Goal: Task Accomplishment & Management: Manage account settings

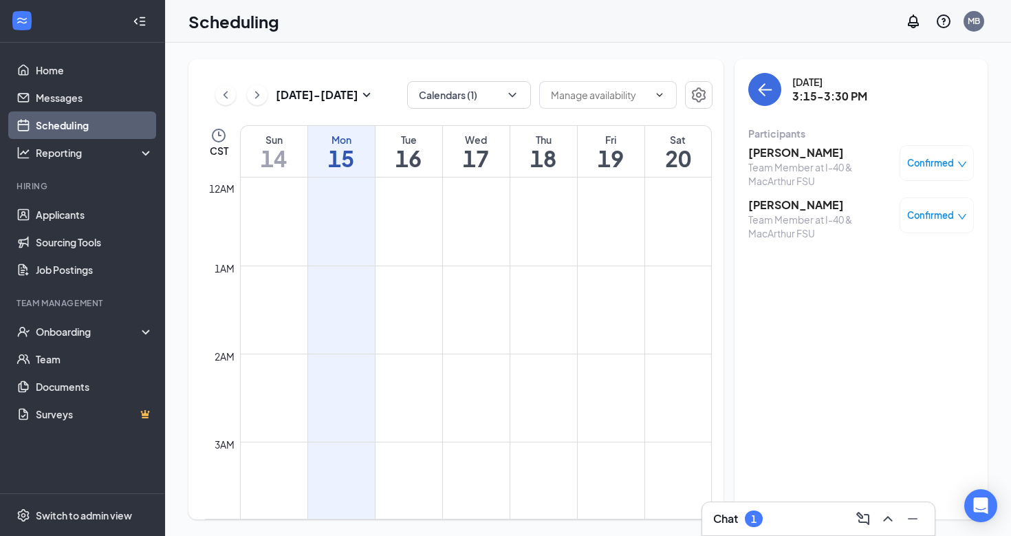
scroll to position [1039, 0]
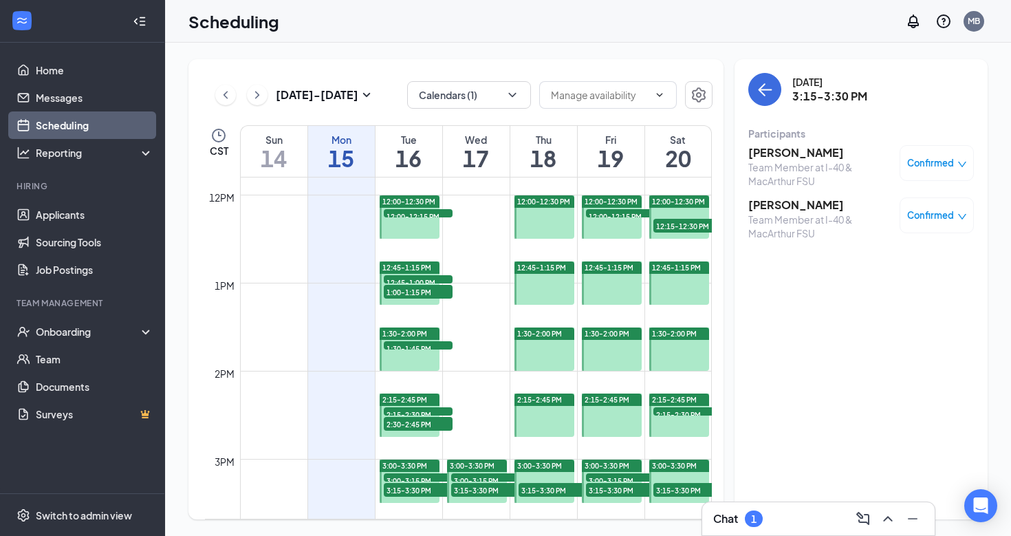
click at [423, 235] on div at bounding box center [410, 216] width 61 height 43
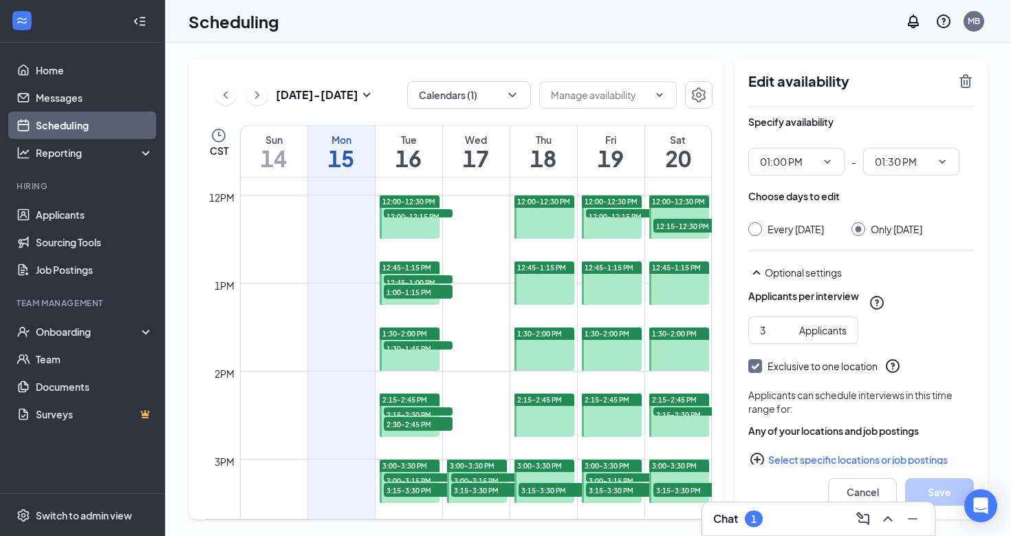
click at [406, 207] on div "12:00-12:30 PM" at bounding box center [410, 201] width 61 height 12
click at [410, 201] on span "12:00-12:30 PM" at bounding box center [408, 202] width 53 height 10
click at [408, 200] on span "12:00-12:30 PM" at bounding box center [408, 202] width 53 height 10
click at [404, 232] on div at bounding box center [410, 216] width 61 height 43
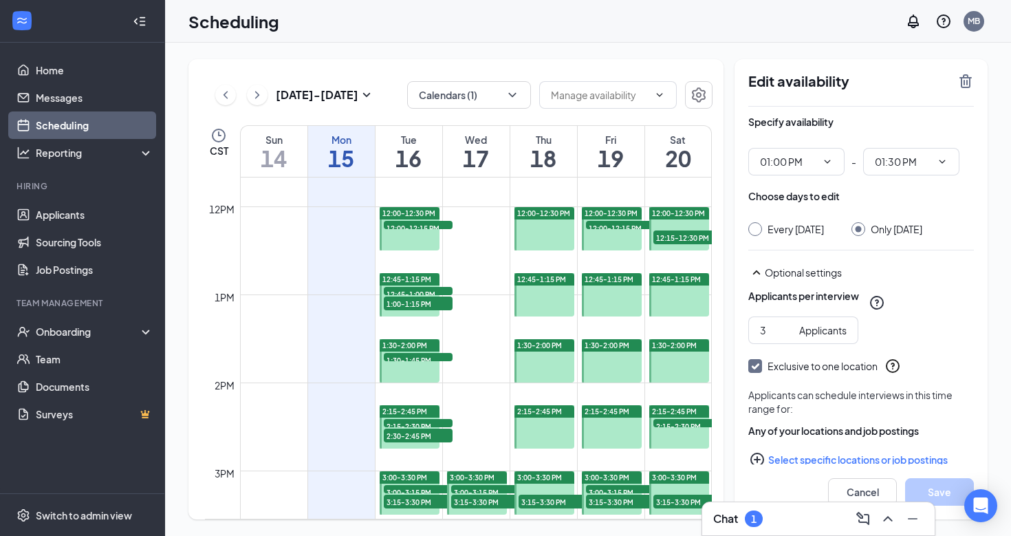
click at [404, 279] on span "12:45-1:15 PM" at bounding box center [406, 279] width 49 height 10
click at [410, 239] on div at bounding box center [410, 228] width 61 height 43
click at [542, 363] on div at bounding box center [544, 360] width 61 height 43
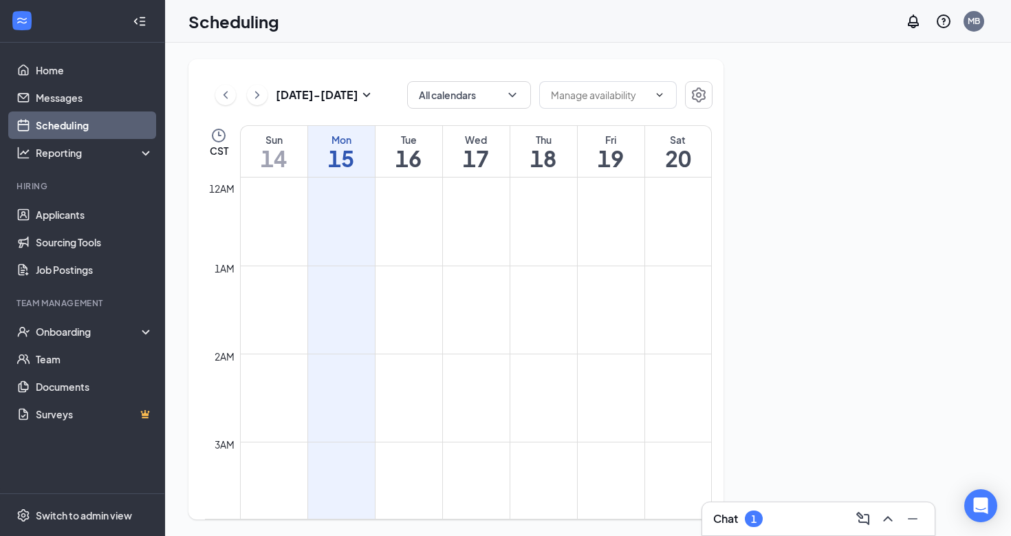
scroll to position [676, 0]
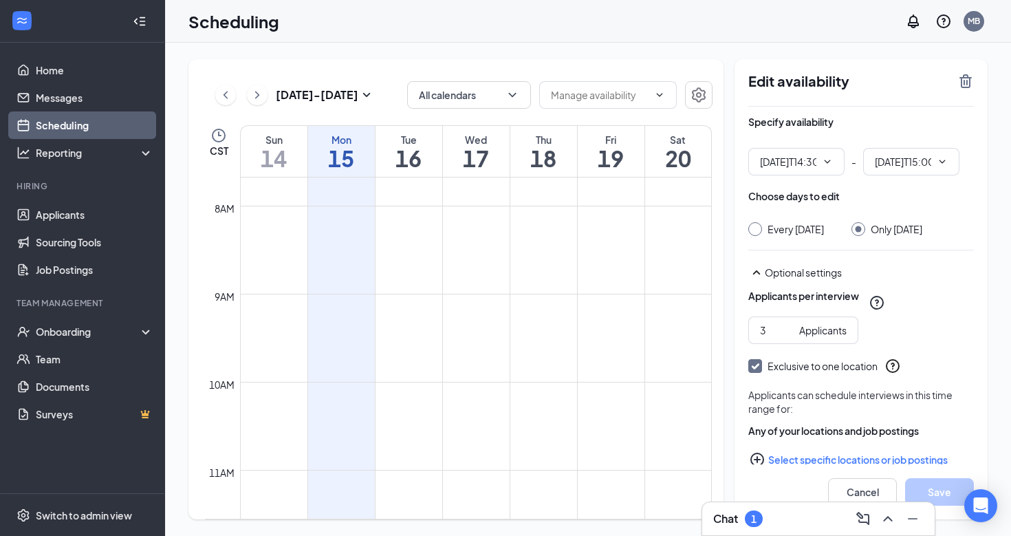
type input "02:30 PM"
type input "03:00 PM"
click at [259, 98] on icon "ChevronRight" at bounding box center [257, 95] width 14 height 17
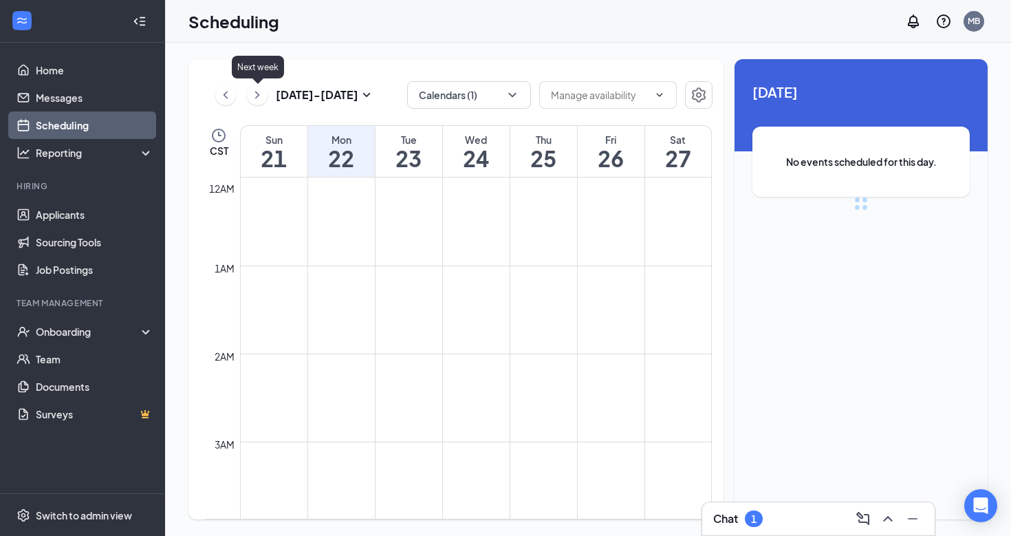
scroll to position [676, 0]
click at [244, 98] on div "Sep 21 - Sep 27" at bounding box center [295, 95] width 160 height 28
click at [222, 94] on icon "ChevronLeft" at bounding box center [226, 95] width 14 height 17
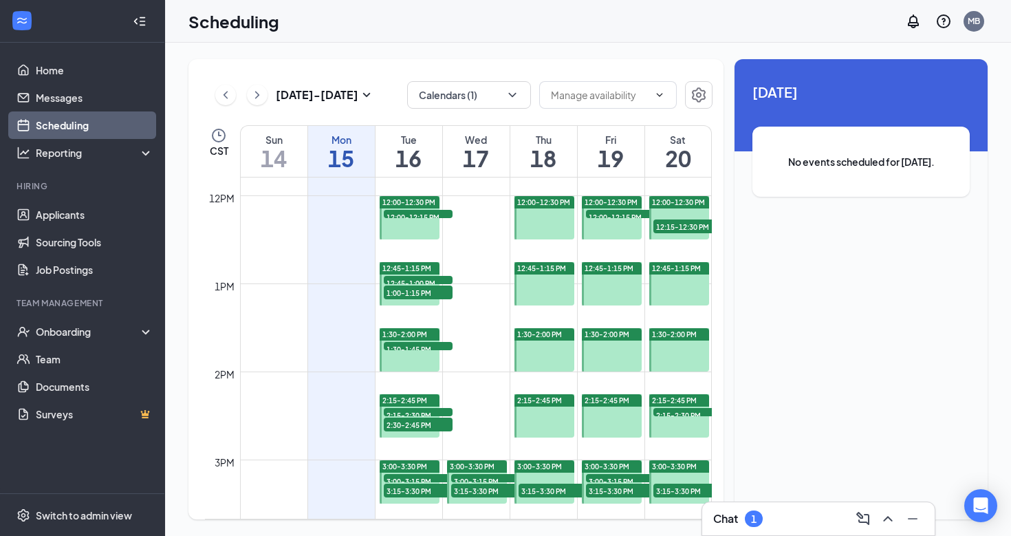
scroll to position [1040, 0]
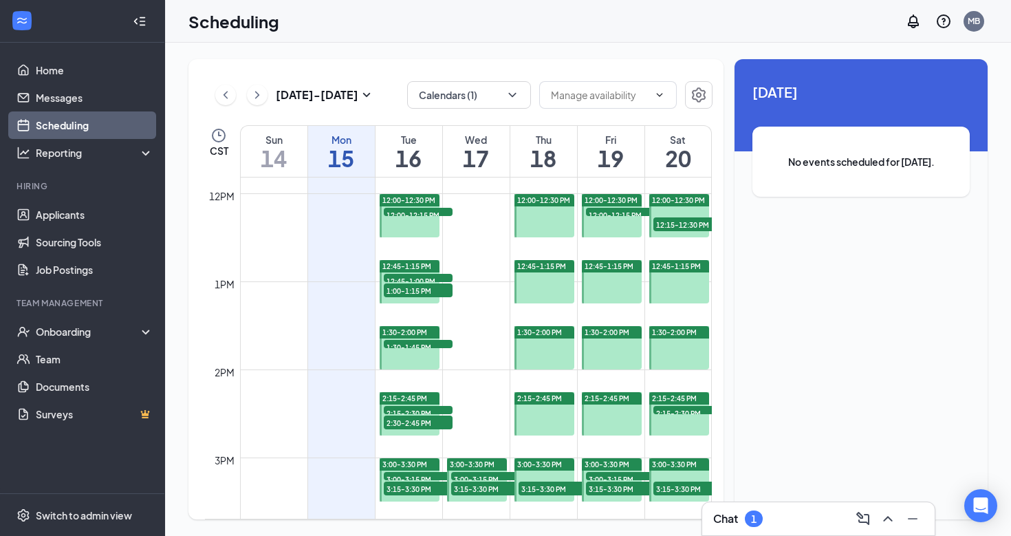
click at [419, 229] on div at bounding box center [410, 215] width 61 height 43
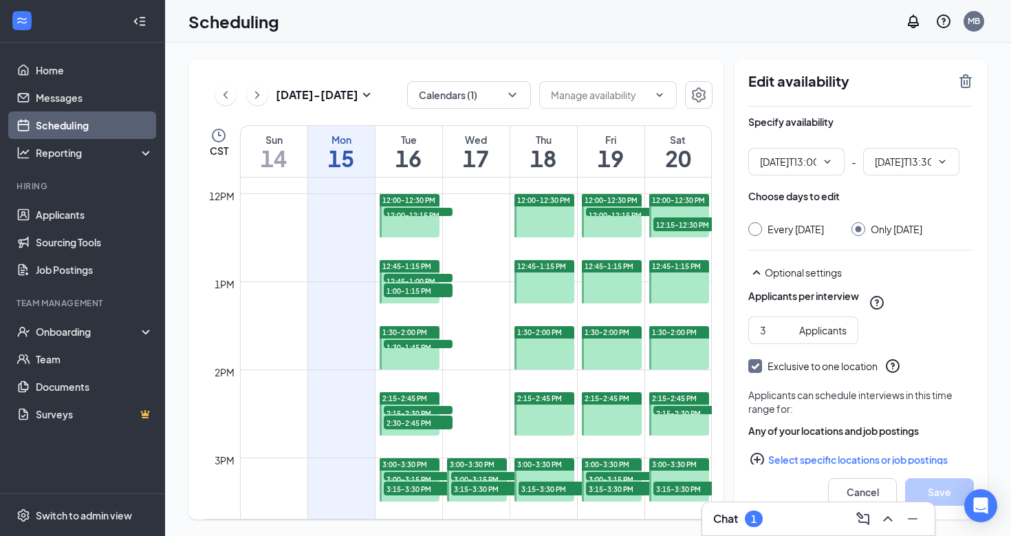
type input "01:00 PM"
type input "01:30 PM"
click at [423, 199] on span "12:00-12:30 PM" at bounding box center [408, 200] width 53 height 10
click at [426, 213] on span "12:00-12:15 PM" at bounding box center [418, 215] width 69 height 14
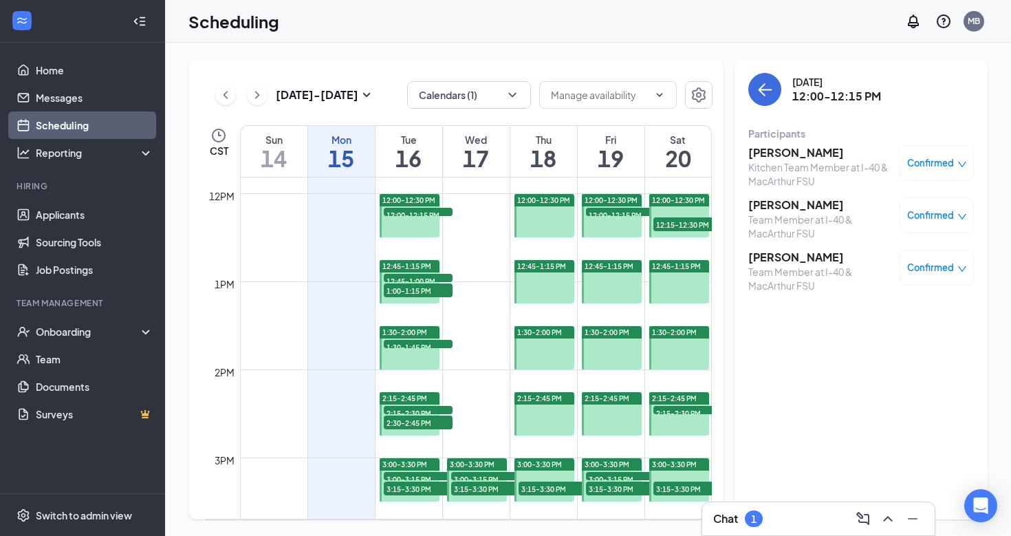
click at [411, 277] on span "12:45-1:00 PM" at bounding box center [418, 281] width 69 height 14
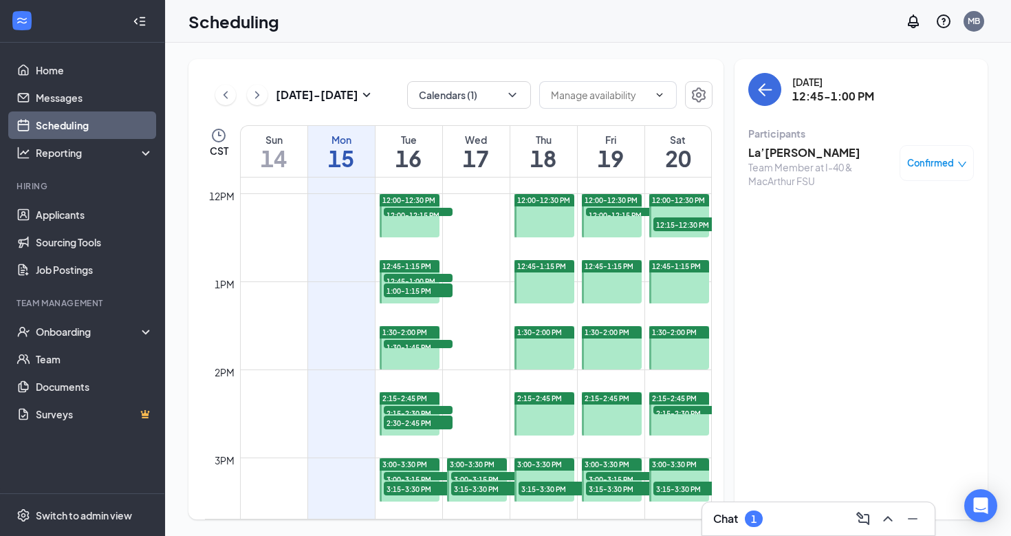
click at [415, 287] on span "1:00-1:15 PM" at bounding box center [418, 290] width 69 height 14
click at [415, 278] on span "12:45-1:00 PM" at bounding box center [418, 281] width 69 height 14
click at [952, 161] on span "Confirmed" at bounding box center [930, 163] width 47 height 14
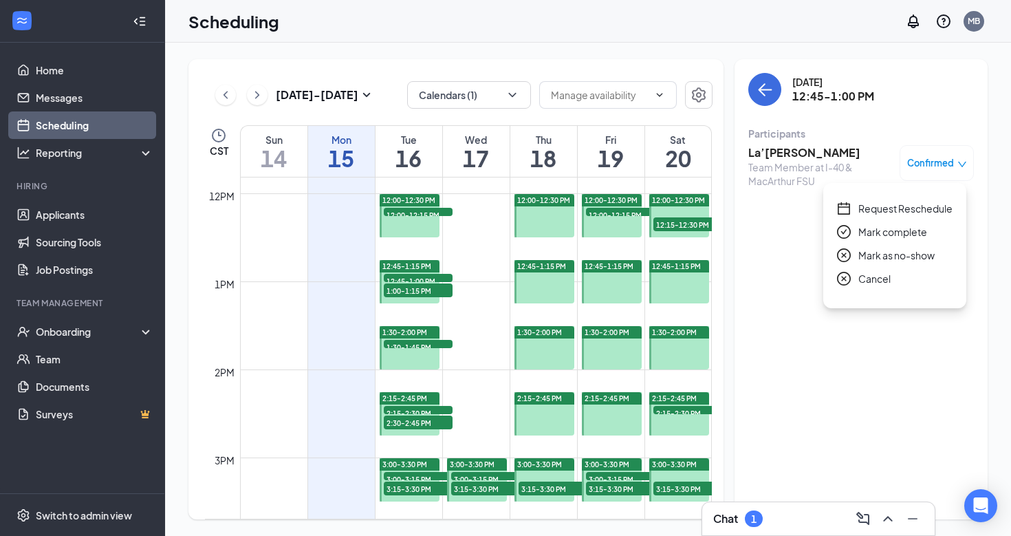
click at [914, 209] on span "Request Reschedule" at bounding box center [905, 208] width 94 height 15
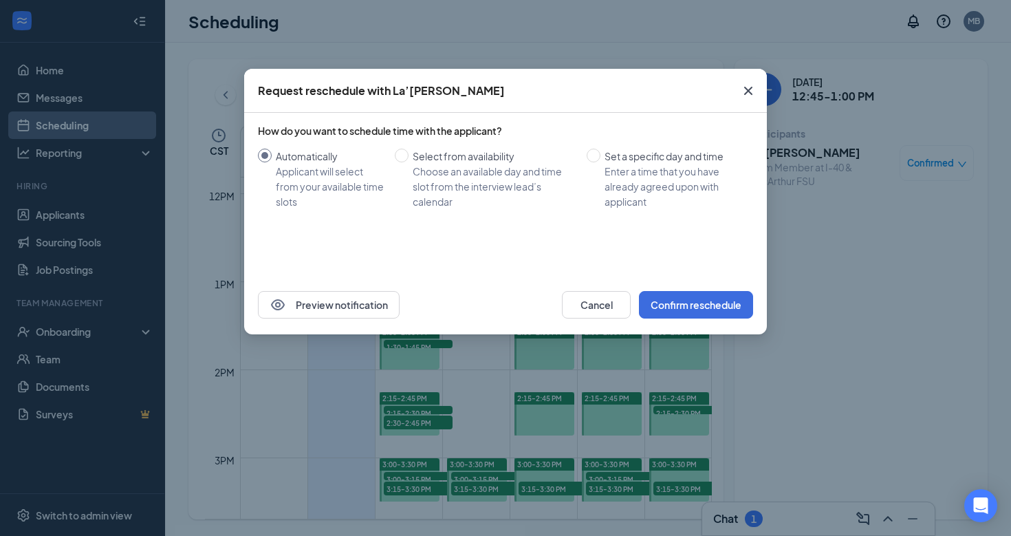
click at [748, 88] on icon "Cross" at bounding box center [748, 91] width 17 height 17
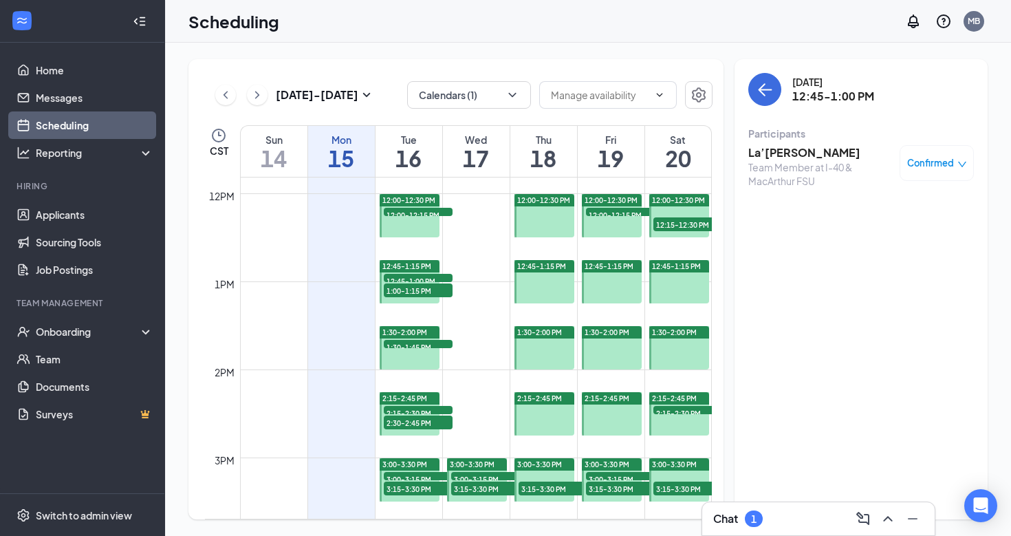
click at [953, 166] on div "Confirmed" at bounding box center [937, 163] width 60 height 14
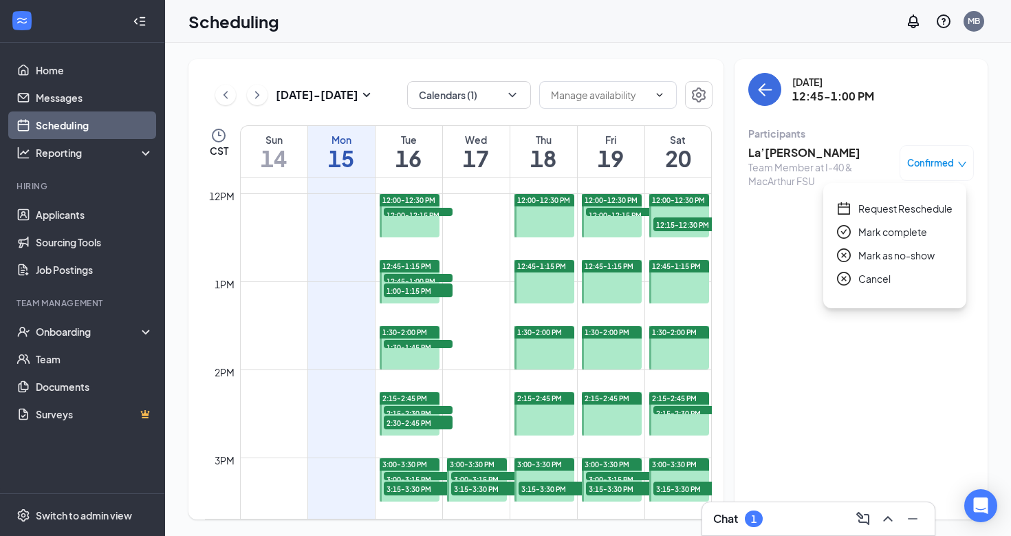
click at [910, 205] on span "Request Reschedule" at bounding box center [905, 208] width 94 height 15
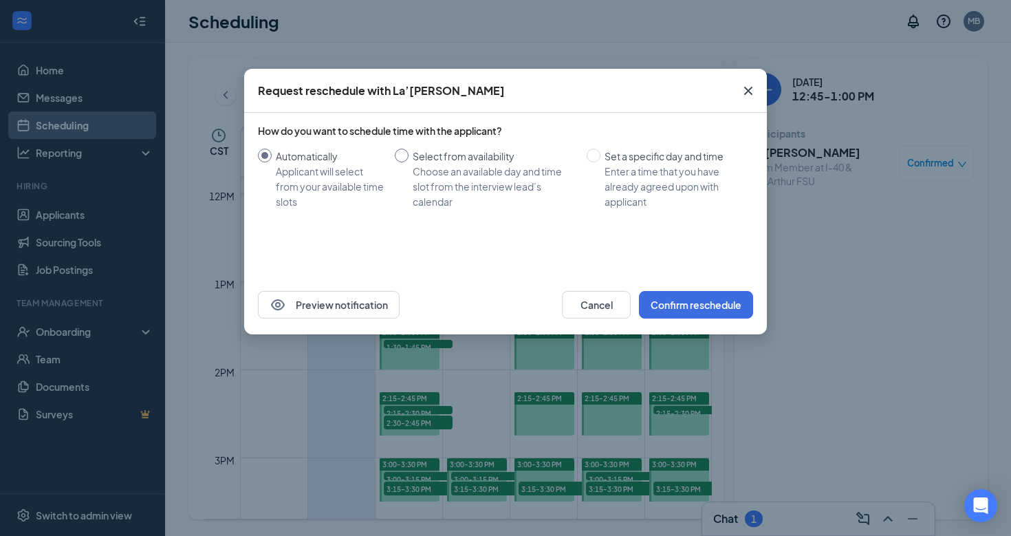
click at [407, 157] on span at bounding box center [402, 156] width 14 height 14
click at [407, 157] on input "Select from availability Choose an available day and time slot from the intervi…" at bounding box center [402, 156] width 14 height 14
radio input "true"
radio input "false"
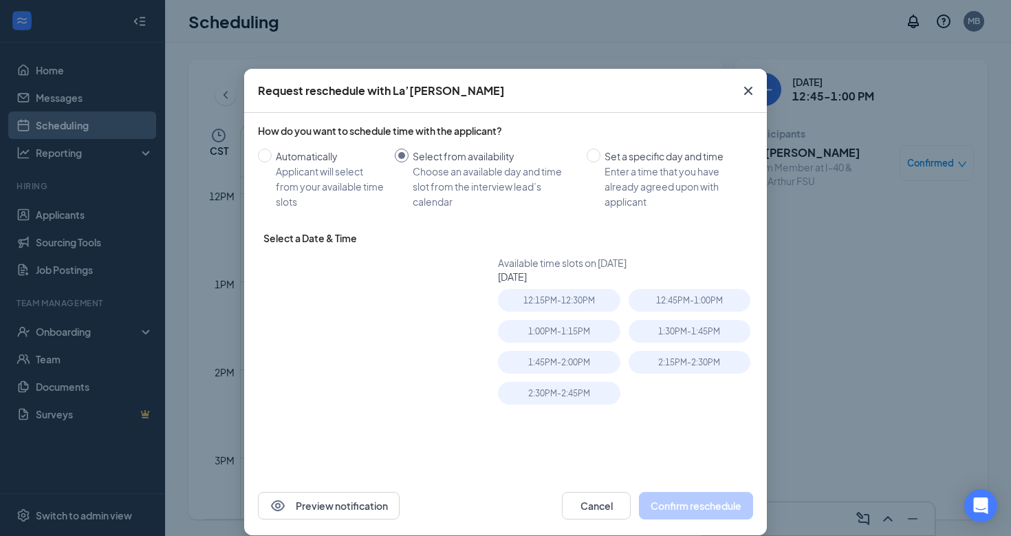
type input "Sep 16, 2025"
click at [565, 331] on div "1:00PM - 1:15PM" at bounding box center [559, 331] width 122 height 23
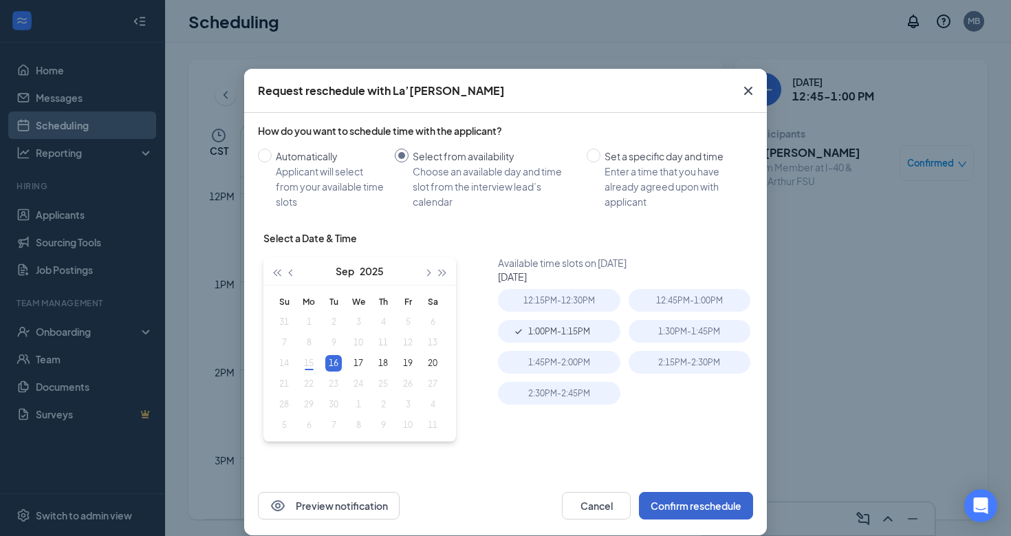
click at [715, 509] on button "Confirm reschedule" at bounding box center [696, 506] width 114 height 28
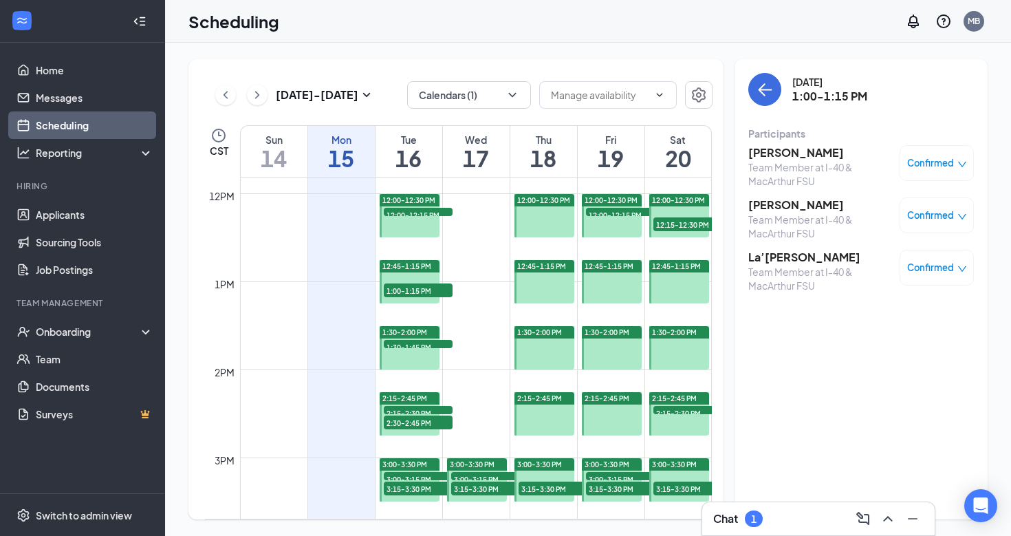
click at [411, 266] on span "12:45-1:15 PM" at bounding box center [406, 266] width 49 height 10
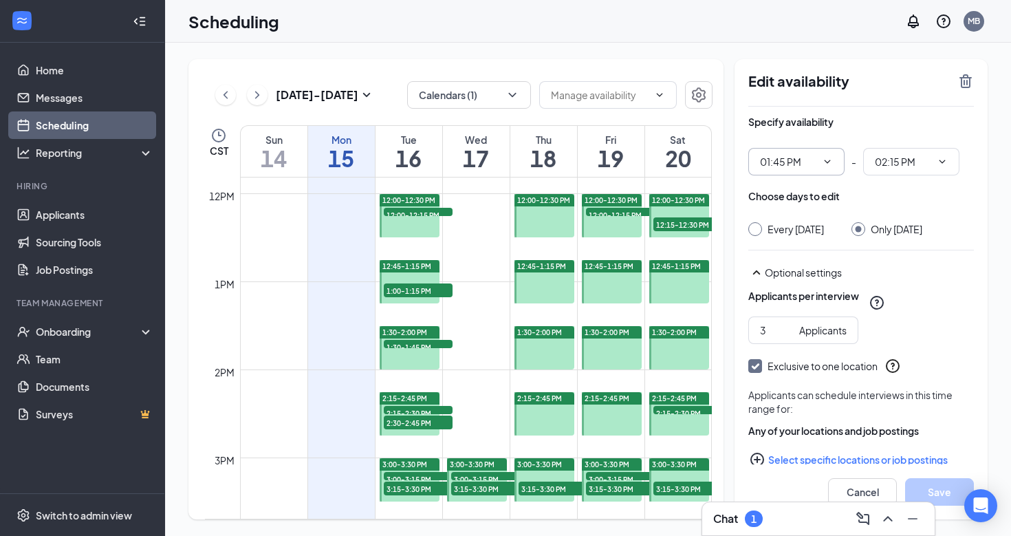
click at [811, 162] on input "01:45 PM" at bounding box center [788, 161] width 56 height 15
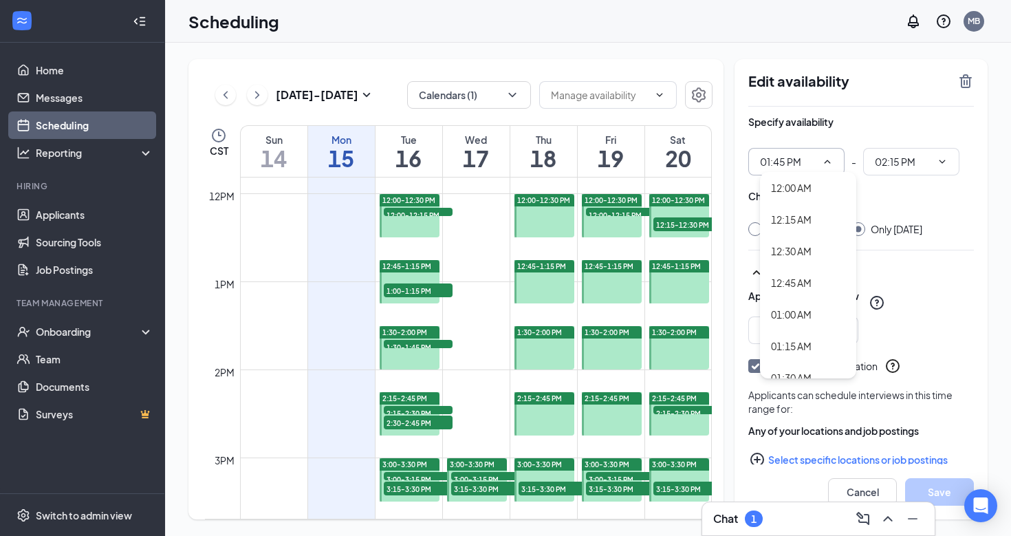
click at [778, 164] on input "01:45 PM" at bounding box center [788, 161] width 56 height 15
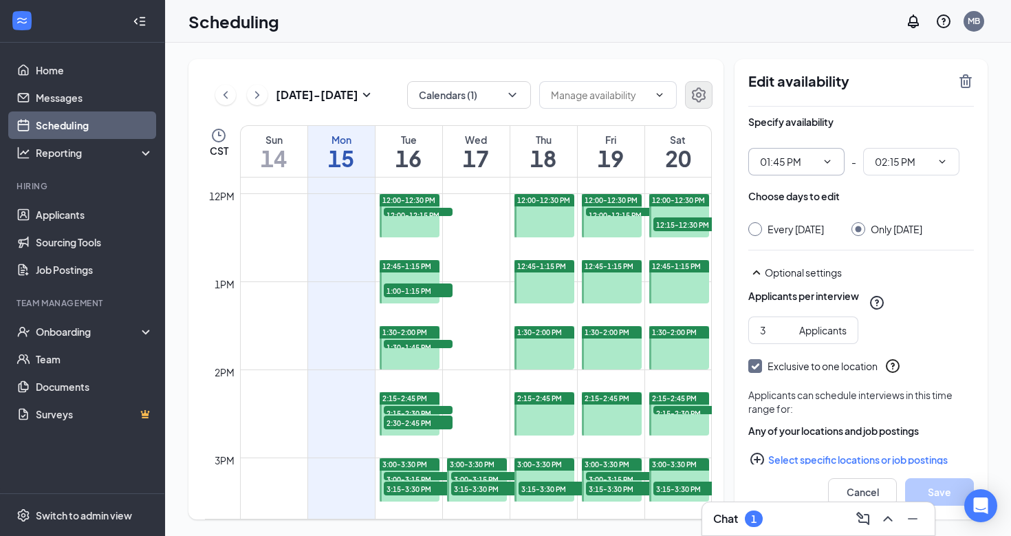
click at [699, 90] on icon "Settings" at bounding box center [698, 95] width 17 height 17
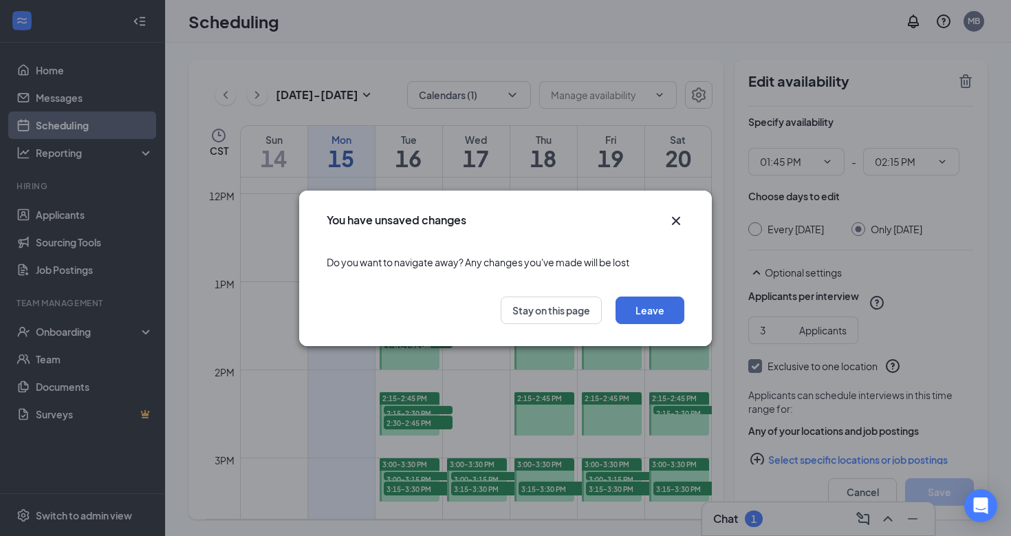
click at [675, 212] on icon "Cross" at bounding box center [676, 220] width 17 height 17
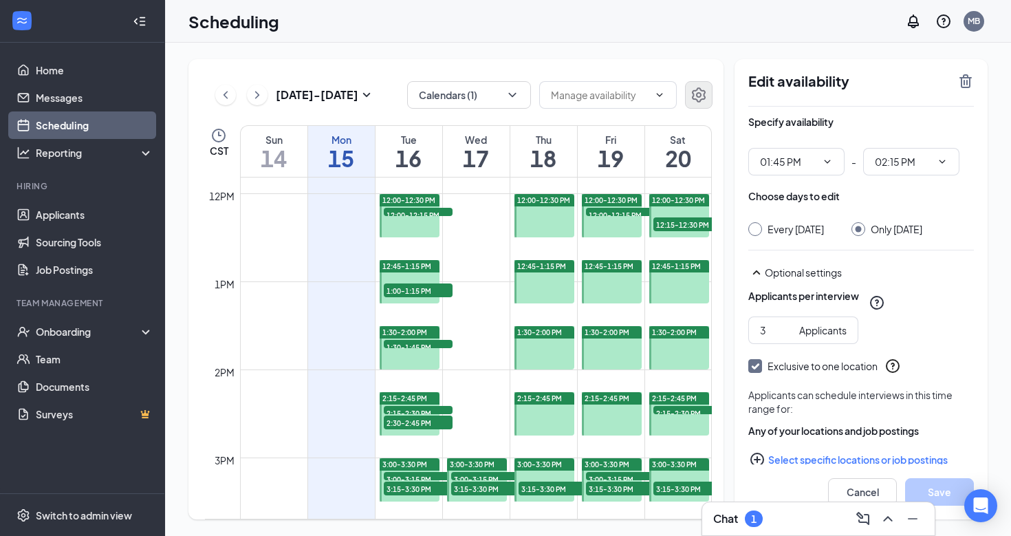
click at [708, 93] on button "button" at bounding box center [699, 95] width 28 height 28
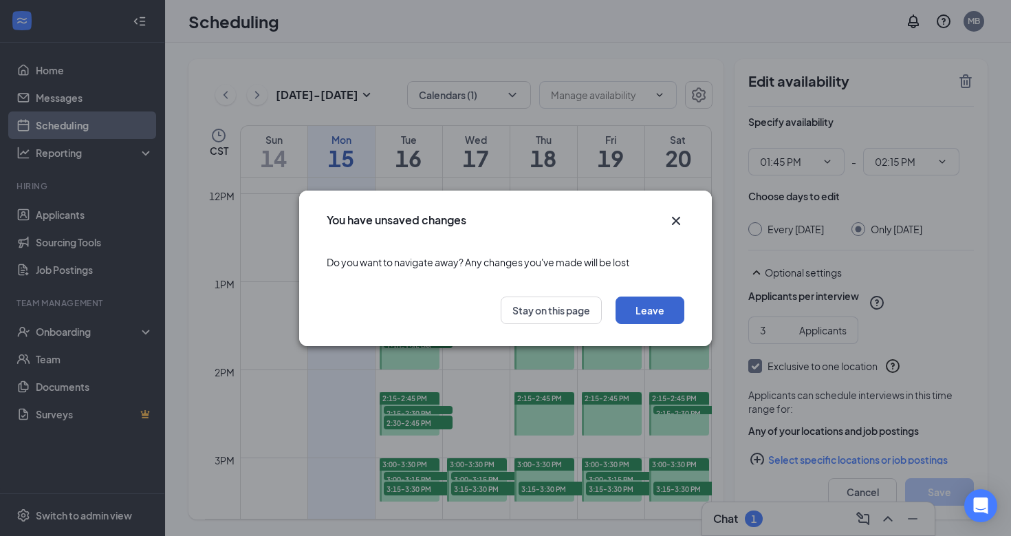
click at [642, 313] on button "Leave" at bounding box center [649, 310] width 69 height 28
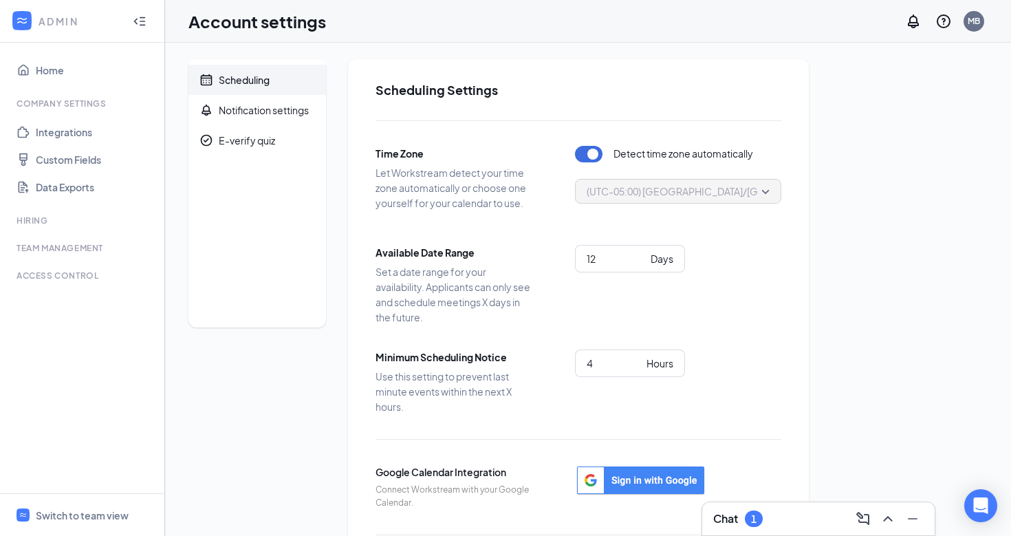
click at [731, 192] on span "(UTC-05:00) America/Chicago - Central Time" at bounding box center [749, 191] width 325 height 21
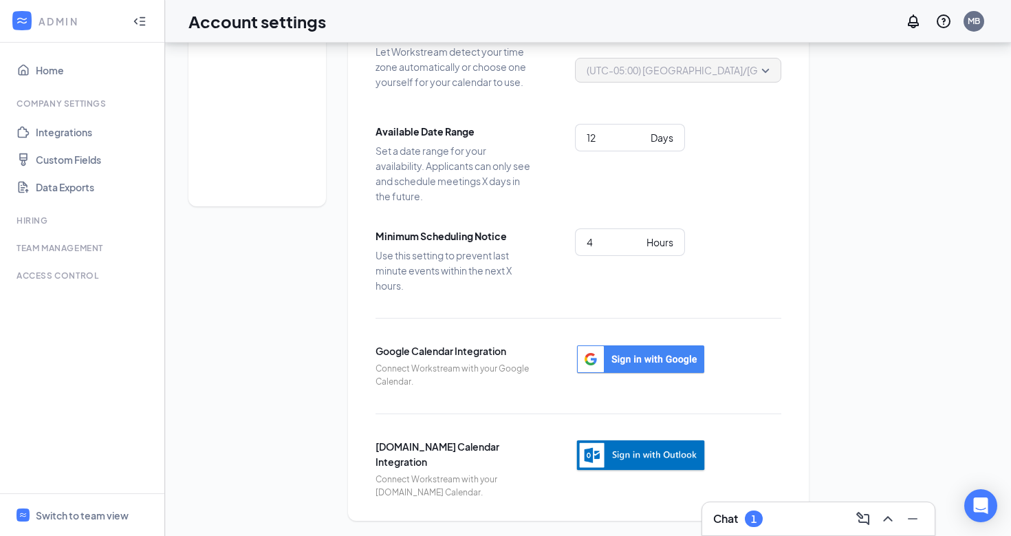
scroll to position [120, 0]
click at [886, 520] on icon "ChevronUp" at bounding box center [887, 518] width 17 height 17
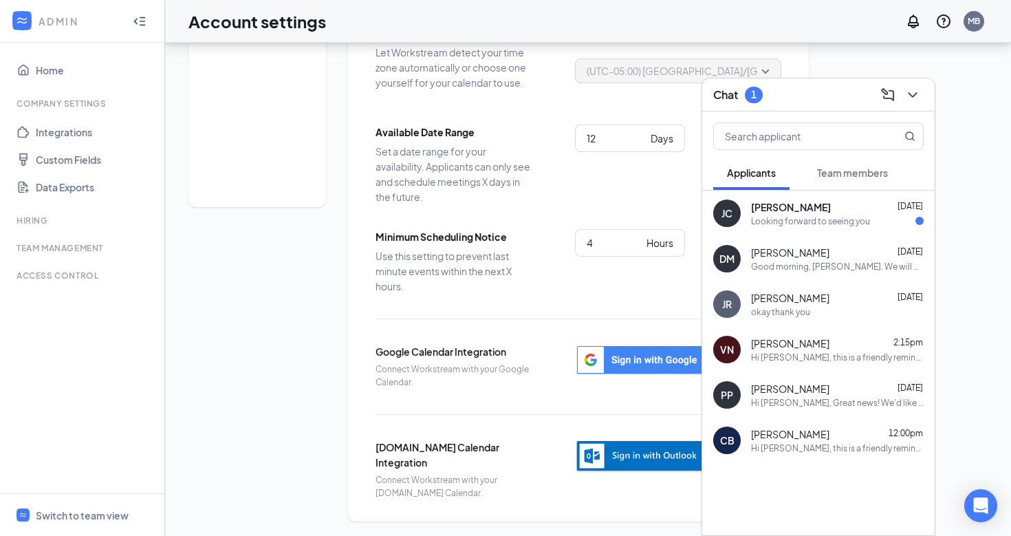
click at [860, 230] on div "JC Jerry Conley Sep 14 Looking forward to seeing you" at bounding box center [818, 212] width 232 height 45
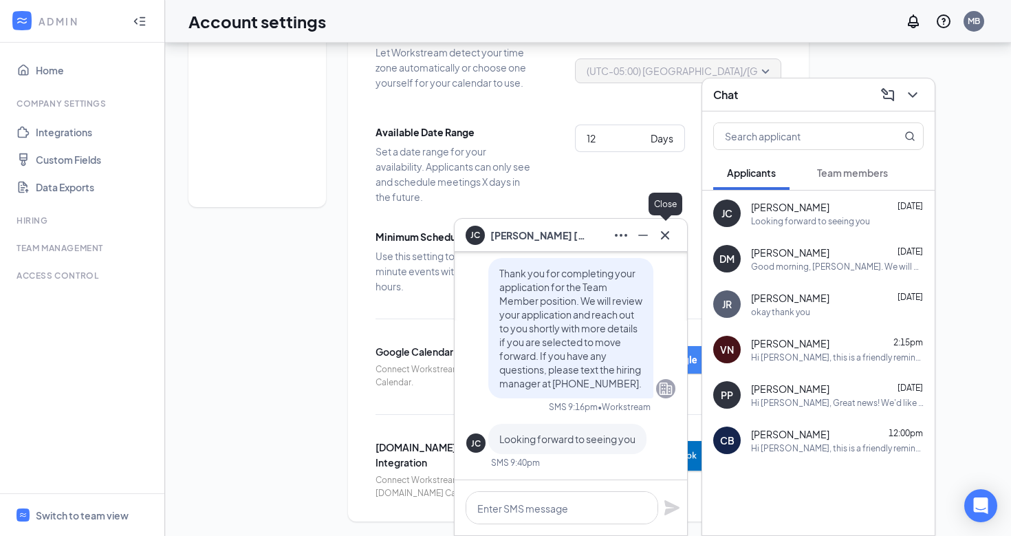
click at [671, 225] on button at bounding box center [665, 235] width 22 height 22
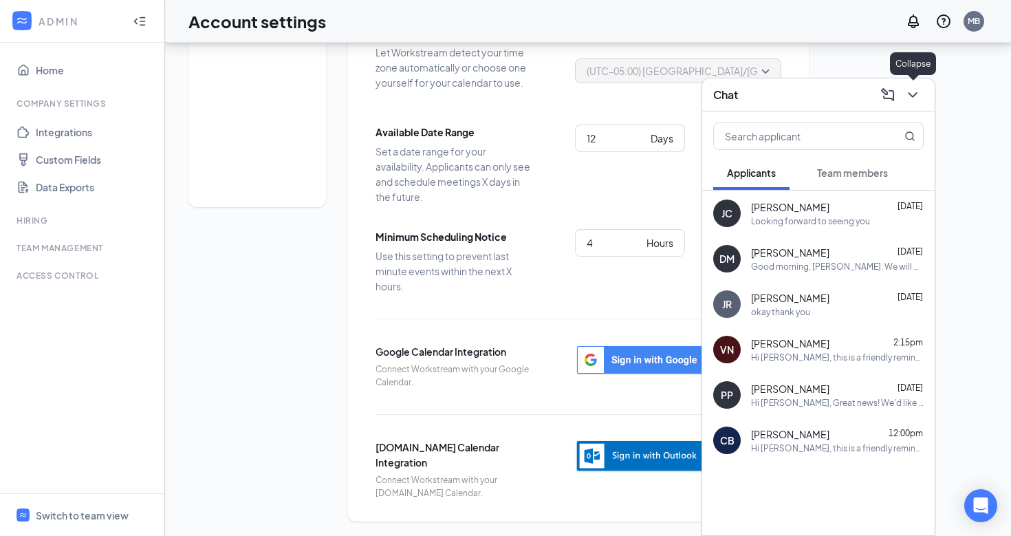
click at [915, 89] on icon "ChevronDown" at bounding box center [912, 95] width 17 height 17
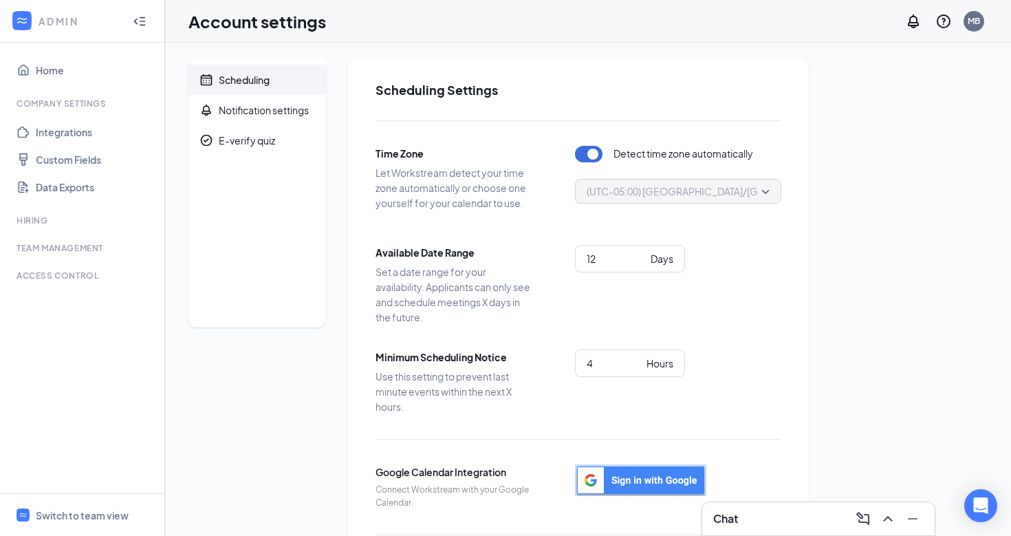
scroll to position [0, 0]
click at [36, 71] on link "Home" at bounding box center [95, 70] width 118 height 28
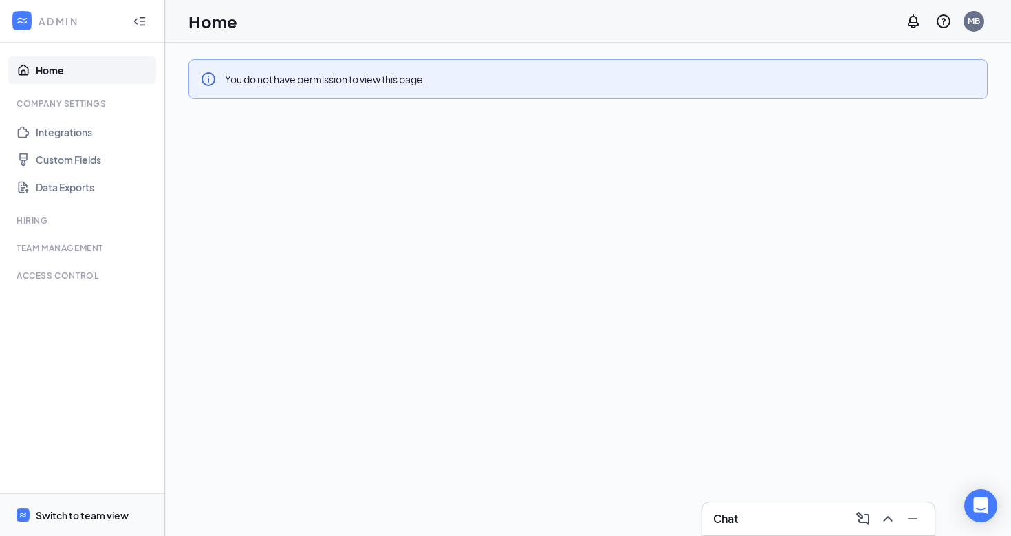
click at [56, 528] on span "Switch to team view" at bounding box center [95, 515] width 118 height 42
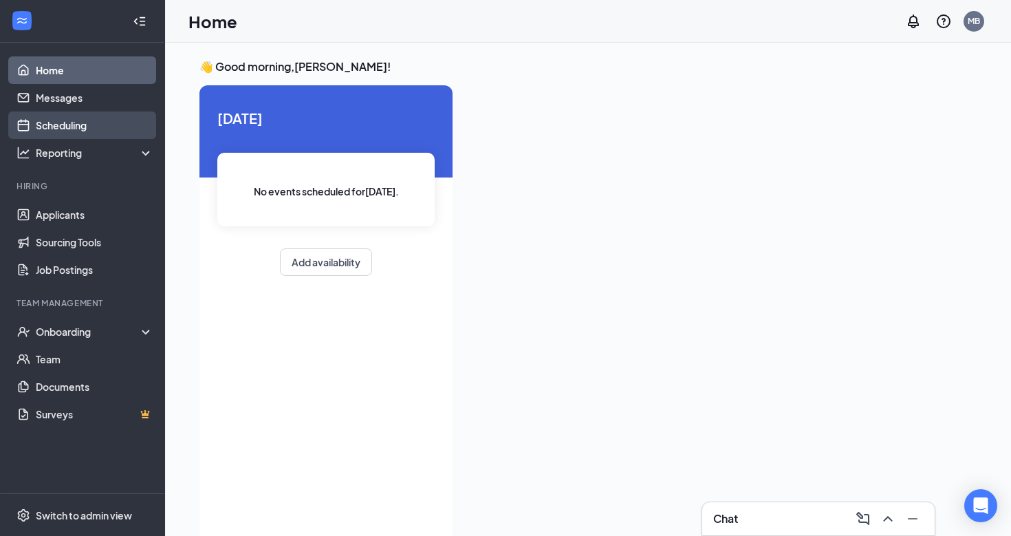
click at [82, 129] on link "Scheduling" at bounding box center [95, 125] width 118 height 28
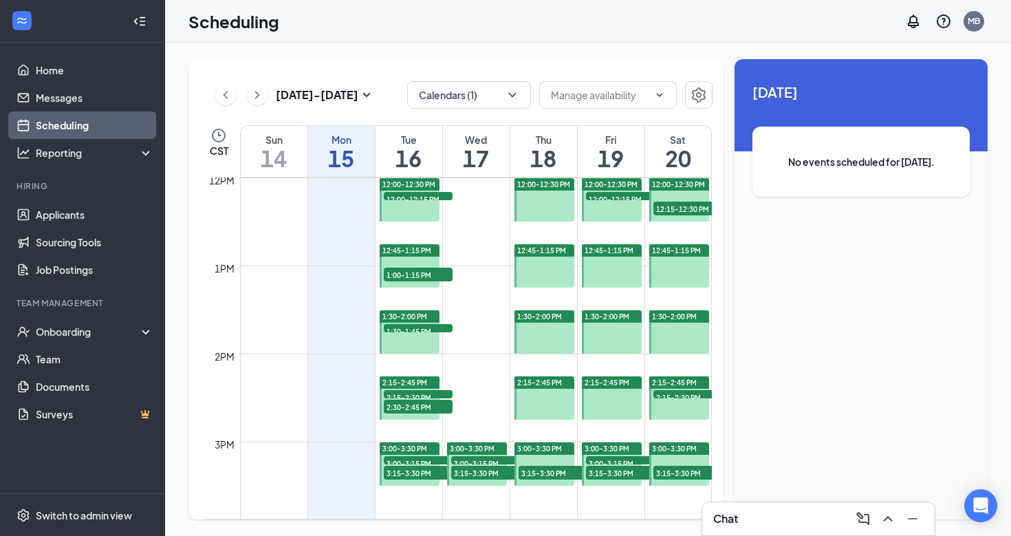
scroll to position [1049, 0]
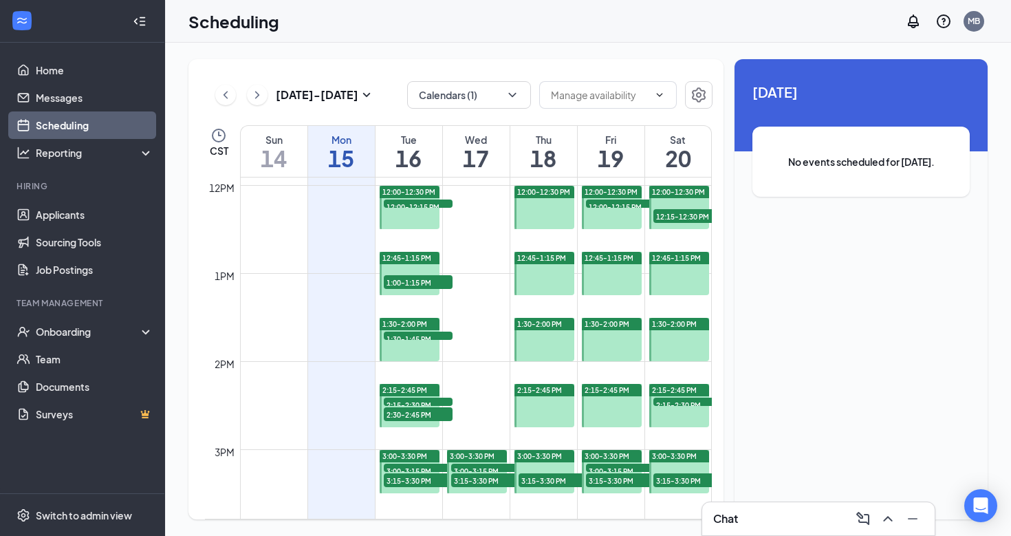
click at [542, 331] on div at bounding box center [544, 339] width 61 height 43
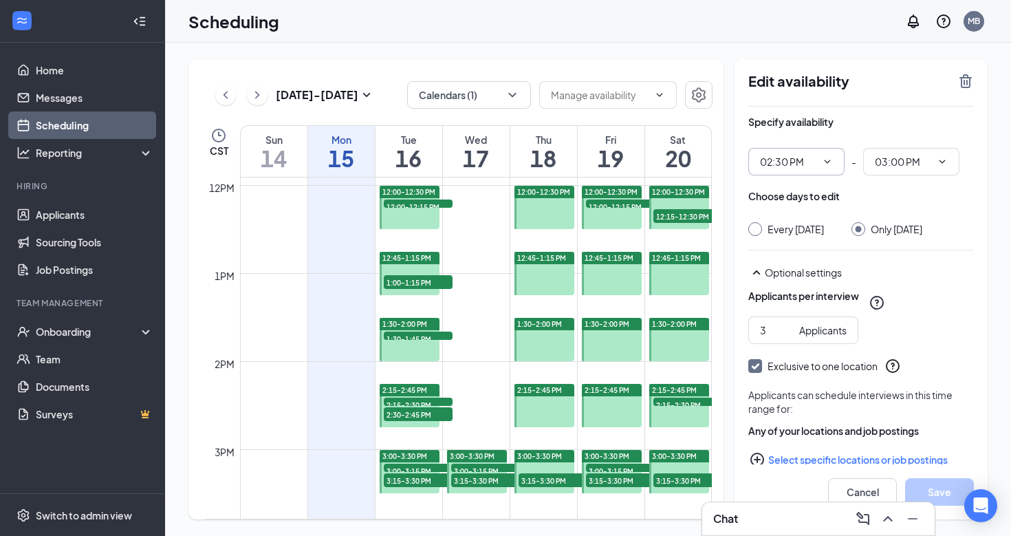
click at [830, 166] on icon "ChevronDown" at bounding box center [827, 161] width 11 height 11
click at [785, 167] on input "02:30 PM" at bounding box center [788, 161] width 56 height 15
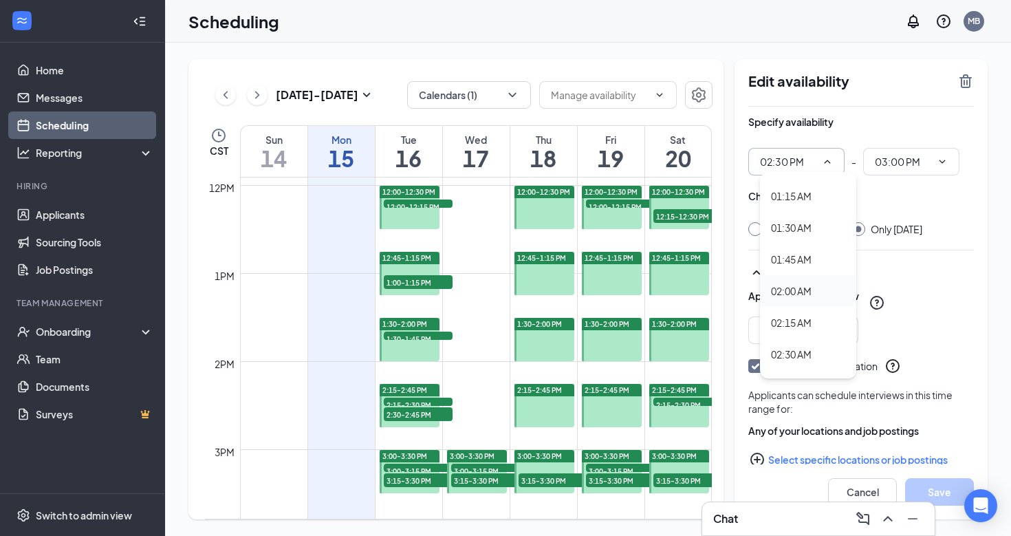
scroll to position [149, 0]
click at [801, 261] on div "01:45 AM" at bounding box center [791, 260] width 41 height 15
type input "01:45 AM"
type input "02:15 AM"
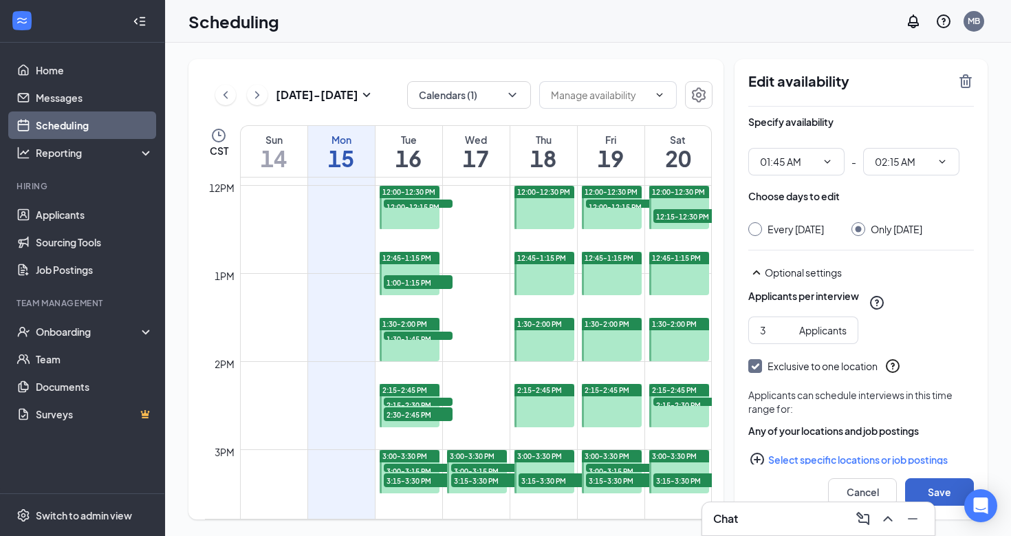
click at [935, 492] on button "Save" at bounding box center [939, 492] width 69 height 28
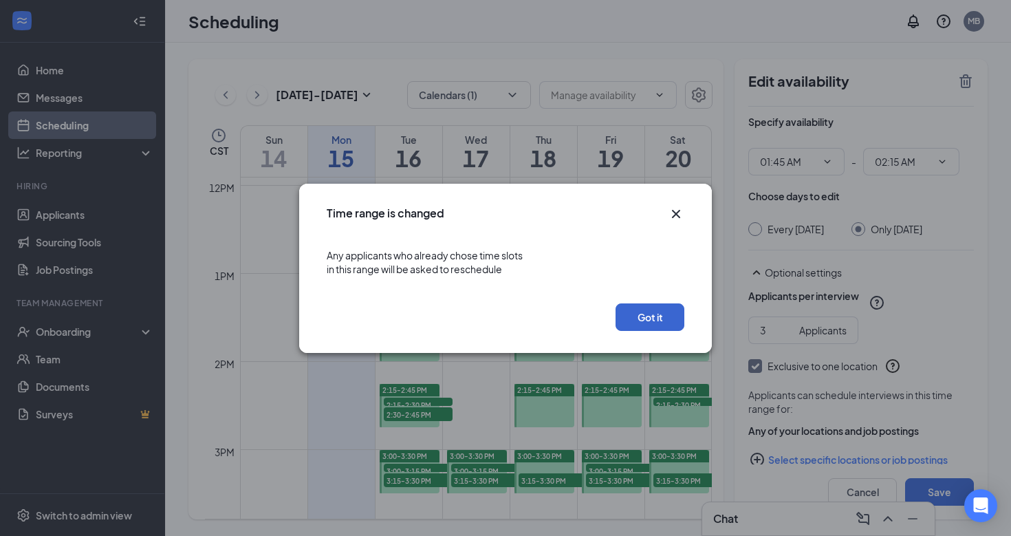
click at [628, 320] on button "Got it" at bounding box center [649, 317] width 69 height 28
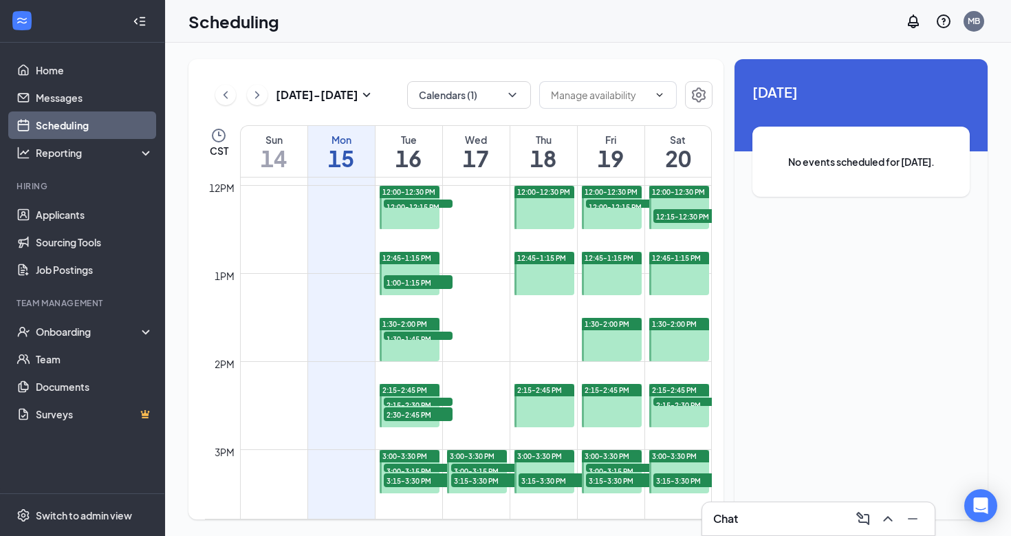
click at [558, 259] on span "12:45-1:15 PM" at bounding box center [541, 258] width 49 height 10
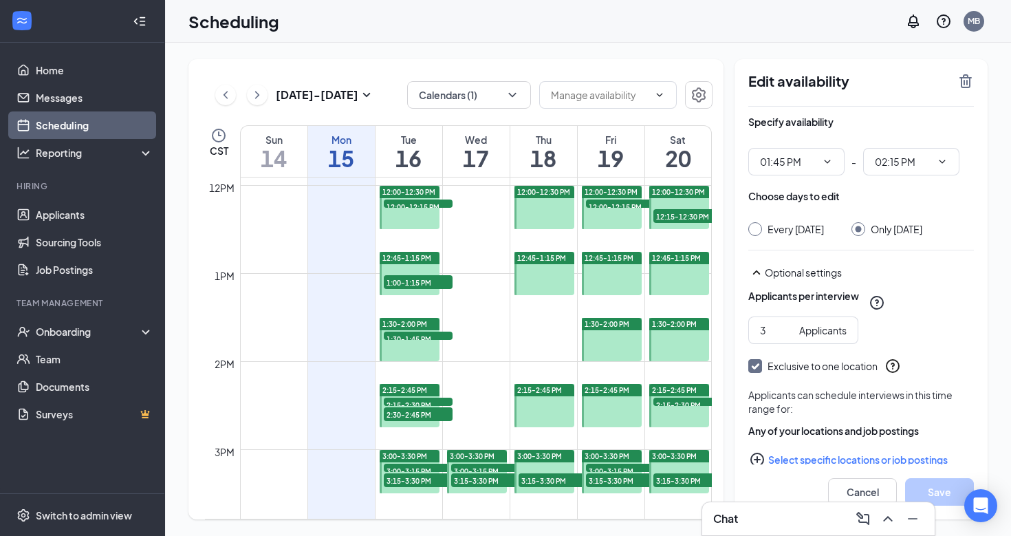
click at [540, 274] on div at bounding box center [544, 273] width 61 height 43
click at [830, 162] on icon "ChevronDown" at bounding box center [827, 161] width 11 height 11
click at [809, 160] on input "01:45 PM" at bounding box center [788, 161] width 56 height 15
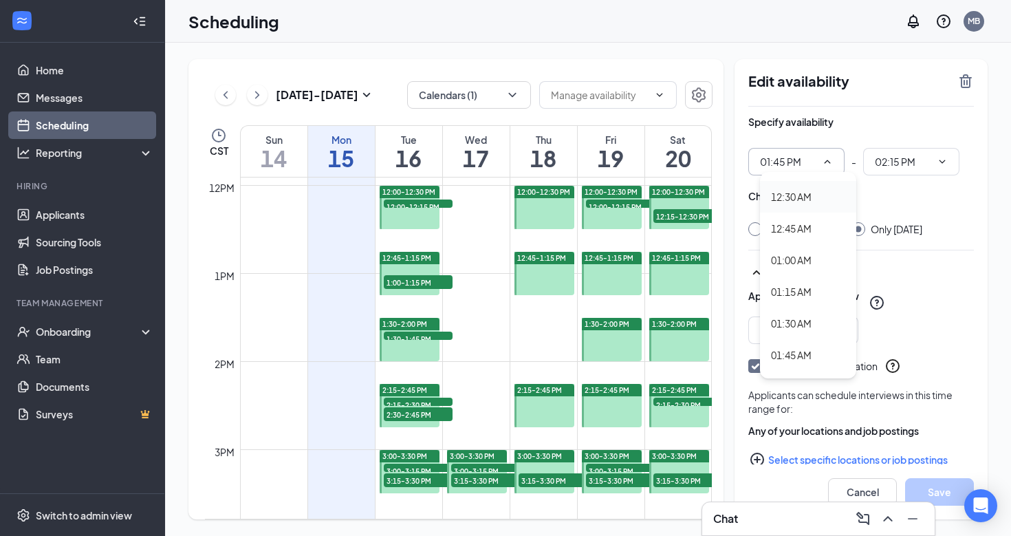
scroll to position [56, 0]
click at [784, 322] on div "01:30 AM" at bounding box center [791, 321] width 41 height 15
type input "01:30 AM"
type input "02:00 AM"
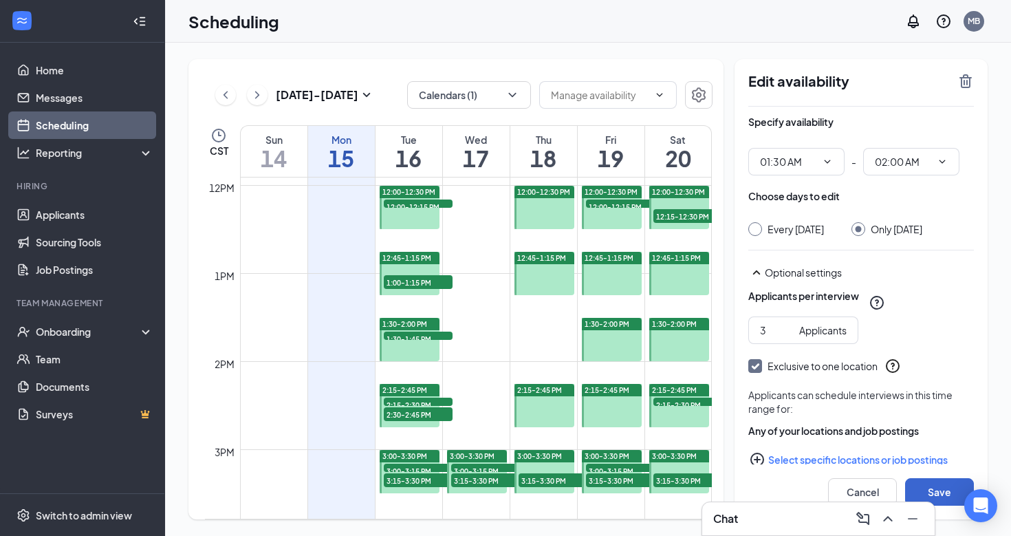
click at [926, 486] on button "Save" at bounding box center [939, 492] width 69 height 28
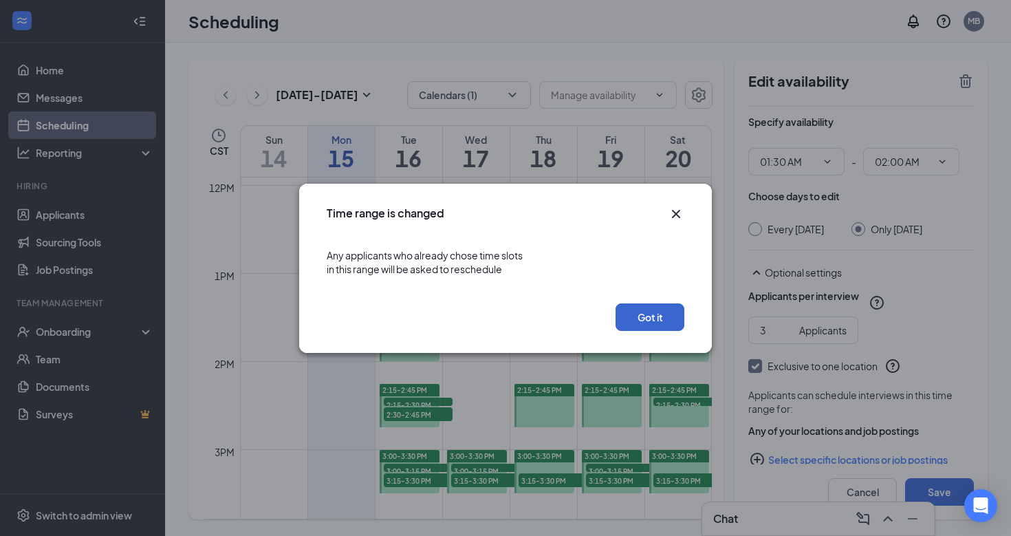
click at [643, 316] on button "Got it" at bounding box center [649, 317] width 69 height 28
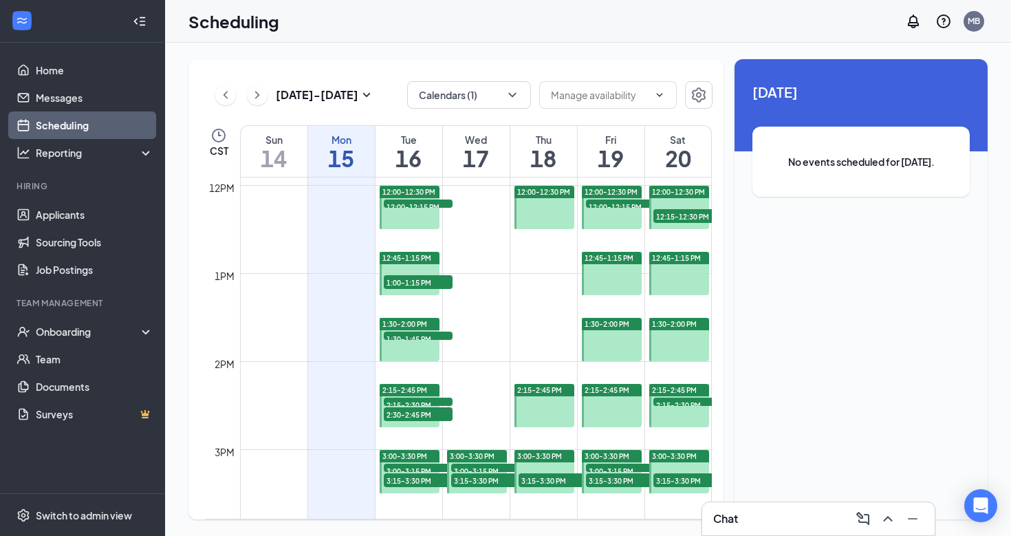
click at [545, 268] on td at bounding box center [476, 262] width 472 height 22
click at [617, 219] on div at bounding box center [612, 207] width 61 height 43
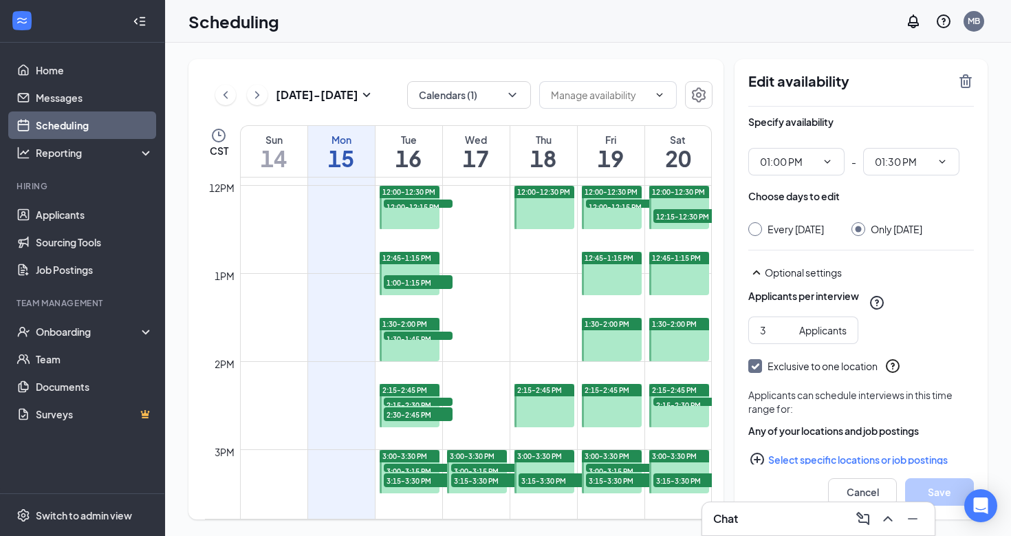
click at [411, 218] on div at bounding box center [410, 207] width 61 height 43
click at [411, 186] on div "12:00-12:30 PM" at bounding box center [410, 192] width 61 height 12
click at [703, 97] on icon "Settings" at bounding box center [698, 95] width 17 height 17
type input "01:00 PM"
type input "01:30 PM"
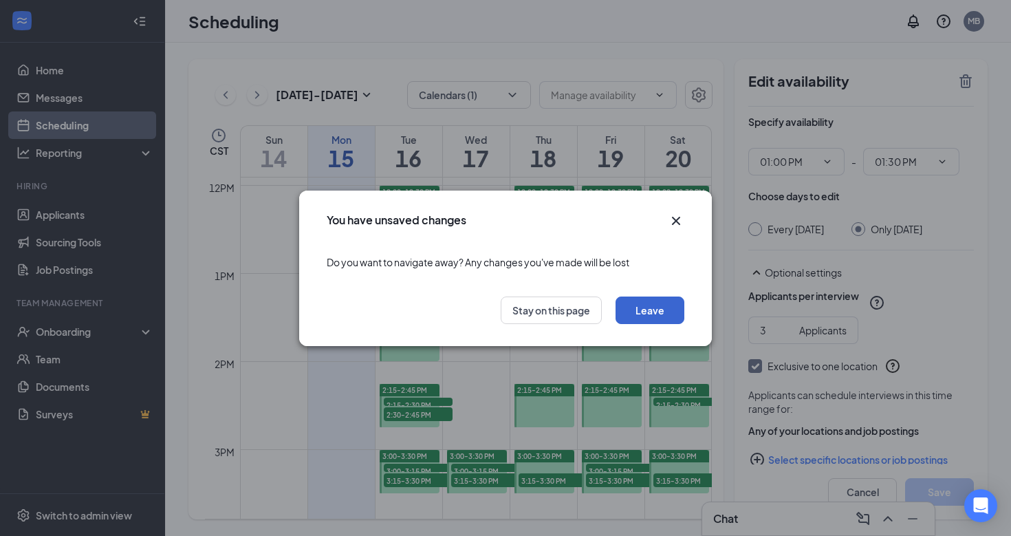
click at [651, 314] on button "Leave" at bounding box center [649, 310] width 69 height 28
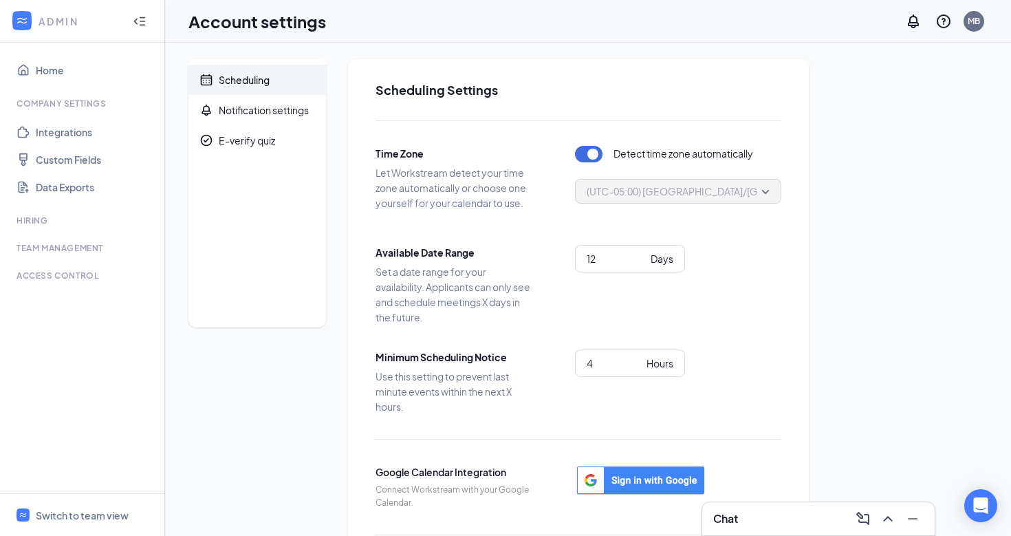
click at [731, 188] on span "(UTC-05:00) America/Chicago - Central Time" at bounding box center [749, 191] width 325 height 21
click at [588, 155] on button "button" at bounding box center [589, 154] width 28 height 17
click at [632, 186] on span "(UTC-05:00) America/Chicago - Central Time" at bounding box center [749, 191] width 325 height 21
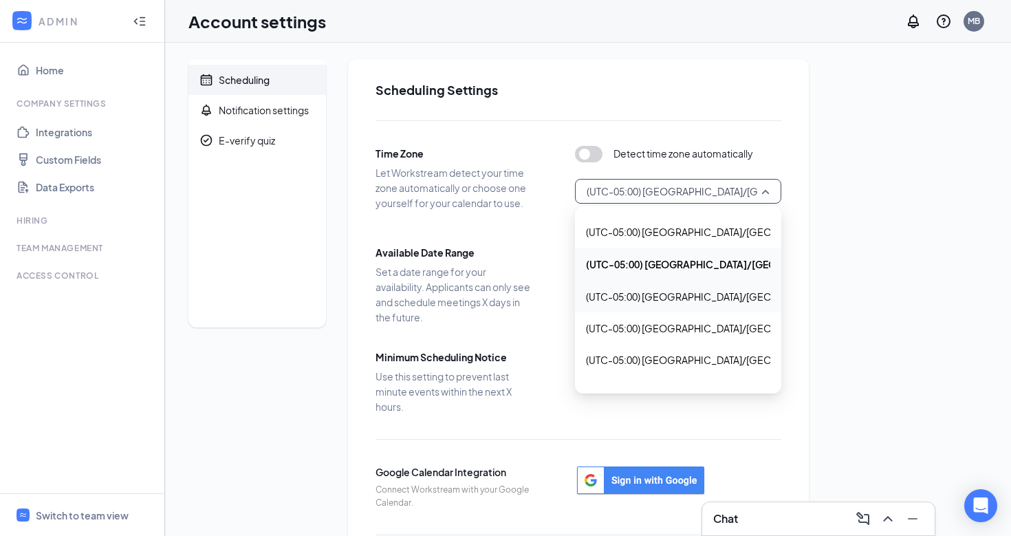
scroll to position [916, 0]
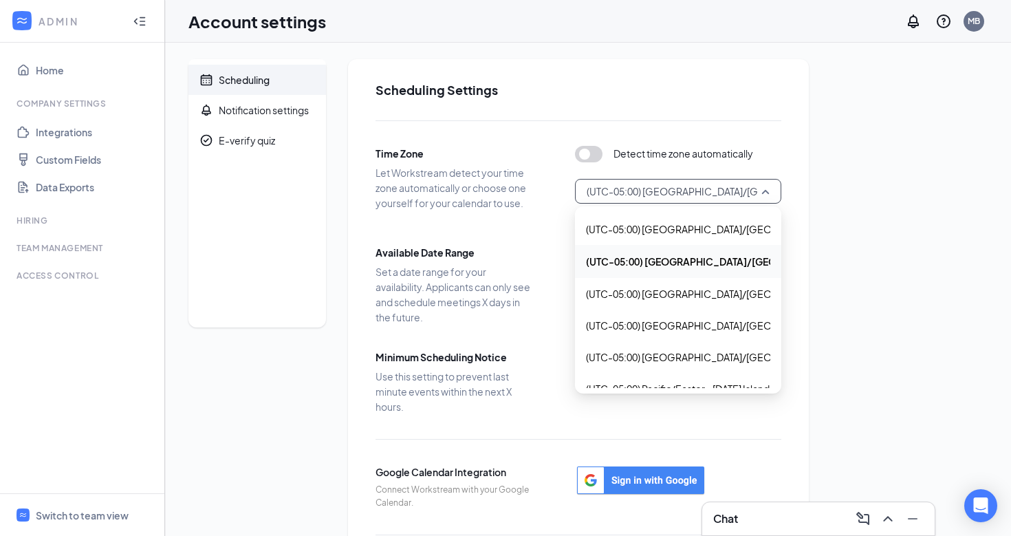
click at [668, 260] on span "(UTC-05:00) America/Chicago - Central Time" at bounding box center [753, 261] width 334 height 15
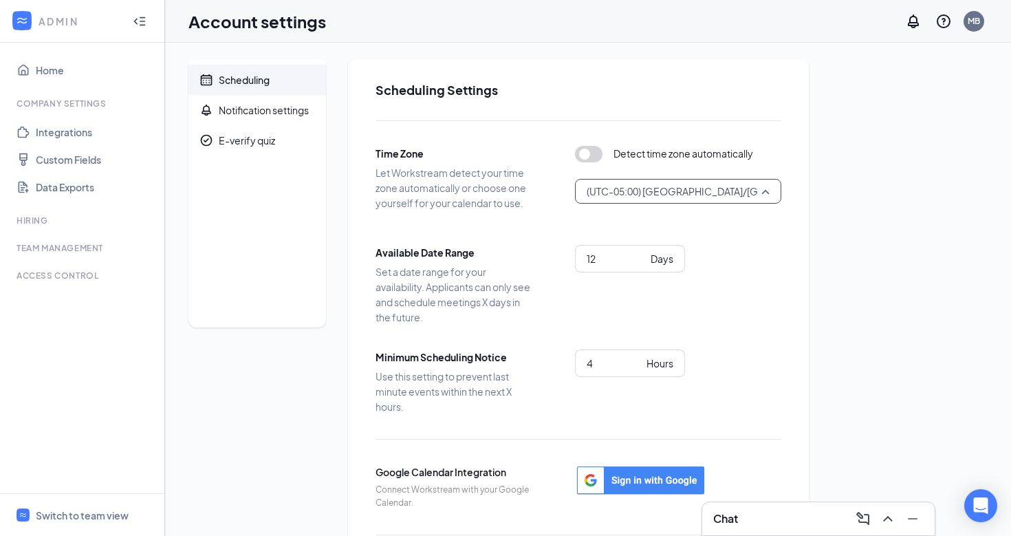
click at [688, 195] on span "(UTC-05:00) America/Chicago - Central Time" at bounding box center [749, 191] width 325 height 21
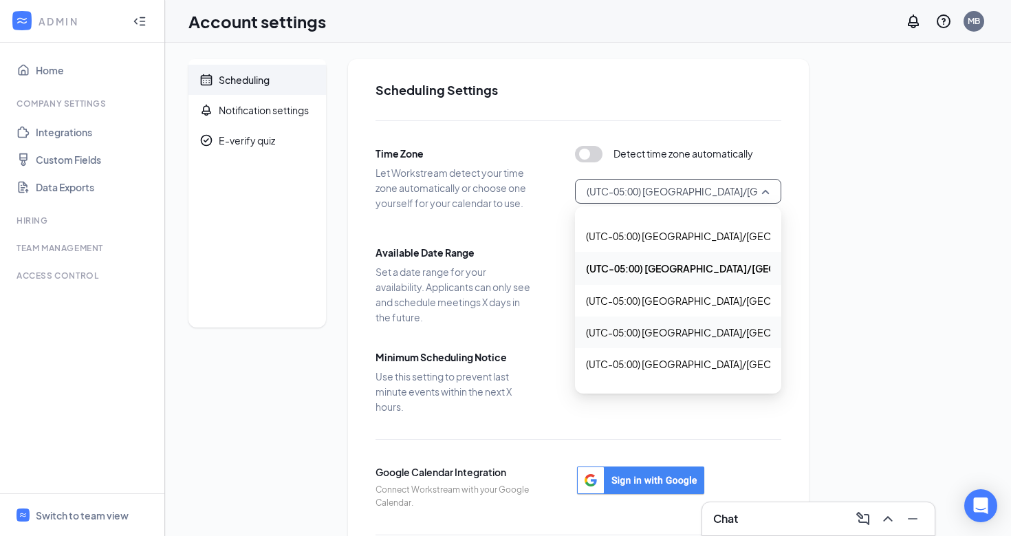
scroll to position [899, 0]
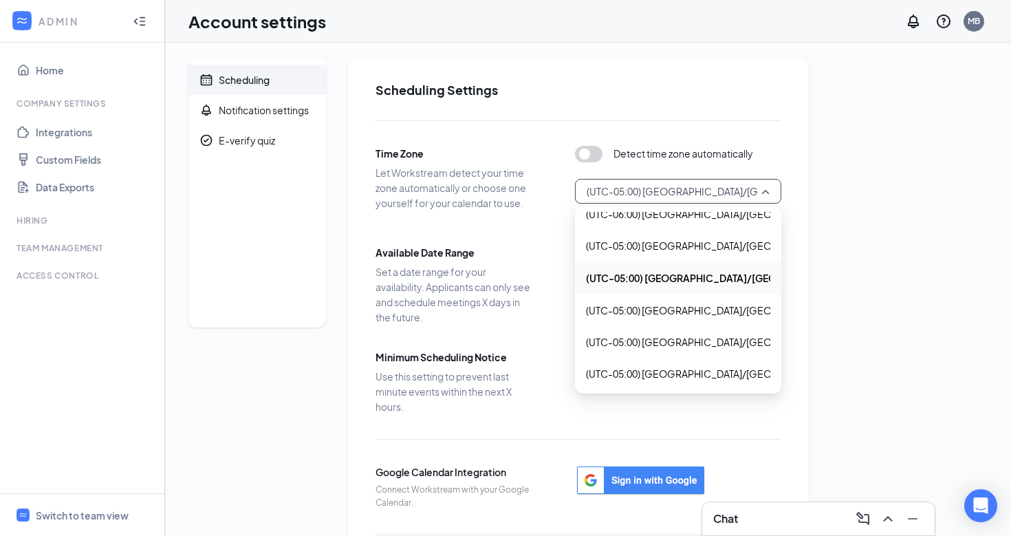
click at [691, 276] on span "(UTC-05:00) America/Chicago - Central Time" at bounding box center [753, 277] width 334 height 15
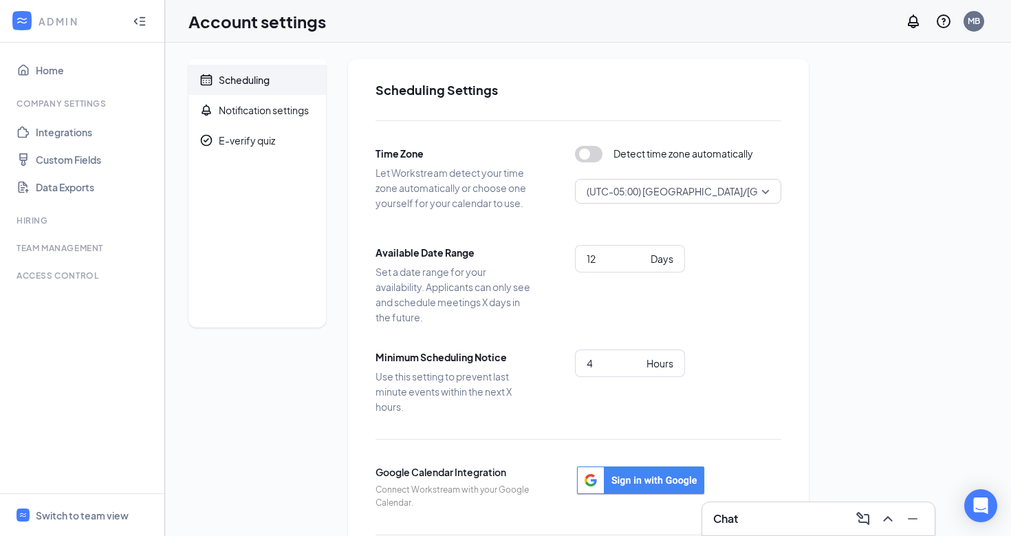
click at [702, 331] on div "Time Zone Let Workstream detect your time zone automatically or choose one your…" at bounding box center [578, 369] width 406 height 499
click at [763, 190] on span "(UTC-05:00) America/Chicago - Central Time" at bounding box center [749, 191] width 325 height 21
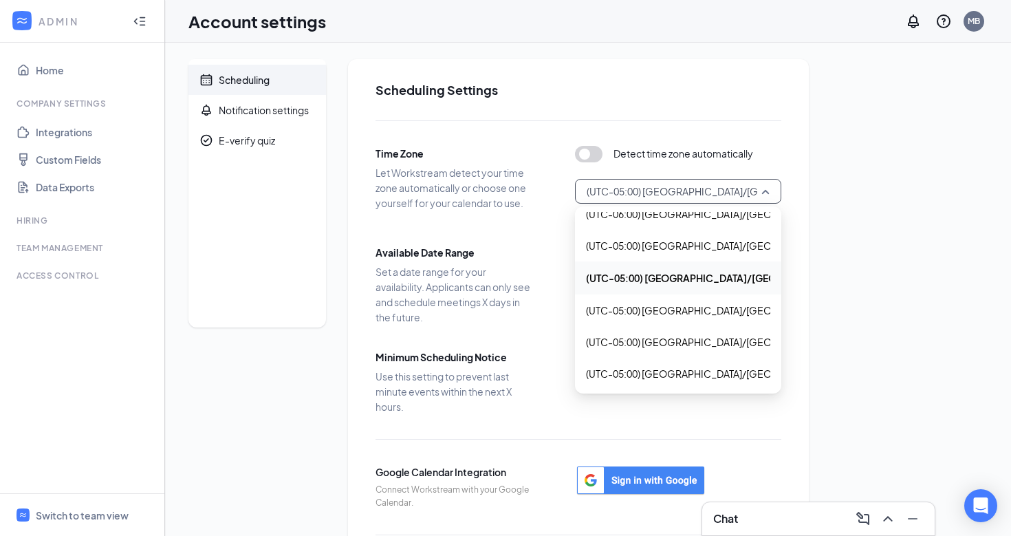
click at [580, 155] on button "button" at bounding box center [589, 154] width 28 height 17
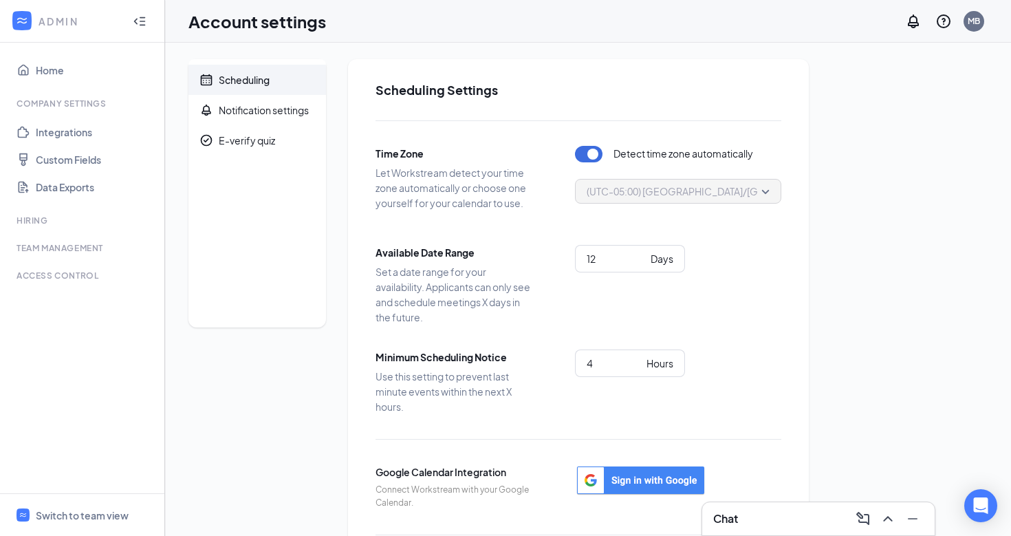
click at [558, 276] on div "Available Date Range Set a date range for your availability. Applicants can onl…" at bounding box center [578, 285] width 406 height 80
click at [692, 195] on span "(UTC-05:00) America/Chicago - Central Time" at bounding box center [749, 191] width 325 height 21
click at [577, 157] on button "button" at bounding box center [589, 154] width 28 height 17
click at [648, 191] on span "(UTC-05:00) America/Chicago - Central Time" at bounding box center [749, 191] width 325 height 21
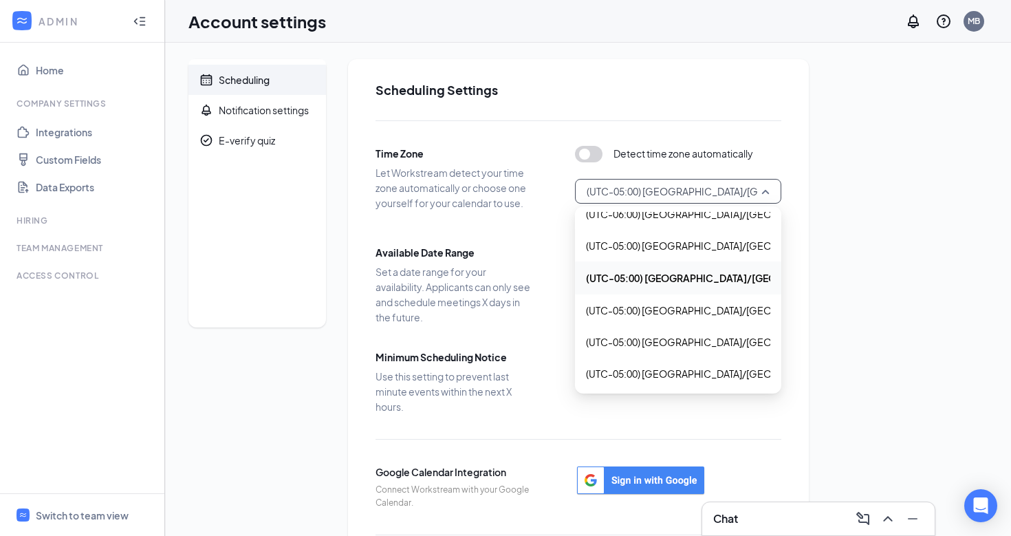
scroll to position [0, 0]
click at [713, 287] on div "(UTC-05:00) America/Chicago - Central Time" at bounding box center [678, 277] width 206 height 33
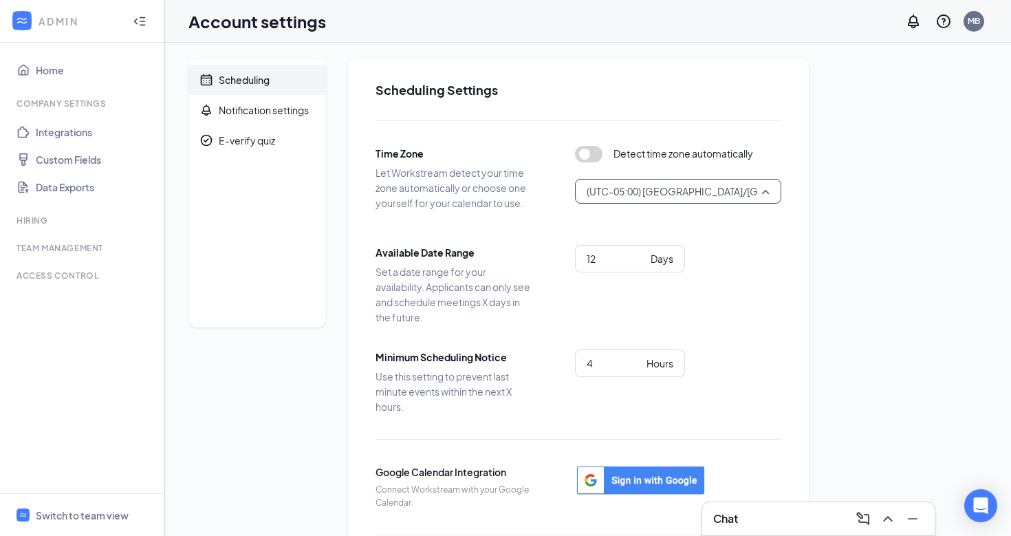
click at [716, 190] on span "(UTC-05:00) America/Chicago - Central Time" at bounding box center [749, 191] width 325 height 21
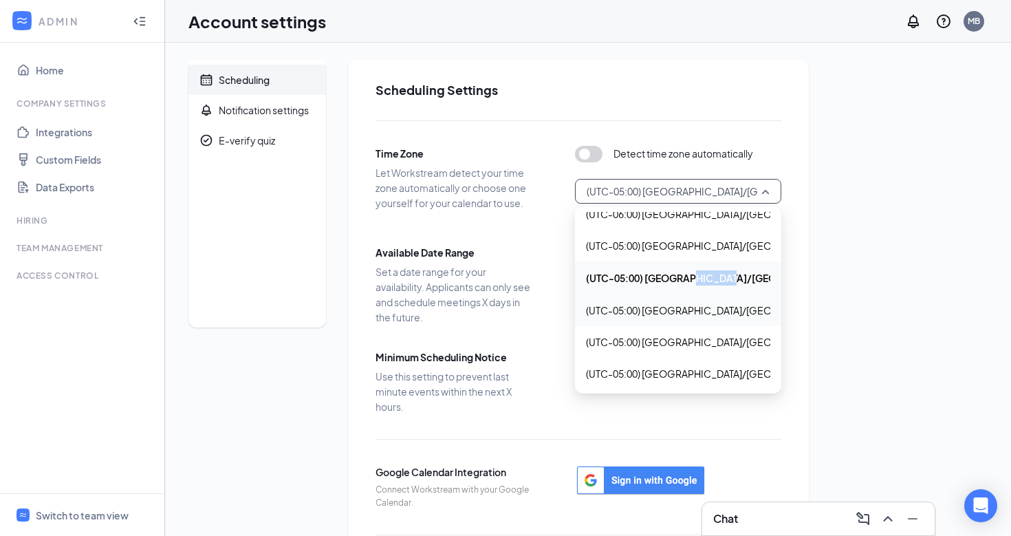
drag, startPoint x: 645, startPoint y: 279, endPoint x: 772, endPoint y: 316, distance: 131.7
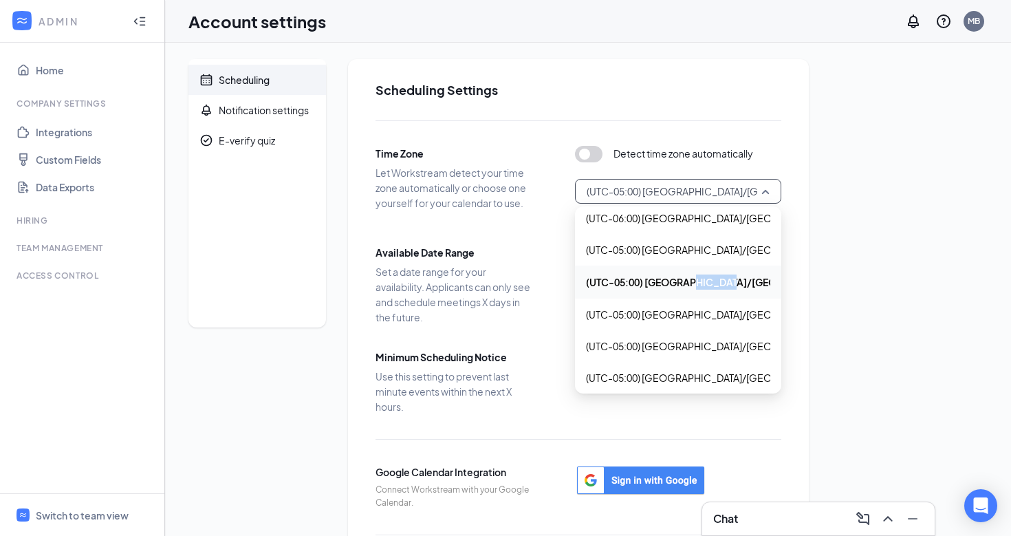
click at [743, 288] on span "(UTC-05:00) America/Chicago - Central Time" at bounding box center [753, 281] width 334 height 15
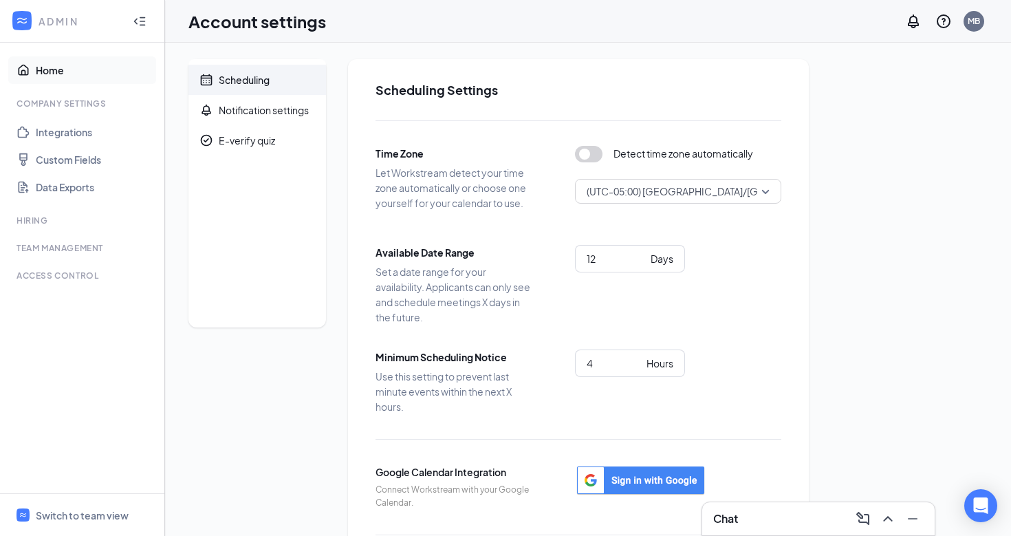
click at [52, 73] on link "Home" at bounding box center [95, 70] width 118 height 28
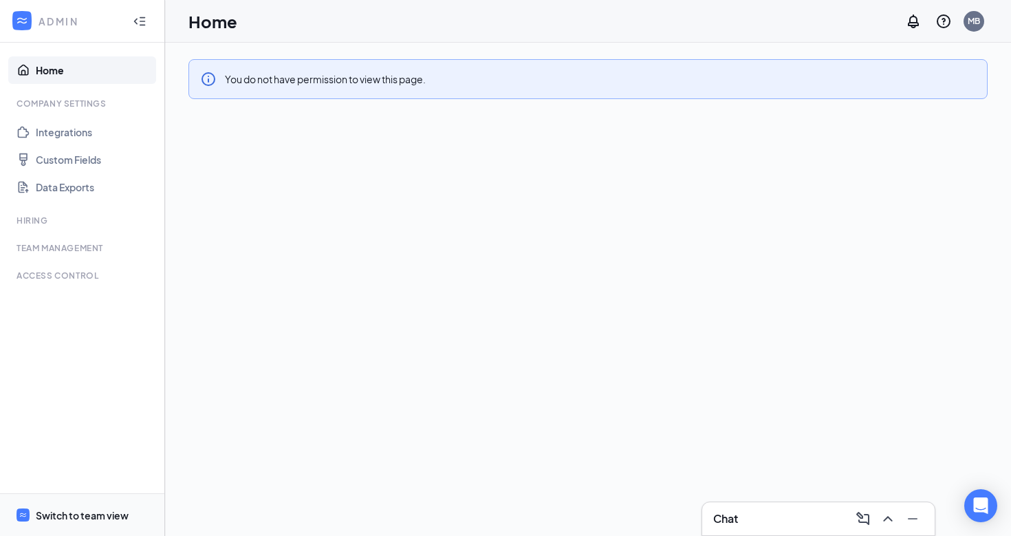
click at [74, 520] on div "Switch to team view" at bounding box center [82, 515] width 93 height 14
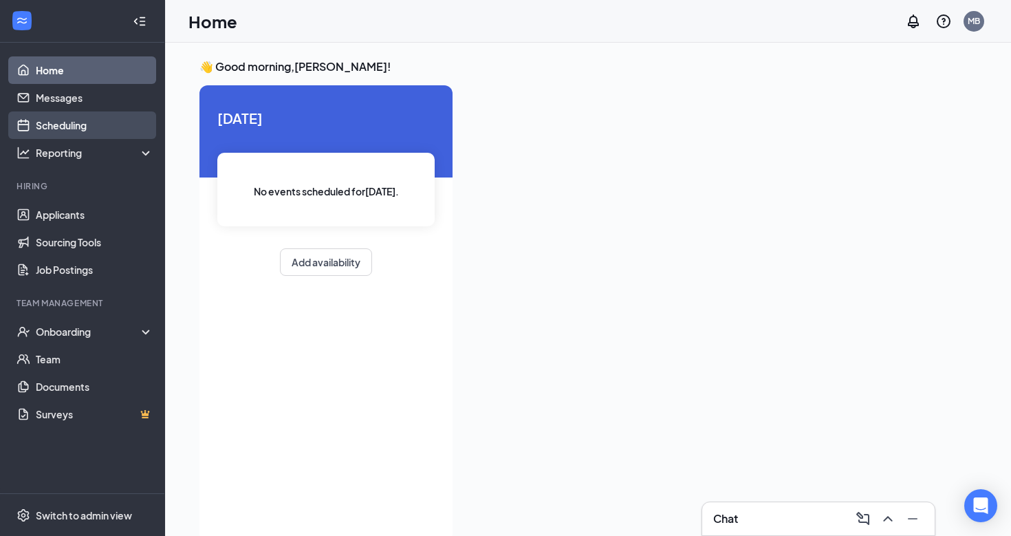
click at [87, 126] on link "Scheduling" at bounding box center [95, 125] width 118 height 28
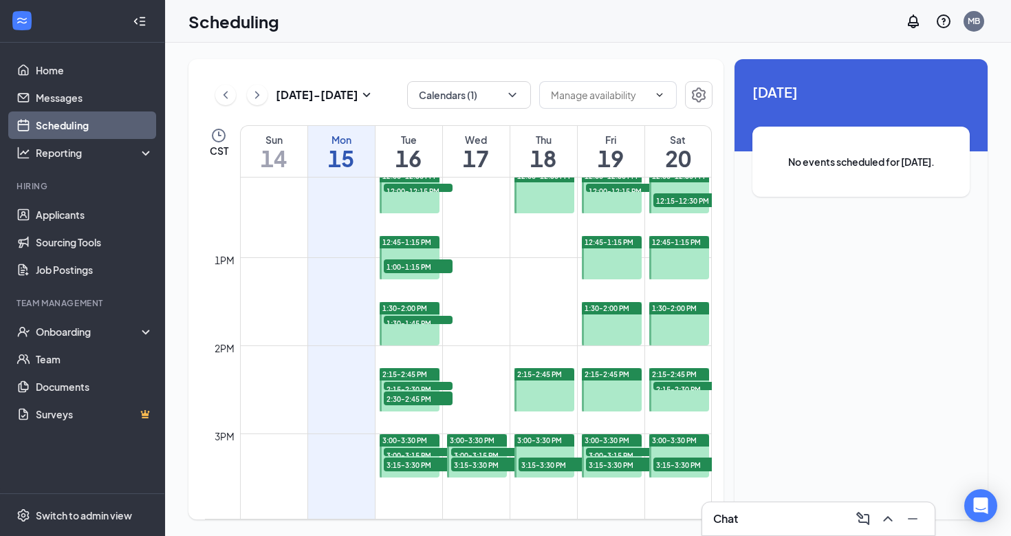
scroll to position [1039, 0]
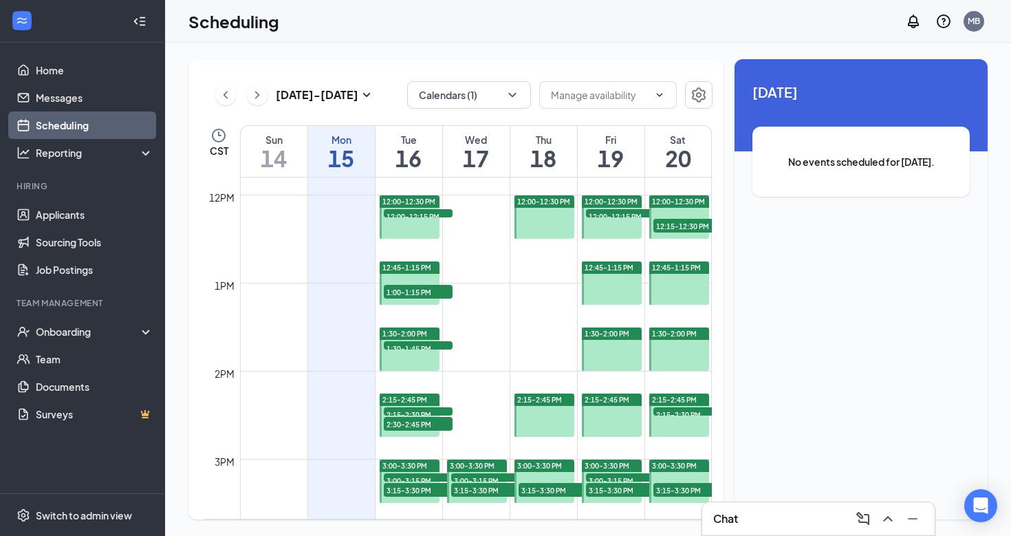
click at [421, 410] on span "2:15-2:30 PM" at bounding box center [418, 414] width 69 height 14
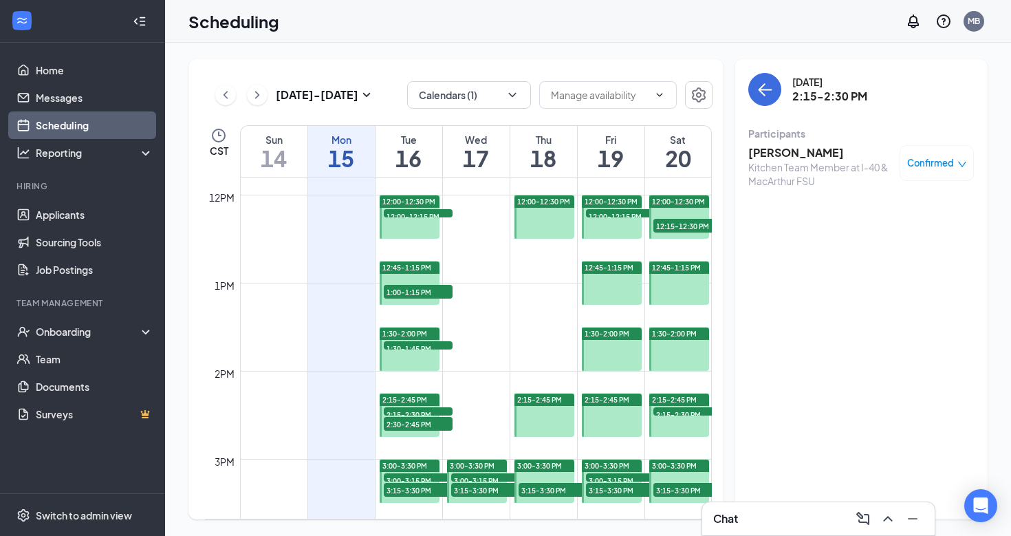
click at [426, 427] on span "2:30-2:45 PM" at bounding box center [418, 424] width 69 height 14
click at [435, 406] on div "2:15-2:30 PM 1" at bounding box center [418, 411] width 72 height 11
click at [433, 411] on span "2:15-2:30 PM" at bounding box center [418, 414] width 69 height 14
click at [428, 413] on span "2:15-2:30 PM" at bounding box center [418, 414] width 69 height 14
click at [428, 424] on span "2:30-2:45 PM" at bounding box center [418, 424] width 69 height 14
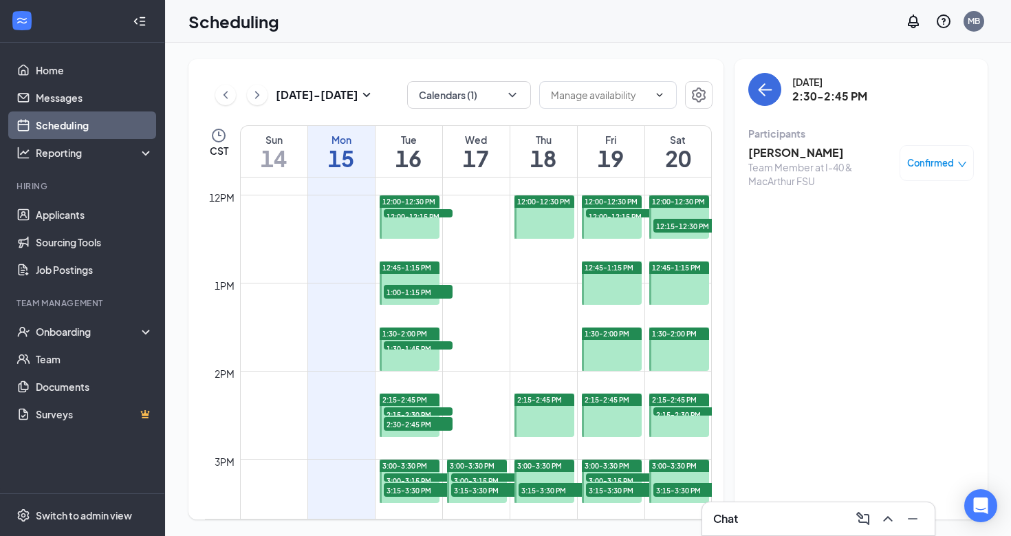
click at [426, 407] on span "2:15-2:30 PM" at bounding box center [418, 414] width 69 height 14
click at [944, 160] on span "Confirmed" at bounding box center [930, 163] width 47 height 14
click at [895, 206] on span "Request Reschedule" at bounding box center [905, 202] width 94 height 15
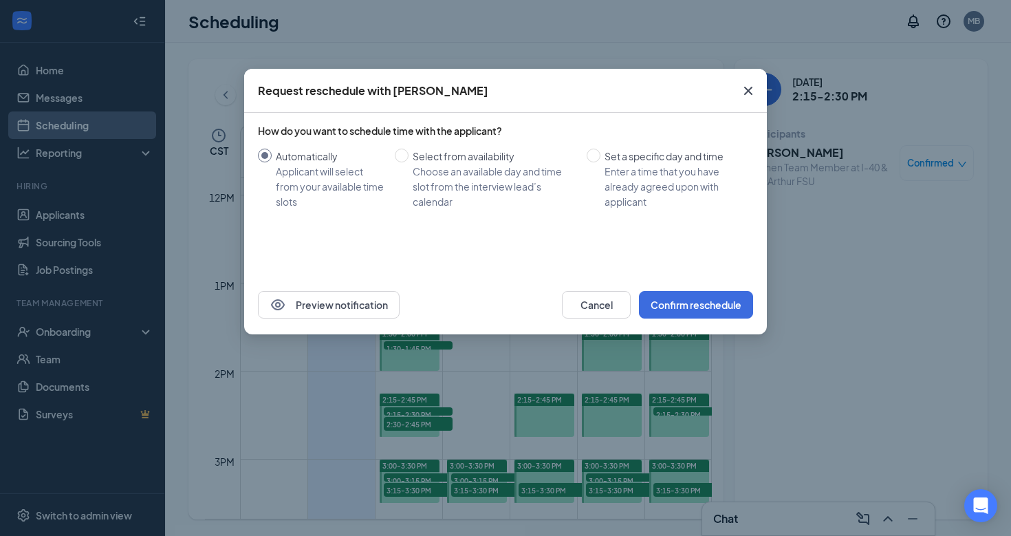
click at [751, 90] on icon "Cross" at bounding box center [748, 91] width 17 height 17
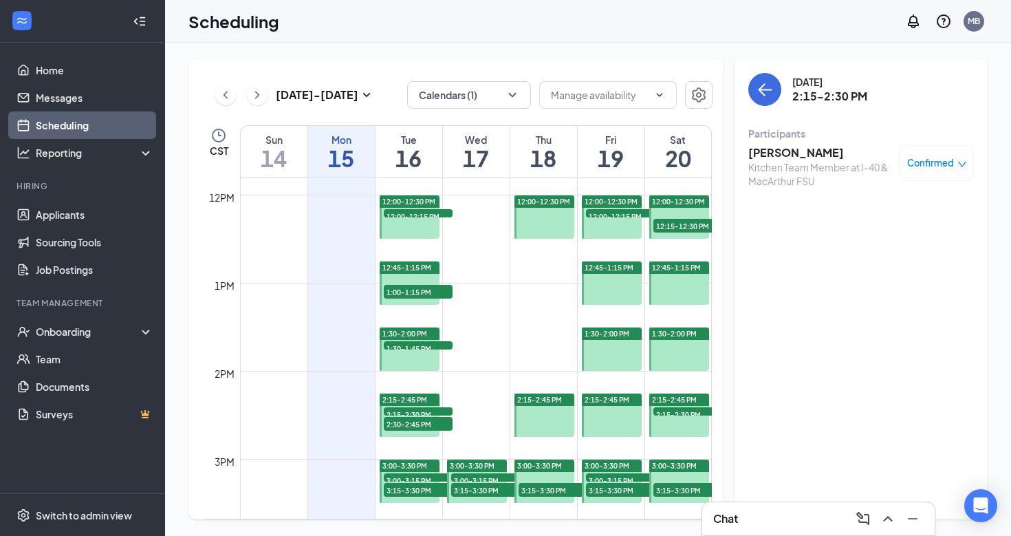
click at [399, 478] on span "3:00-3:15 PM" at bounding box center [418, 480] width 69 height 14
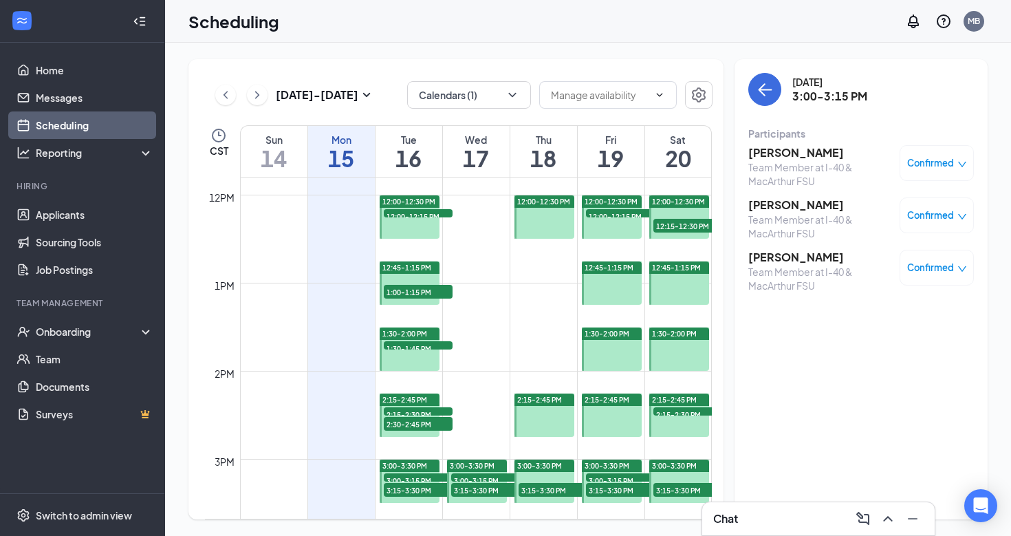
click at [400, 496] on div "3" at bounding box center [418, 503] width 69 height 14
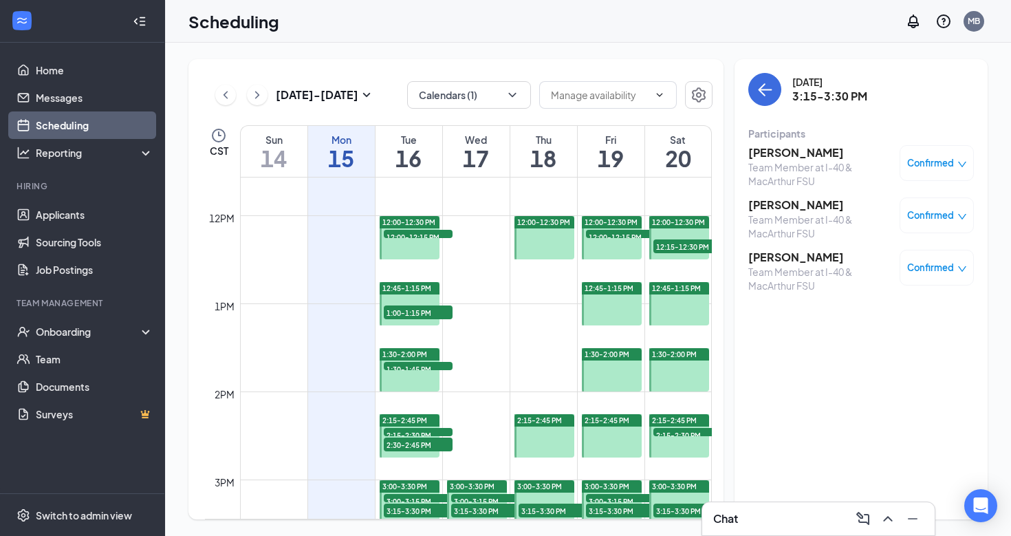
scroll to position [1009, 0]
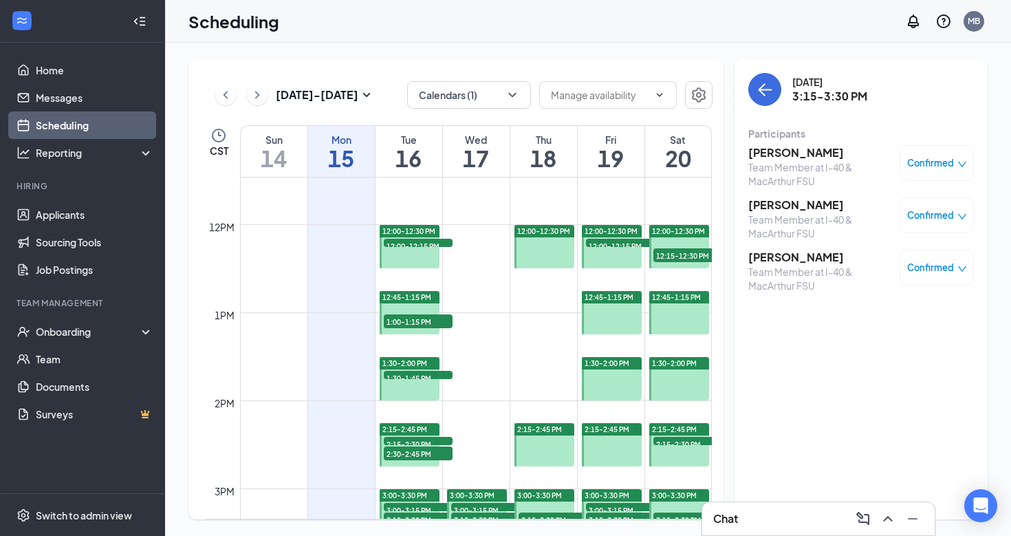
click at [558, 243] on div at bounding box center [544, 246] width 61 height 43
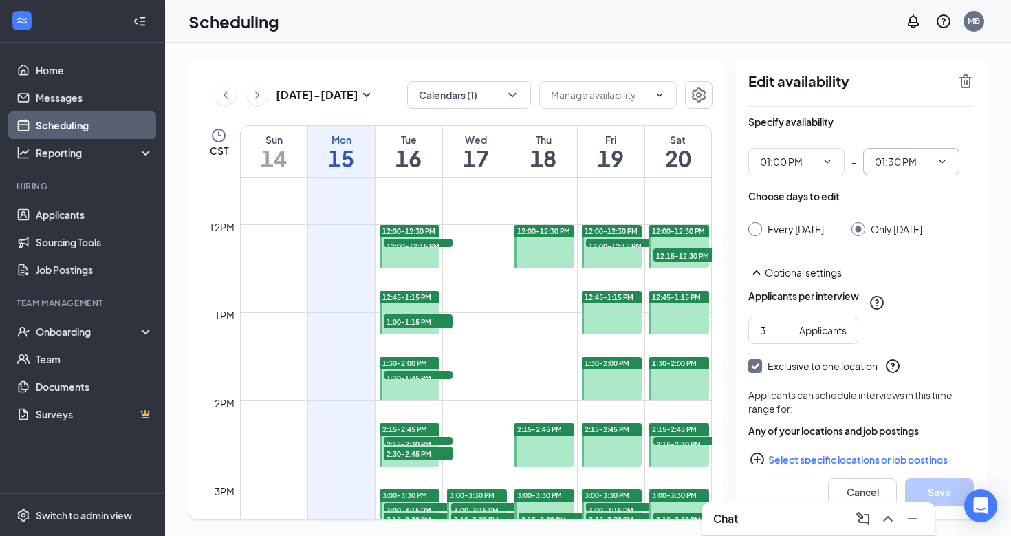
click at [943, 155] on span "01:30 PM" at bounding box center [911, 162] width 96 height 28
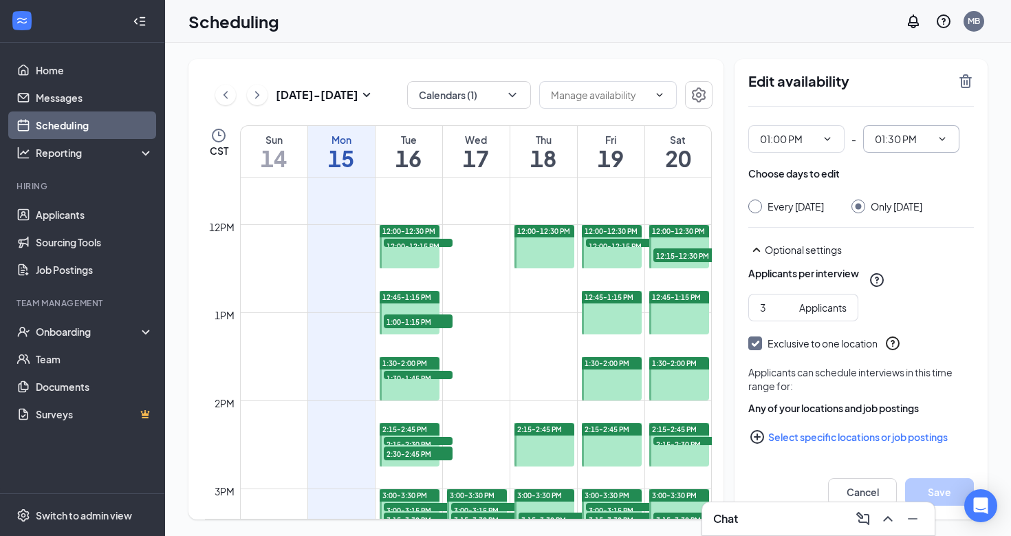
scroll to position [36, 0]
click at [825, 133] on icon "ChevronDown" at bounding box center [827, 138] width 11 height 11
click at [937, 133] on icon "ChevronDown" at bounding box center [942, 138] width 11 height 11
click at [938, 133] on icon "ChevronDown" at bounding box center [942, 138] width 11 height 11
click at [846, 243] on div "Specify availability 01:00 PM - 01:30 PM Choose days to edit Every Thursday Onl…" at bounding box center [861, 295] width 226 height 422
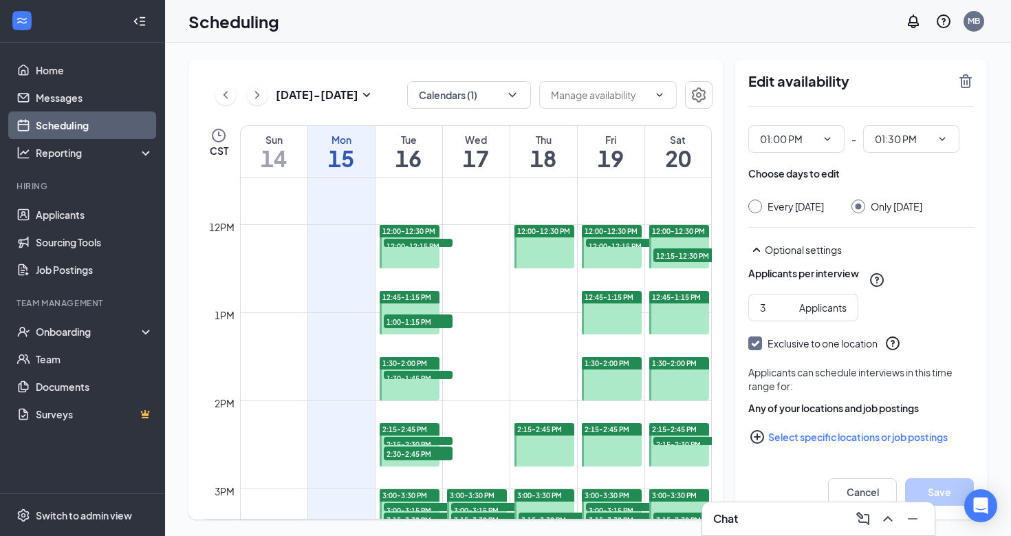
scroll to position [0, 0]
click at [936, 125] on span "01:30 PM" at bounding box center [911, 139] width 96 height 28
click at [944, 133] on icon "ChevronDown" at bounding box center [942, 138] width 11 height 11
click at [855, 128] on div "01:00 PM - 01:30 PM" at bounding box center [861, 139] width 226 height 28
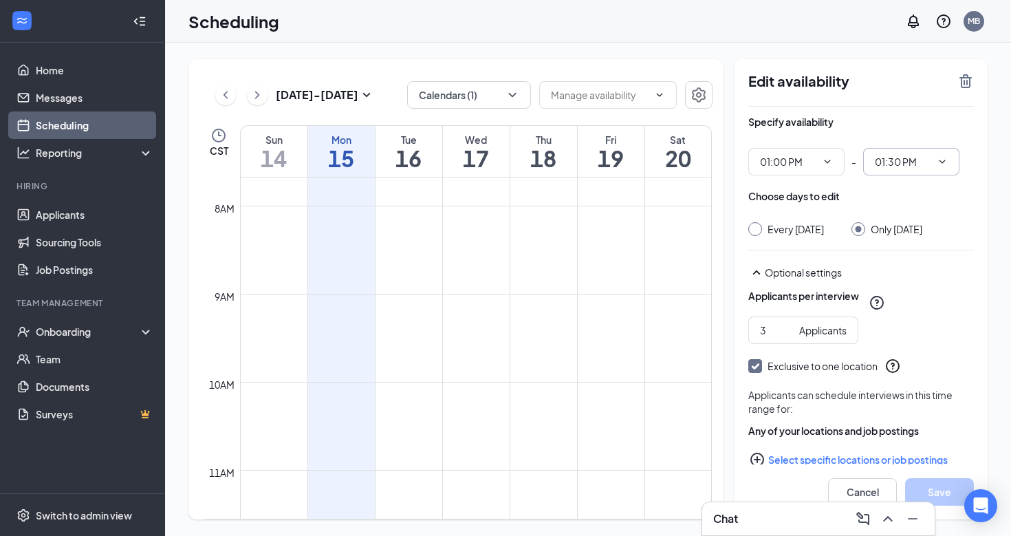
click at [944, 155] on span "01:30 PM" at bounding box center [911, 162] width 96 height 28
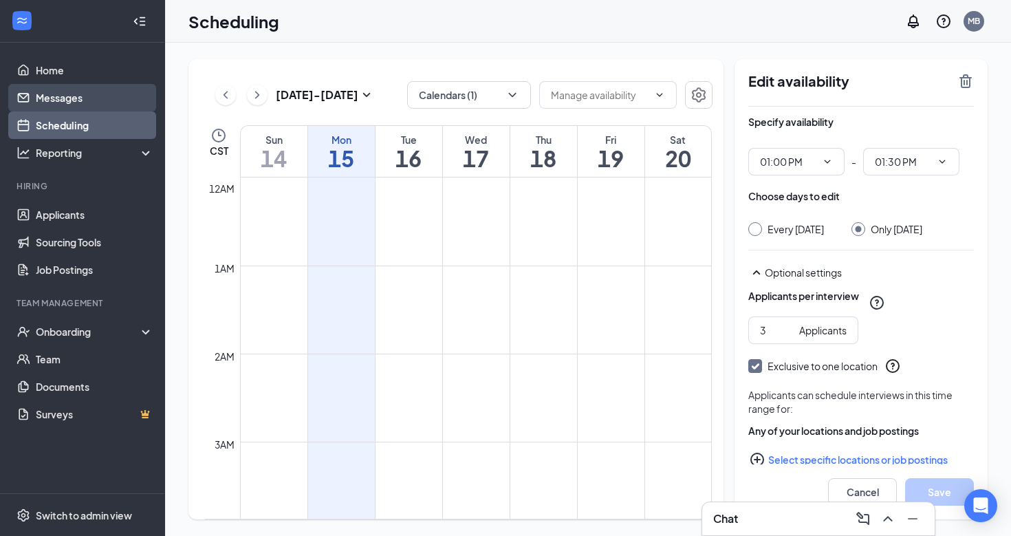
click at [95, 96] on link "Messages" at bounding box center [95, 98] width 118 height 28
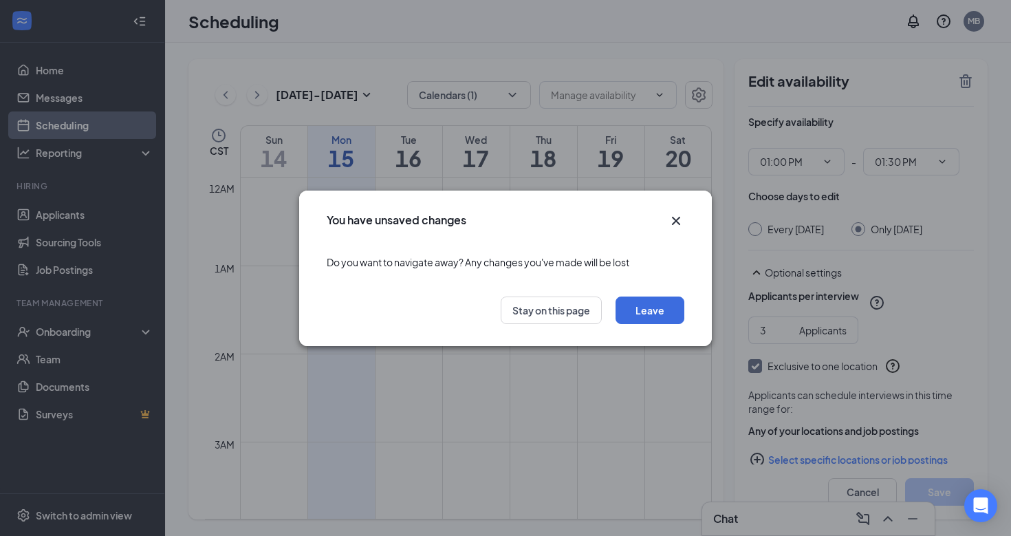
click at [672, 212] on icon "Cross" at bounding box center [676, 220] width 17 height 17
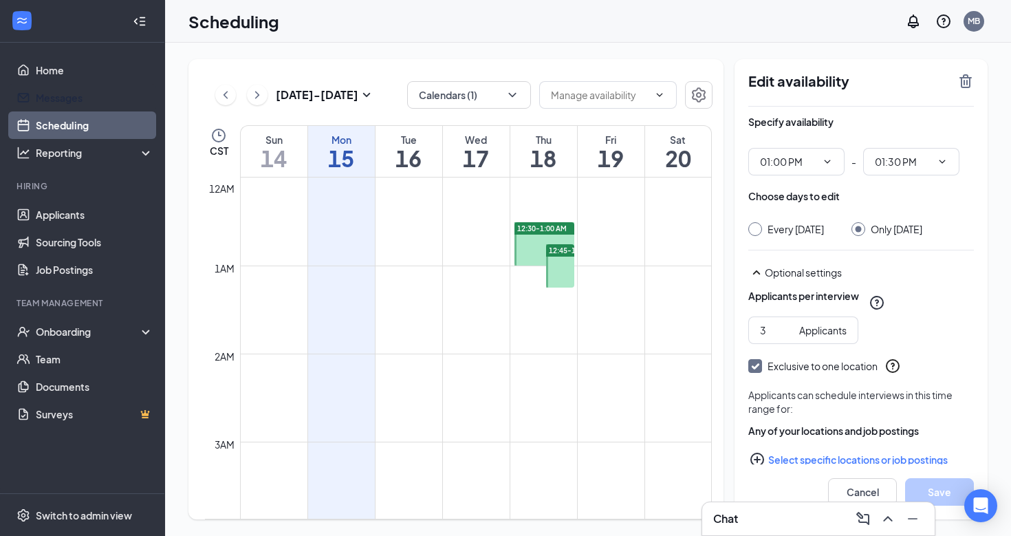
click at [561, 230] on span "12:30-1:00 AM" at bounding box center [542, 228] width 50 height 10
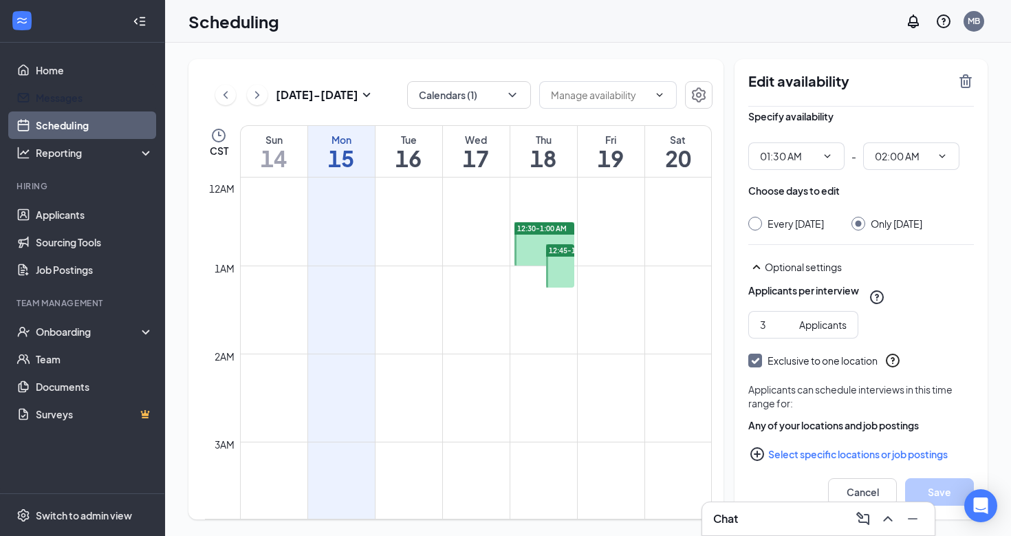
scroll to position [7, 0]
click at [963, 83] on icon "TrashOutline" at bounding box center [965, 81] width 12 height 14
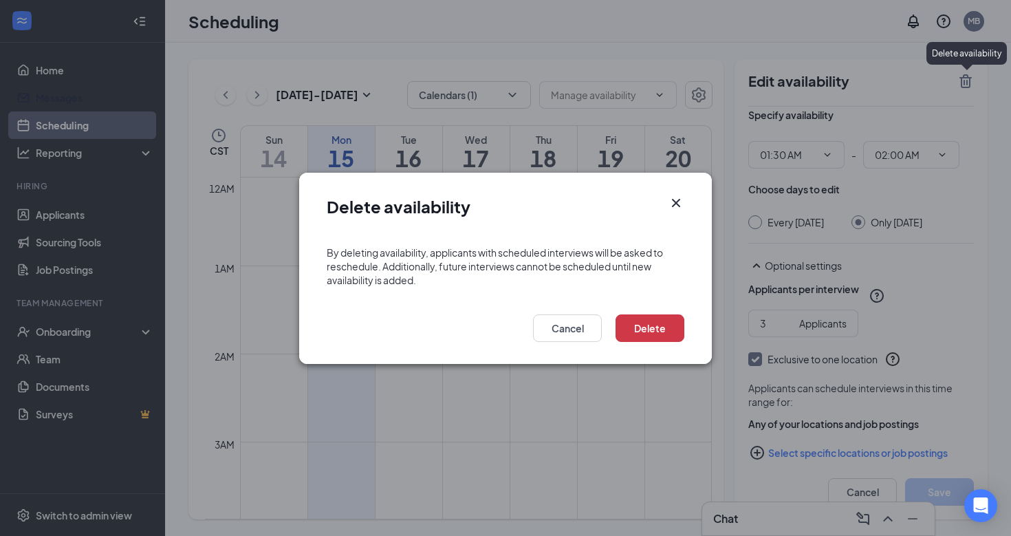
click at [640, 342] on div "Delete Cancel" at bounding box center [505, 331] width 413 height 63
click at [641, 327] on button "Delete" at bounding box center [649, 328] width 69 height 28
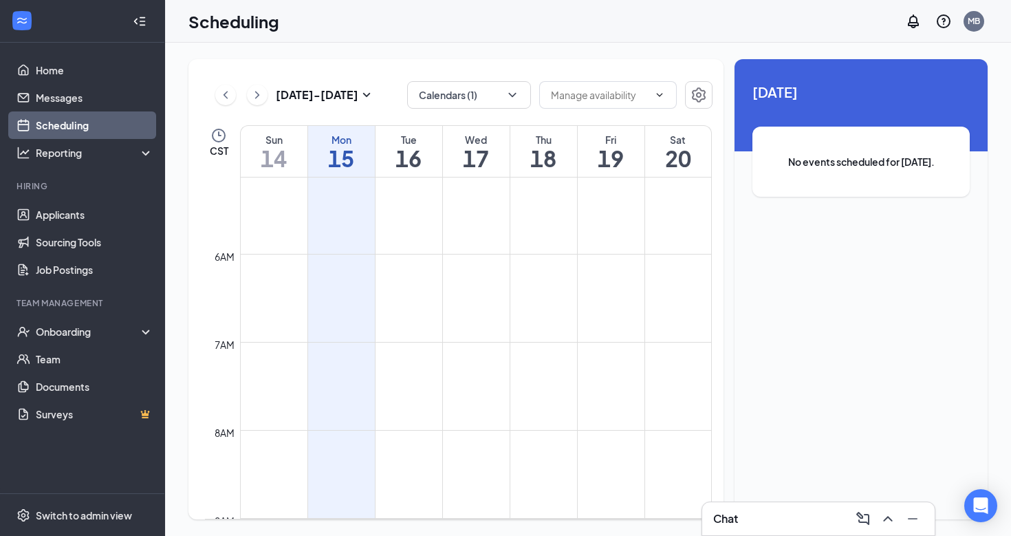
scroll to position [38, 0]
click at [563, 241] on div at bounding box center [544, 227] width 61 height 43
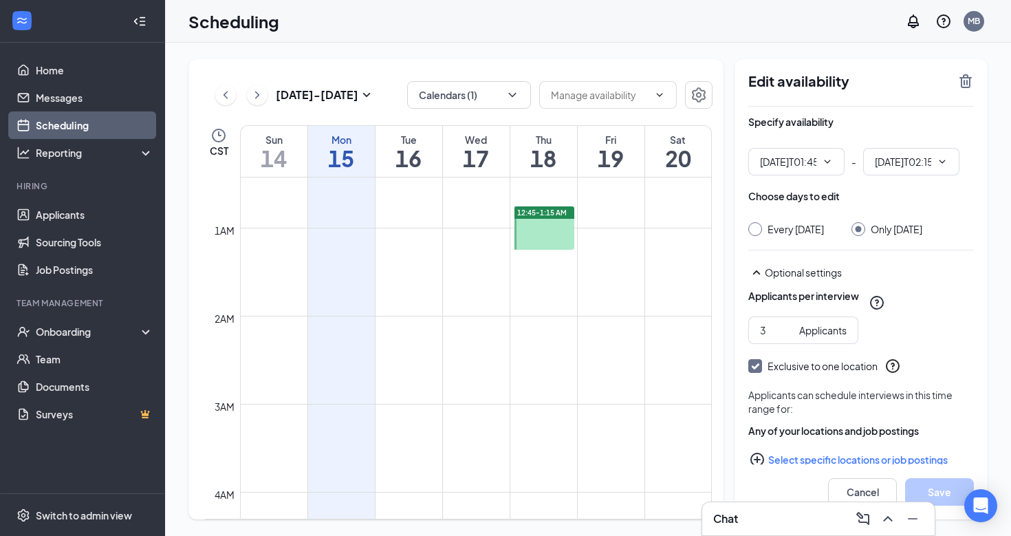
type input "01:45 AM"
type input "02:15 AM"
click at [961, 78] on icon "TrashOutline" at bounding box center [965, 81] width 12 height 14
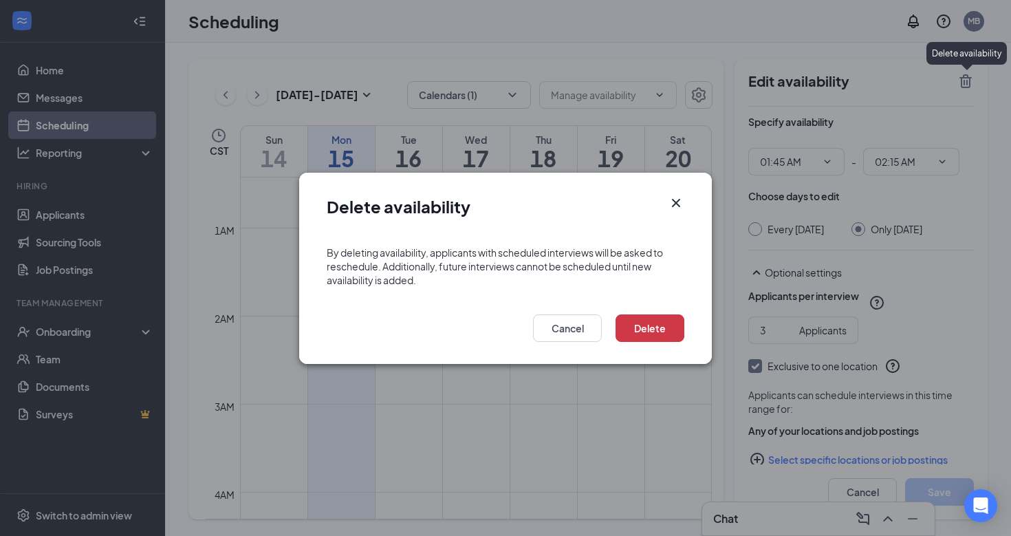
click at [682, 201] on icon "Cross" at bounding box center [676, 203] width 17 height 17
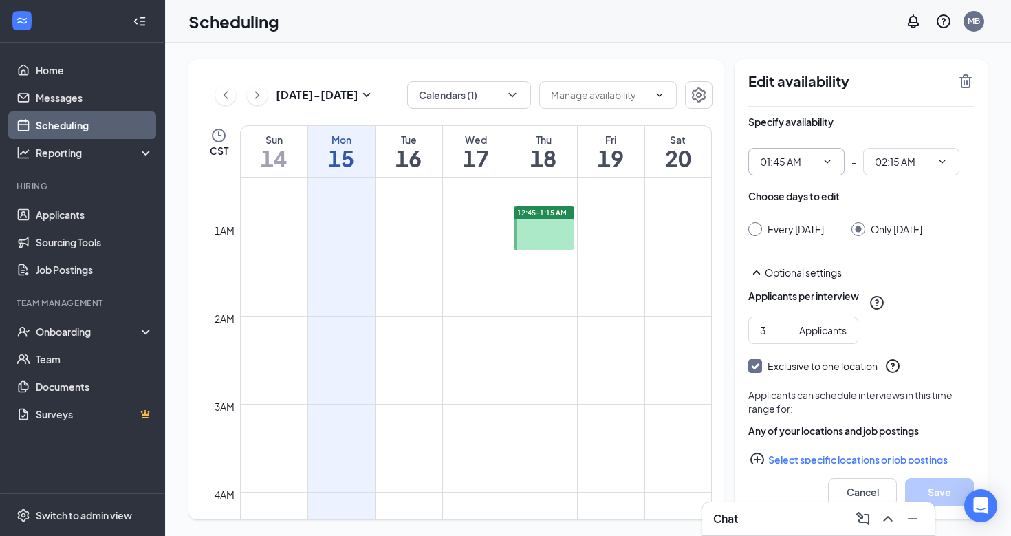
click at [824, 167] on span "01:45 AM" at bounding box center [796, 162] width 96 height 28
click at [827, 162] on icon "ChevronDown" at bounding box center [827, 161] width 6 height 3
click at [787, 160] on input "01:45 AM" at bounding box center [788, 161] width 56 height 15
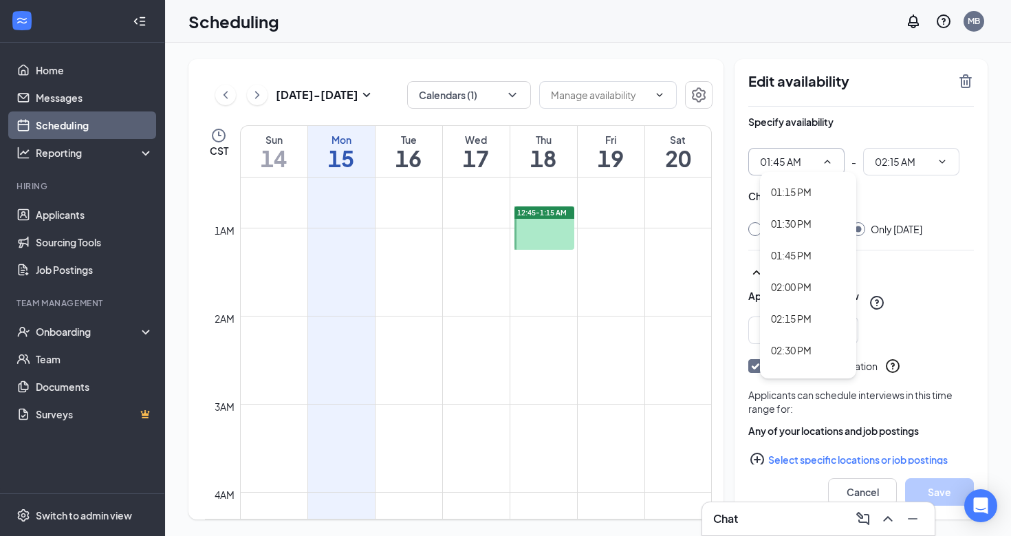
scroll to position [1674, 0]
click at [805, 247] on div "01:45 PM" at bounding box center [791, 253] width 41 height 15
type input "01:45 PM"
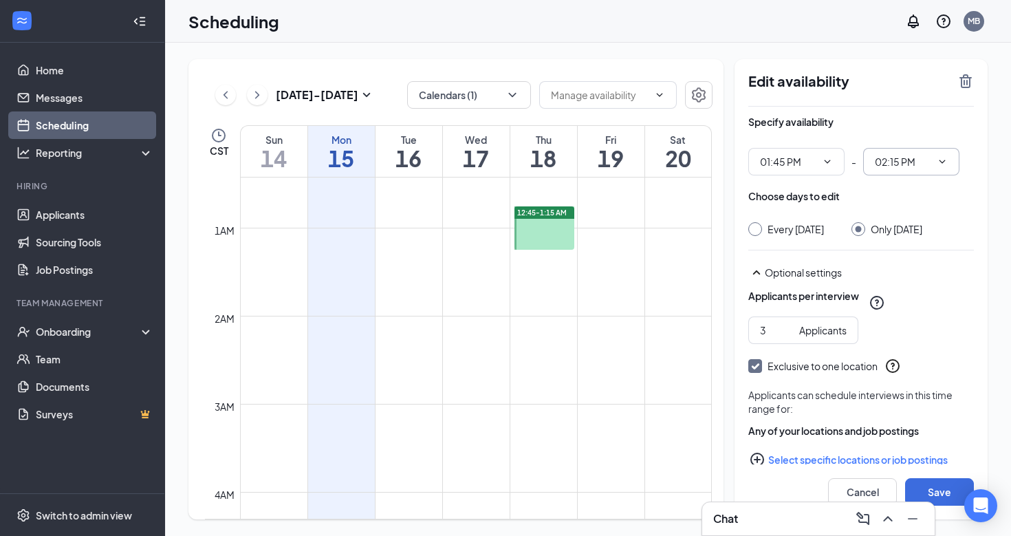
click at [911, 161] on input "02:15 PM" at bounding box center [903, 161] width 56 height 15
click at [905, 324] on div "02:00 PM" at bounding box center [905, 330] width 41 height 15
type input "02:00 PM"
click at [949, 490] on button "Save" at bounding box center [939, 492] width 69 height 28
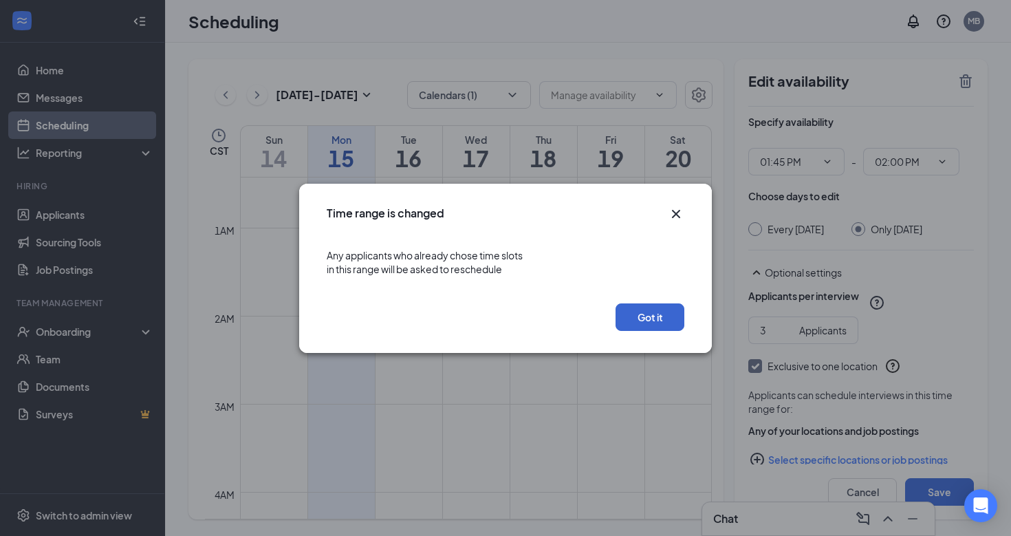
click at [649, 307] on button "Got it" at bounding box center [649, 317] width 69 height 28
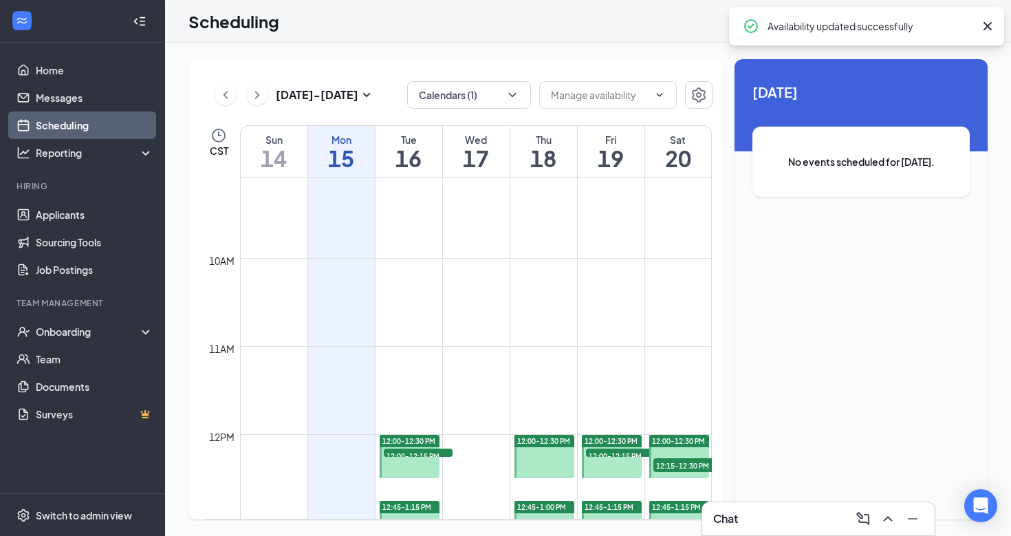
scroll to position [1011, 0]
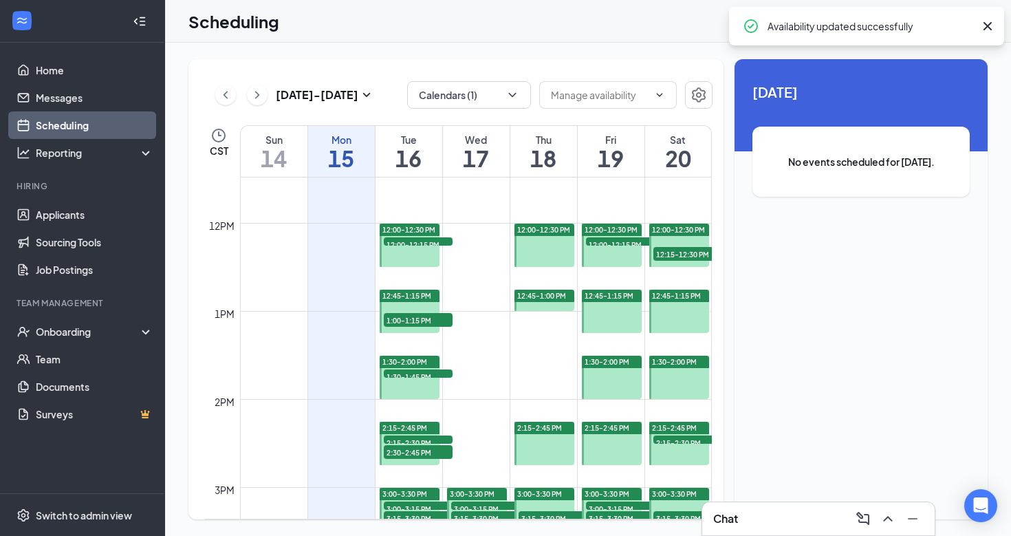
click at [554, 230] on span "12:00-12:30 PM" at bounding box center [543, 230] width 53 height 10
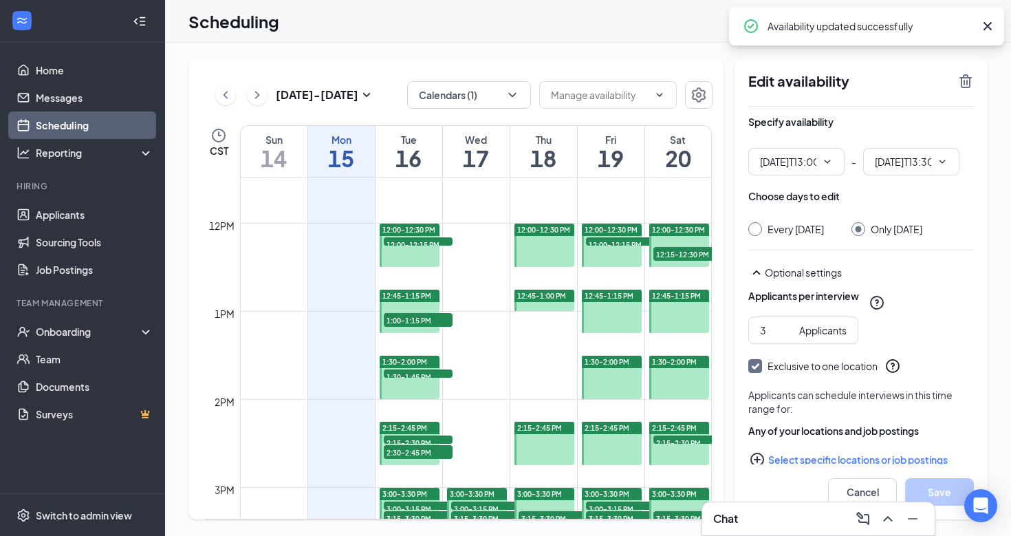
type input "01:00 PM"
click at [910, 166] on input "01:30 PM" at bounding box center [903, 161] width 56 height 15
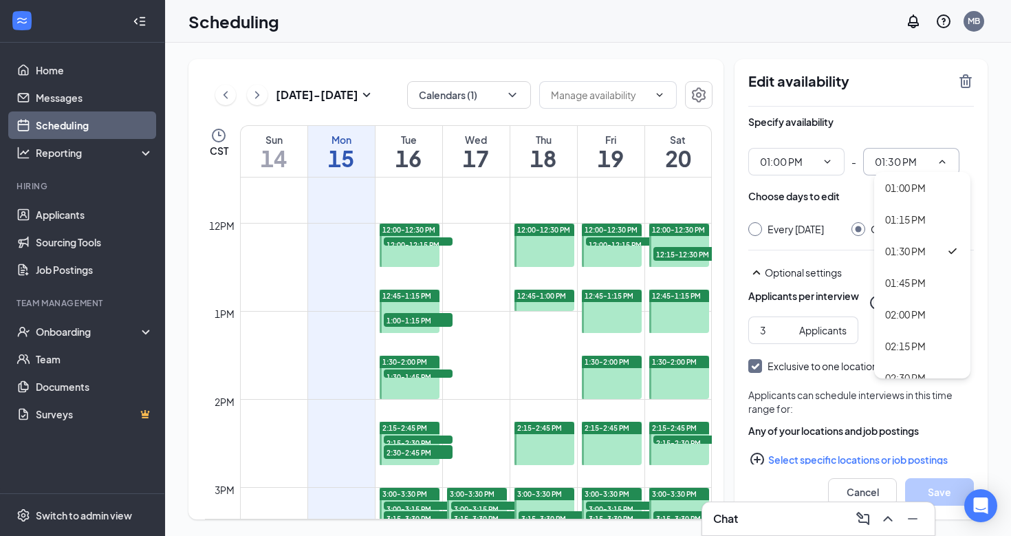
scroll to position [1602, 0]
click at [932, 225] on div "01:15 PM" at bounding box center [922, 230] width 74 height 15
type input "01:15 PM"
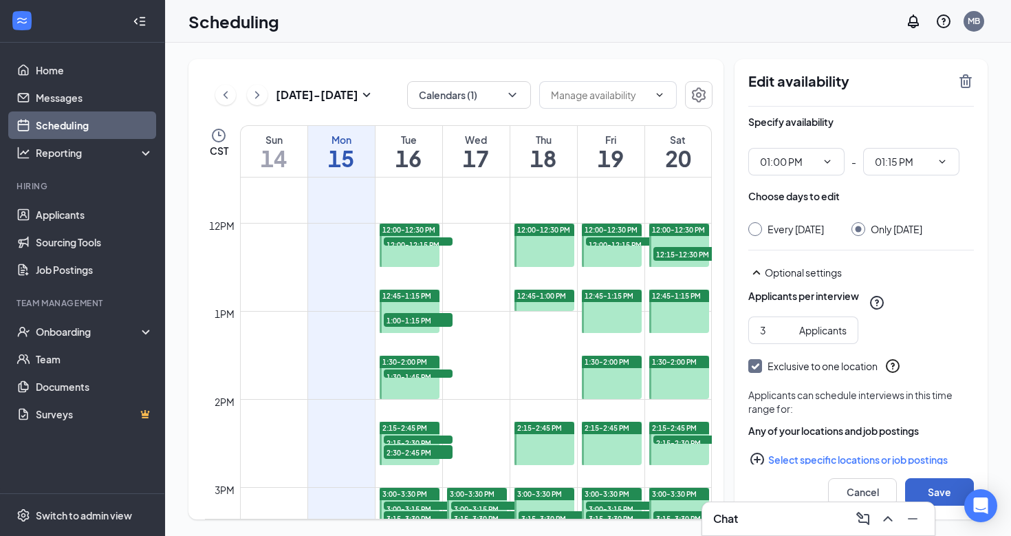
click at [948, 483] on button "Save" at bounding box center [939, 492] width 69 height 28
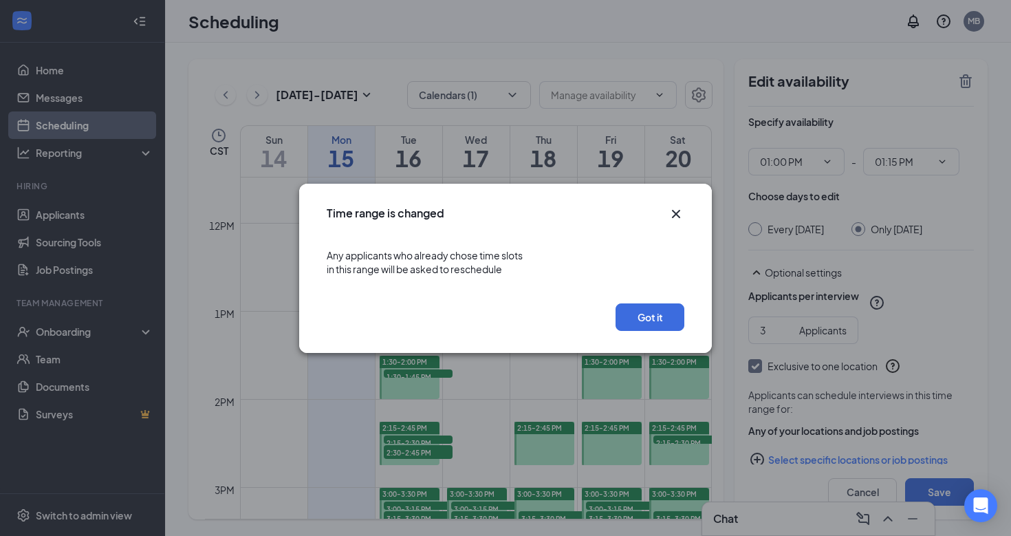
click at [640, 332] on div "Got it" at bounding box center [505, 320] width 413 height 63
click at [640, 316] on button "Got it" at bounding box center [649, 317] width 69 height 28
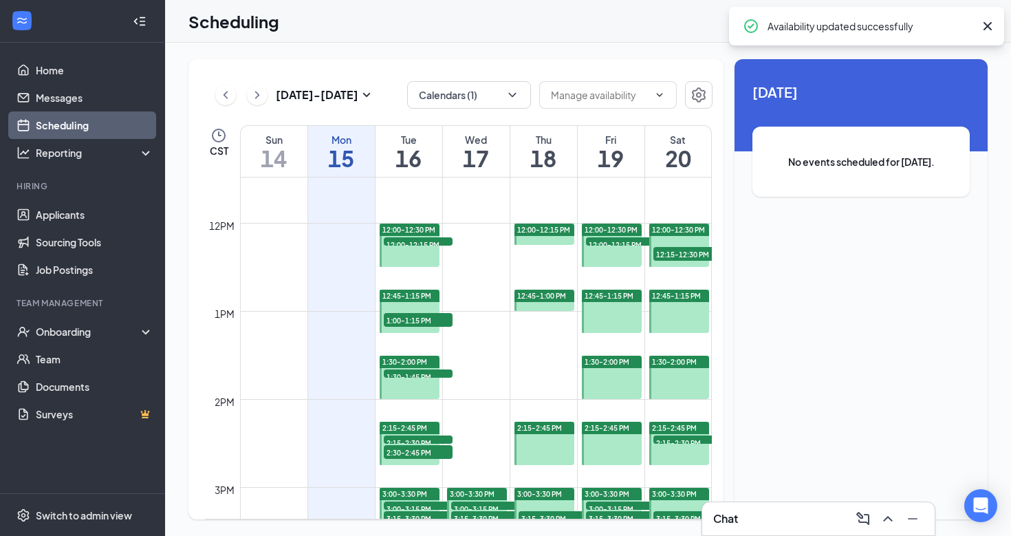
click at [620, 256] on div at bounding box center [612, 244] width 61 height 43
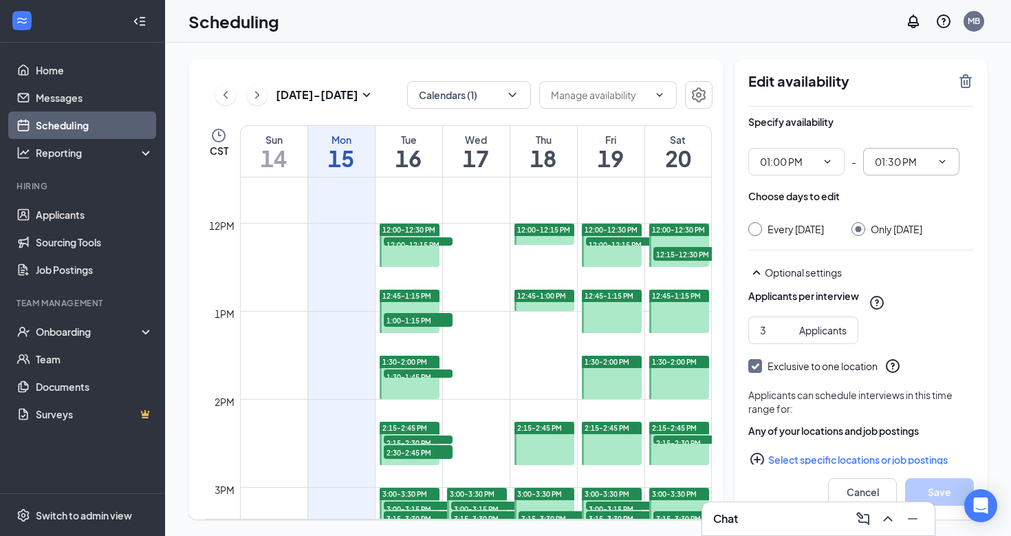
click at [920, 166] on input "01:30 PM" at bounding box center [903, 161] width 56 height 15
click at [912, 226] on div "01:15 PM" at bounding box center [905, 224] width 41 height 15
type input "01:15 PM"
click at [932, 487] on button "Save" at bounding box center [939, 492] width 69 height 28
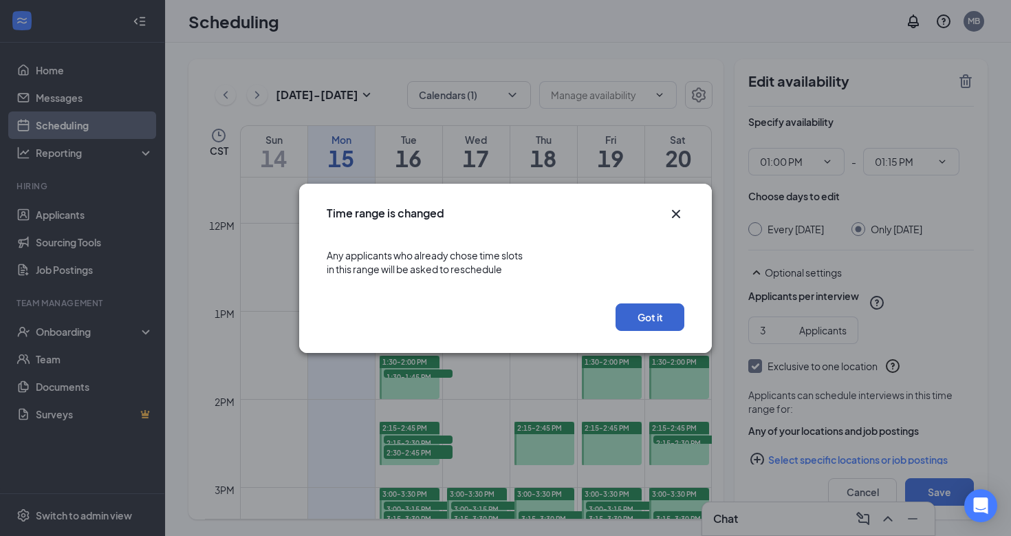
click at [661, 320] on button "Got it" at bounding box center [649, 317] width 69 height 28
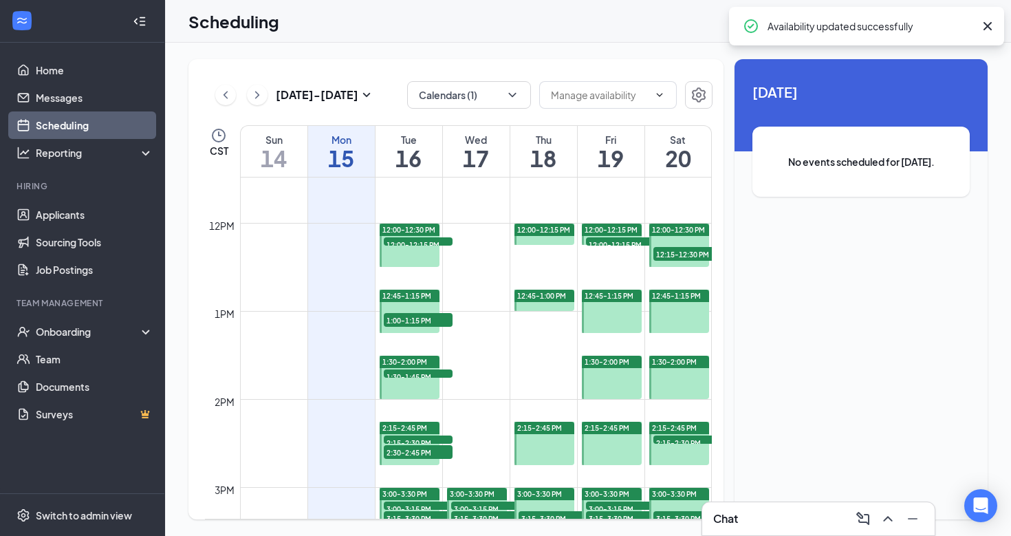
click at [681, 230] on span "12:00-12:30 PM" at bounding box center [678, 230] width 53 height 10
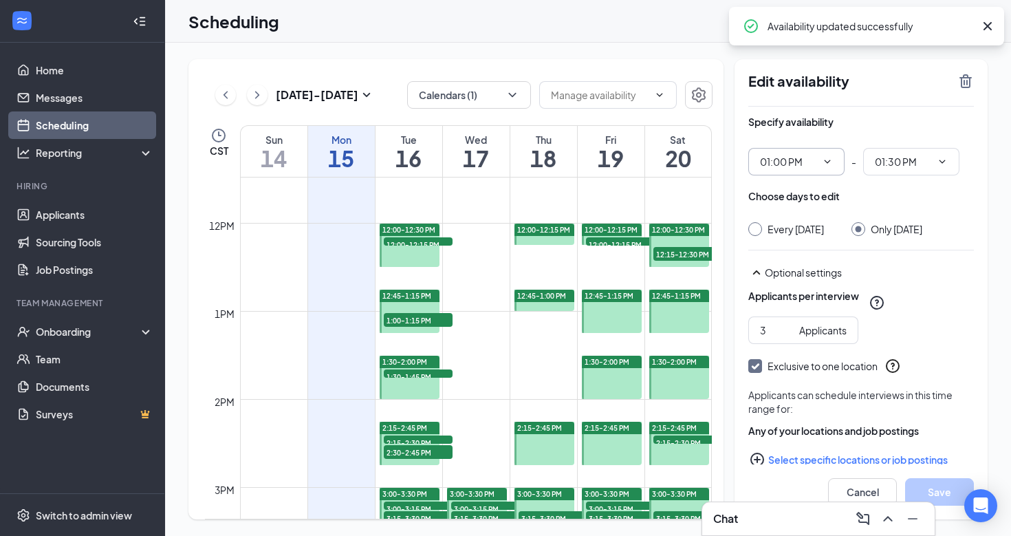
click at [826, 162] on icon "ChevronDown" at bounding box center [827, 161] width 11 height 11
click at [824, 171] on span "01:00 PM" at bounding box center [796, 162] width 96 height 28
click at [829, 156] on icon "ChevronDown" at bounding box center [827, 161] width 11 height 11
click at [673, 237] on div at bounding box center [679, 244] width 60 height 43
click at [664, 310] on div at bounding box center [679, 310] width 60 height 43
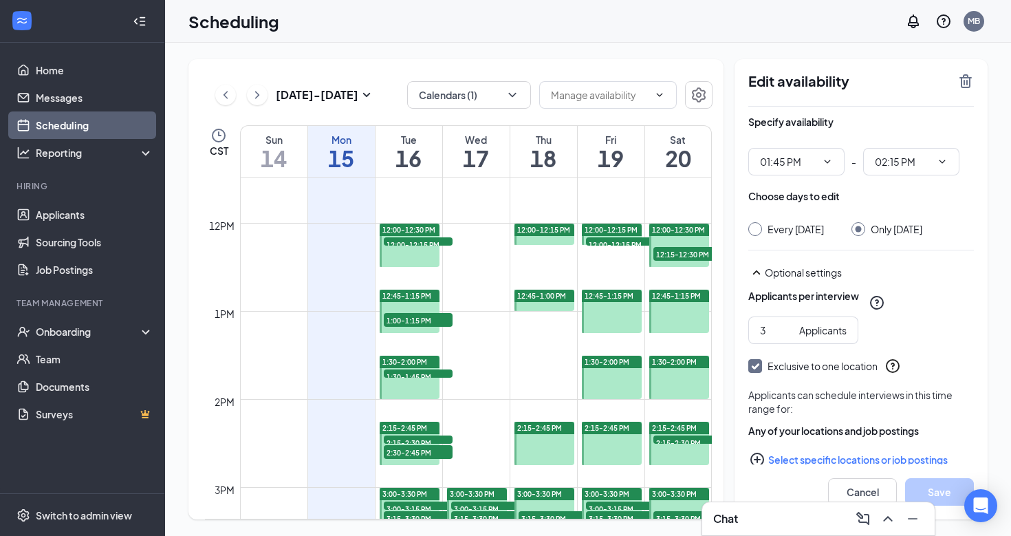
click at [582, 305] on div at bounding box center [612, 310] width 61 height 43
click at [653, 306] on div at bounding box center [679, 310] width 60 height 43
click at [921, 160] on input "02:15 PM" at bounding box center [903, 161] width 56 height 15
click at [923, 287] on div "02:30 PM" at bounding box center [905, 292] width 41 height 15
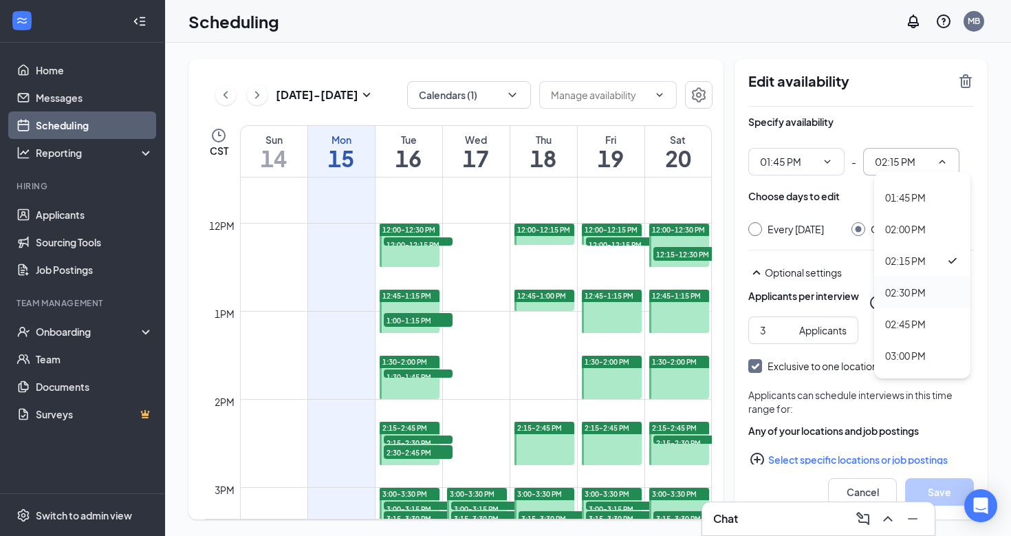
type input "02:30 PM"
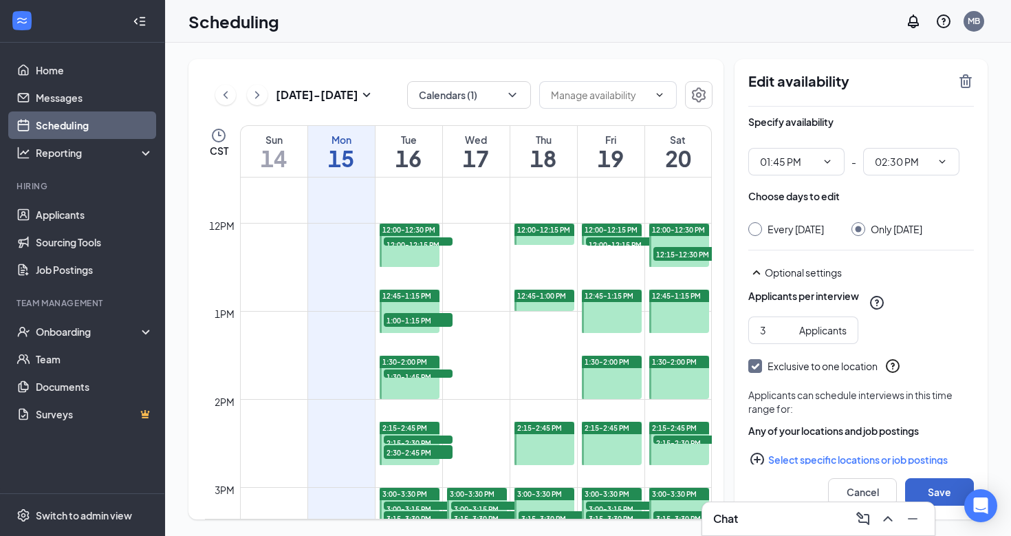
click at [931, 482] on button "Save" at bounding box center [939, 492] width 69 height 28
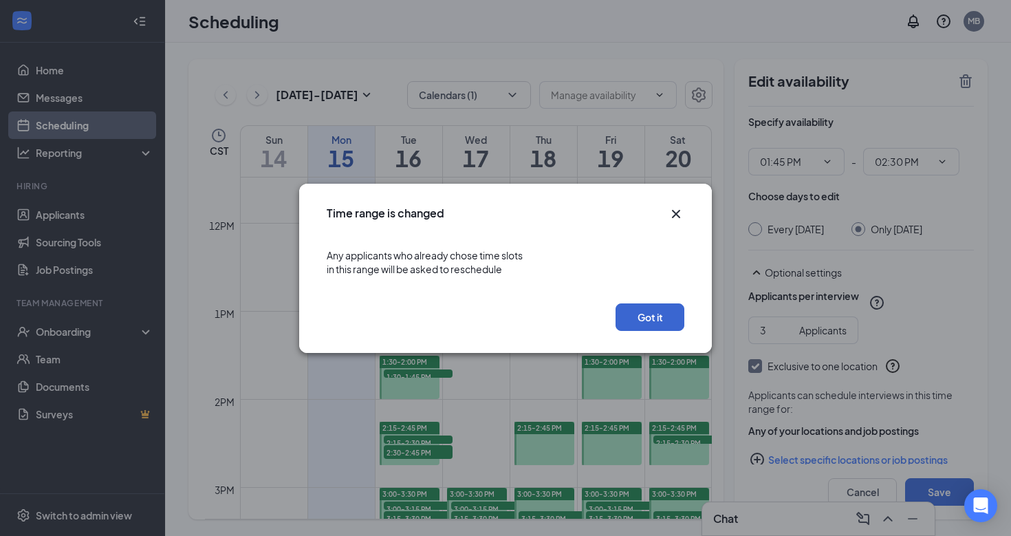
click at [650, 317] on button "Got it" at bounding box center [649, 317] width 69 height 28
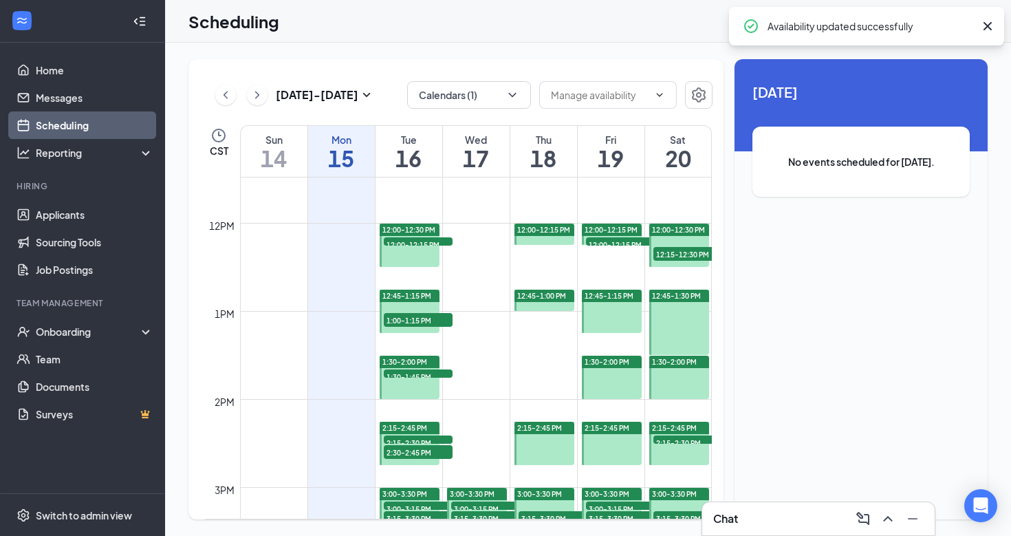
click at [670, 298] on span "12:45-1:30 PM" at bounding box center [676, 296] width 49 height 10
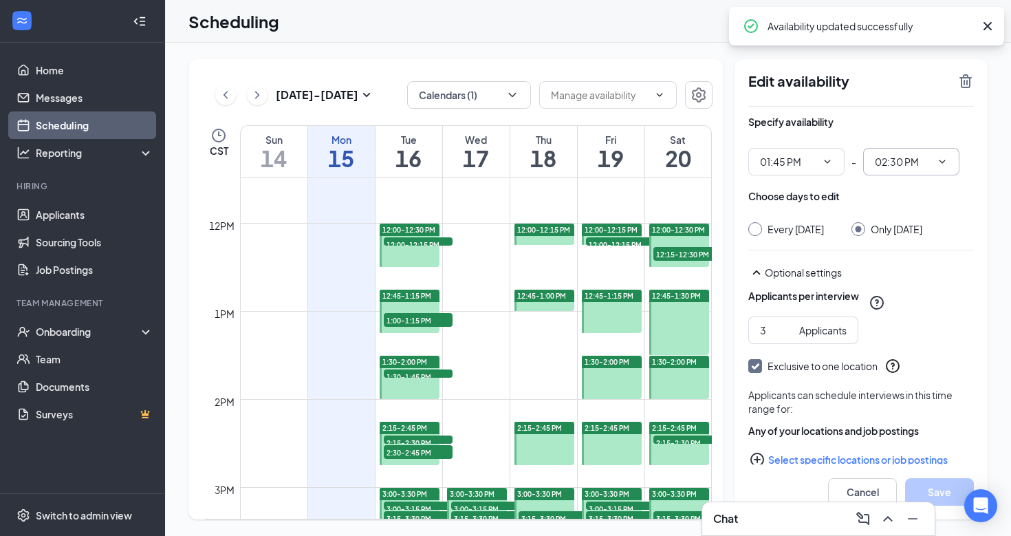
click at [943, 167] on span "02:30 PM" at bounding box center [911, 162] width 96 height 28
click at [945, 158] on icon "ChevronDown" at bounding box center [942, 161] width 11 height 11
click at [912, 158] on input "02:30 PM" at bounding box center [903, 161] width 56 height 15
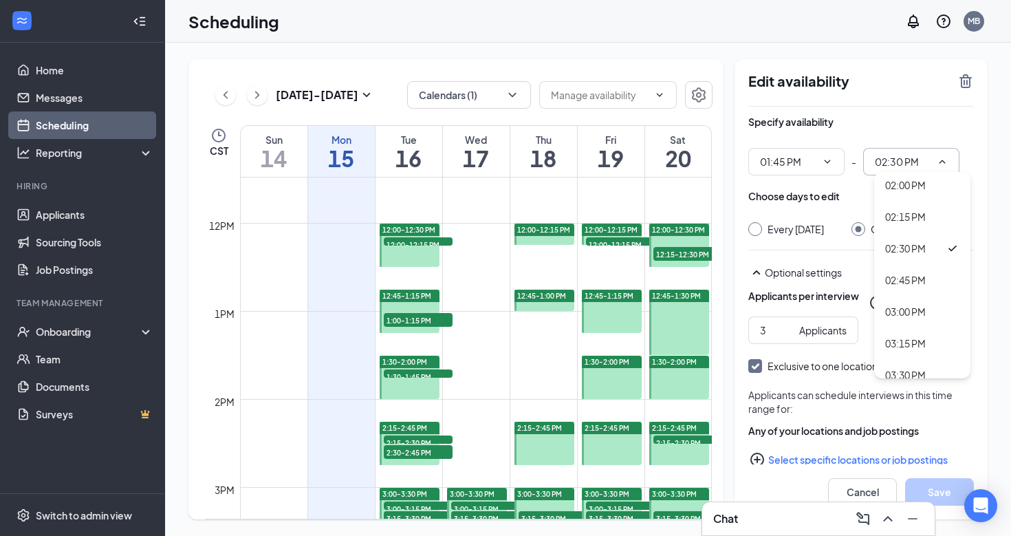
scroll to position [1747, 0]
click at [914, 278] on div "02:45 PM" at bounding box center [905, 275] width 41 height 15
type input "02:45 PM"
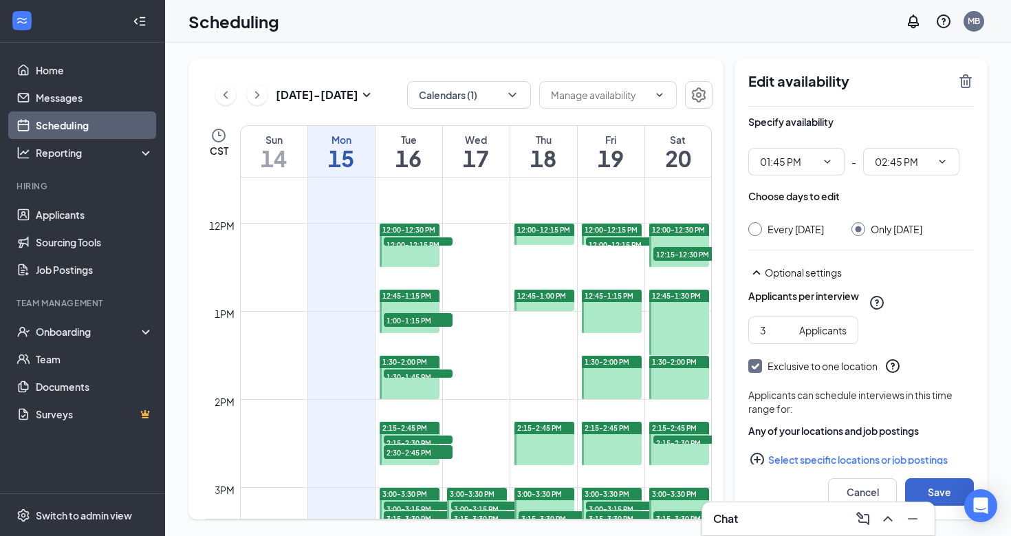
click at [928, 479] on button "Save" at bounding box center [939, 492] width 69 height 28
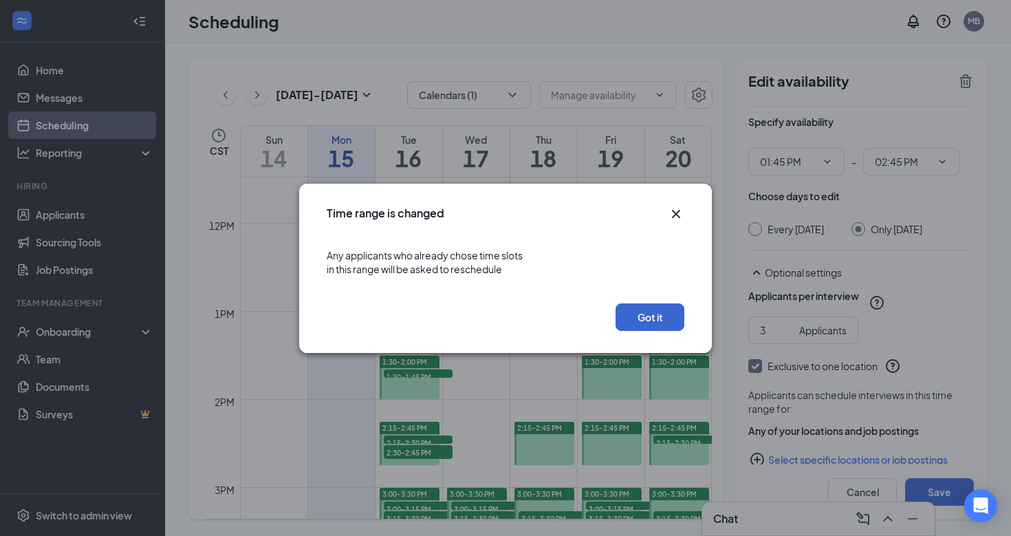
click at [650, 322] on button "Got it" at bounding box center [649, 317] width 69 height 28
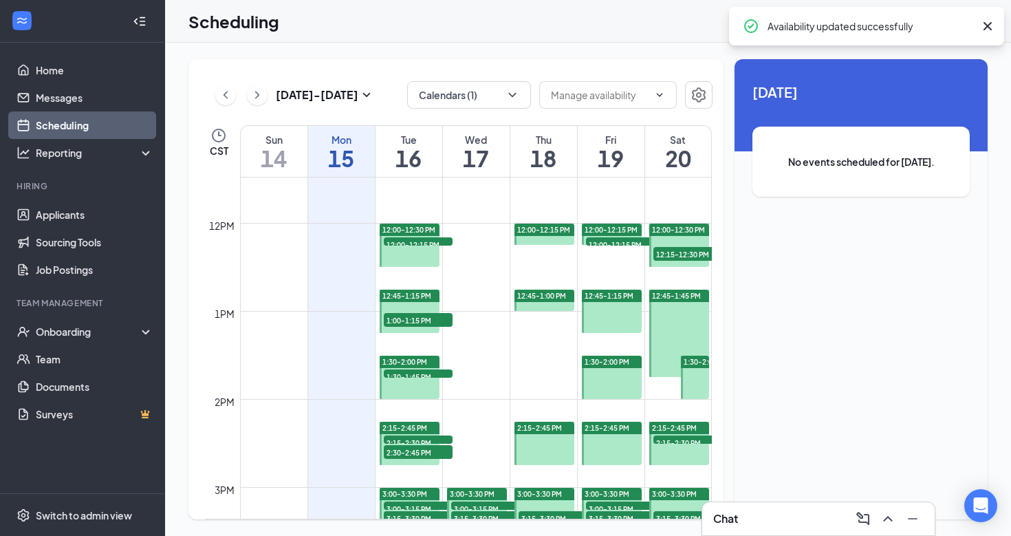
click at [677, 295] on span "12:45-1:45 PM" at bounding box center [676, 296] width 49 height 10
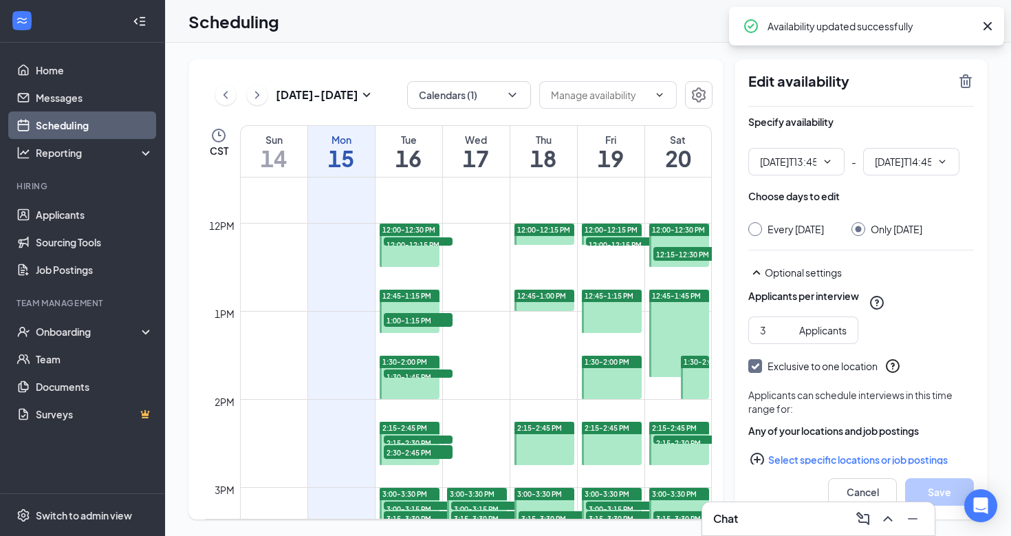
type input "01:45 PM"
click at [927, 160] on input "02:45 PM" at bounding box center [903, 161] width 56 height 15
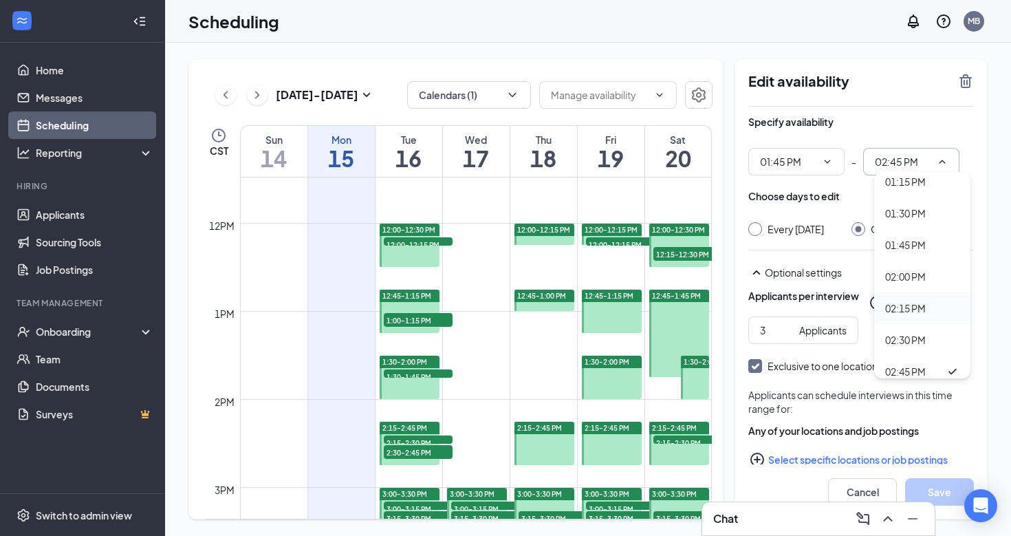
scroll to position [1648, 0]
click at [923, 285] on div "02:00 PM" at bounding box center [905, 279] width 41 height 15
type input "02:00 PM"
click at [926, 483] on button "Save" at bounding box center [939, 492] width 69 height 28
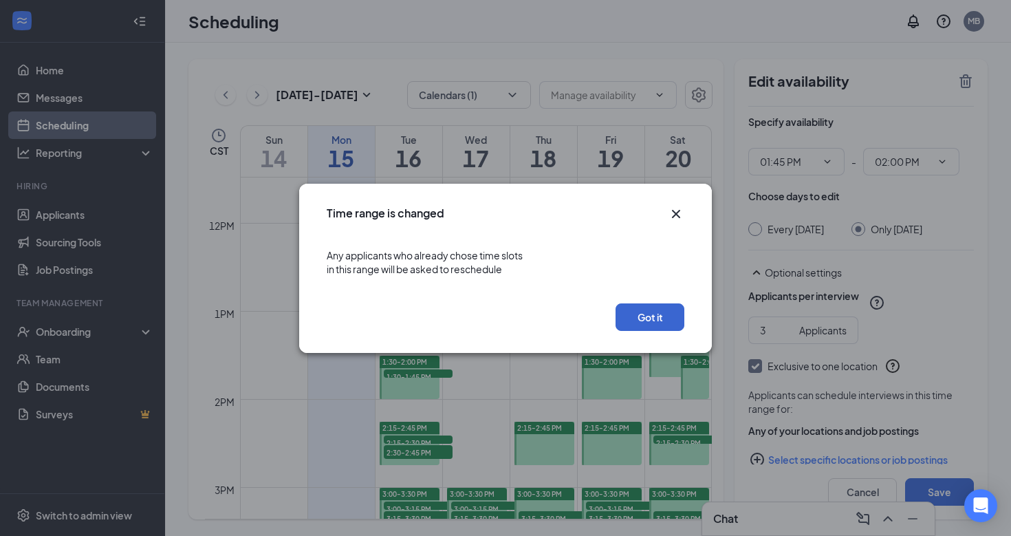
click at [652, 318] on button "Got it" at bounding box center [649, 317] width 69 height 28
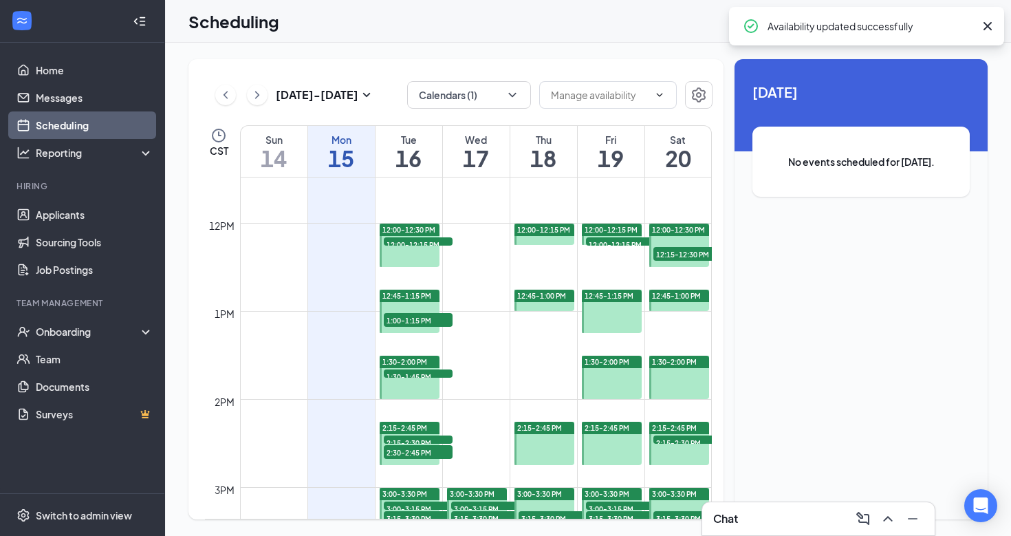
click at [624, 290] on div "12:45-1:15 PM" at bounding box center [612, 295] width 61 height 12
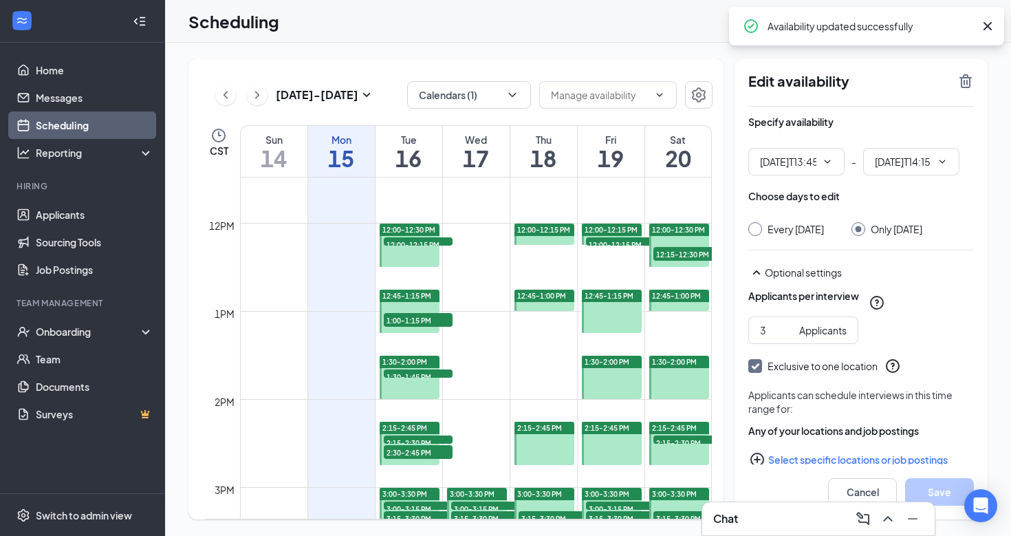
type input "01:45 PM"
click at [919, 164] on input "02:15 PM" at bounding box center [903, 161] width 56 height 15
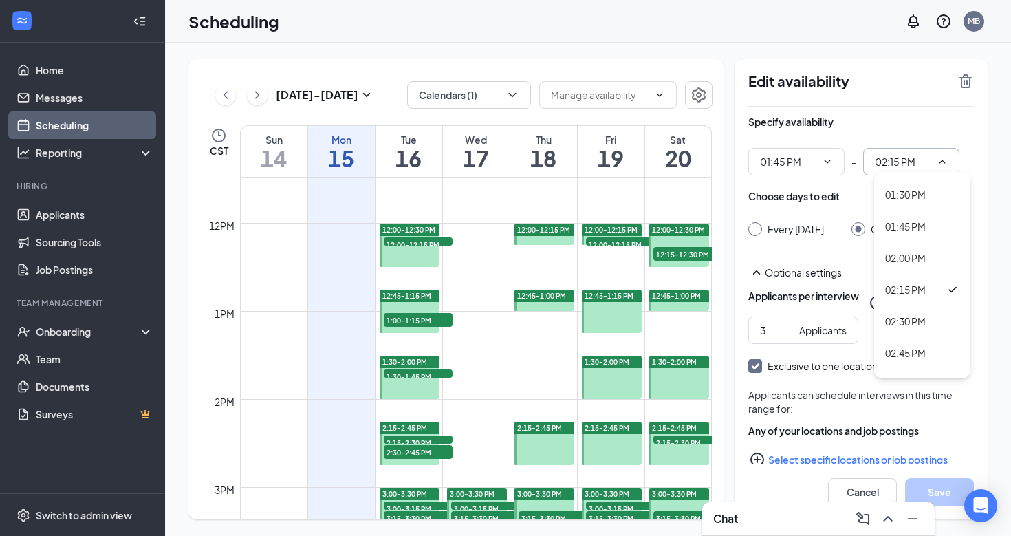
scroll to position [1619, 0]
click at [912, 314] on div "02:00 PM" at bounding box center [905, 307] width 41 height 15
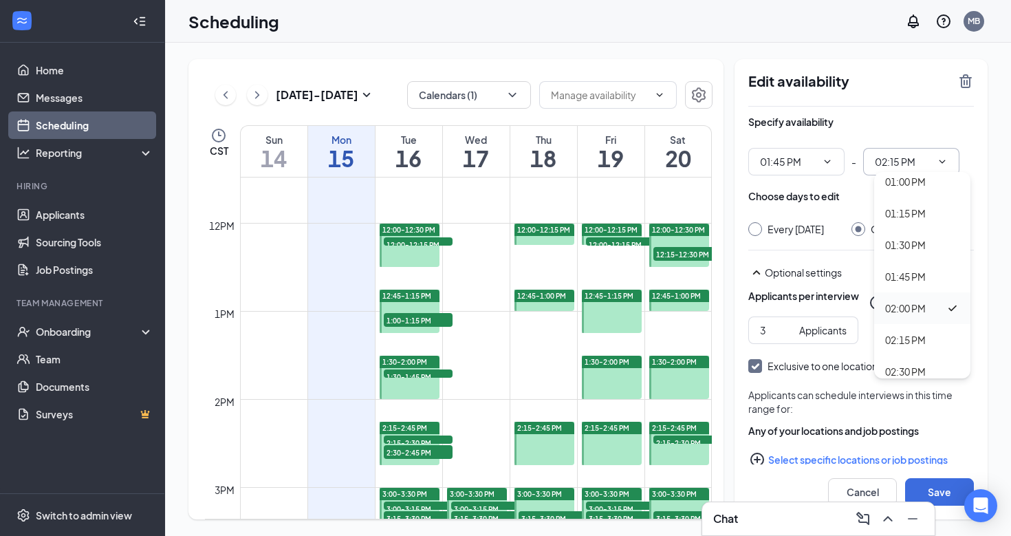
type input "02:00 PM"
click at [952, 171] on span "02:00 PM 12:15 AM 12:30 AM 12:45 AM 01:00 AM 01:15 AM 01:30 AM 01:45 AM 02:00 A…" at bounding box center [911, 162] width 96 height 28
click at [937, 157] on icon "ChevronDown" at bounding box center [942, 161] width 11 height 11
click at [842, 172] on span "01:45 PM" at bounding box center [796, 162] width 96 height 28
click at [907, 173] on span "02:00 PM 12:15 AM 12:30 AM 12:45 AM 01:00 AM 01:15 AM 01:30 AM 01:45 AM 02:00 A…" at bounding box center [911, 162] width 96 height 28
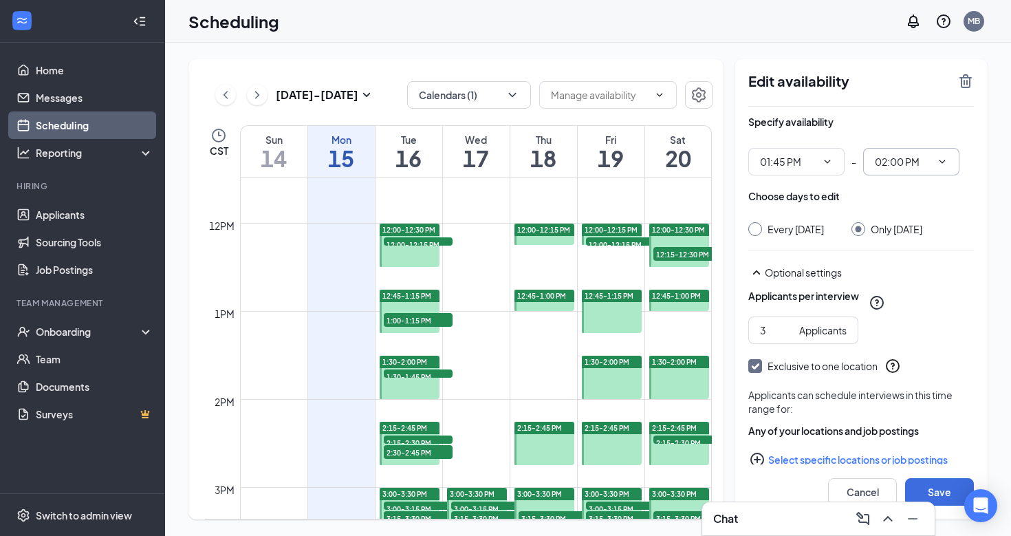
click at [943, 164] on icon "ChevronDown" at bounding box center [942, 161] width 11 height 11
click at [943, 162] on icon "ChevronDown" at bounding box center [942, 161] width 6 height 3
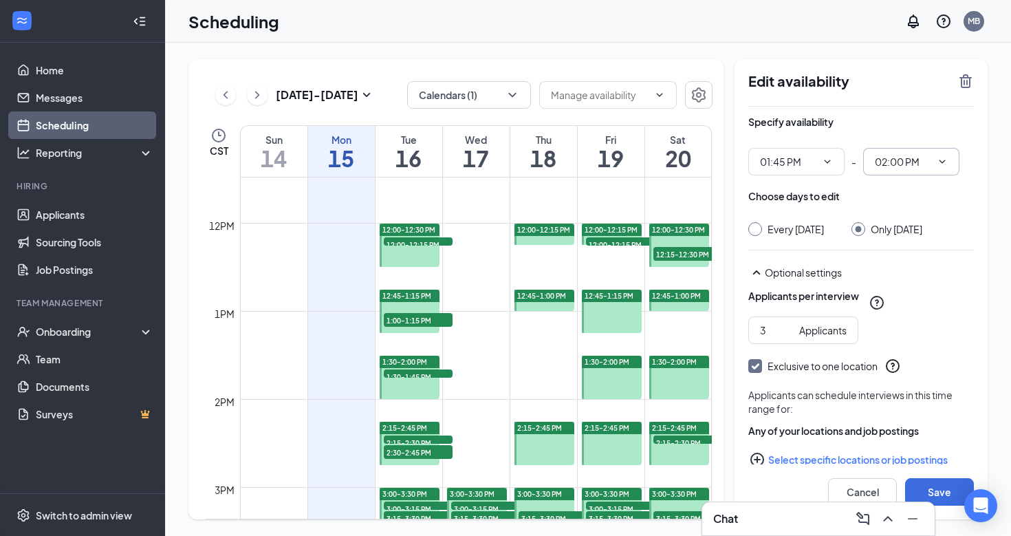
click at [943, 162] on icon "ChevronDown" at bounding box center [942, 161] width 6 height 3
click at [756, 227] on input "Every Friday" at bounding box center [753, 227] width 10 height 10
radio input "true"
click at [756, 227] on input "Every Friday" at bounding box center [753, 227] width 10 height 10
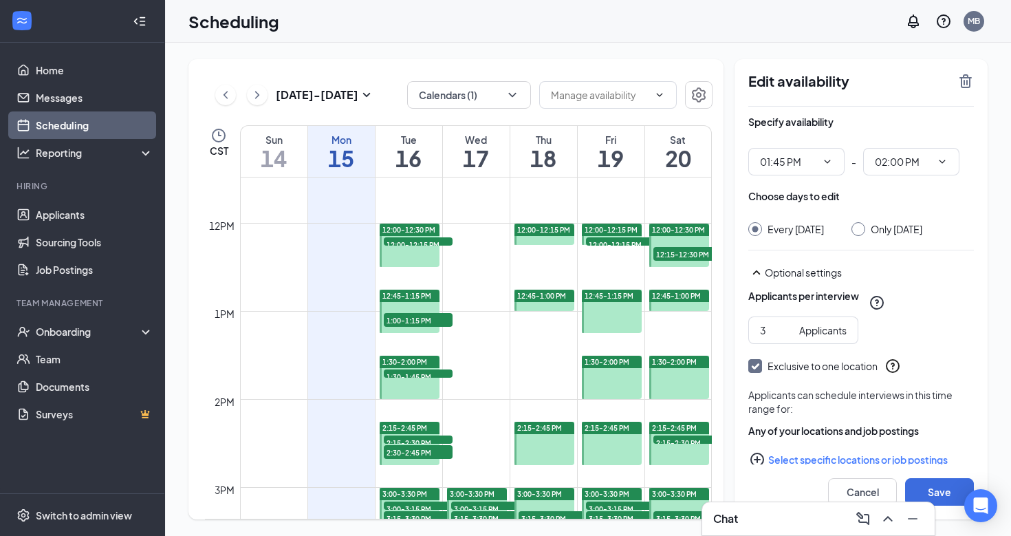
click at [855, 228] on input "Only Friday, Sep 19" at bounding box center [856, 227] width 10 height 10
radio input "true"
radio input "false"
click at [954, 159] on span "02:00 PM 12:15 AM 12:30 AM 12:45 AM 01:00 AM 01:15 AM 01:30 AM 01:45 AM 02:00 A…" at bounding box center [911, 162] width 96 height 28
click at [934, 157] on span at bounding box center [941, 161] width 14 height 11
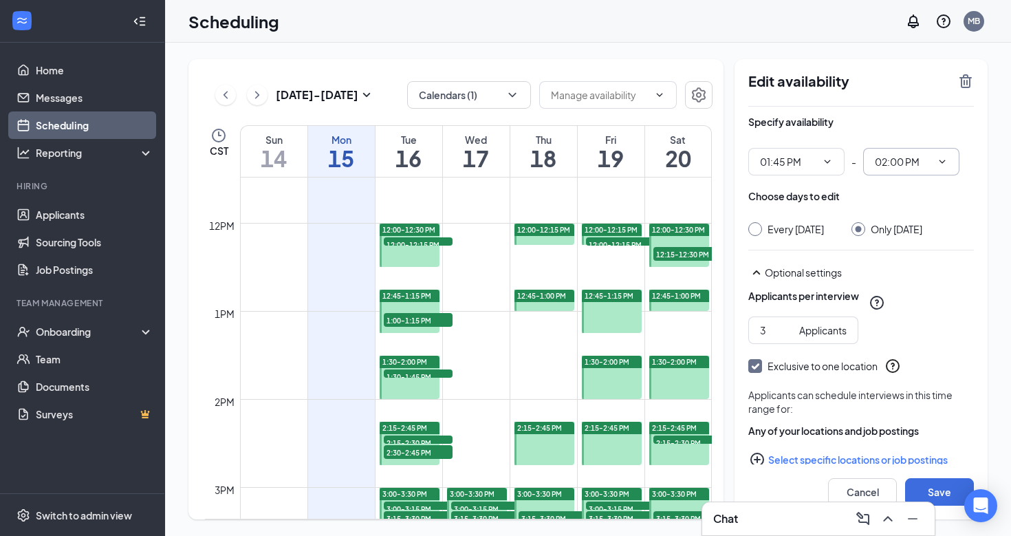
click at [892, 160] on input "02:00 PM" at bounding box center [903, 161] width 56 height 15
click at [925, 238] on div "01:00 PM" at bounding box center [905, 239] width 41 height 15
type input "01:00 PM"
click at [923, 153] on span "01:00 PM 12:15 AM 12:30 AM 12:45 AM 01:00 AM 01:15 AM 01:30 AM 01:45 AM 02:00 A…" at bounding box center [911, 162] width 96 height 28
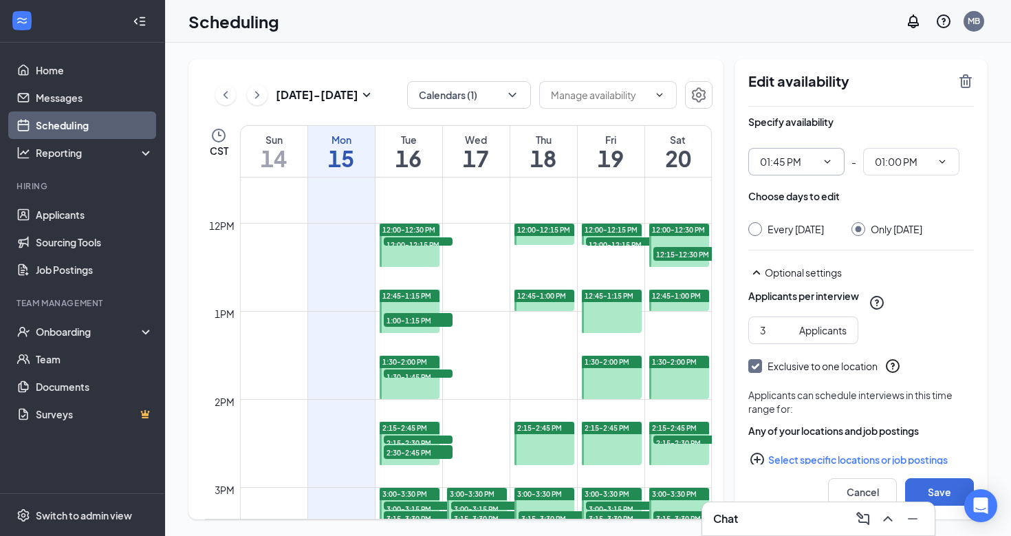
click at [833, 160] on span "01:45 PM" at bounding box center [796, 162] width 96 height 28
click at [908, 169] on span "01:00 PM 12:15 AM 12:30 AM 12:45 AM 01:00 AM 01:15 AM 01:30 AM 01:45 AM 02:00 A…" at bounding box center [911, 162] width 96 height 28
click at [758, 229] on div at bounding box center [755, 229] width 14 height 14
click at [754, 231] on input "Every Friday" at bounding box center [753, 227] width 10 height 10
radio input "true"
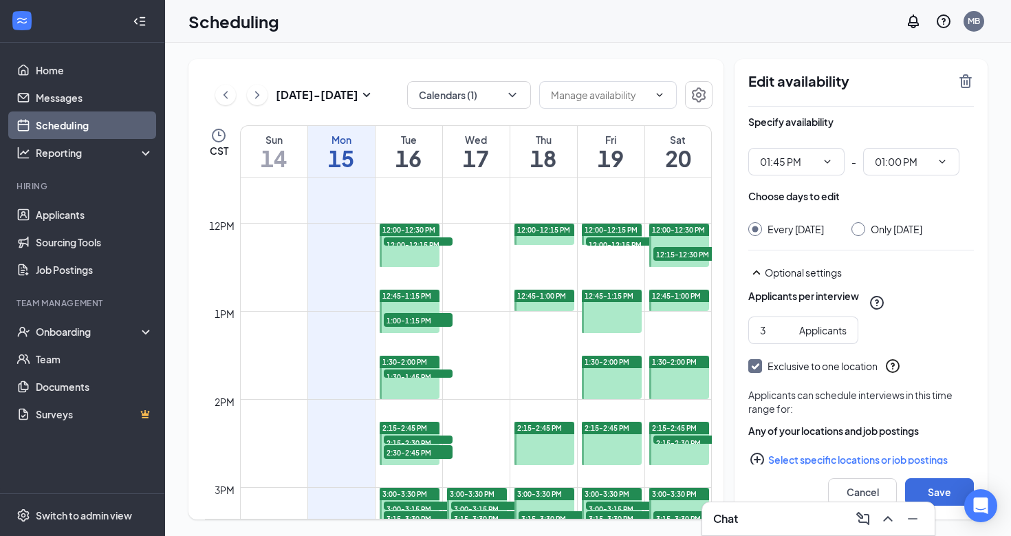
click at [859, 231] on input "Only Friday, Sep 19" at bounding box center [856, 227] width 10 height 10
radio input "true"
radio input "false"
click at [932, 164] on span "01:00 PM 12:15 AM 12:30 AM 12:45 AM 01:00 AM 01:15 AM 01:30 AM 01:45 AM 02:00 A…" at bounding box center [911, 162] width 96 height 28
click at [918, 160] on input "01:00 PM" at bounding box center [903, 161] width 56 height 15
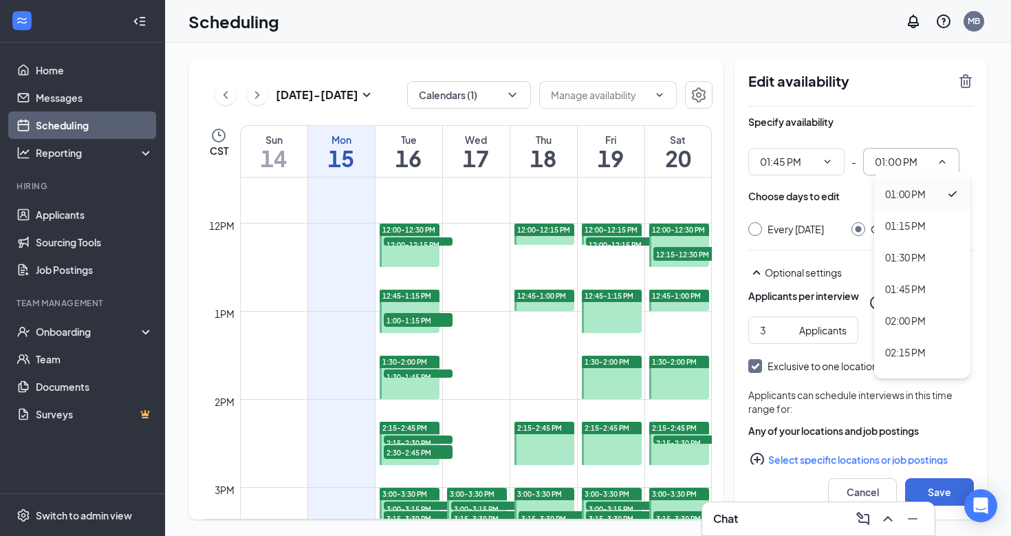
scroll to position [1610, 0]
click at [912, 311] on div "02:00 PM" at bounding box center [905, 316] width 41 height 15
type input "02:00 PM"
click at [934, 483] on button "Save" at bounding box center [939, 492] width 69 height 28
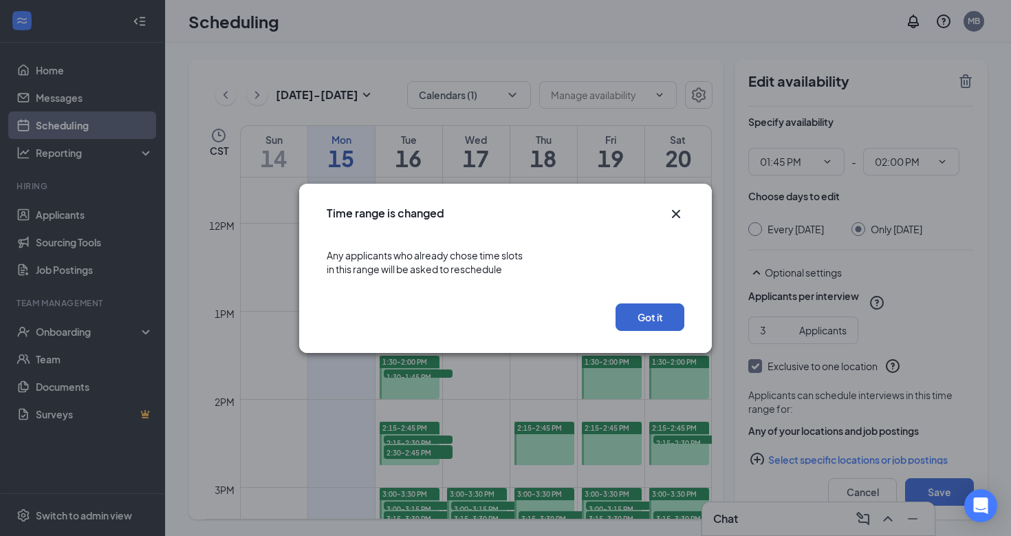
click at [643, 313] on button "Got it" at bounding box center [649, 317] width 69 height 28
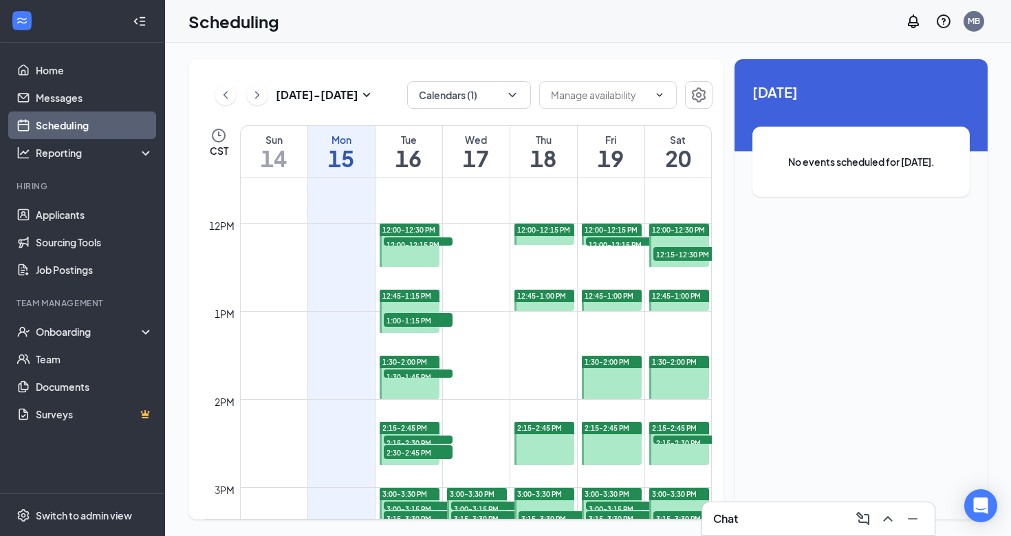
click at [686, 229] on span "12:00-12:30 PM" at bounding box center [678, 230] width 53 height 10
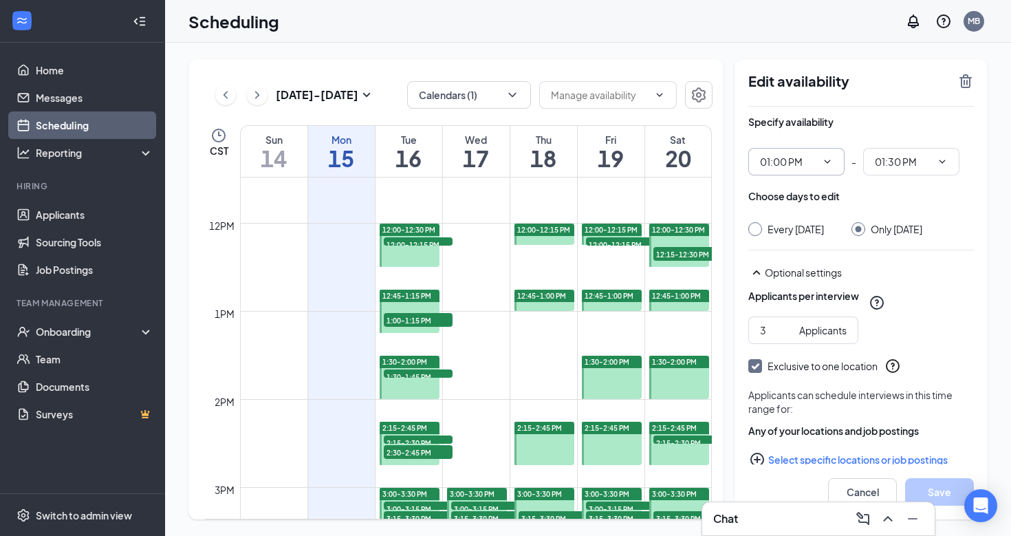
click at [823, 164] on icon "ChevronDown" at bounding box center [827, 161] width 11 height 11
click at [794, 157] on input "01:00 PM" at bounding box center [788, 161] width 56 height 15
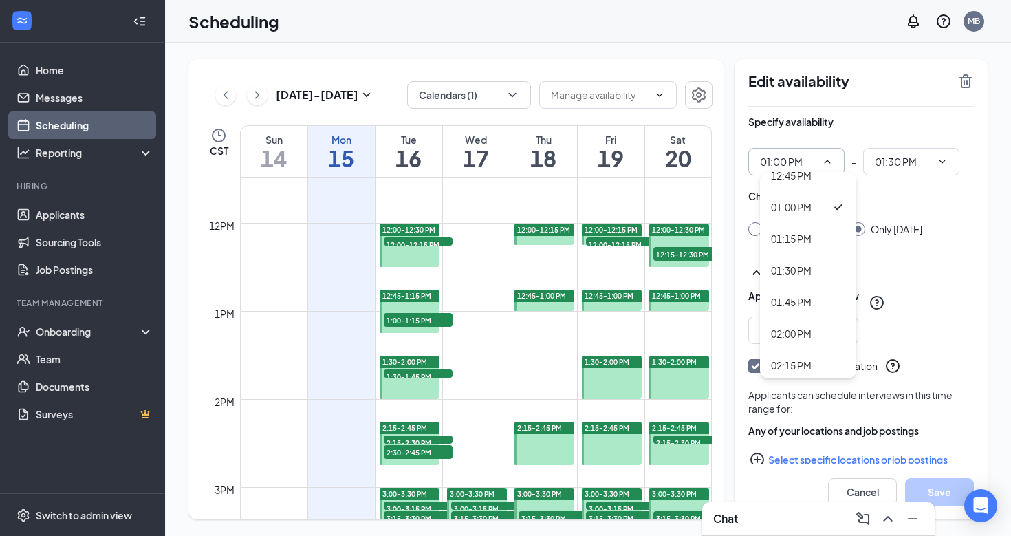
scroll to position [1634, 0]
click at [796, 233] on div "01:15 PM" at bounding box center [791, 229] width 41 height 15
type input "01:15 PM"
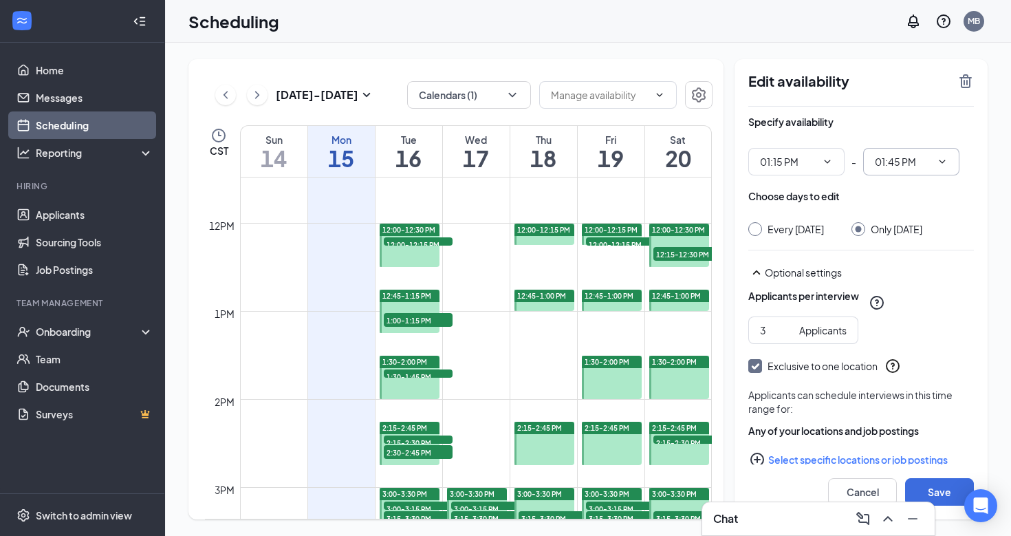
click at [910, 160] on input "01:45 PM" at bounding box center [903, 161] width 56 height 15
click at [918, 221] on div "01:30 PM" at bounding box center [922, 213] width 96 height 32
type input "01:30 PM"
click at [937, 490] on button "Save" at bounding box center [939, 492] width 69 height 28
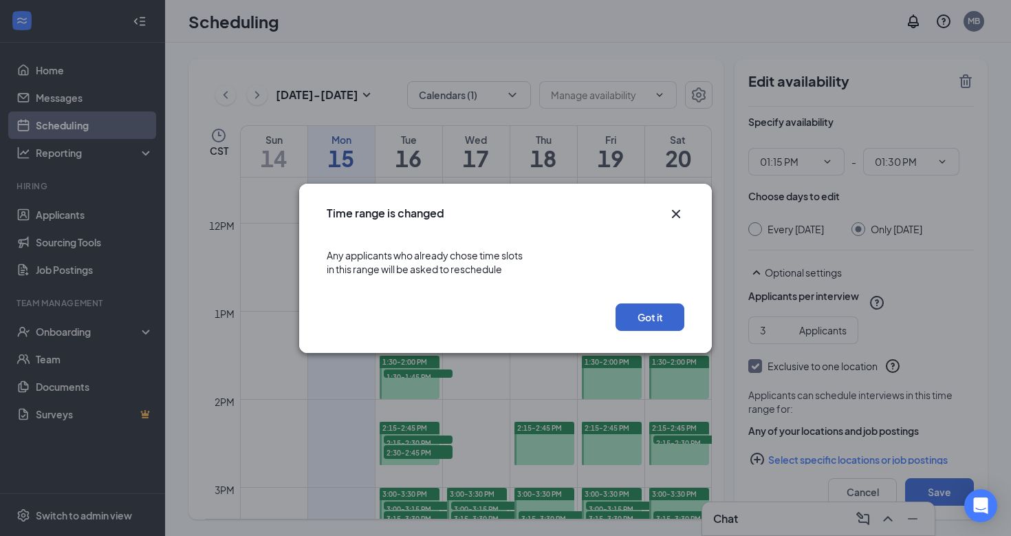
click at [664, 319] on button "Got it" at bounding box center [649, 317] width 69 height 28
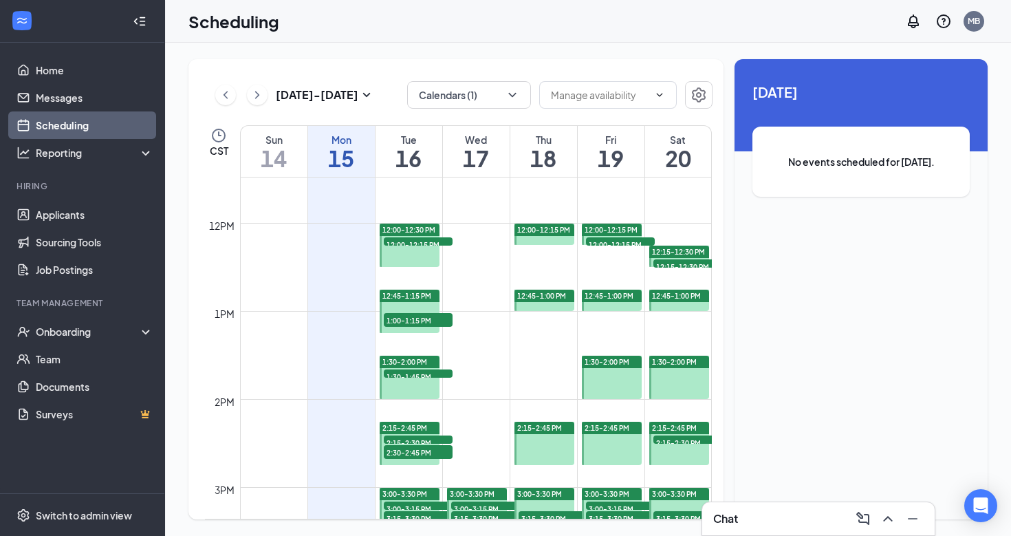
click at [423, 228] on span "12:00-12:30 PM" at bounding box center [408, 230] width 53 height 10
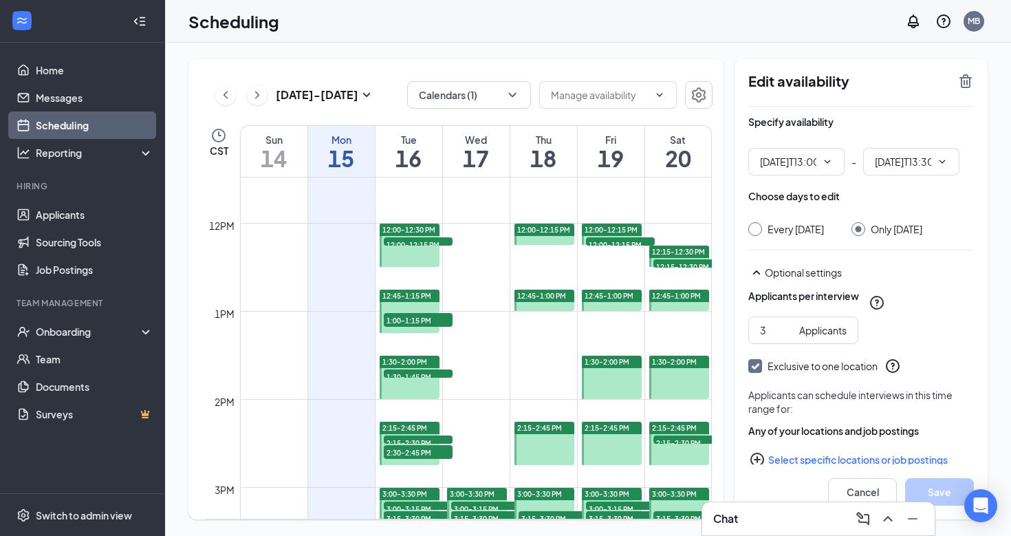
type input "01:00 PM"
click at [919, 167] on input "01:30 PM" at bounding box center [903, 161] width 56 height 15
click at [911, 243] on div "01:15 PM" at bounding box center [905, 245] width 41 height 15
type input "01:15 PM"
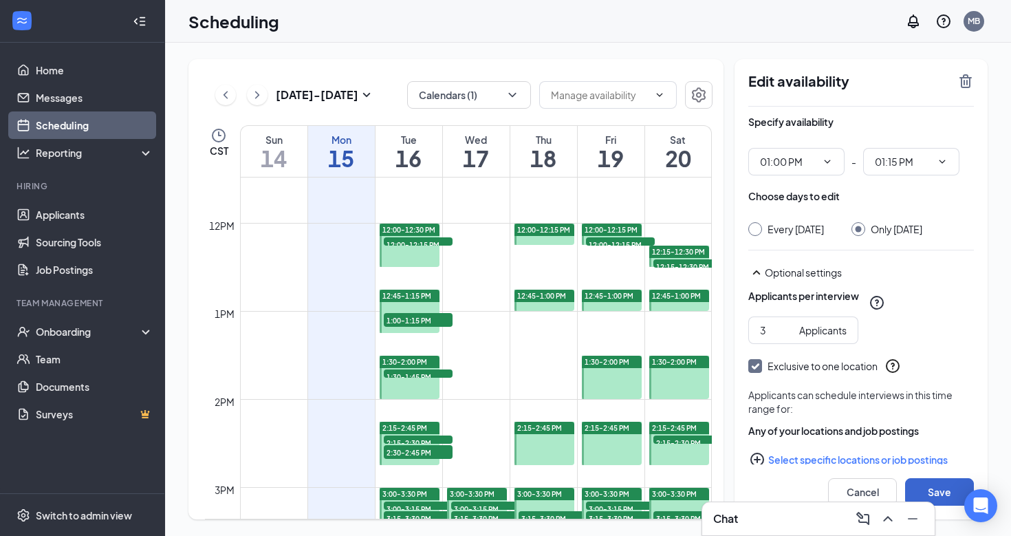
click at [937, 488] on button "Save" at bounding box center [939, 492] width 69 height 28
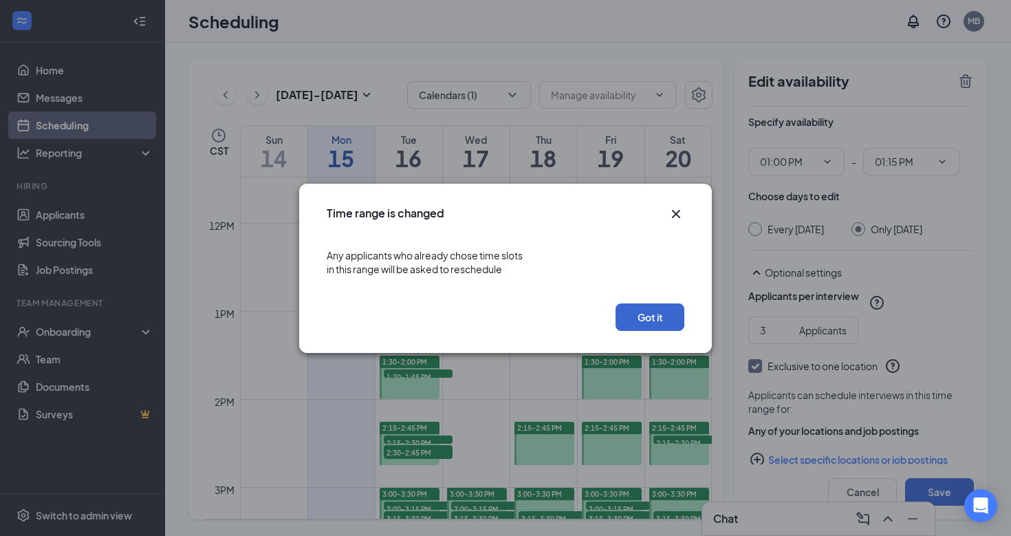
click at [660, 320] on button "Got it" at bounding box center [649, 317] width 69 height 28
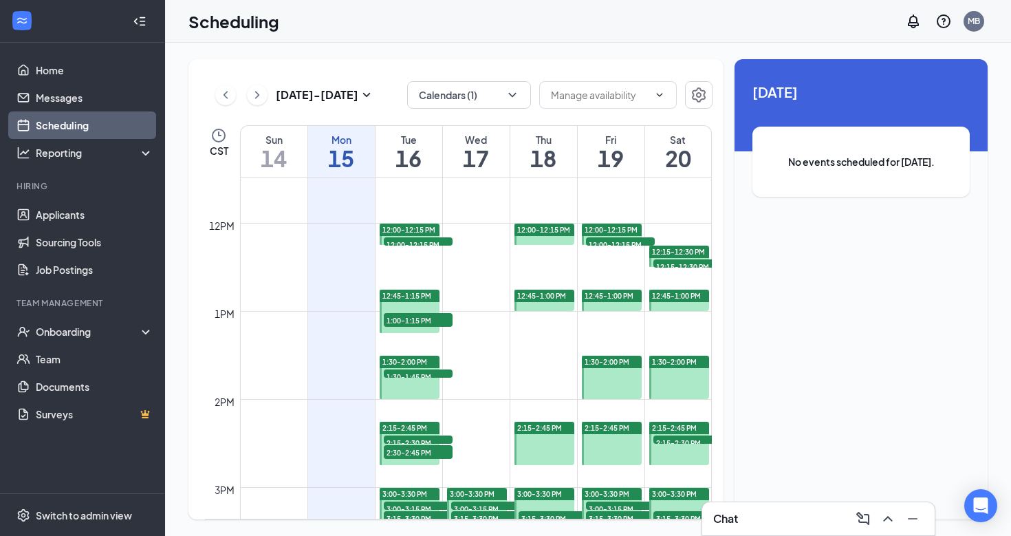
click at [424, 297] on span "12:45-1:15 PM" at bounding box center [406, 296] width 49 height 10
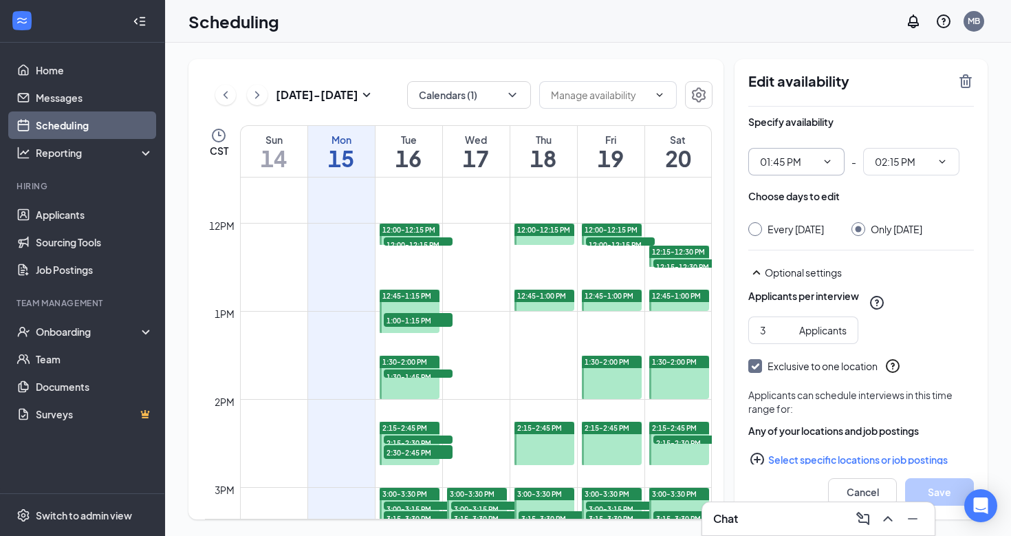
click at [824, 160] on icon "ChevronDown" at bounding box center [827, 161] width 11 height 11
click at [781, 166] on input "01:45 PM" at bounding box center [788, 161] width 56 height 15
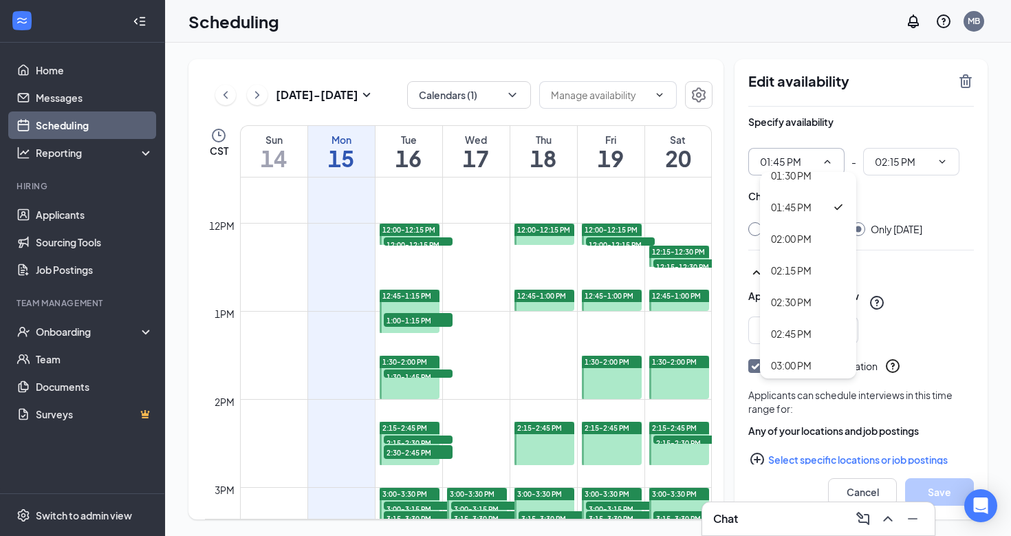
scroll to position [1718, 0]
click at [799, 239] on div "02:00 PM" at bounding box center [791, 240] width 41 height 15
type input "02:00 PM"
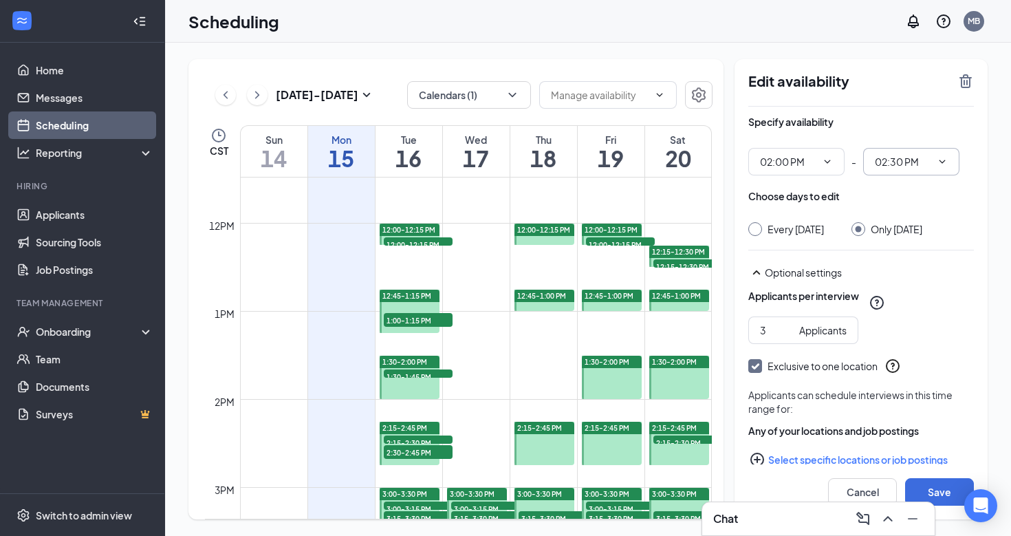
click at [910, 161] on input "02:30 PM" at bounding box center [903, 161] width 56 height 15
click at [919, 208] on div "02:15 PM" at bounding box center [905, 202] width 41 height 15
type input "02:15 PM"
click at [928, 487] on button "Save" at bounding box center [939, 492] width 69 height 28
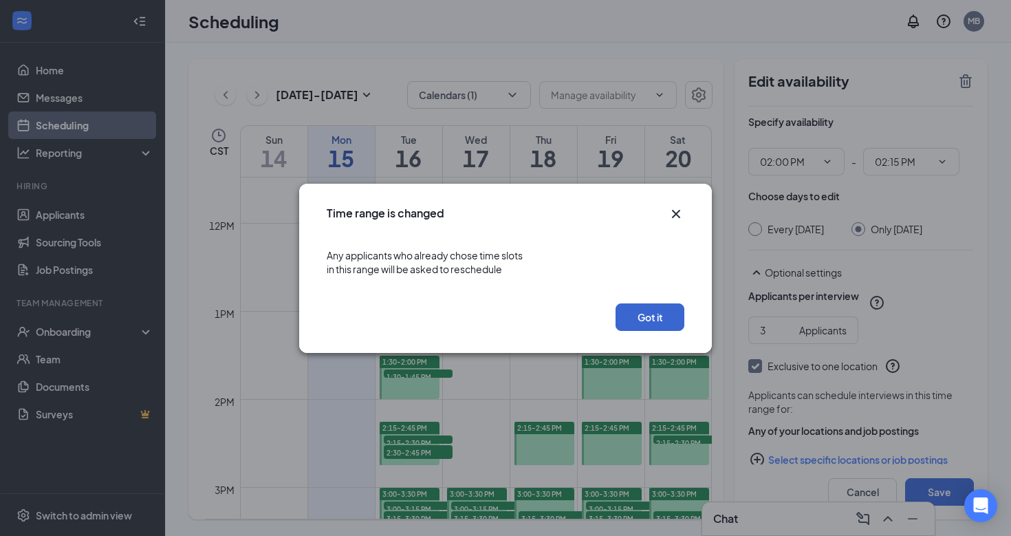
click at [653, 309] on button "Got it" at bounding box center [649, 317] width 69 height 28
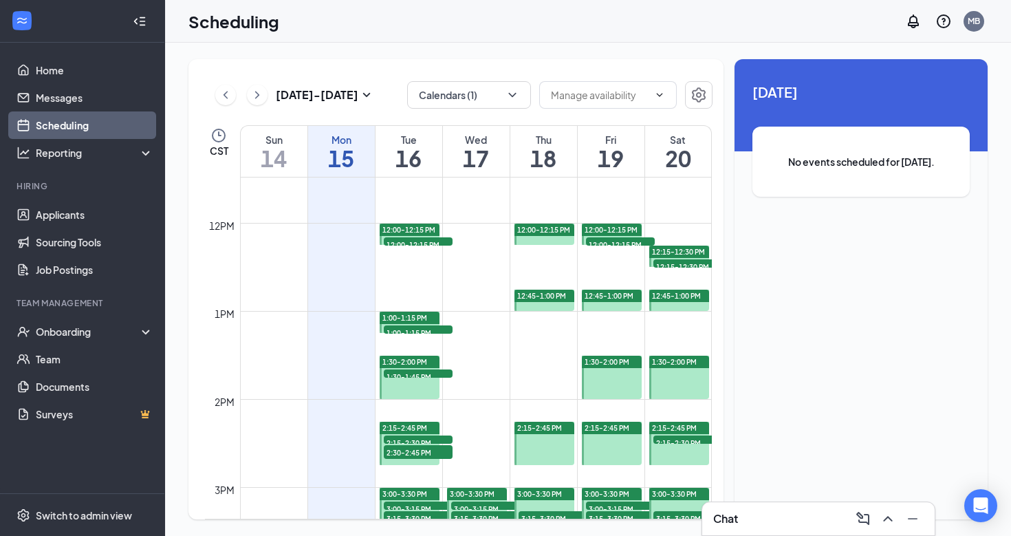
click at [419, 358] on span "1:30-2:00 PM" at bounding box center [404, 362] width 45 height 10
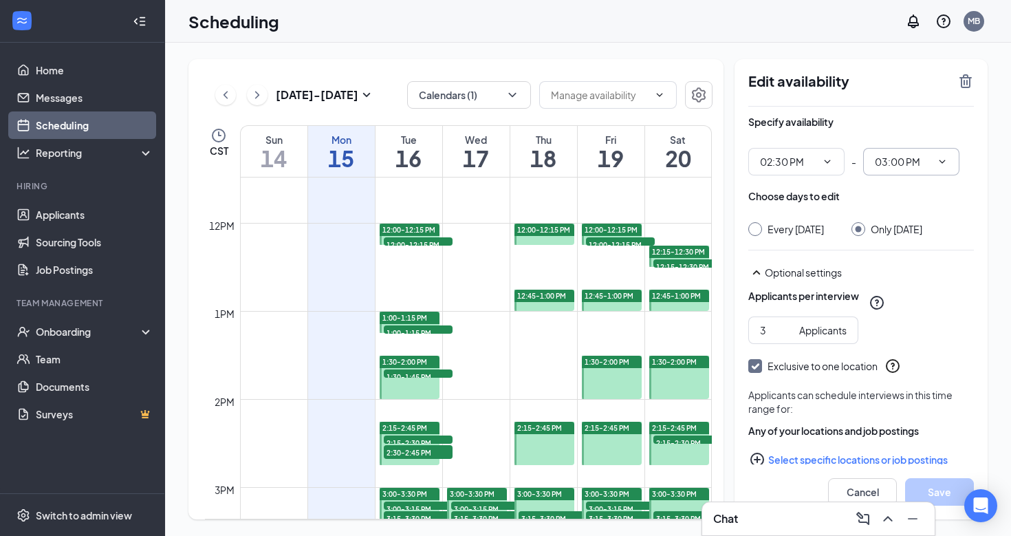
click at [906, 162] on input "03:00 PM" at bounding box center [903, 161] width 56 height 15
click at [914, 325] on div "02:45 PM" at bounding box center [905, 323] width 41 height 15
type input "02:45 PM"
click at [943, 485] on button "Save" at bounding box center [939, 492] width 69 height 28
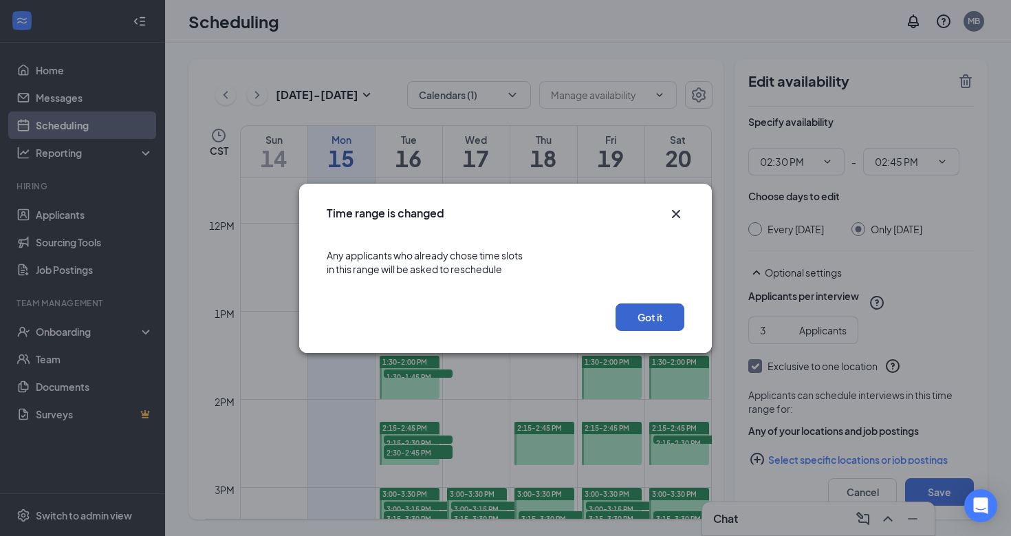
click at [637, 321] on button "Got it" at bounding box center [649, 317] width 69 height 28
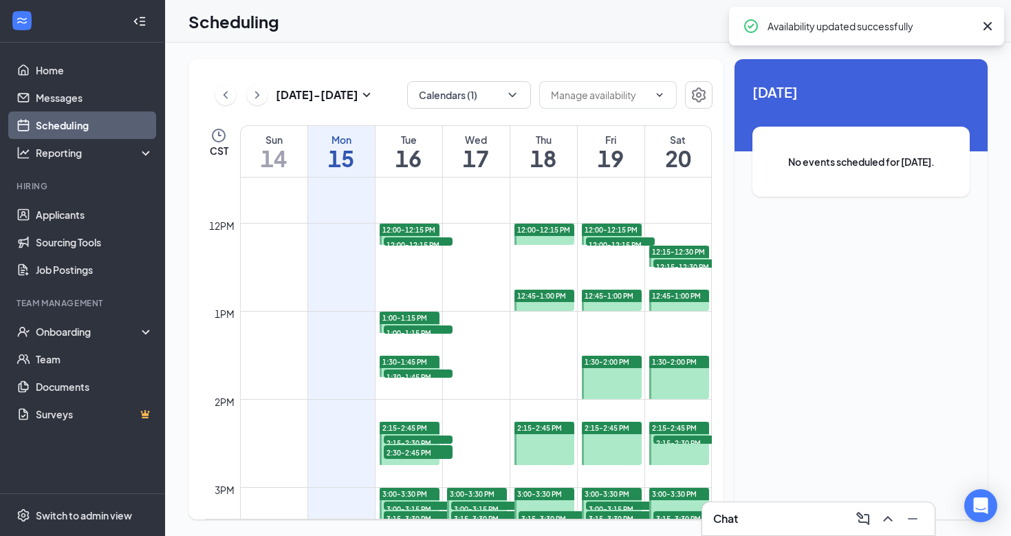
click at [618, 362] on span "1:30-2:00 PM" at bounding box center [606, 362] width 45 height 10
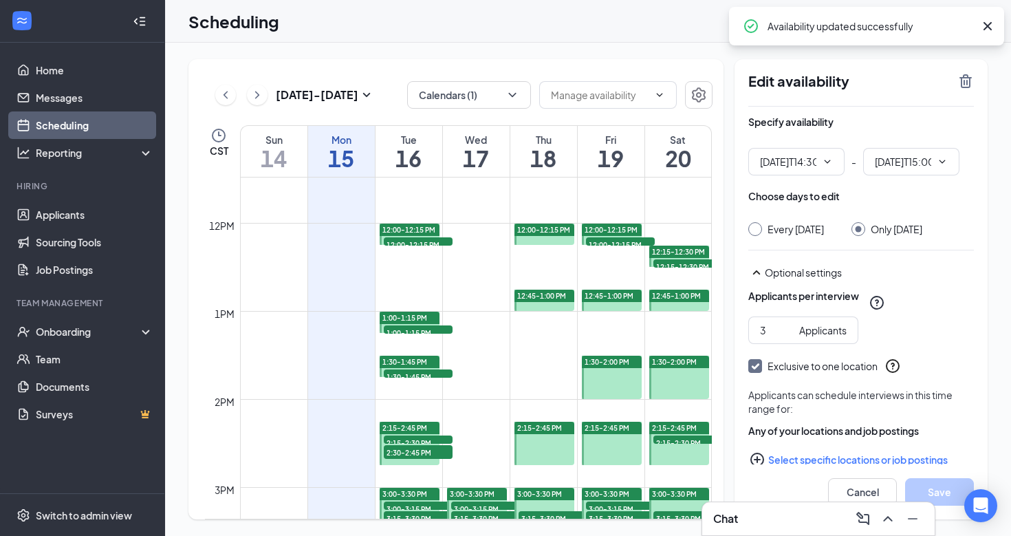
type input "02:30 PM"
click at [923, 156] on input "03:00 PM" at bounding box center [903, 161] width 56 height 15
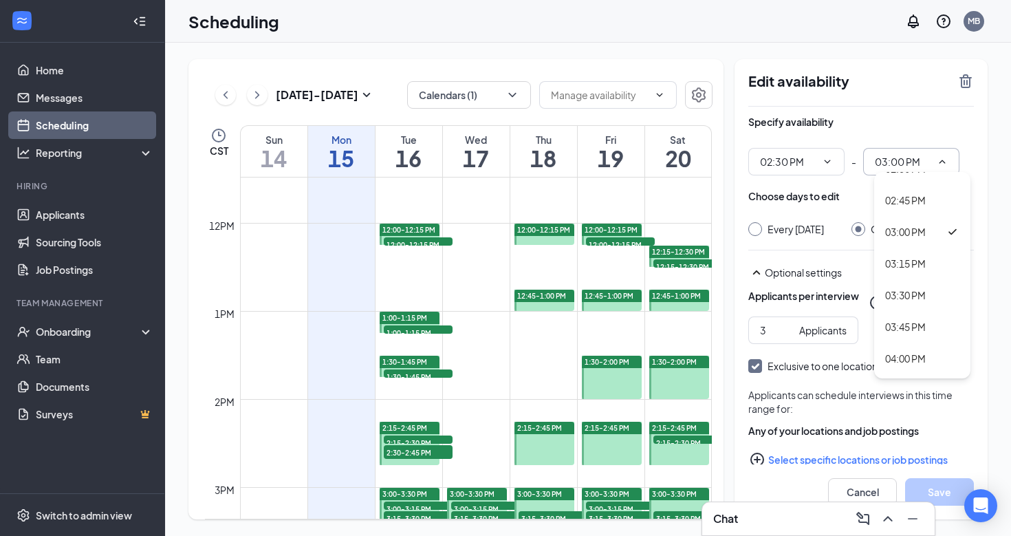
scroll to position [1818, 0]
click at [917, 204] on div "02:45 PM" at bounding box center [905, 204] width 41 height 15
type input "02:45 PM"
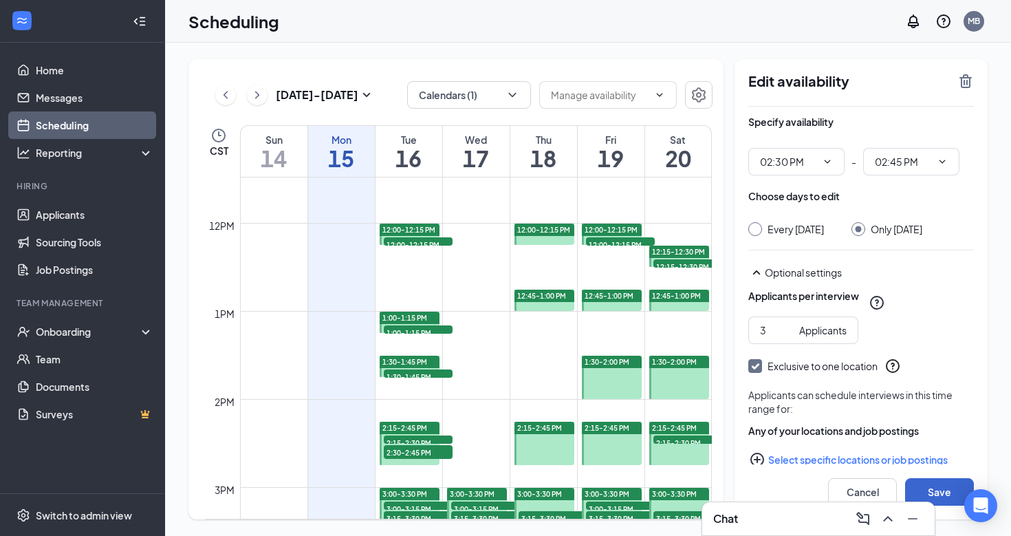
click at [938, 488] on button "Save" at bounding box center [939, 492] width 69 height 28
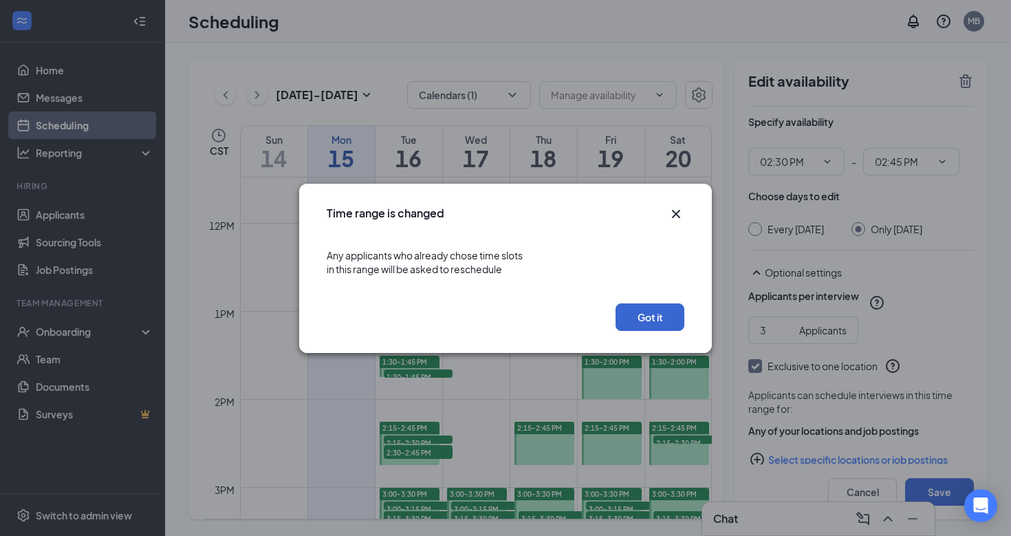
click at [657, 320] on button "Got it" at bounding box center [649, 317] width 69 height 28
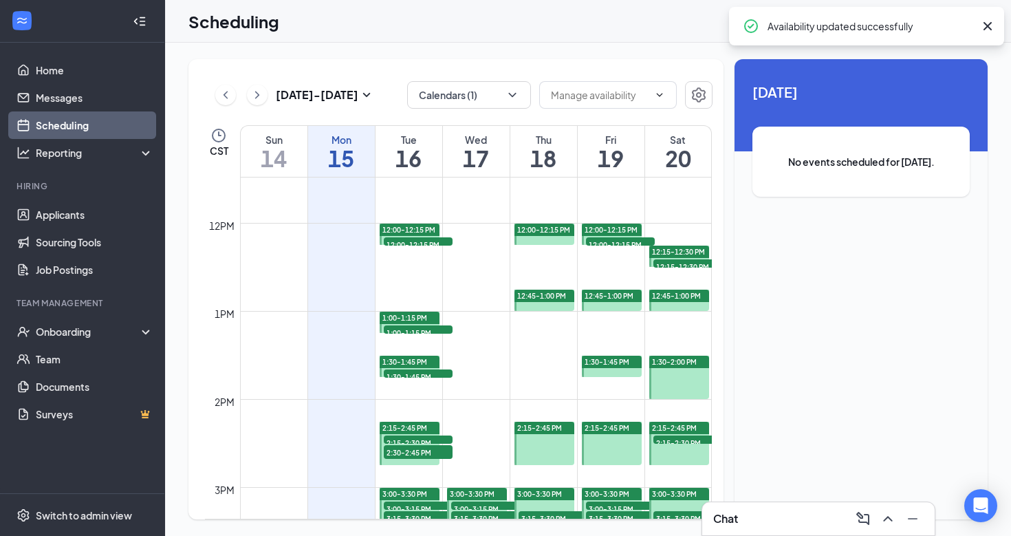
click at [671, 362] on span "1:30-2:00 PM" at bounding box center [674, 362] width 45 height 10
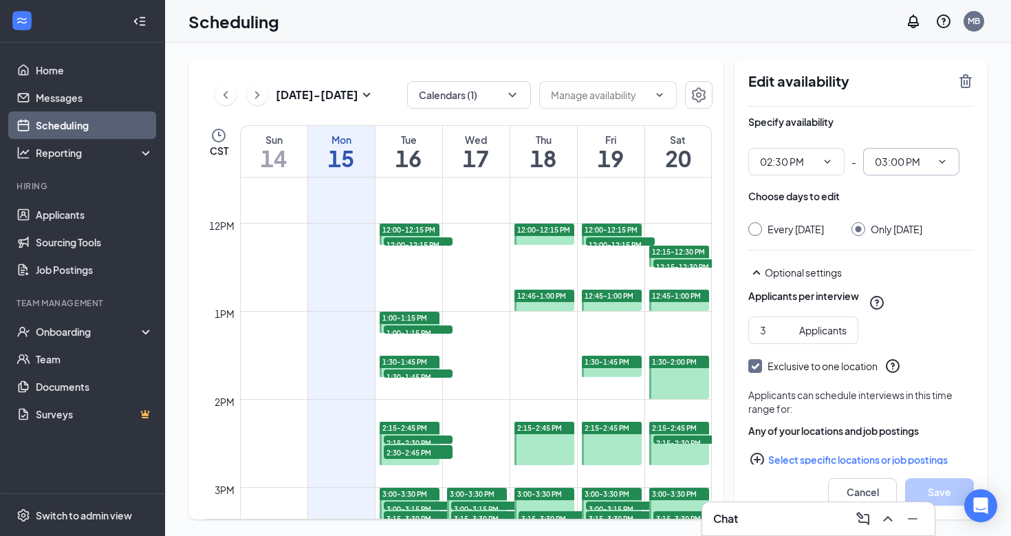
click at [893, 159] on input "03:00 PM" at bounding box center [903, 161] width 56 height 15
click at [915, 287] on div "02:45 PM" at bounding box center [905, 285] width 41 height 15
type input "02:45 PM"
click at [934, 487] on button "Save" at bounding box center [939, 492] width 69 height 28
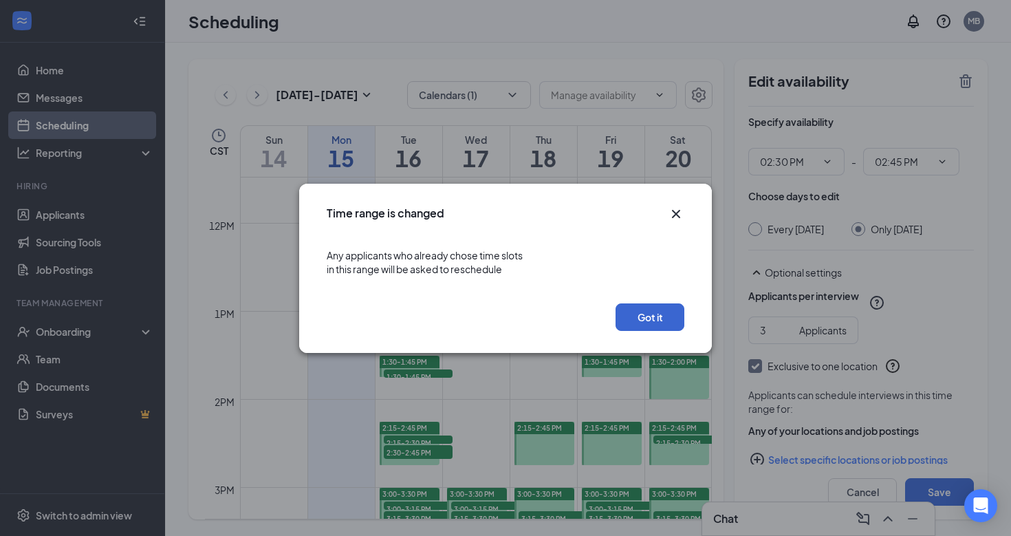
click at [643, 303] on button "Got it" at bounding box center [649, 317] width 69 height 28
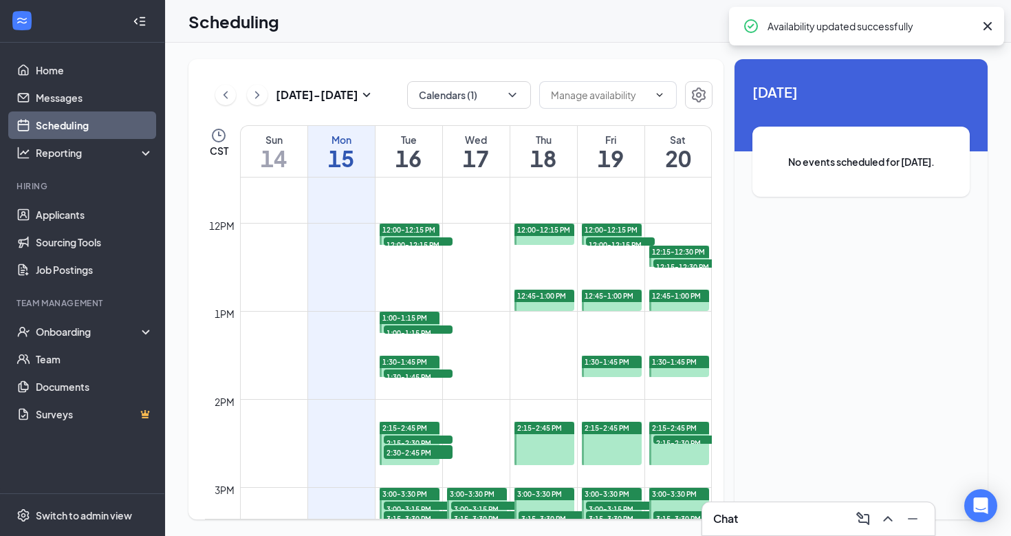
click at [559, 428] on span "2:15-2:45 PM" at bounding box center [539, 428] width 45 height 10
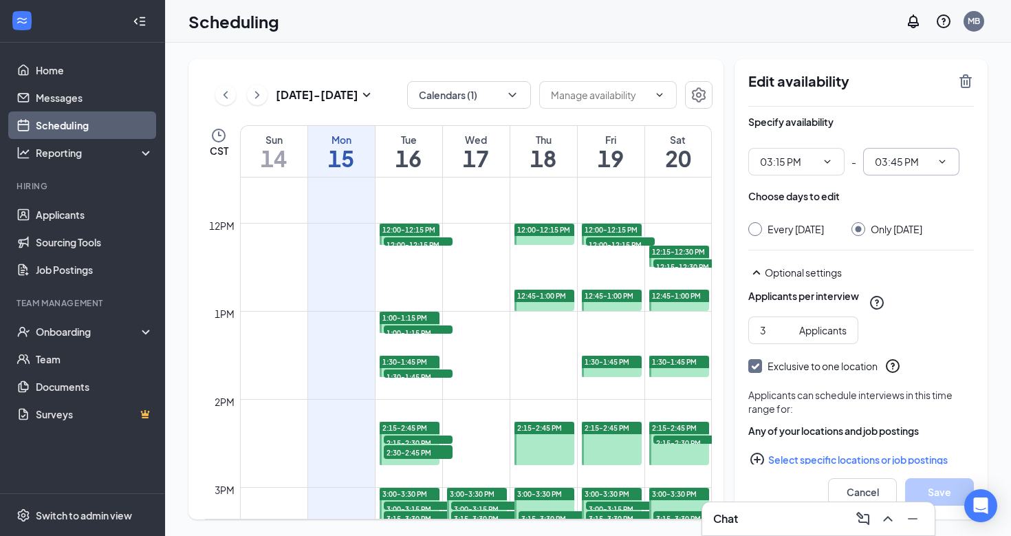
click at [915, 163] on input "03:45 PM" at bounding box center [903, 161] width 56 height 15
click at [923, 215] on div "03:30 PM" at bounding box center [905, 215] width 41 height 15
type input "03:30 PM"
click at [927, 496] on button "Save" at bounding box center [939, 492] width 69 height 28
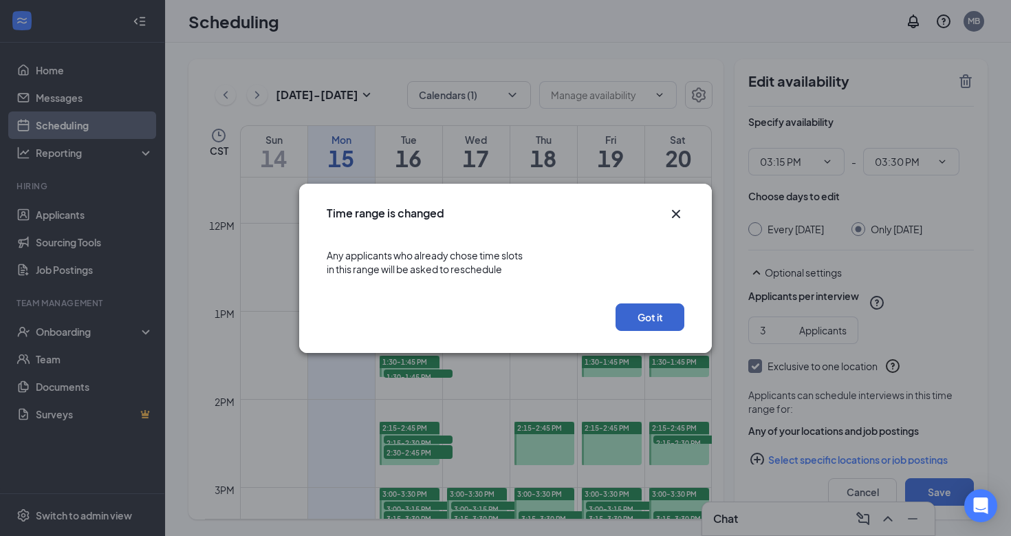
click at [653, 316] on button "Got it" at bounding box center [649, 317] width 69 height 28
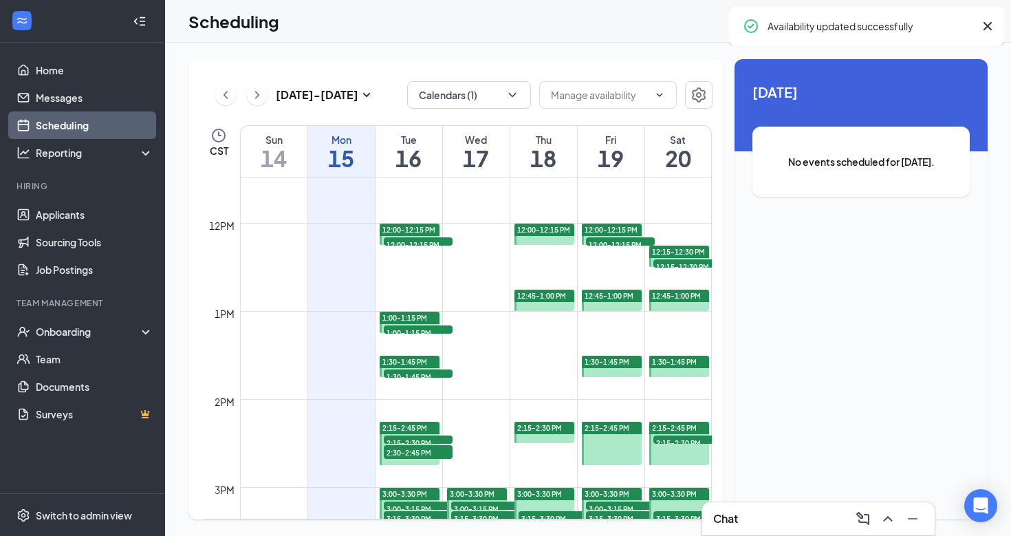
click at [615, 430] on span "2:15-2:45 PM" at bounding box center [606, 428] width 45 height 10
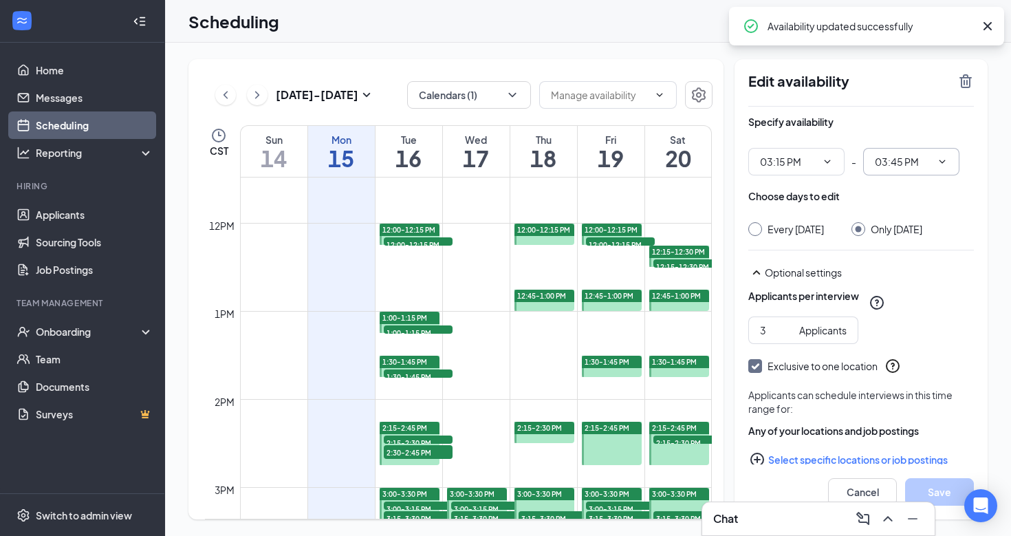
click at [941, 158] on icon "ChevronDown" at bounding box center [942, 161] width 11 height 11
click at [906, 168] on input "03:45 PM" at bounding box center [903, 161] width 56 height 15
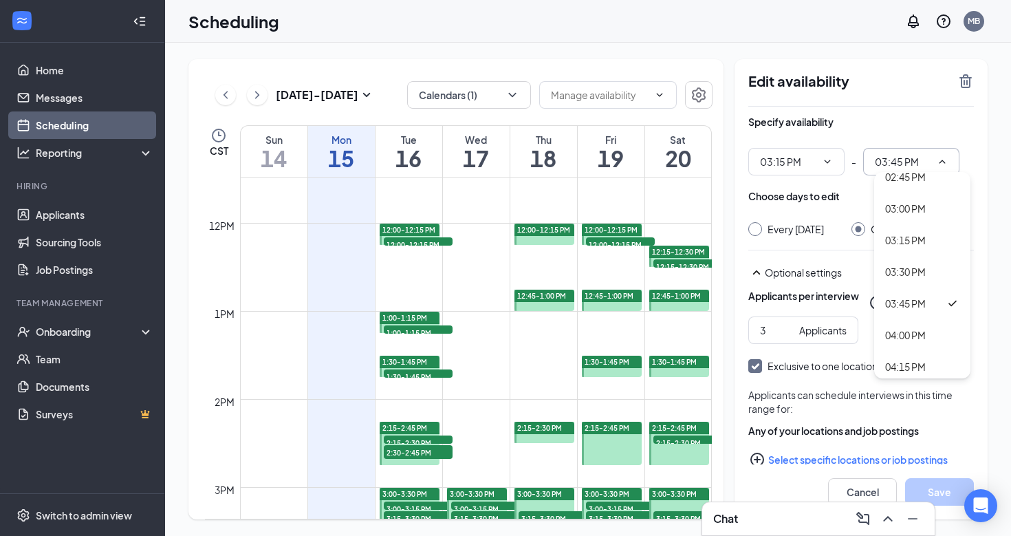
scroll to position [1819, 0]
click at [915, 309] on div "03:30 PM" at bounding box center [922, 299] width 96 height 32
type input "03:30 PM"
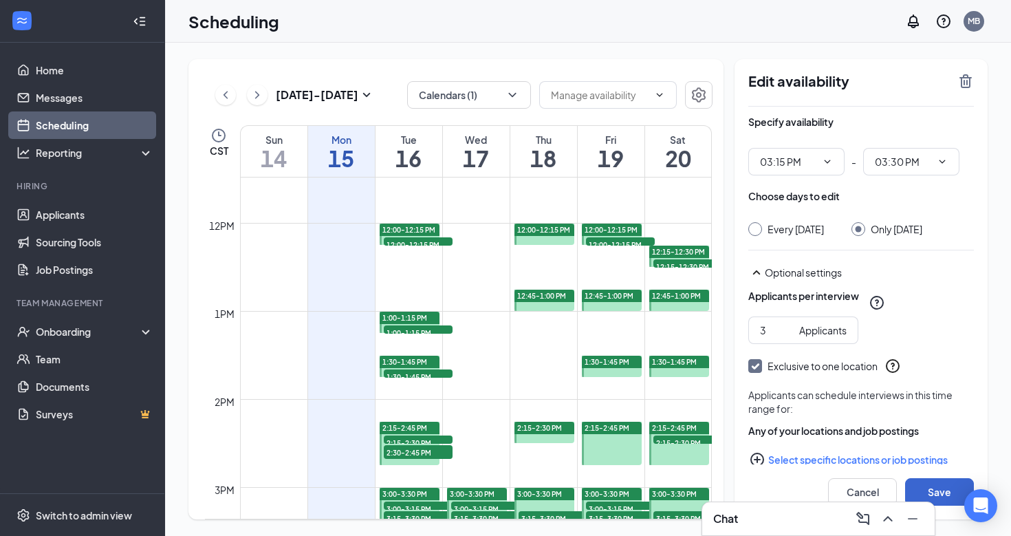
click at [921, 487] on button "Save" at bounding box center [939, 492] width 69 height 28
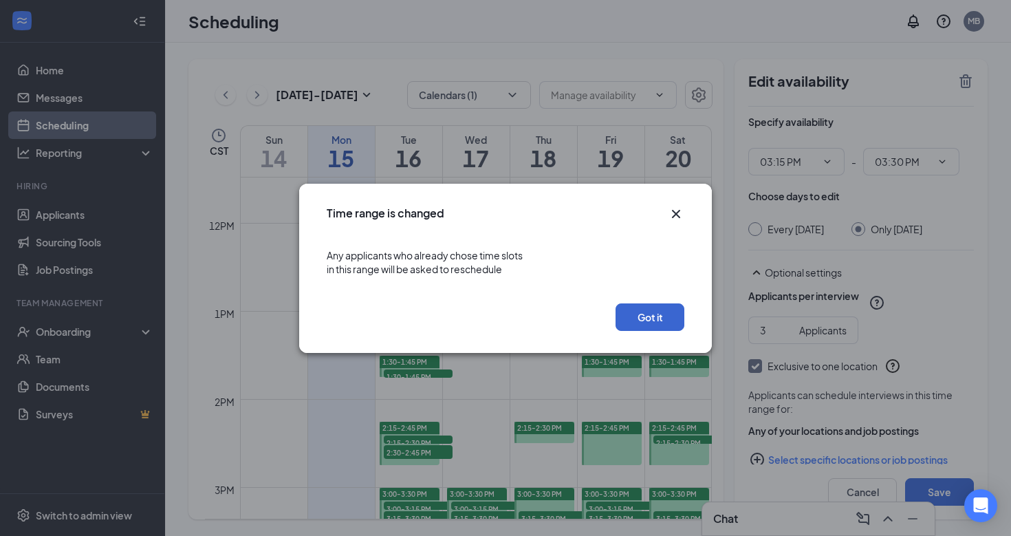
click at [664, 306] on button "Got it" at bounding box center [649, 317] width 69 height 28
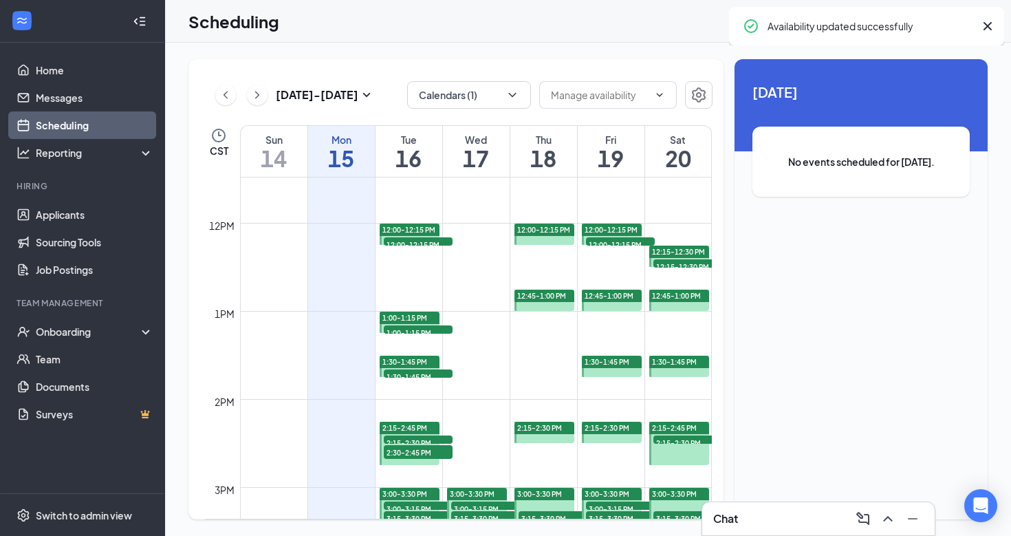
click at [679, 419] on td at bounding box center [476, 410] width 472 height 22
click at [683, 429] on span "2:15-2:45 PM" at bounding box center [674, 428] width 45 height 10
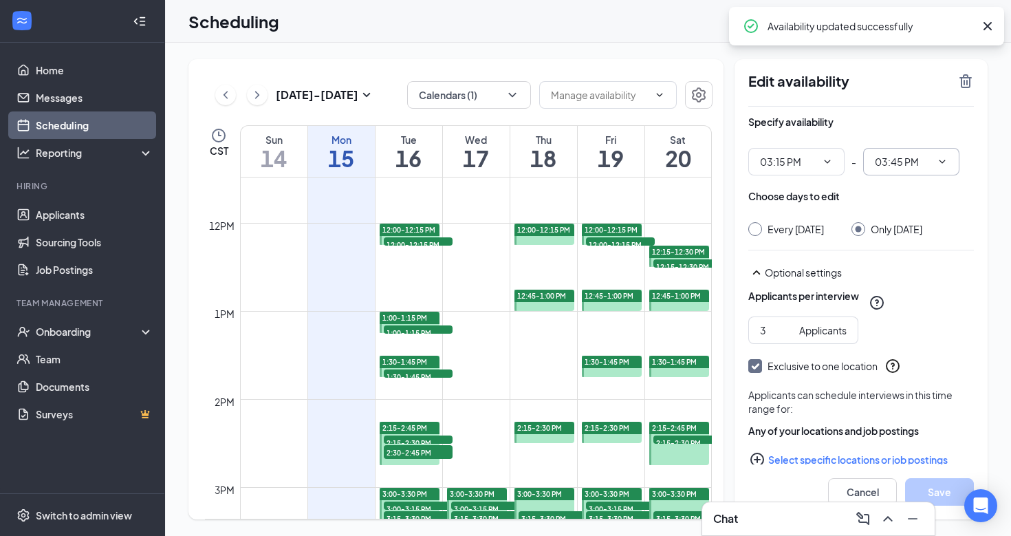
click at [934, 170] on span "03:45 PM" at bounding box center [911, 162] width 96 height 28
click at [930, 165] on input "03:45 PM" at bounding box center [903, 161] width 56 height 15
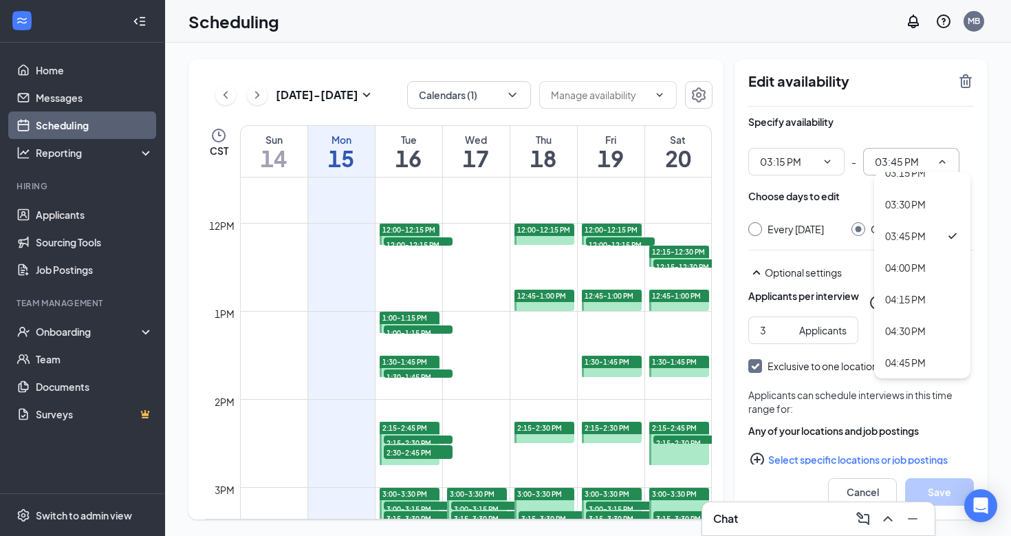
scroll to position [1912, 0]
click at [917, 210] on div "03:30 PM" at bounding box center [905, 205] width 41 height 15
type input "03:30 PM"
click at [932, 486] on button "Save" at bounding box center [939, 492] width 69 height 28
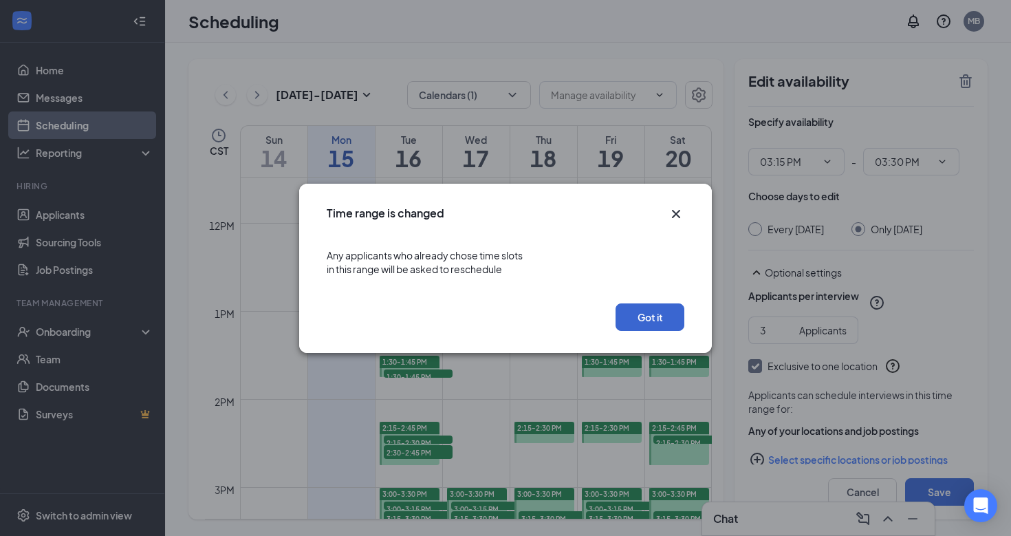
click at [653, 309] on button "Got it" at bounding box center [649, 317] width 69 height 28
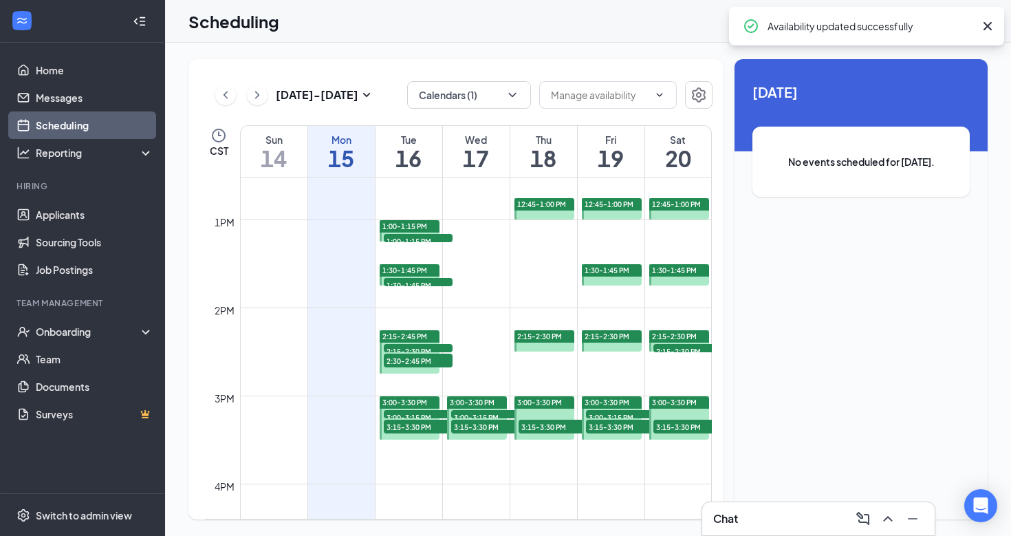
scroll to position [1104, 0]
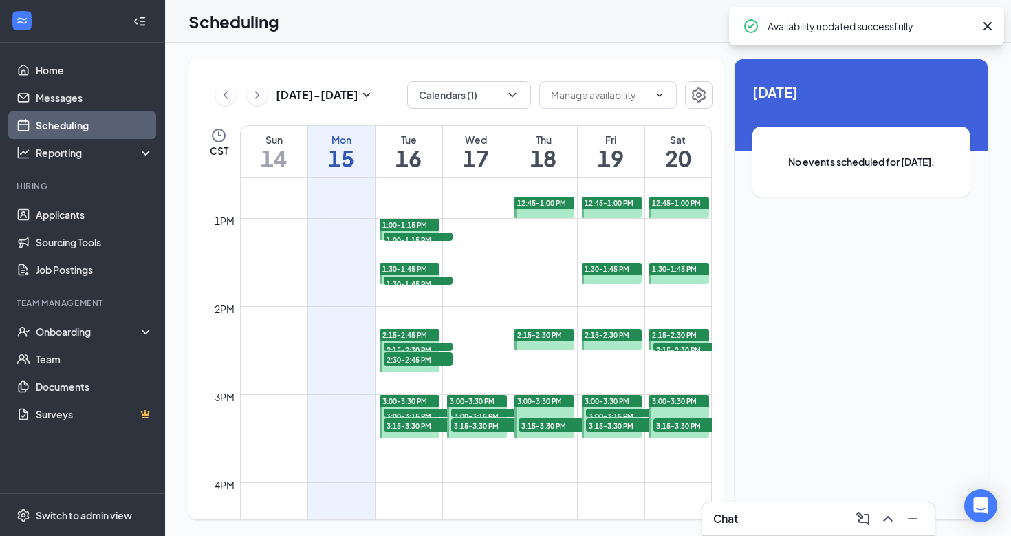
click at [556, 395] on div "3:00-3:30 PM" at bounding box center [544, 401] width 61 height 12
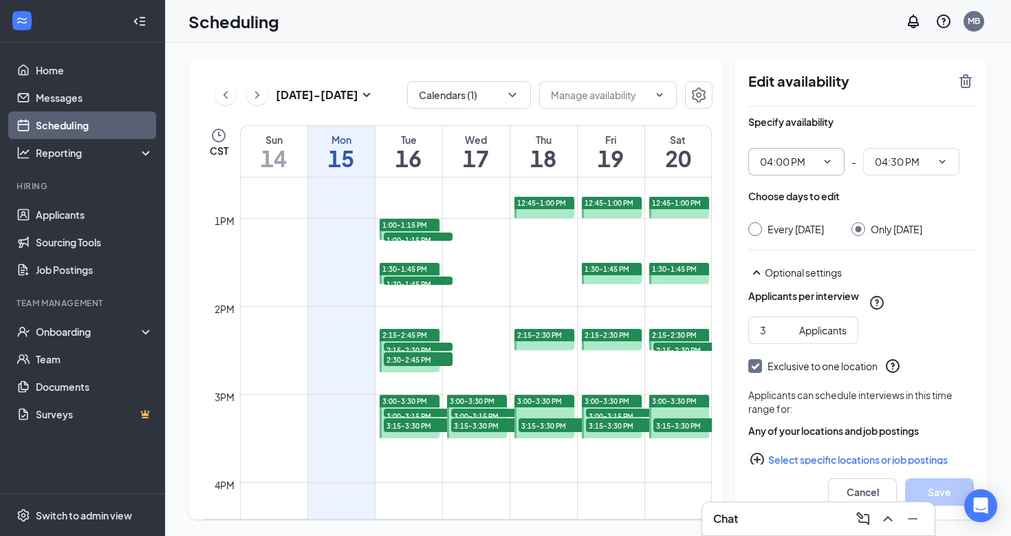
click at [824, 161] on icon "ChevronDown" at bounding box center [827, 161] width 11 height 11
click at [796, 160] on input "04:00 PM" at bounding box center [788, 161] width 56 height 15
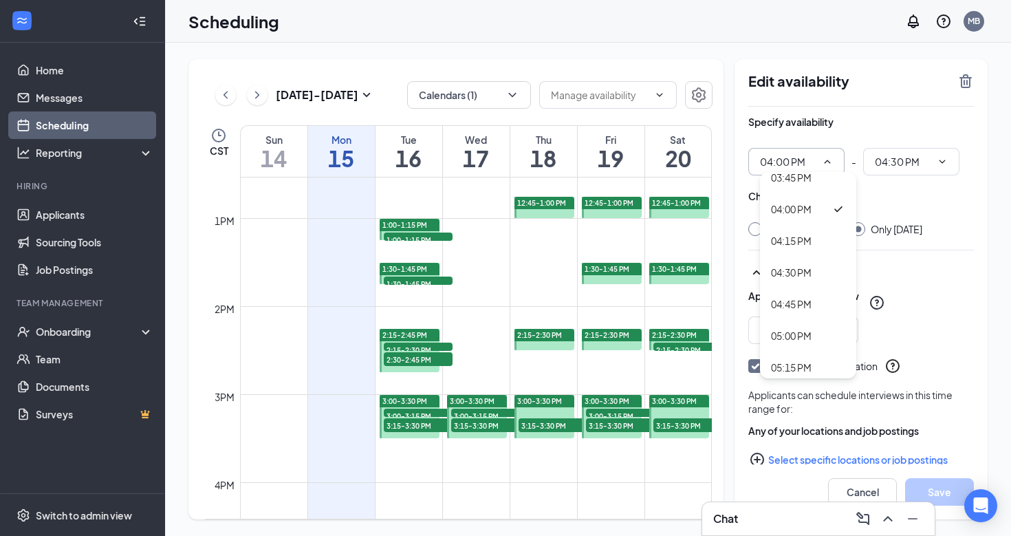
scroll to position [1982, 0]
click at [800, 264] on div "04:15 PM" at bounding box center [791, 261] width 41 height 15
type input "04:15 PM"
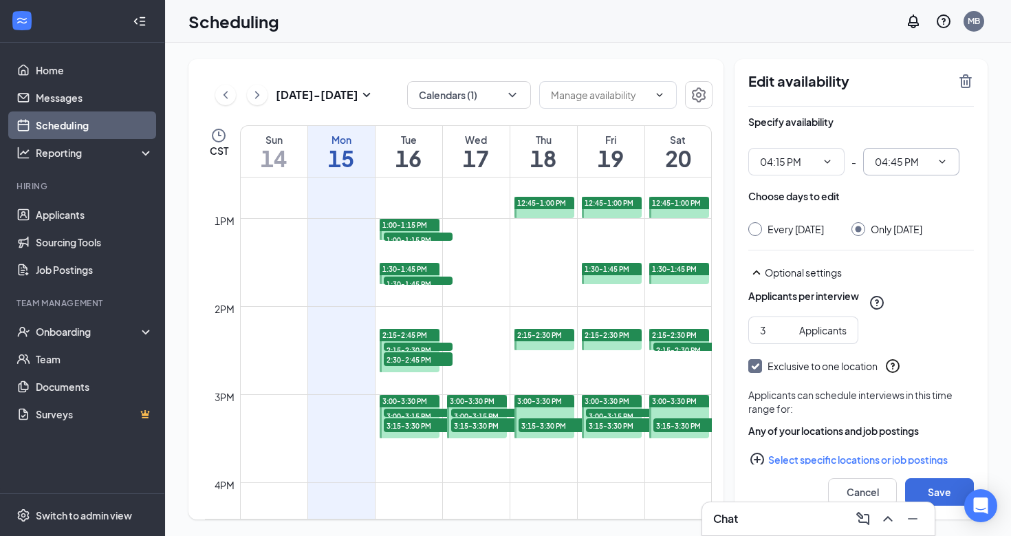
click at [922, 168] on input "04:45 PM" at bounding box center [903, 161] width 56 height 15
click at [918, 212] on div "04:30 PM" at bounding box center [905, 208] width 41 height 15
type input "04:30 PM"
click at [928, 483] on button "Save" at bounding box center [939, 492] width 69 height 28
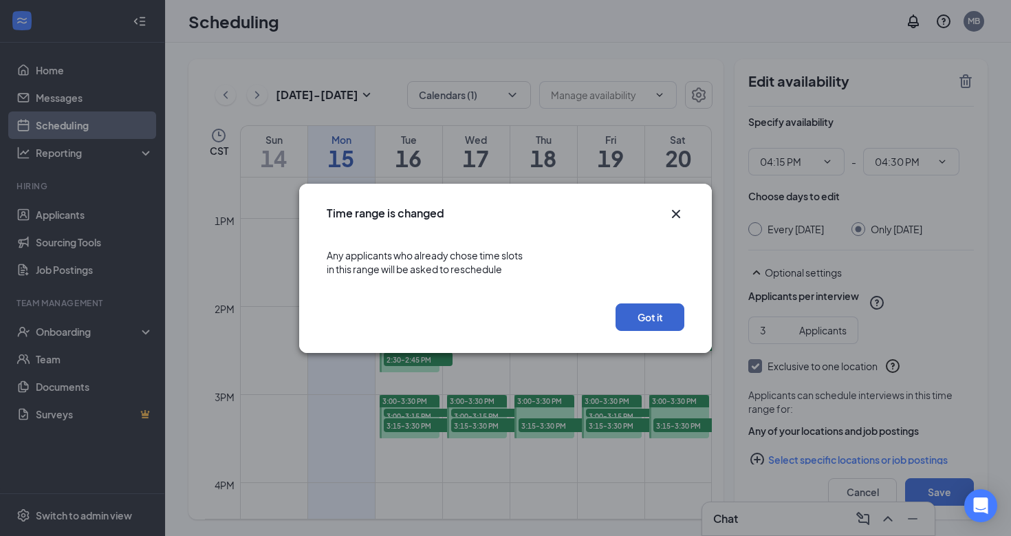
click at [637, 322] on button "Got it" at bounding box center [649, 317] width 69 height 28
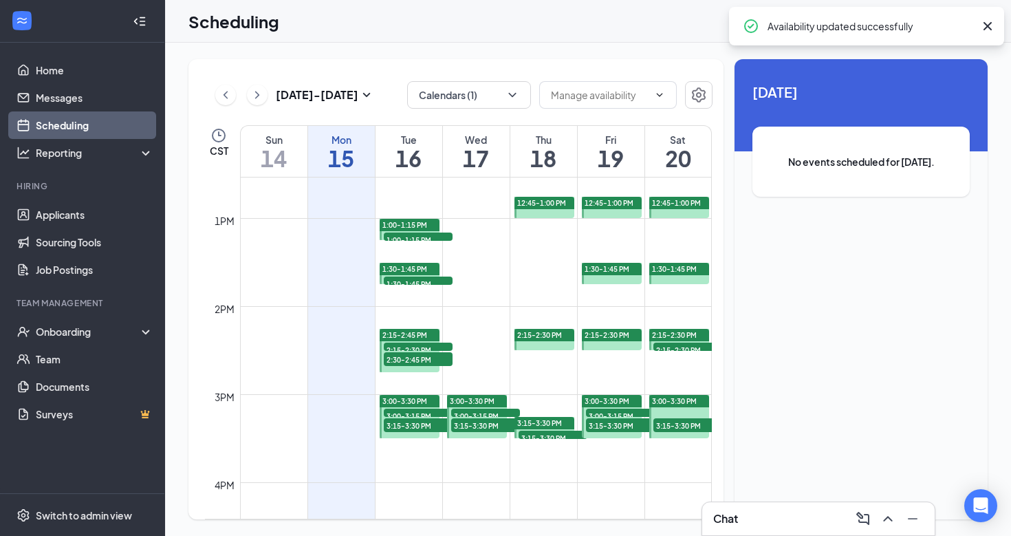
click at [673, 401] on span "3:00-3:30 PM" at bounding box center [674, 401] width 45 height 10
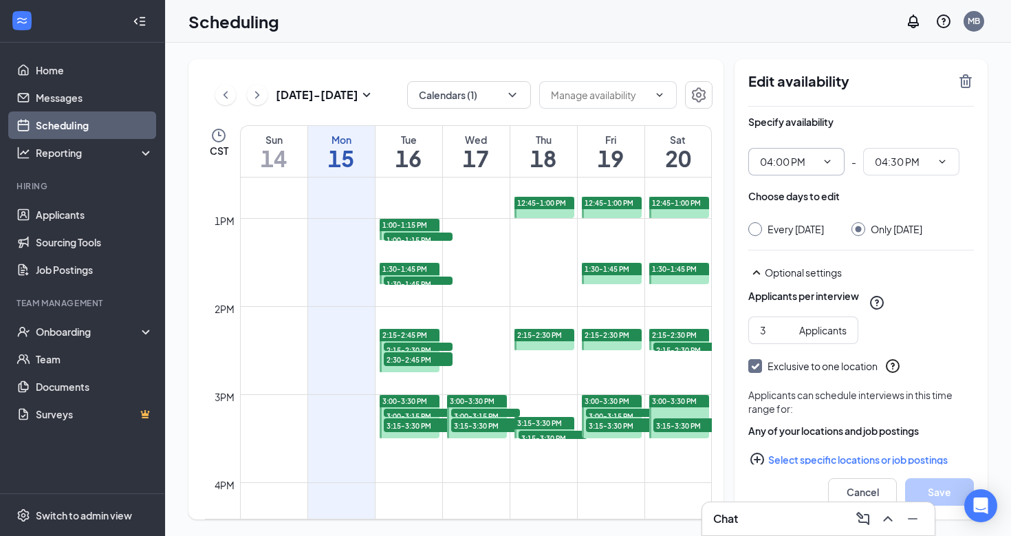
click at [826, 168] on span "04:00 PM" at bounding box center [796, 162] width 96 height 28
click at [781, 155] on input "04:00 PM" at bounding box center [788, 161] width 56 height 15
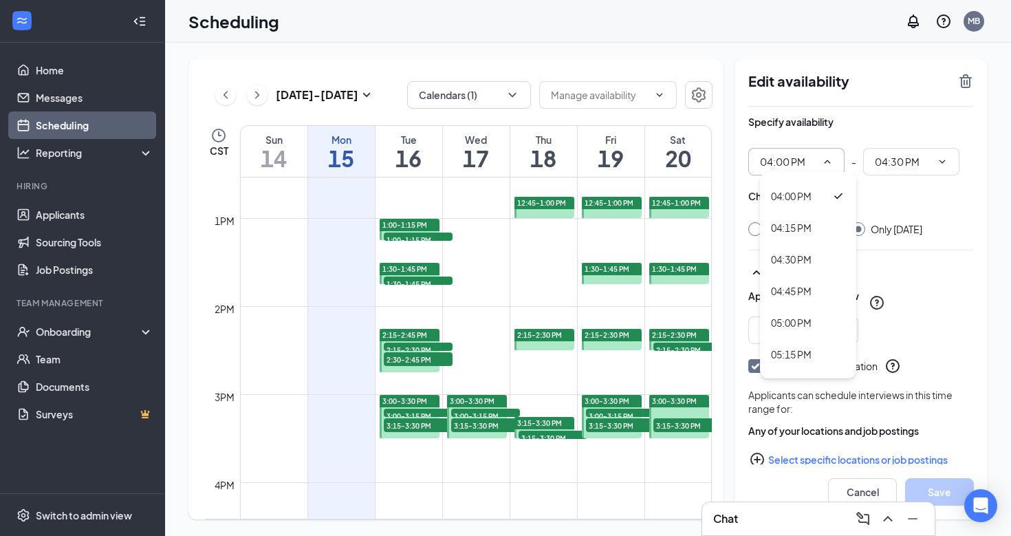
scroll to position [2015, 0]
click at [797, 221] on div "04:15 PM" at bounding box center [808, 229] width 96 height 32
type input "04:15 PM"
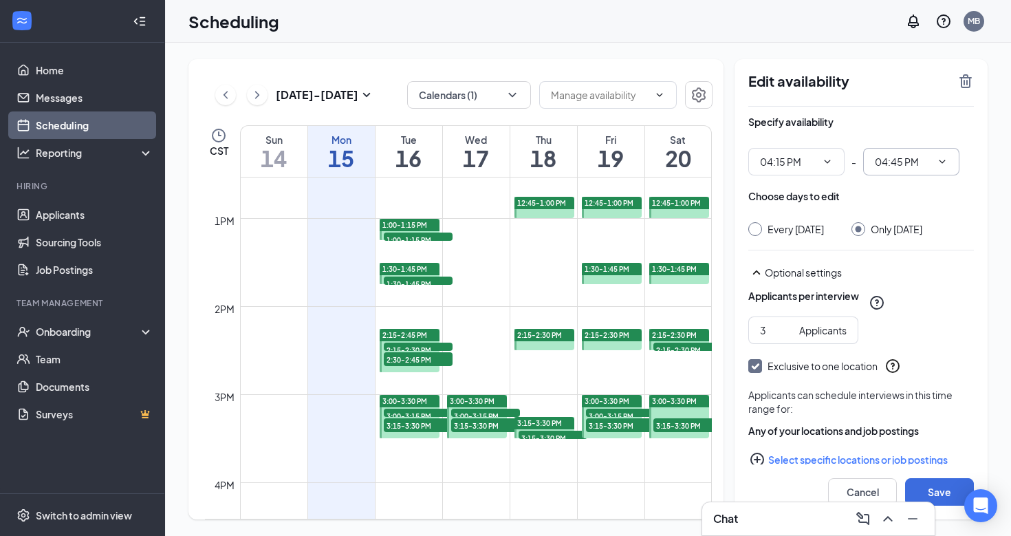
click at [899, 162] on input "04:45 PM" at bounding box center [903, 161] width 56 height 15
click at [901, 225] on div "04:30 PM" at bounding box center [905, 220] width 41 height 15
type input "04:30 PM"
click at [932, 498] on button "Save" at bounding box center [939, 492] width 69 height 28
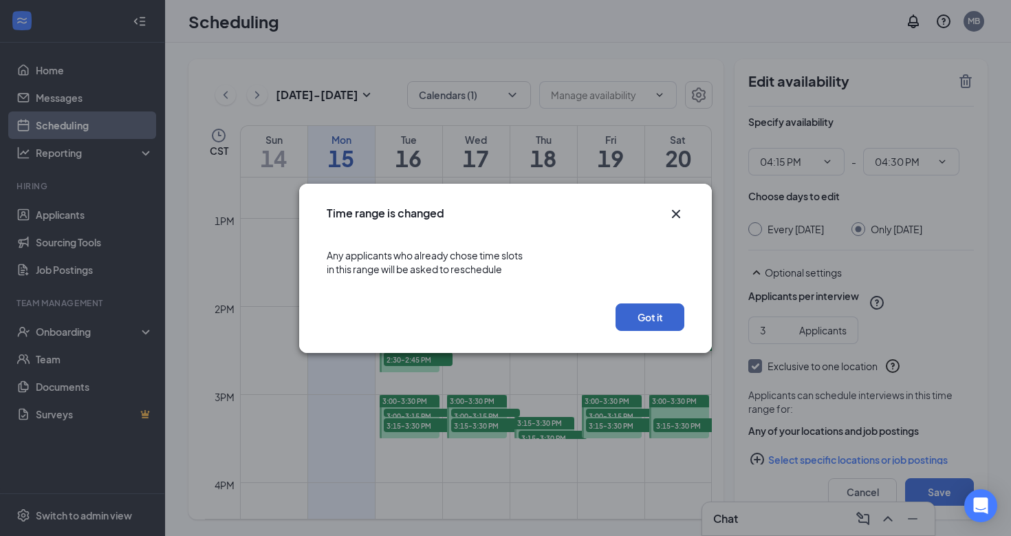
click at [642, 319] on button "Got it" at bounding box center [649, 317] width 69 height 28
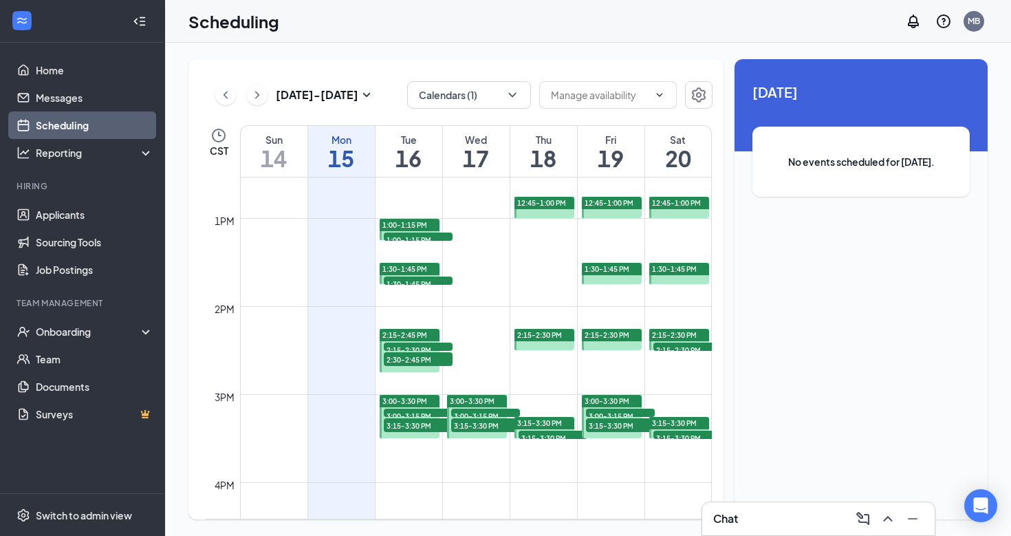
click at [489, 412] on span "3:00-3:15 PM" at bounding box center [485, 415] width 69 height 14
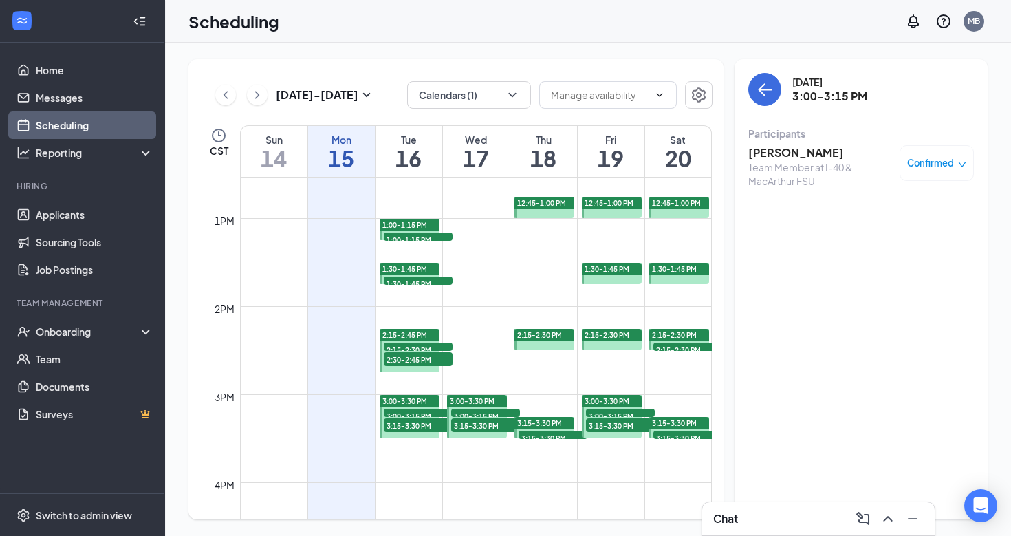
click at [490, 424] on span "3:15-3:30 PM" at bounding box center [485, 425] width 69 height 14
click at [490, 413] on span "3:00-3:15 PM" at bounding box center [485, 415] width 69 height 14
click at [960, 160] on icon "down" at bounding box center [962, 165] width 10 height 10
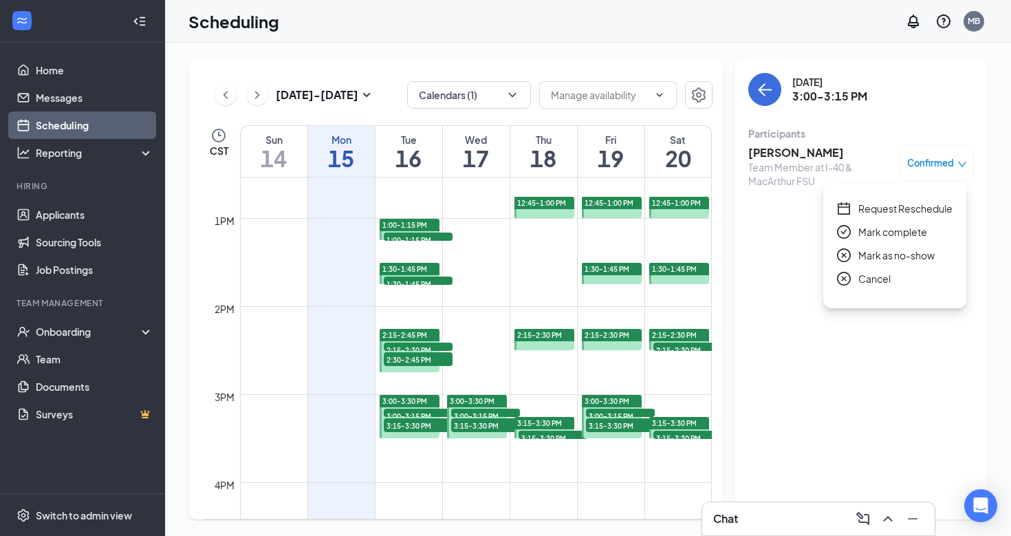
click at [886, 206] on span "Request Reschedule" at bounding box center [905, 208] width 94 height 15
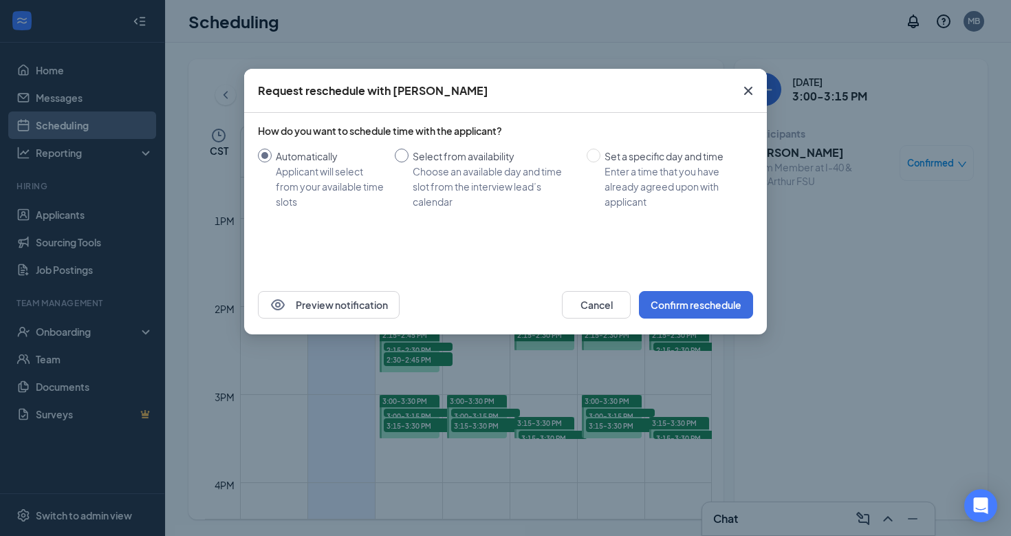
click at [405, 155] on span at bounding box center [402, 156] width 14 height 14
click at [405, 155] on input "Select from availability Choose an available day and time slot from the intervi…" at bounding box center [402, 156] width 14 height 14
radio input "true"
radio input "false"
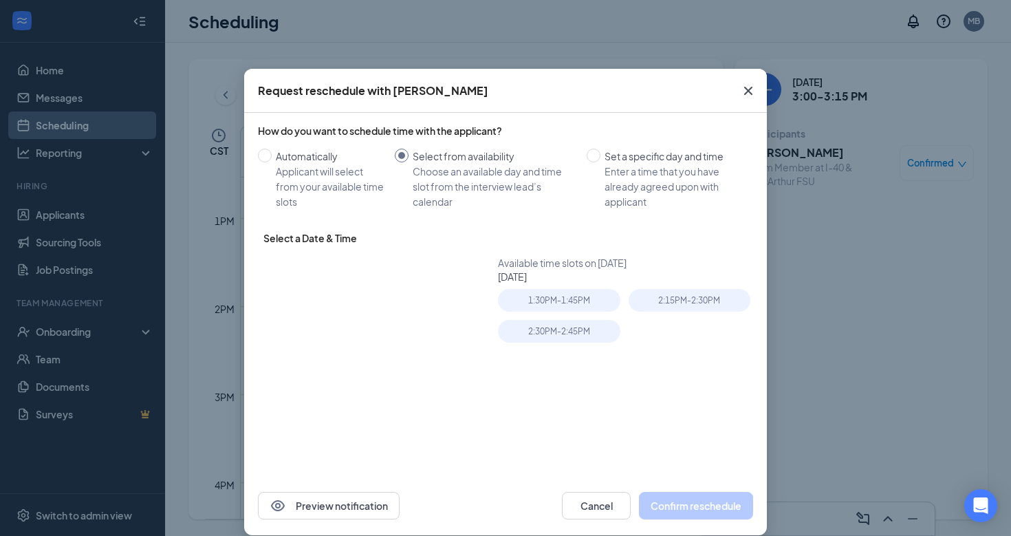
type input "Sep 16, 2025"
click at [649, 299] on div "2:15PM - 2:30PM" at bounding box center [689, 300] width 122 height 23
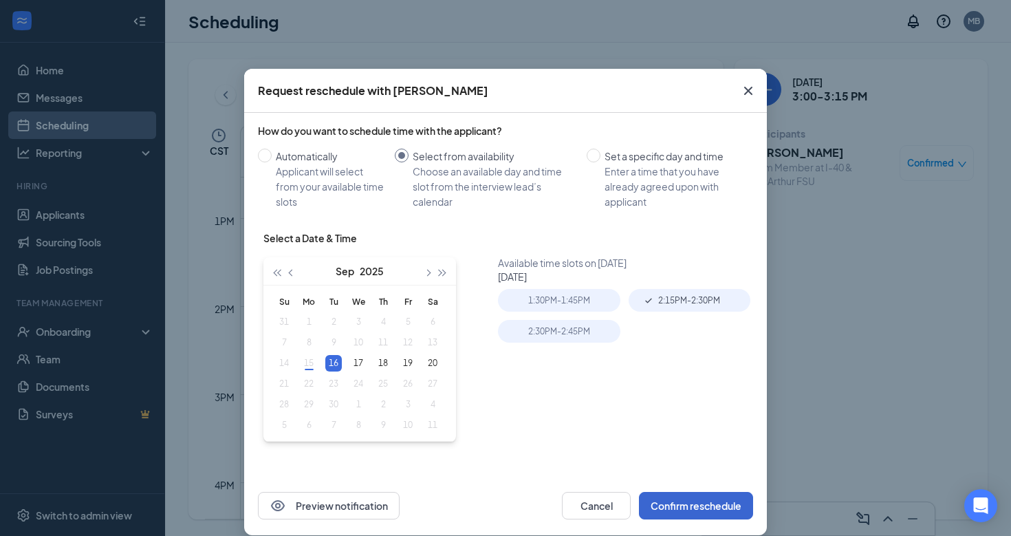
click at [727, 505] on button "Confirm reschedule" at bounding box center [696, 506] width 114 height 28
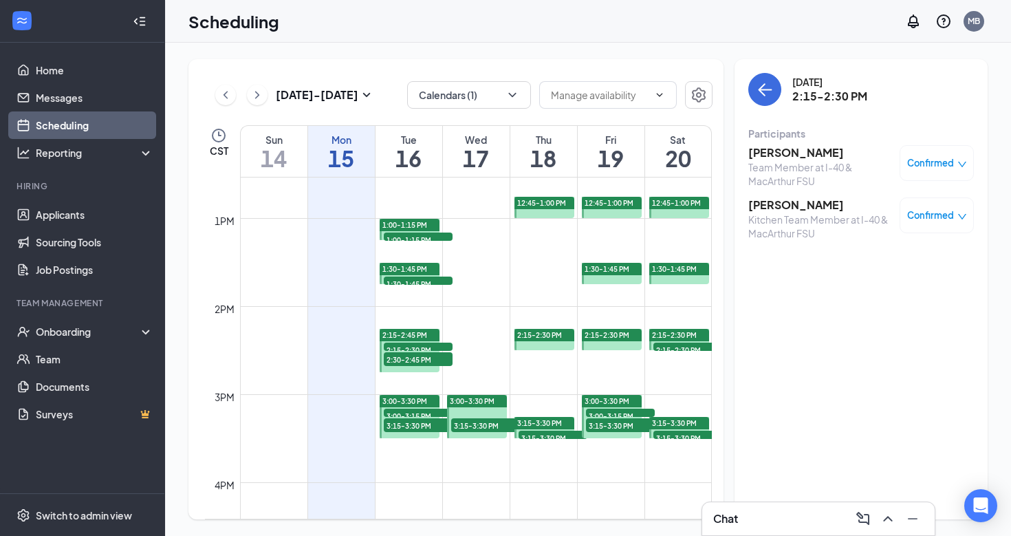
click at [479, 419] on span "3:15-3:30 PM" at bounding box center [485, 425] width 69 height 14
click at [479, 423] on span "3:15-3:30 PM" at bounding box center [485, 425] width 69 height 14
click at [479, 405] on span "3:00-3:30 PM" at bounding box center [472, 401] width 45 height 10
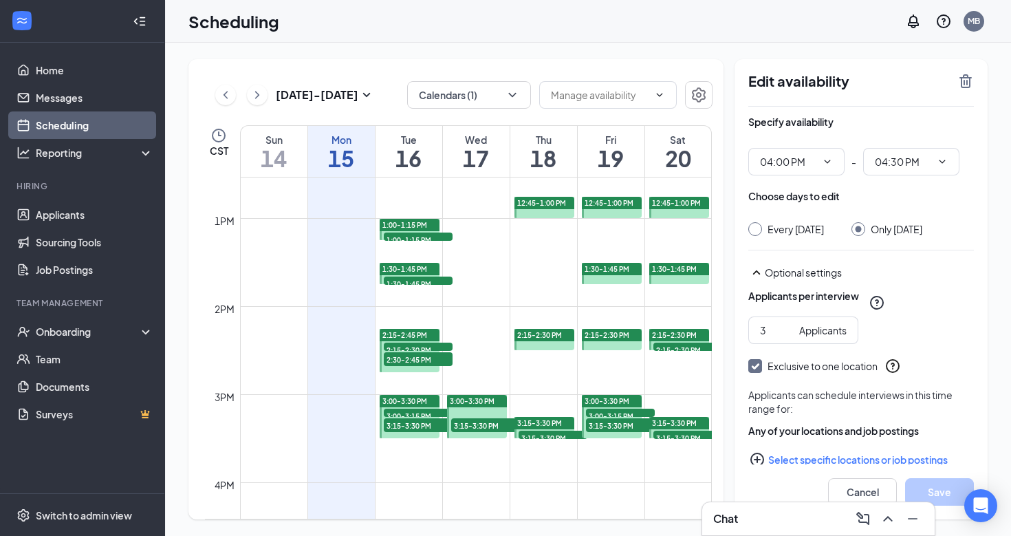
click at [417, 344] on span "2:15-2:30 PM" at bounding box center [418, 349] width 69 height 14
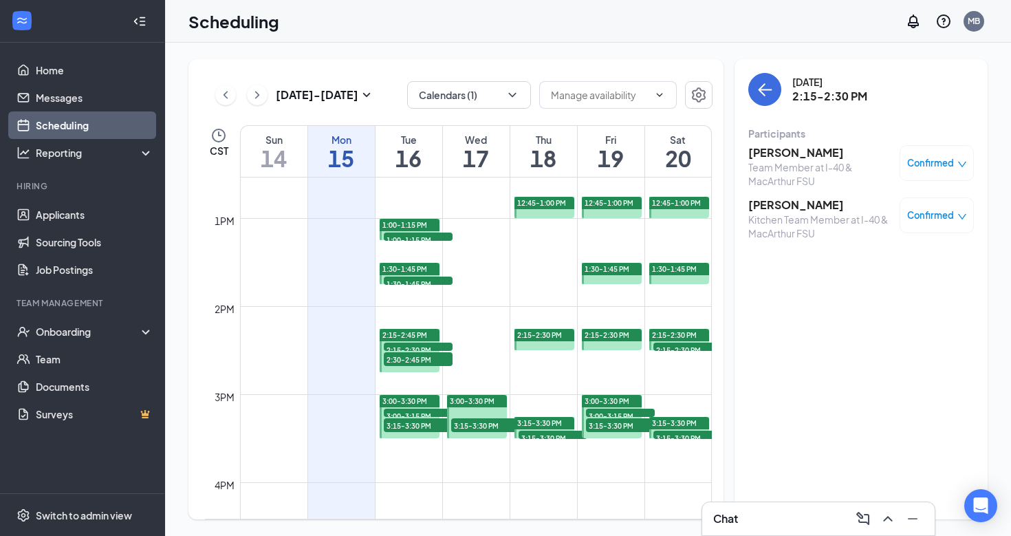
click at [954, 164] on div "Confirmed" at bounding box center [937, 163] width 60 height 14
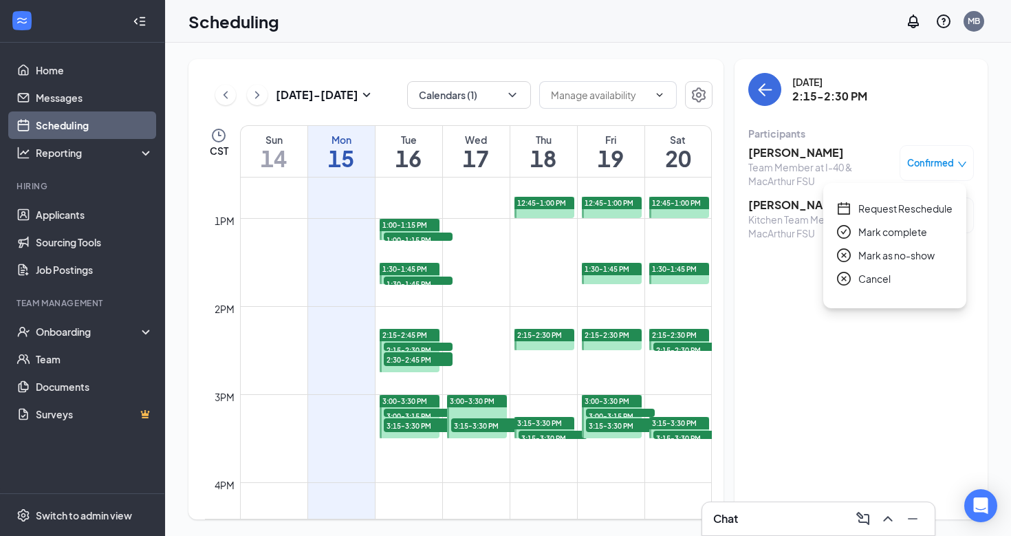
click at [921, 205] on span "Request Reschedule" at bounding box center [905, 208] width 94 height 15
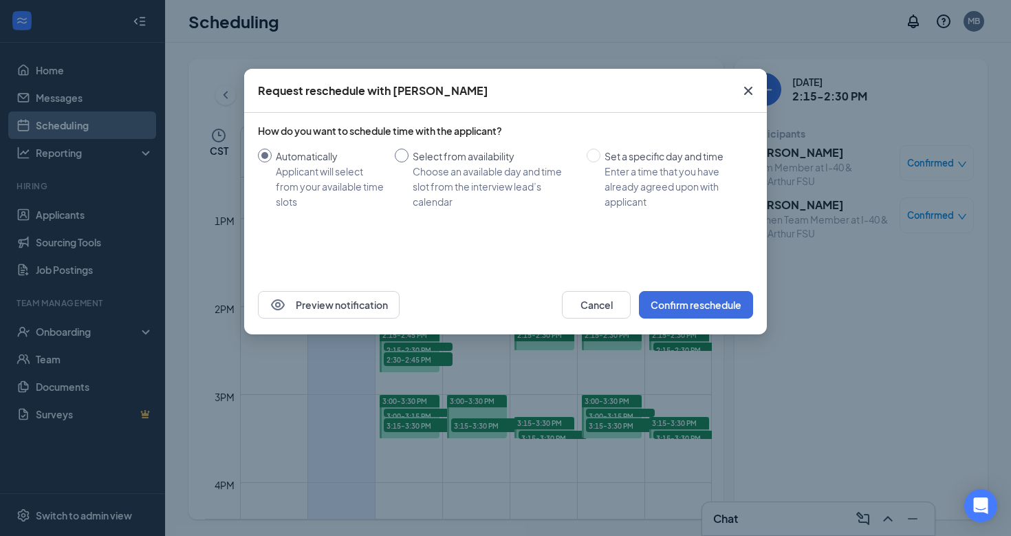
click at [408, 160] on span at bounding box center [402, 156] width 14 height 14
click at [408, 160] on input "Select from availability Choose an available day and time slot from the intervi…" at bounding box center [402, 156] width 14 height 14
radio input "true"
radio input "false"
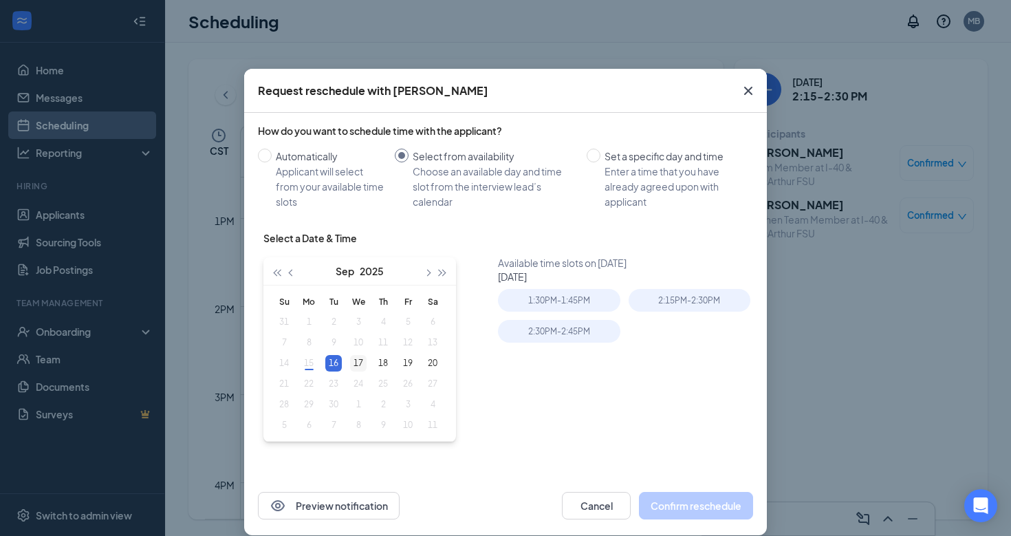
type input "Sep 17, 2025"
click at [360, 361] on div "17" at bounding box center [358, 363] width 17 height 17
click at [692, 296] on div "3:15PM - 3:30PM" at bounding box center [689, 300] width 122 height 23
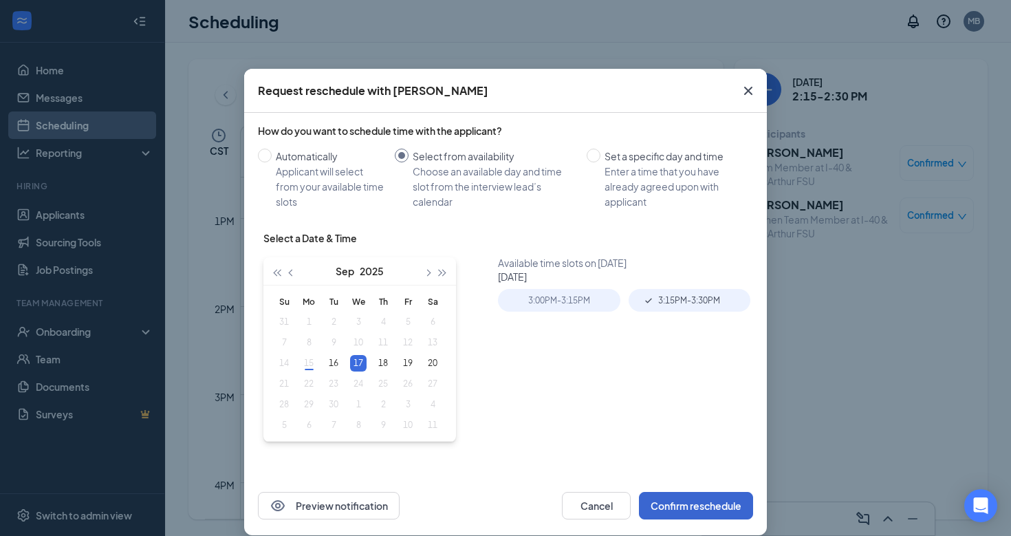
click at [703, 498] on button "Confirm reschedule" at bounding box center [696, 506] width 114 height 28
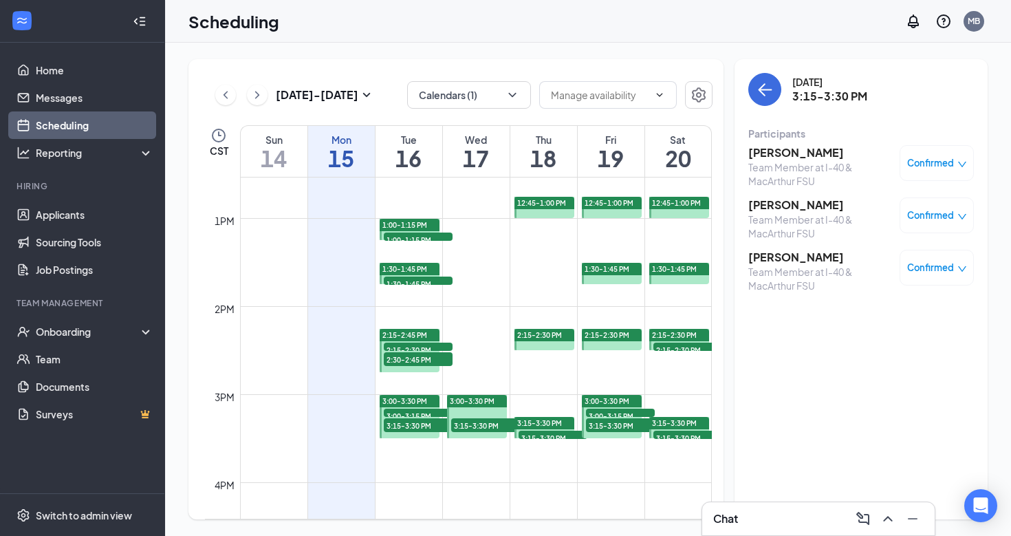
click at [468, 425] on span "3:15-3:30 PM" at bounding box center [485, 425] width 69 height 14
click at [468, 400] on span "3:00-3:30 PM" at bounding box center [472, 401] width 45 height 10
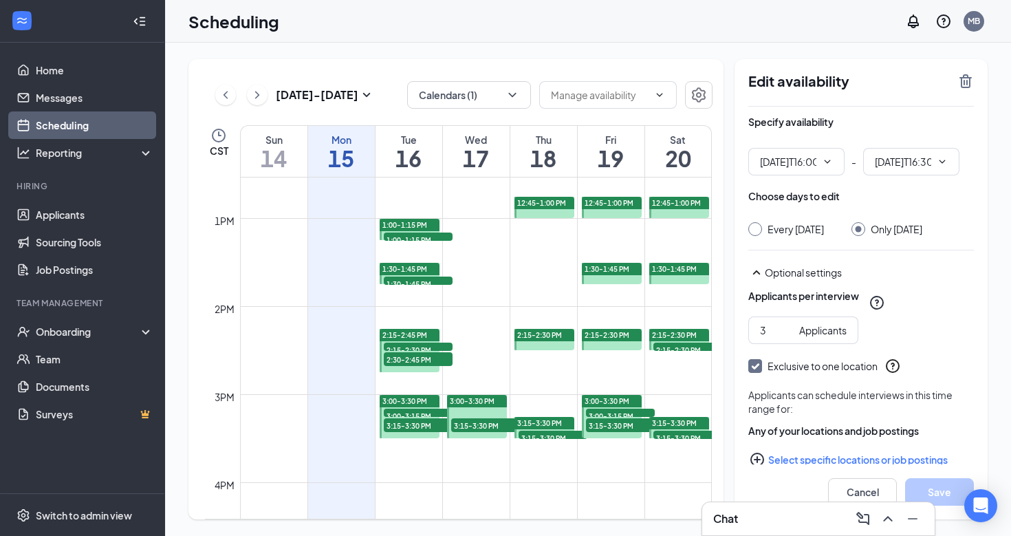
type input "04:00 PM"
type input "04:30 PM"
click at [807, 162] on input "04:00 PM" at bounding box center [788, 161] width 56 height 15
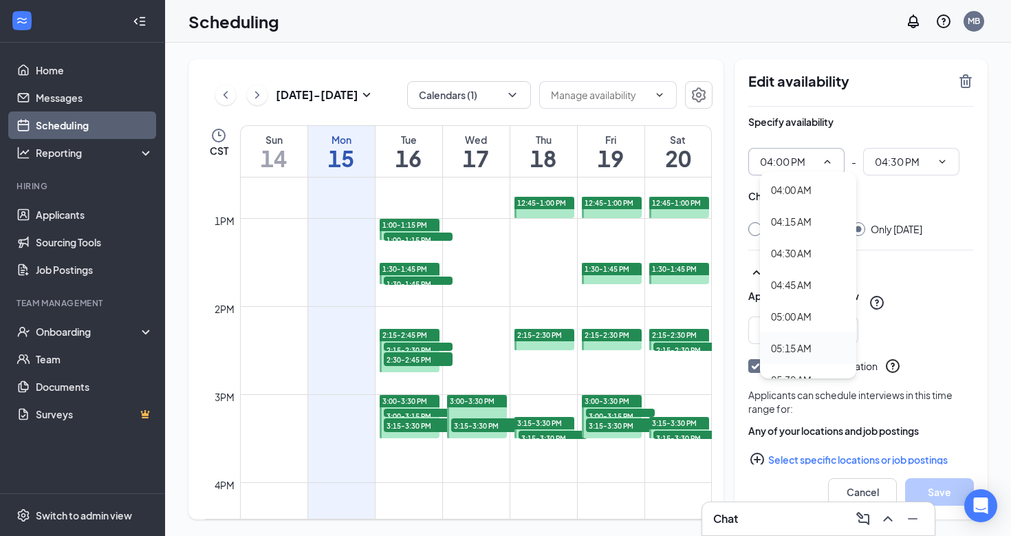
scroll to position [502, 0]
click at [797, 227] on div "04:15 AM" at bounding box center [791, 223] width 41 height 15
type input "04:15 AM"
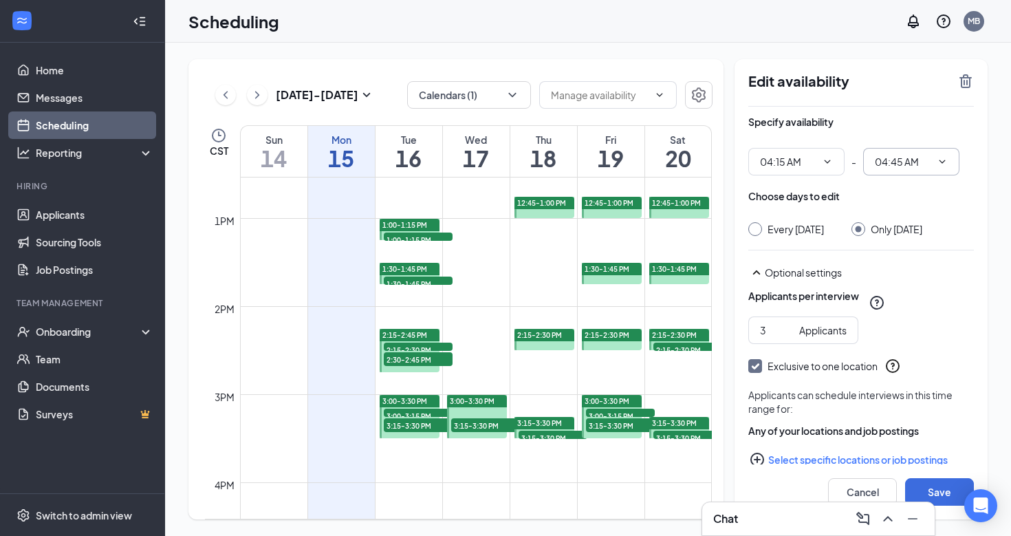
click at [940, 157] on icon "ChevronDown" at bounding box center [942, 161] width 11 height 11
click at [903, 166] on input "04:45 AM" at bounding box center [903, 161] width 56 height 15
click at [908, 263] on div "04:30 AM" at bounding box center [905, 259] width 41 height 15
type input "04:30 AM"
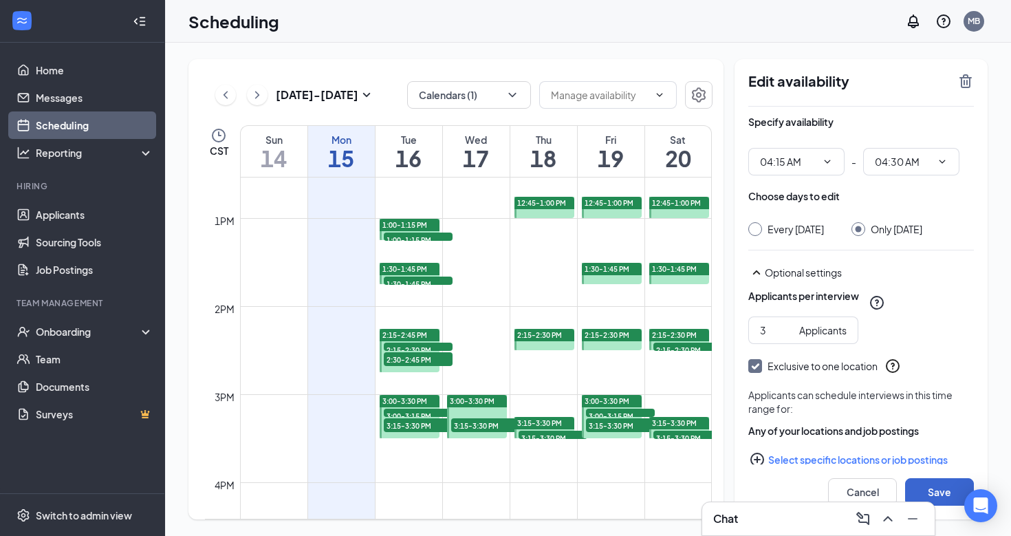
click at [934, 482] on button "Save" at bounding box center [939, 492] width 69 height 28
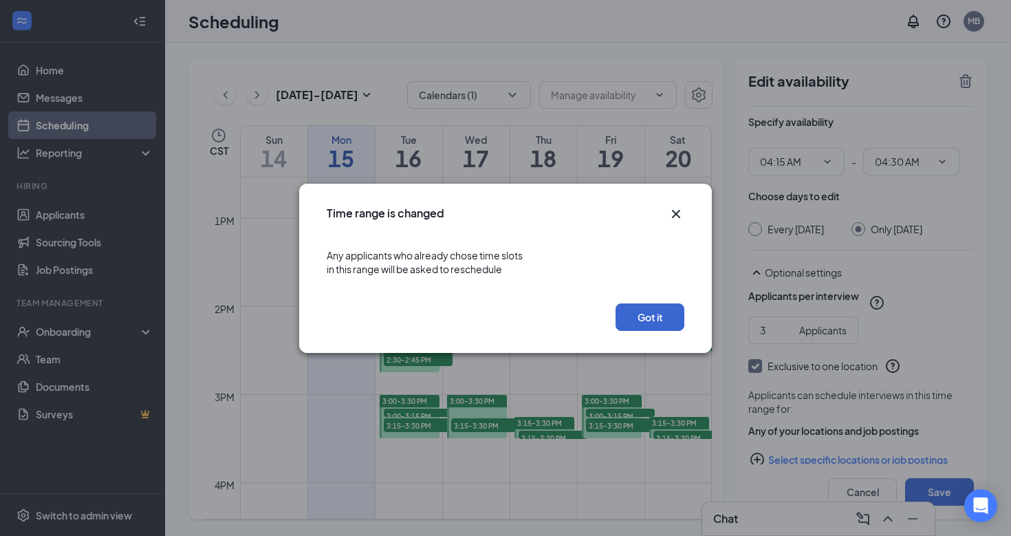
click at [648, 325] on button "Got it" at bounding box center [649, 317] width 69 height 28
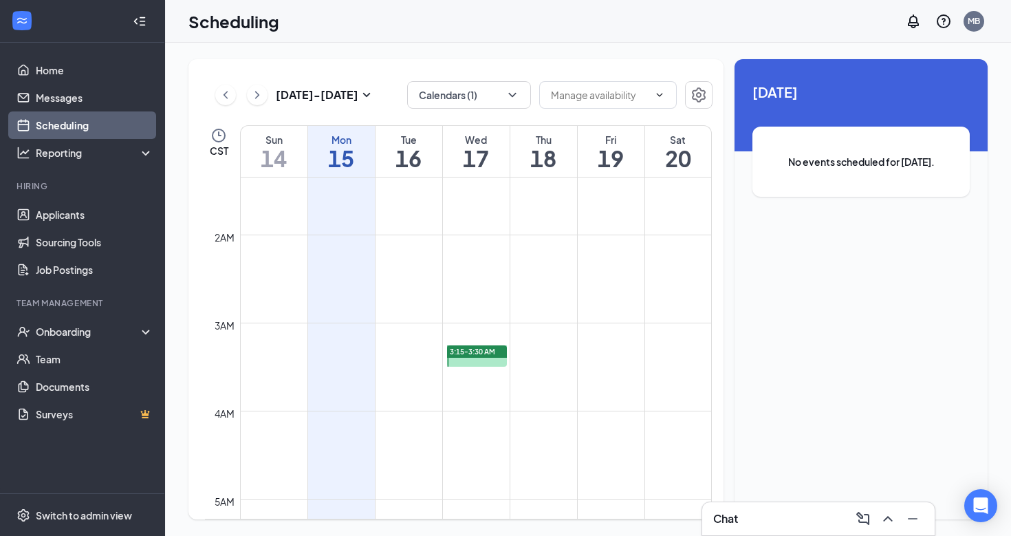
scroll to position [150, 0]
click at [494, 323] on span "3:15-3:30 AM" at bounding box center [472, 321] width 45 height 10
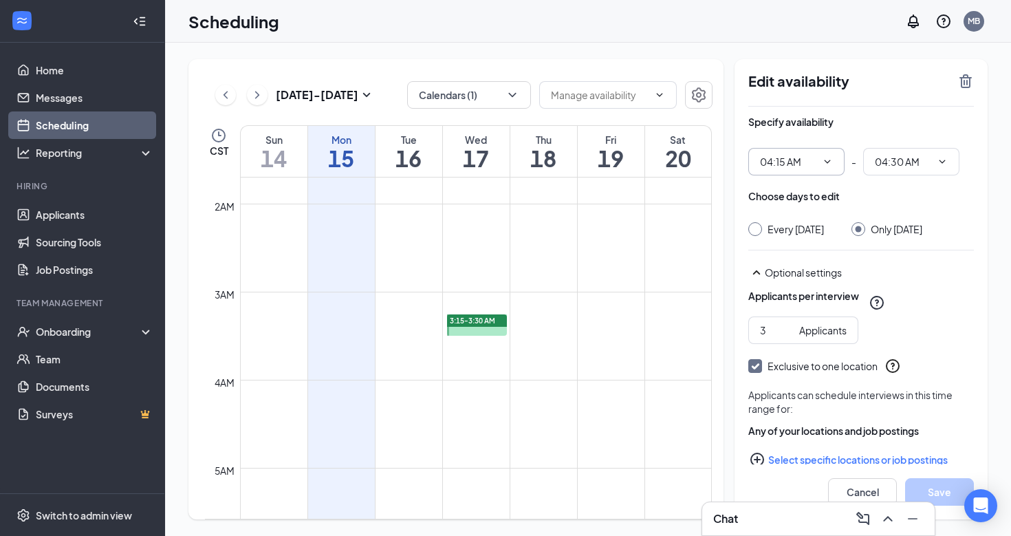
click at [832, 162] on icon "ChevronDown" at bounding box center [827, 161] width 11 height 11
click at [825, 162] on icon "ChevronDown" at bounding box center [827, 161] width 11 height 11
click at [774, 162] on input "04:15 AM" at bounding box center [788, 161] width 56 height 15
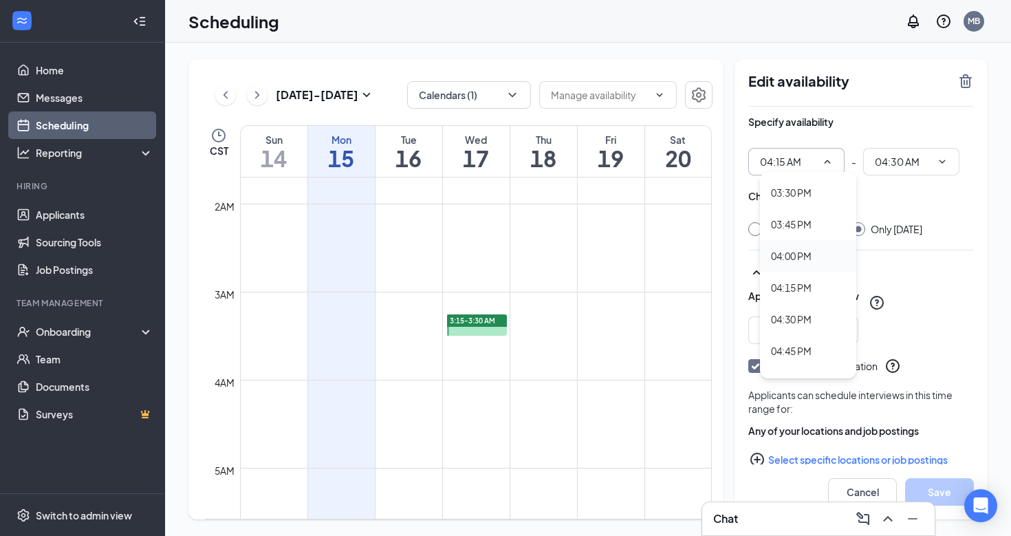
scroll to position [1958, 0]
click at [807, 285] on div "04:15 PM" at bounding box center [791, 285] width 41 height 15
type input "04:15 PM"
type input "04:30 PM"
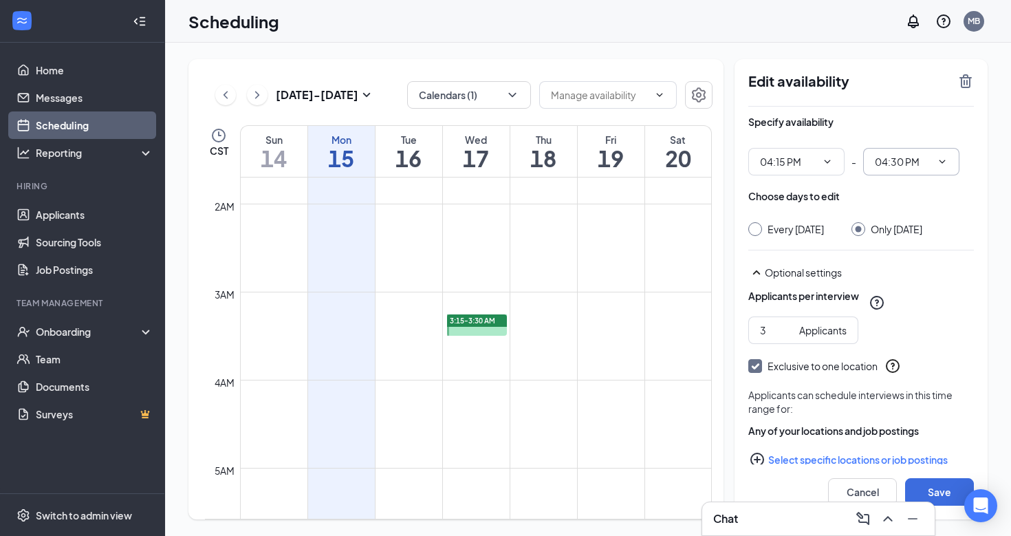
click at [904, 160] on input "04:30 PM" at bounding box center [903, 161] width 56 height 15
click at [922, 223] on div "Only Wednesday, Sep 17" at bounding box center [897, 229] width 52 height 14
click at [861, 223] on input "Only Wednesday, Sep 17" at bounding box center [856, 227] width 10 height 10
click at [943, 485] on button "Save" at bounding box center [939, 492] width 69 height 28
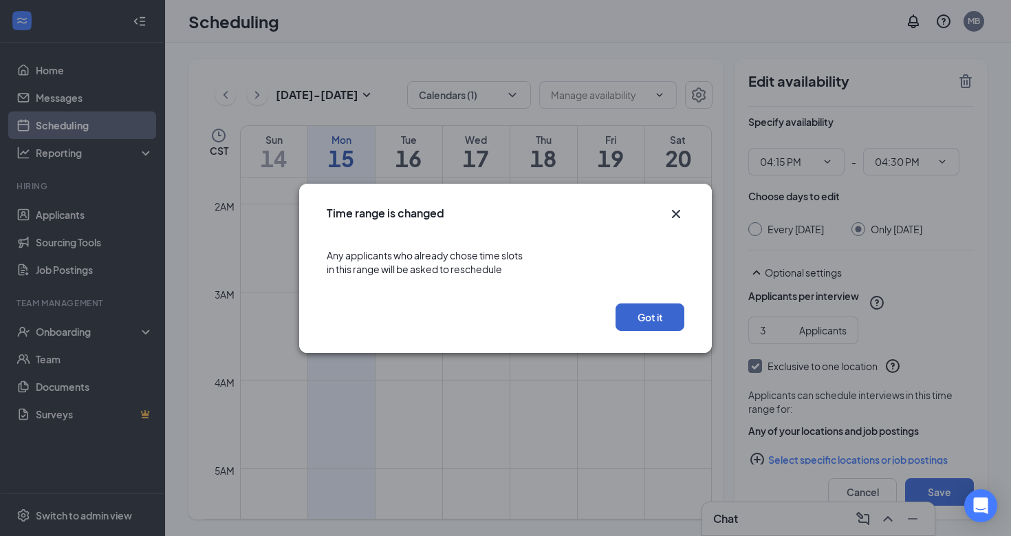
click at [635, 315] on button "Got it" at bounding box center [649, 317] width 69 height 28
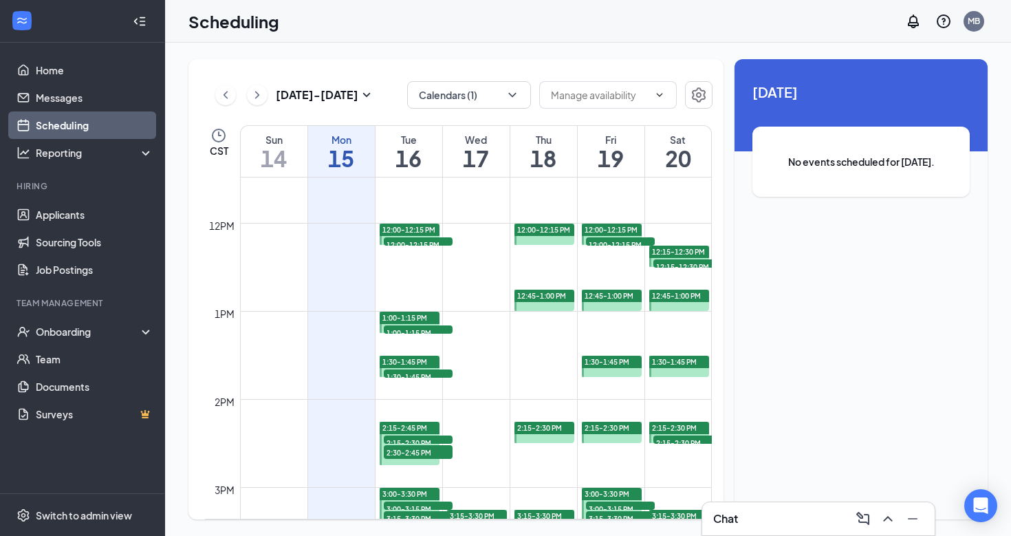
scroll to position [1014, 0]
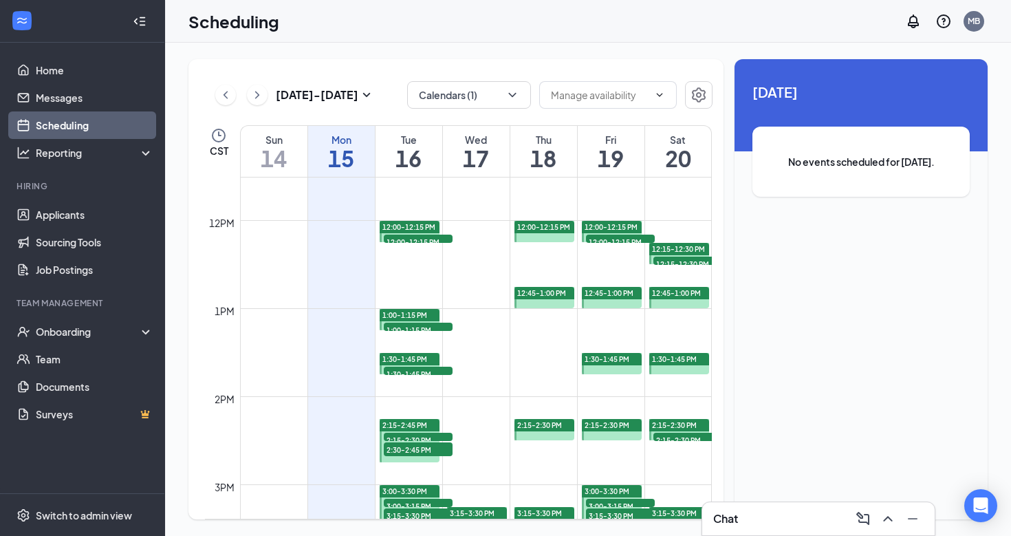
click at [416, 434] on span "2:15-2:30 PM" at bounding box center [418, 440] width 69 height 14
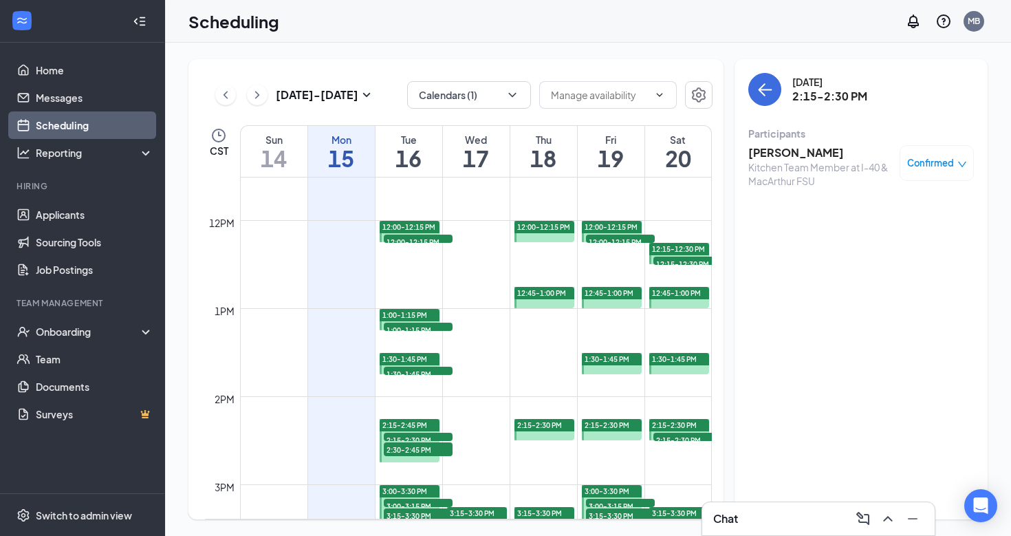
click at [414, 446] on span "2:30-2:45 PM" at bounding box center [418, 449] width 69 height 14
click at [419, 435] on span "2:15-2:30 PM" at bounding box center [418, 440] width 69 height 14
click at [951, 162] on span "Confirmed" at bounding box center [930, 163] width 47 height 14
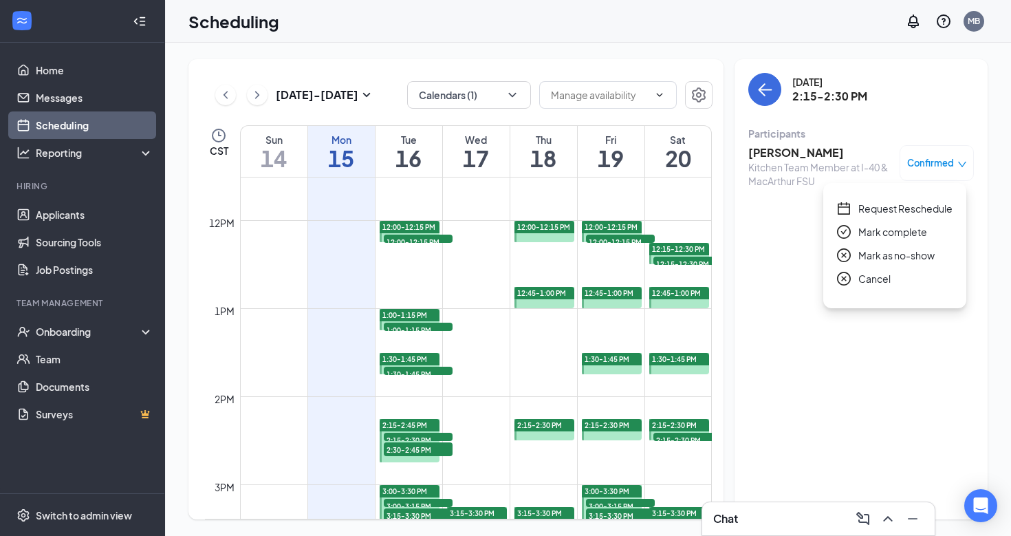
click at [907, 210] on span "Request Reschedule" at bounding box center [905, 208] width 94 height 15
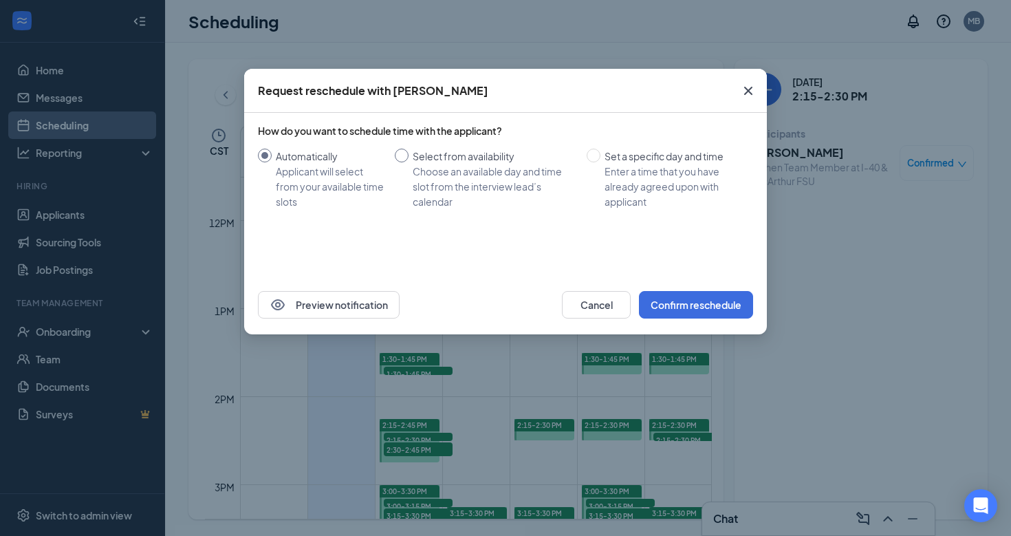
click at [402, 155] on input "Select from availability Choose an available day and time slot from the intervi…" at bounding box center [402, 156] width 14 height 14
radio input "true"
radio input "false"
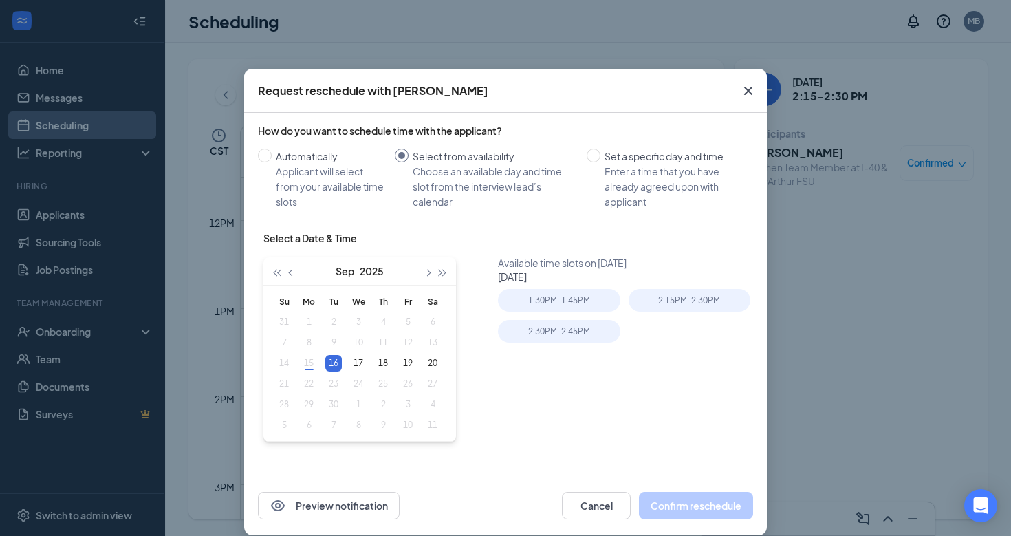
type input "Sep 16, 2025"
click at [589, 335] on div "2:30PM - 2:45PM" at bounding box center [559, 331] width 122 height 23
click at [703, 503] on button "Confirm reschedule" at bounding box center [696, 506] width 114 height 28
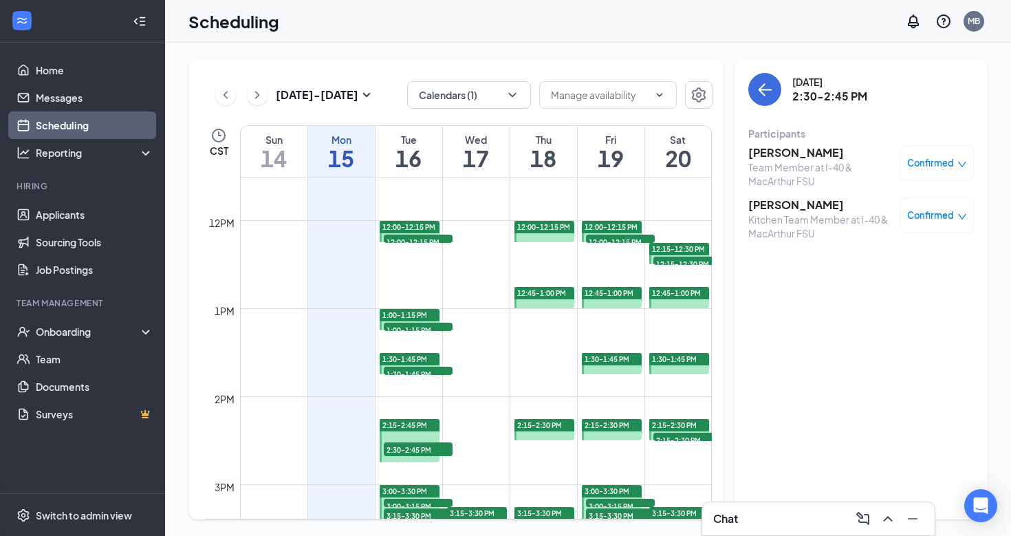
click at [408, 419] on div "2:15-2:45 PM" at bounding box center [410, 425] width 61 height 12
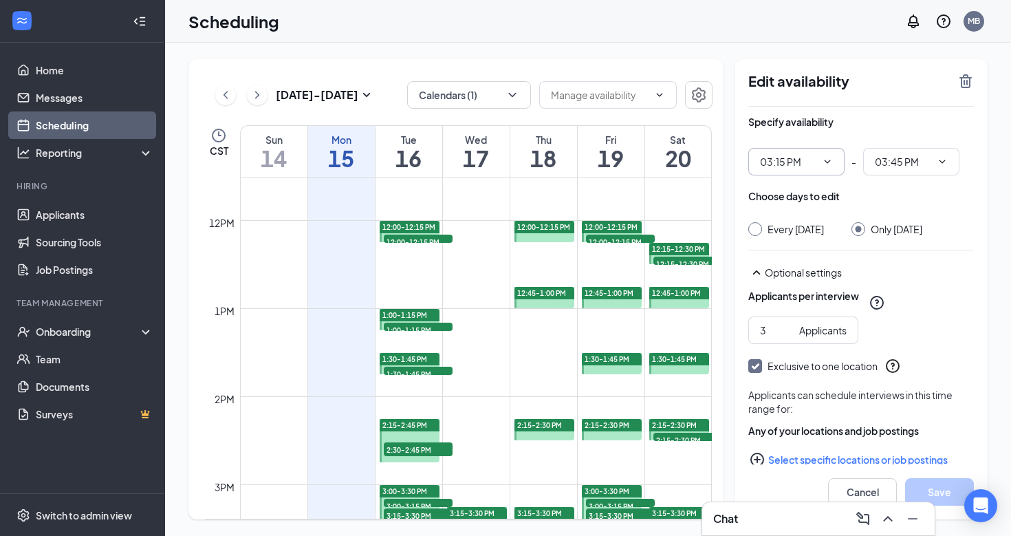
click at [822, 159] on icon "ChevronDown" at bounding box center [827, 161] width 11 height 11
click at [795, 163] on input "03:15 PM" at bounding box center [788, 161] width 56 height 15
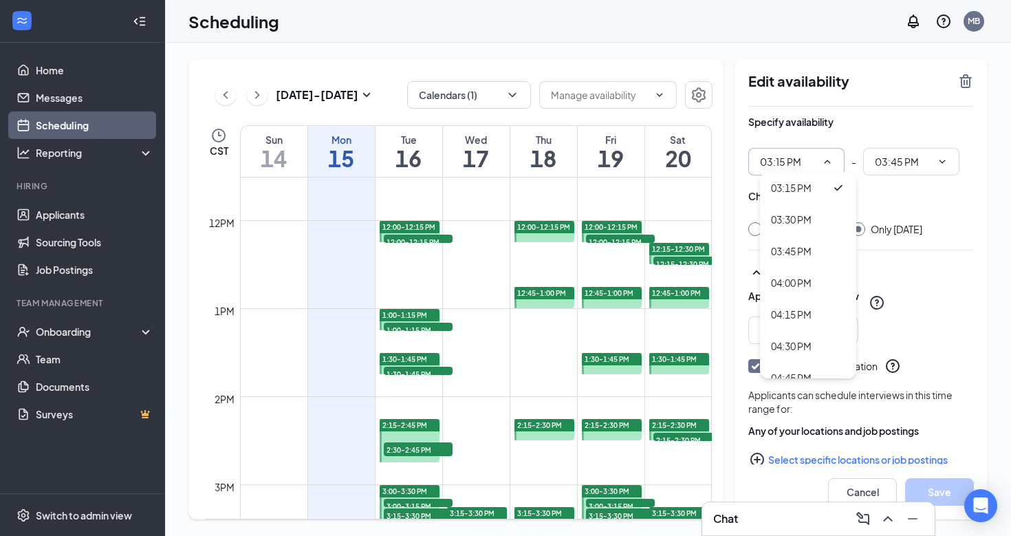
scroll to position [1925, 0]
click at [804, 223] on div "03:30 PM" at bounding box center [791, 223] width 41 height 15
type input "03:30 PM"
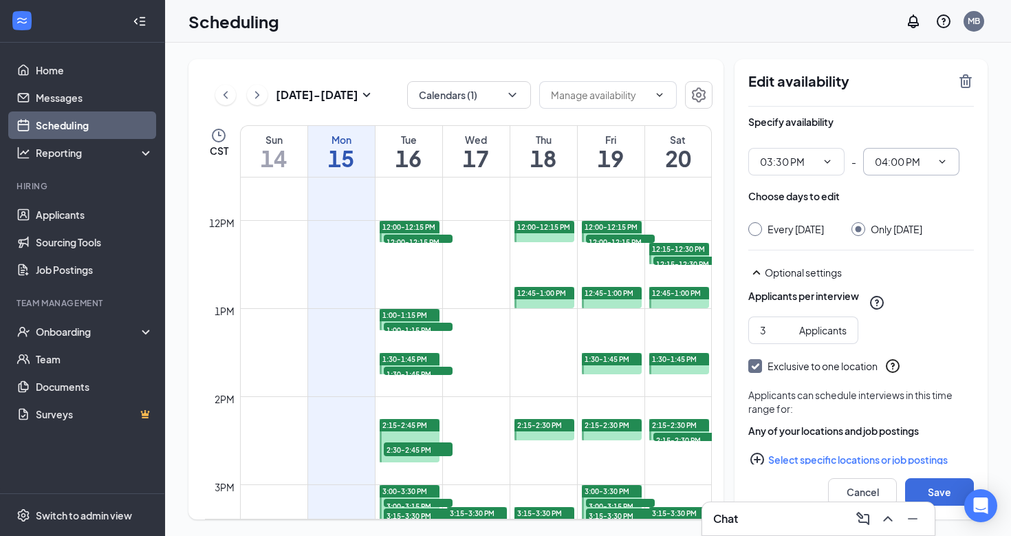
click at [885, 164] on input "04:00 PM" at bounding box center [903, 161] width 56 height 15
click at [906, 238] on div "03:45 PM" at bounding box center [922, 228] width 96 height 32
type input "03:45 PM"
click at [935, 486] on button "Save" at bounding box center [939, 492] width 69 height 28
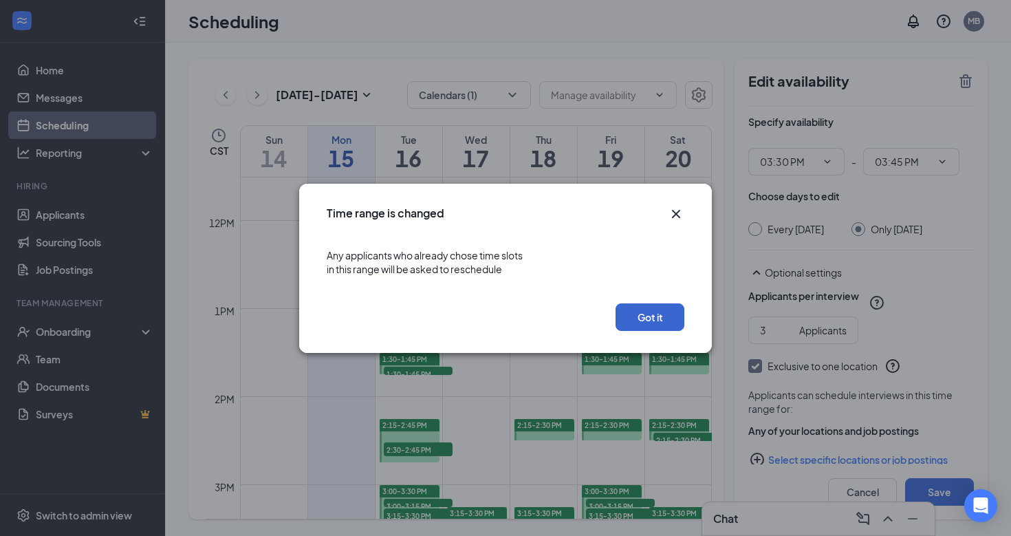
click at [650, 313] on button "Got it" at bounding box center [649, 317] width 69 height 28
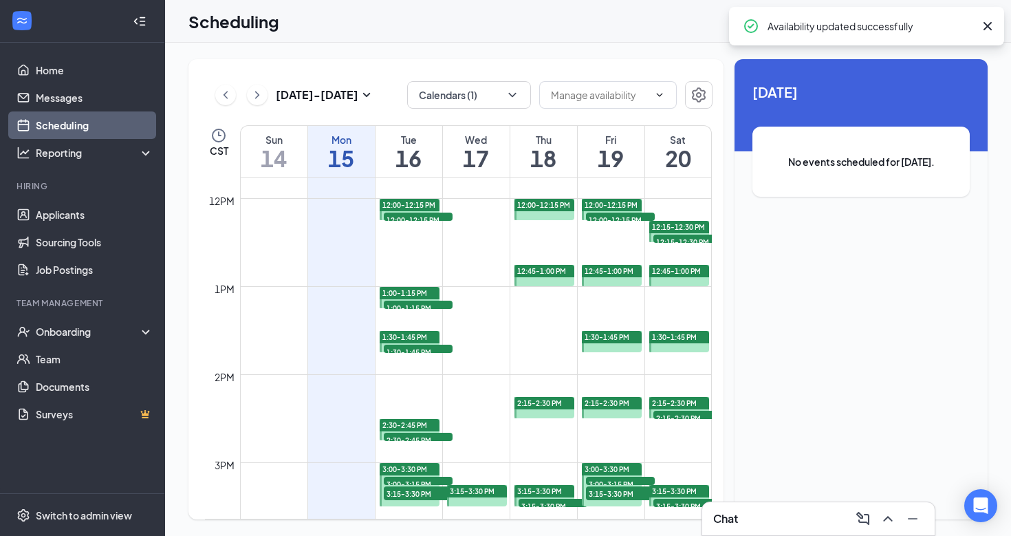
scroll to position [1073, 0]
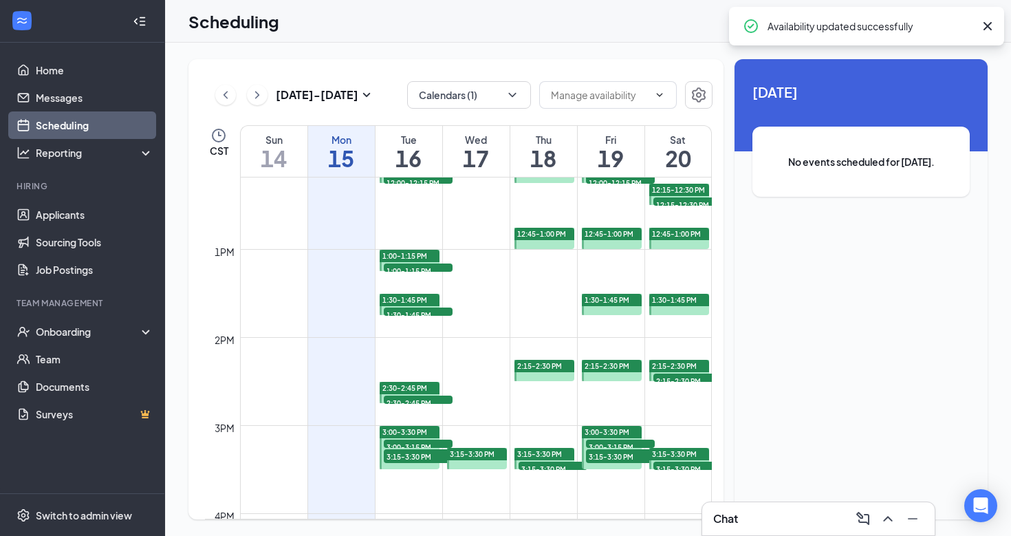
click at [433, 439] on div "3:00-3:15 PM 3" at bounding box center [418, 443] width 72 height 11
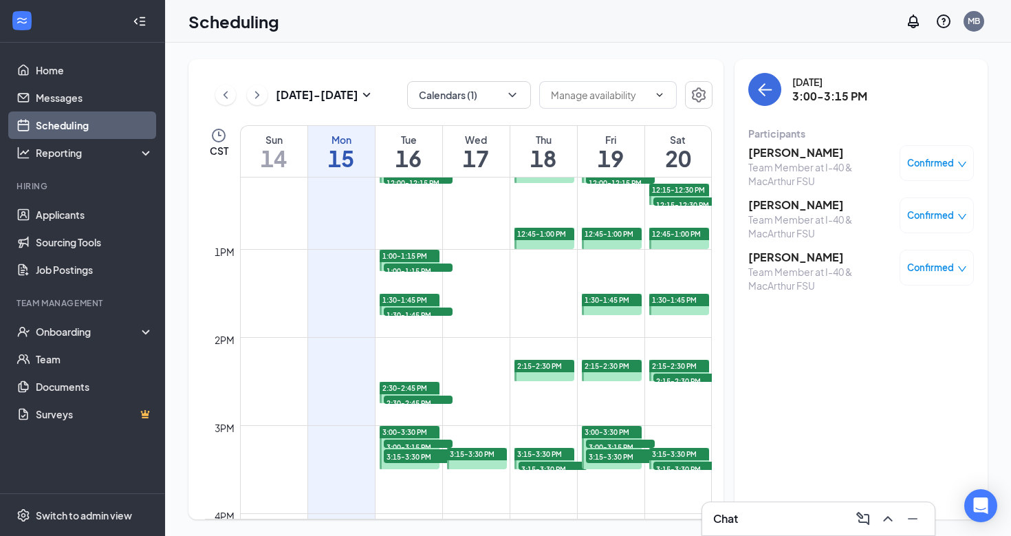
click at [424, 451] on span "3:15-3:30 PM" at bounding box center [418, 456] width 69 height 14
click at [556, 452] on span "3:15-3:30 PM" at bounding box center [539, 454] width 45 height 10
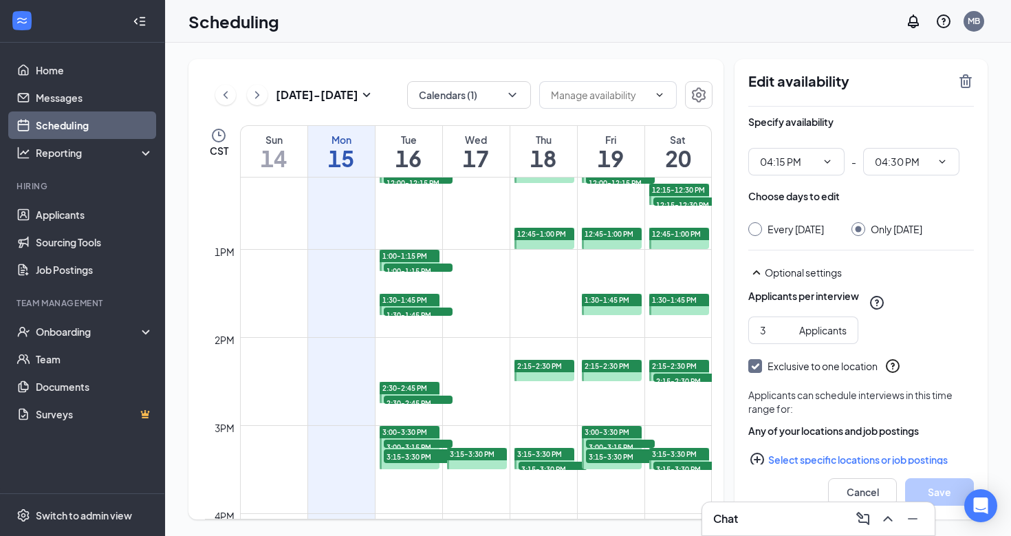
click at [555, 464] on span "3:15-3:30 PM" at bounding box center [552, 468] width 69 height 14
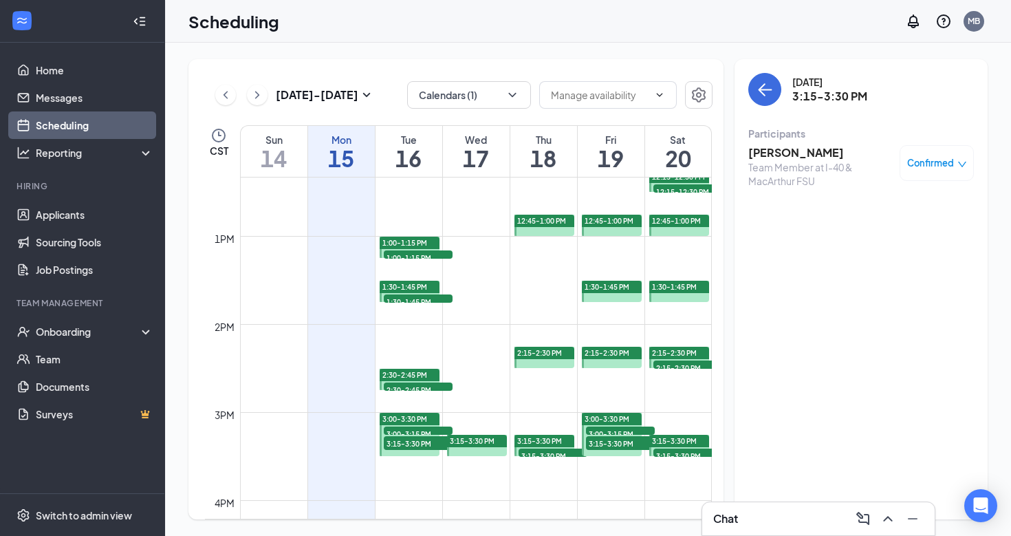
scroll to position [1087, 0]
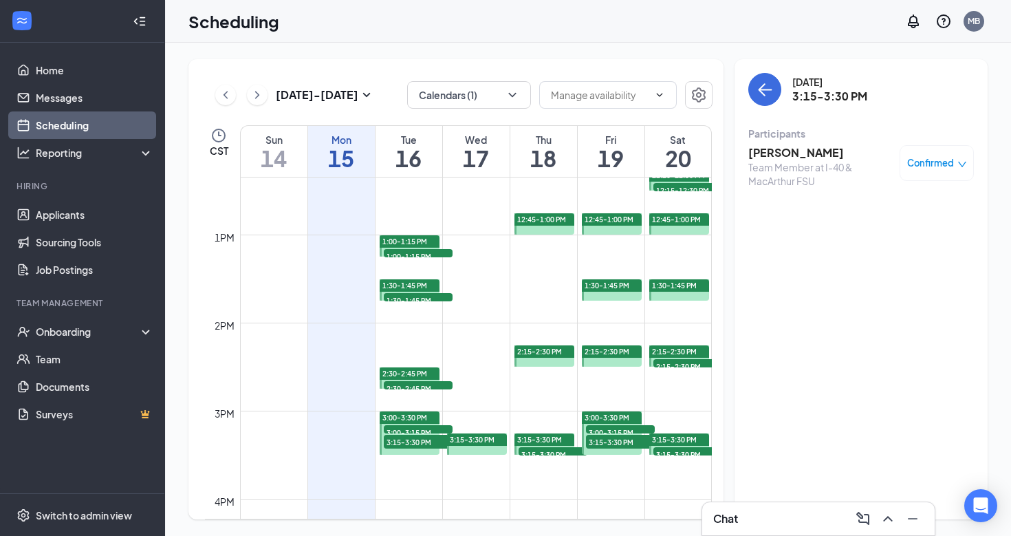
click at [622, 426] on span "3:00-3:15 PM" at bounding box center [620, 432] width 69 height 14
click at [624, 436] on span "3:15-3:30 PM" at bounding box center [620, 442] width 69 height 14
click at [621, 426] on span "3:00-3:15 PM" at bounding box center [620, 432] width 69 height 14
click at [628, 431] on span "3:00-3:15 PM" at bounding box center [620, 432] width 69 height 14
click at [628, 438] on span "3:15-3:30 PM" at bounding box center [620, 442] width 69 height 14
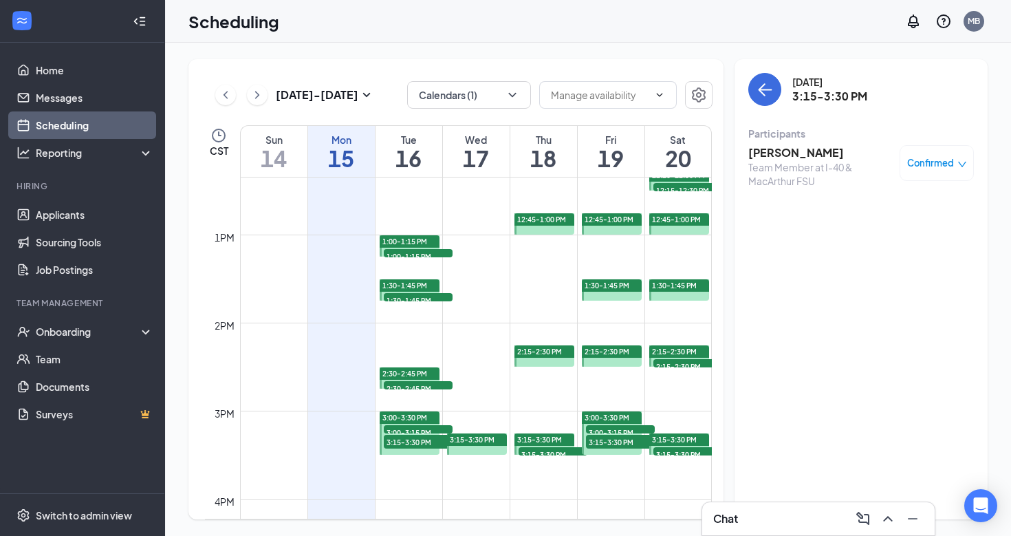
click at [625, 430] on span "3:00-3:15 PM" at bounding box center [620, 432] width 69 height 14
click at [676, 438] on span "3:15-3:30 PM" at bounding box center [674, 440] width 45 height 10
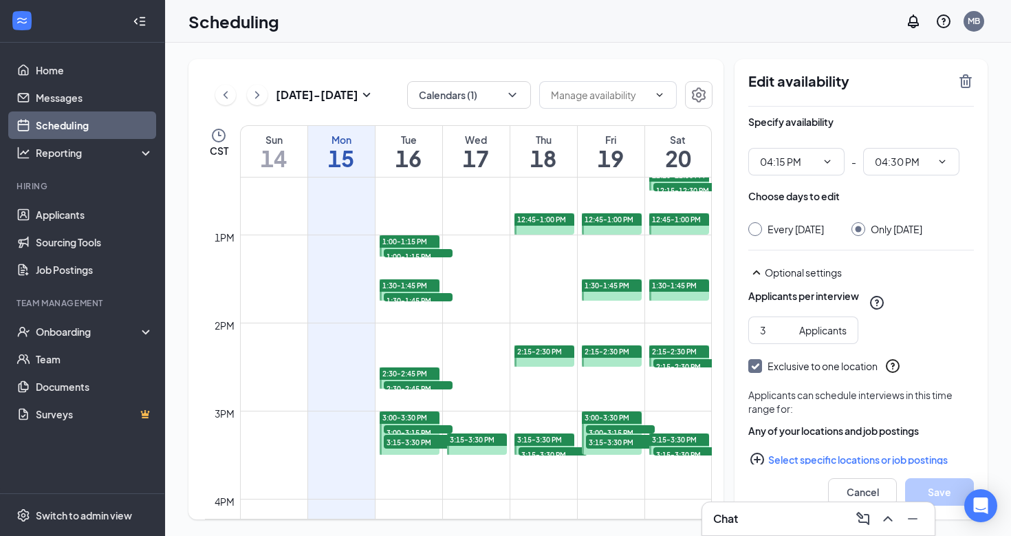
click at [677, 450] on span "3:15-3:30 PM" at bounding box center [687, 454] width 69 height 14
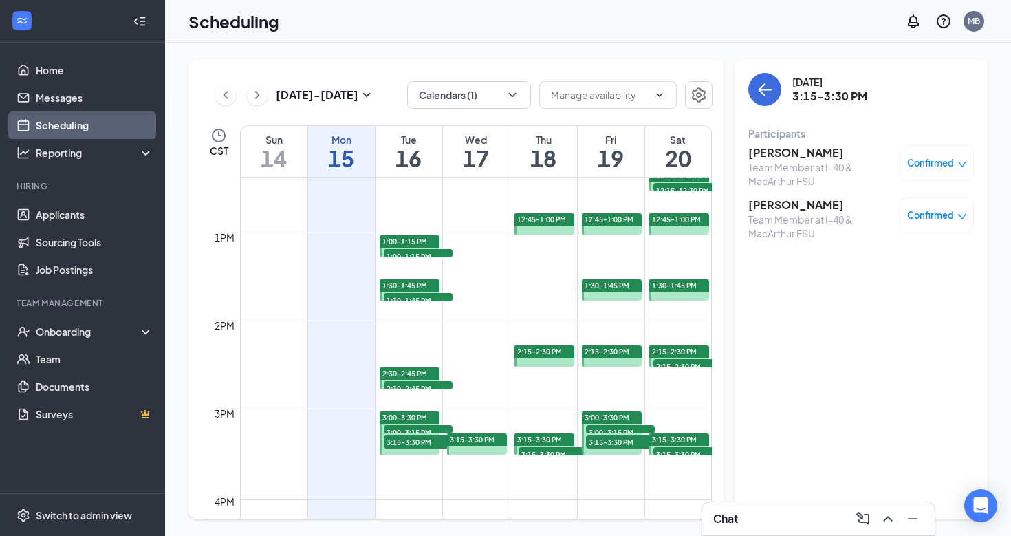
click at [670, 362] on span "2:15-2:30 PM" at bounding box center [687, 366] width 69 height 14
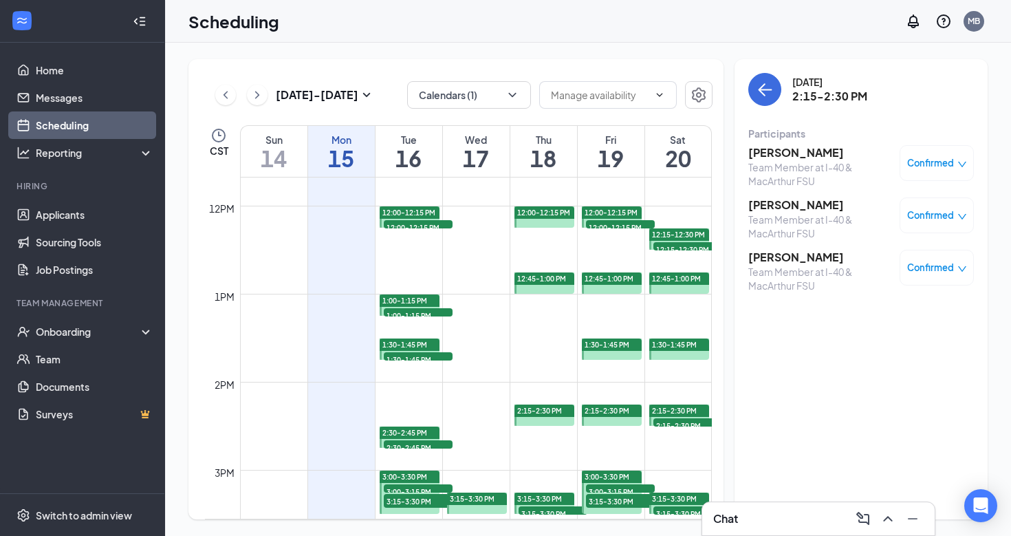
scroll to position [1022, 0]
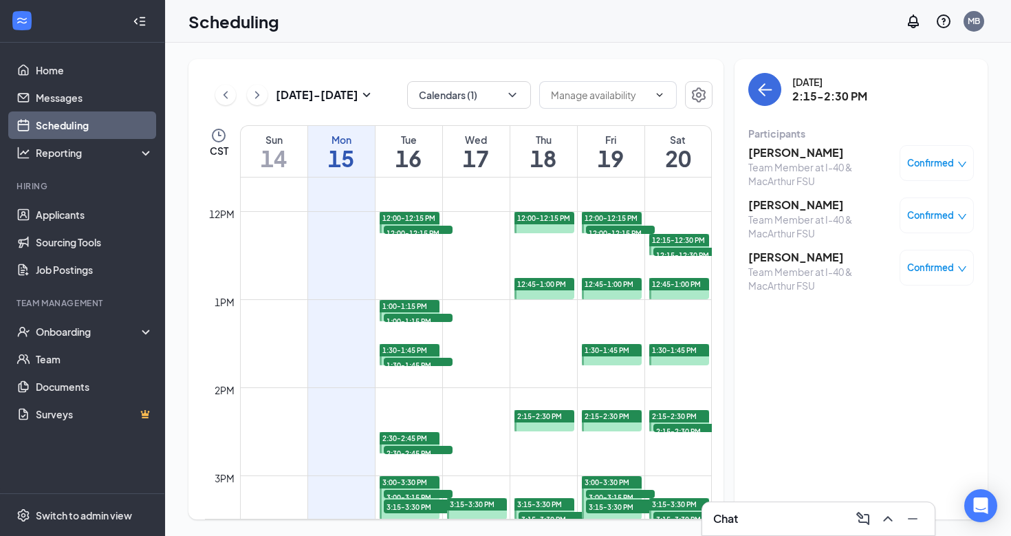
click at [411, 230] on span "12:00-12:15 PM" at bounding box center [418, 233] width 69 height 14
click at [414, 314] on span "1:00-1:15 PM" at bounding box center [418, 321] width 69 height 14
click at [408, 362] on span "1:30-1:45 PM" at bounding box center [418, 365] width 69 height 14
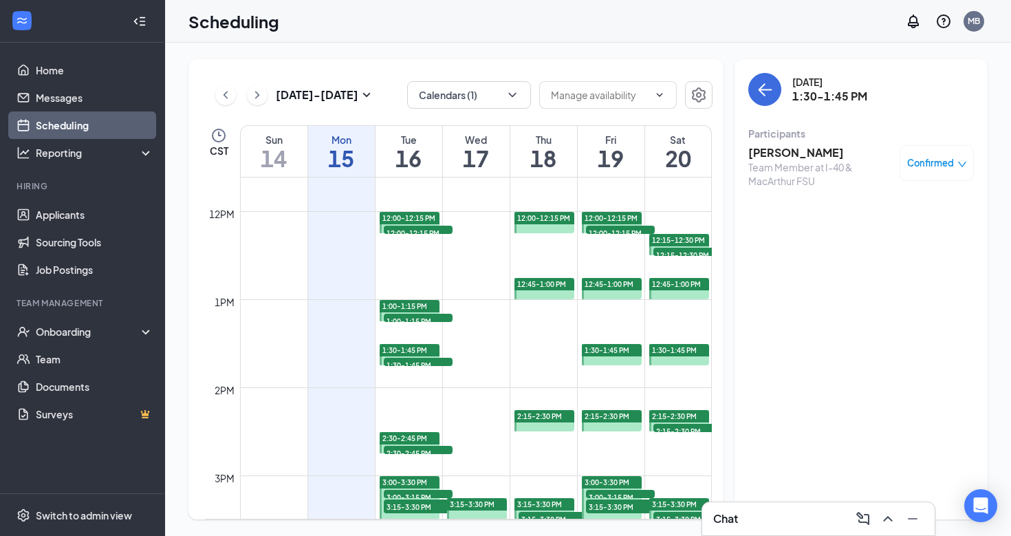
click at [403, 448] on span "2:30-2:45 PM" at bounding box center [418, 453] width 69 height 14
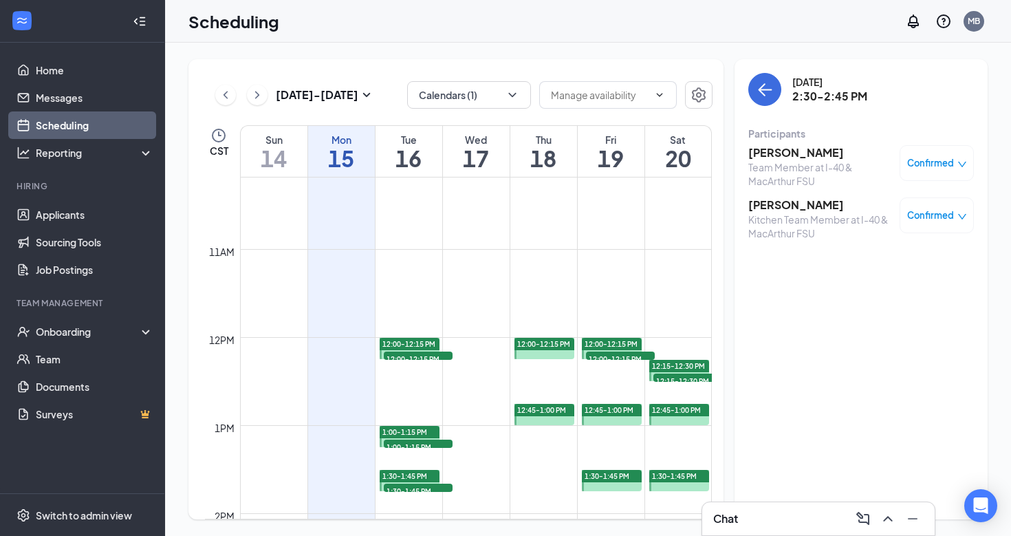
scroll to position [899, 0]
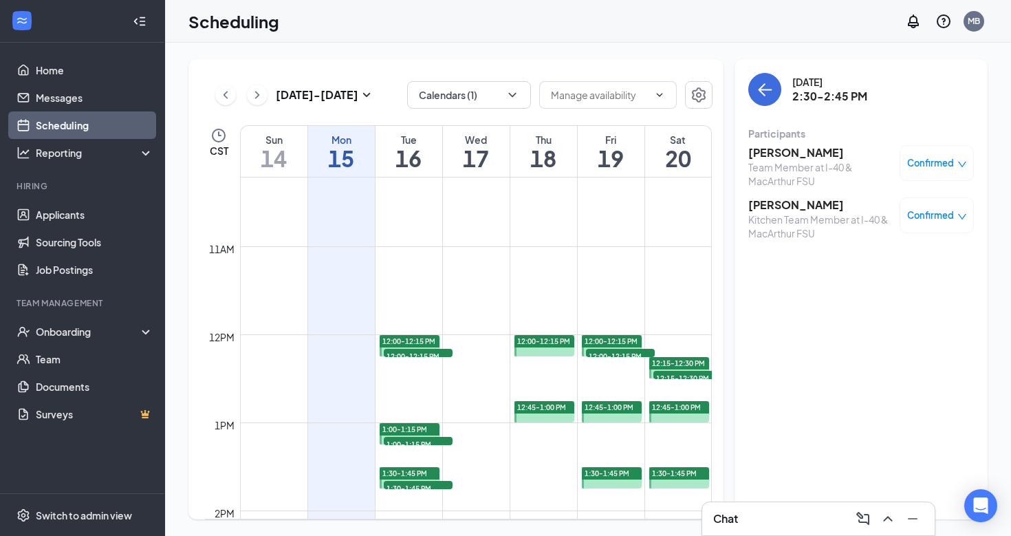
click at [404, 331] on td at bounding box center [476, 323] width 472 height 22
click at [406, 337] on span "12:00-12:15 PM" at bounding box center [408, 341] width 53 height 10
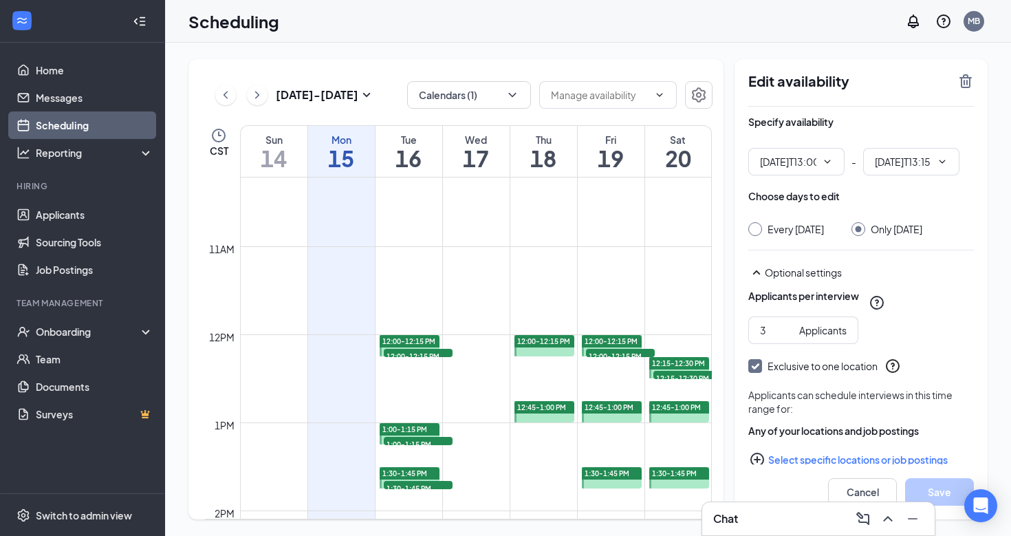
type input "01:00 PM"
type input "01:15 PM"
click at [435, 353] on span "12:00-12:15 PM" at bounding box center [418, 356] width 69 height 14
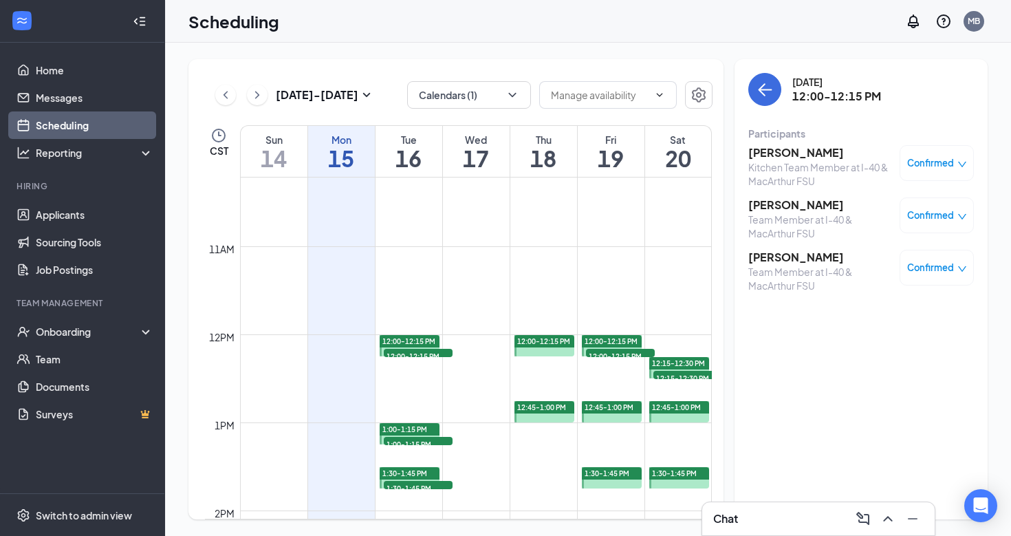
click at [785, 155] on h3 "Mayra ONTIVEROS" at bounding box center [820, 152] width 144 height 15
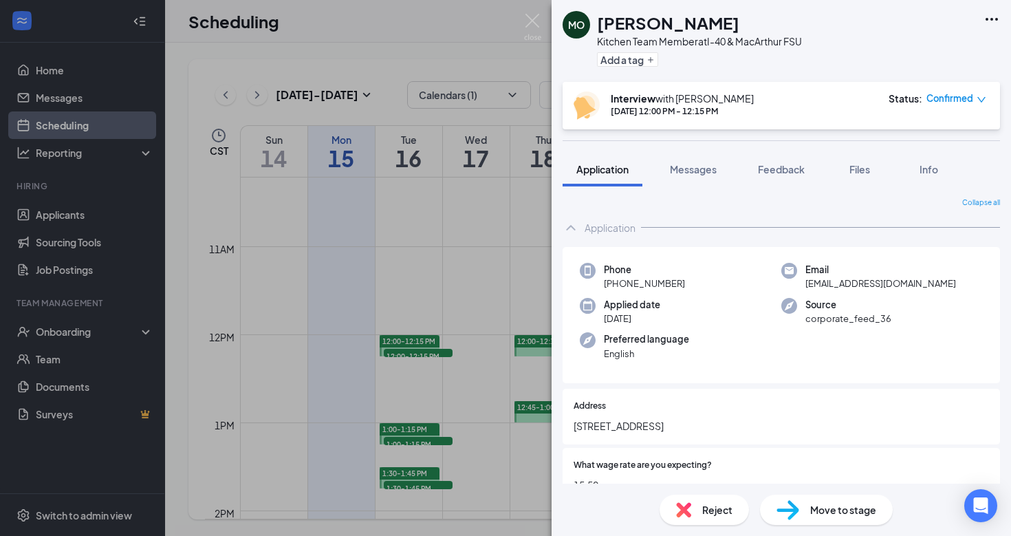
drag, startPoint x: 750, startPoint y: 25, endPoint x: 598, endPoint y: 24, distance: 152.7
click at [598, 24] on div "Mayra ONTIVEROS" at bounding box center [699, 22] width 205 height 23
copy h1 "Mayra ONTIVEROS"
click at [534, 20] on img at bounding box center [532, 27] width 17 height 27
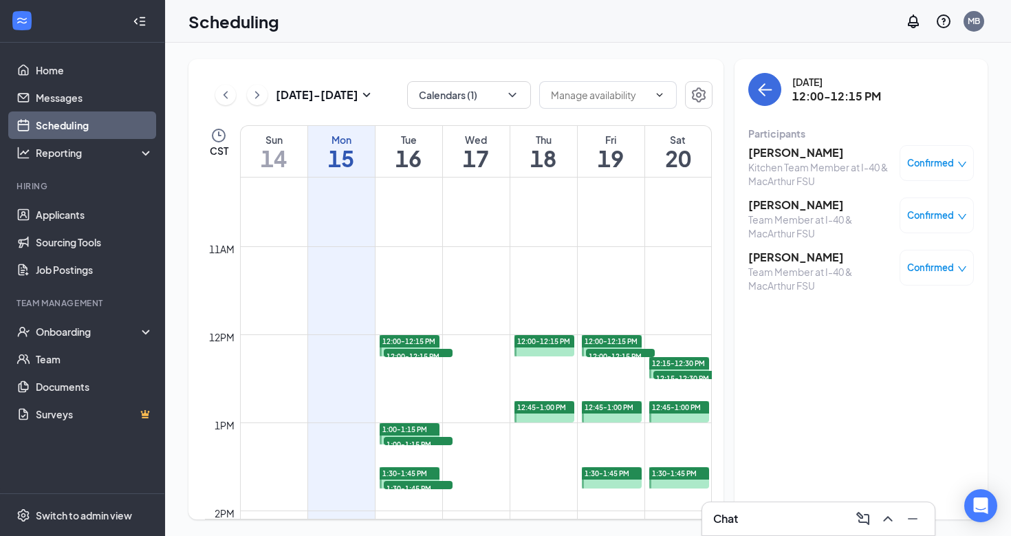
click at [792, 208] on h3 "Marcos Mccullar" at bounding box center [820, 204] width 144 height 15
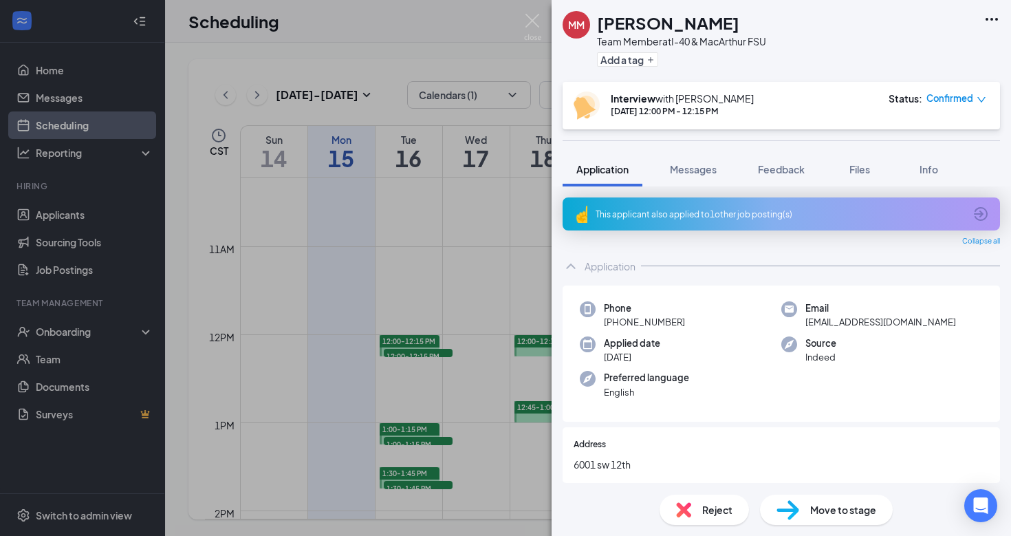
drag, startPoint x: 731, startPoint y: 23, endPoint x: 594, endPoint y: 23, distance: 136.8
click at [594, 23] on div "MM Marcos Mccullar Team Member at I-40 & MacArthur FSU Add a tag" at bounding box center [664, 41] width 204 height 60
copy h1 "Marcos Mccullar"
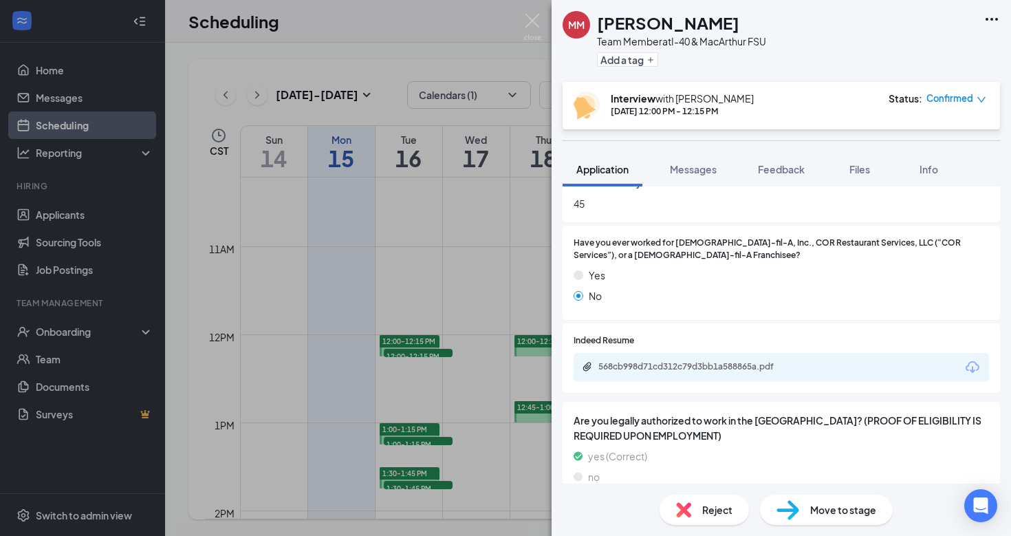
scroll to position [904, 0]
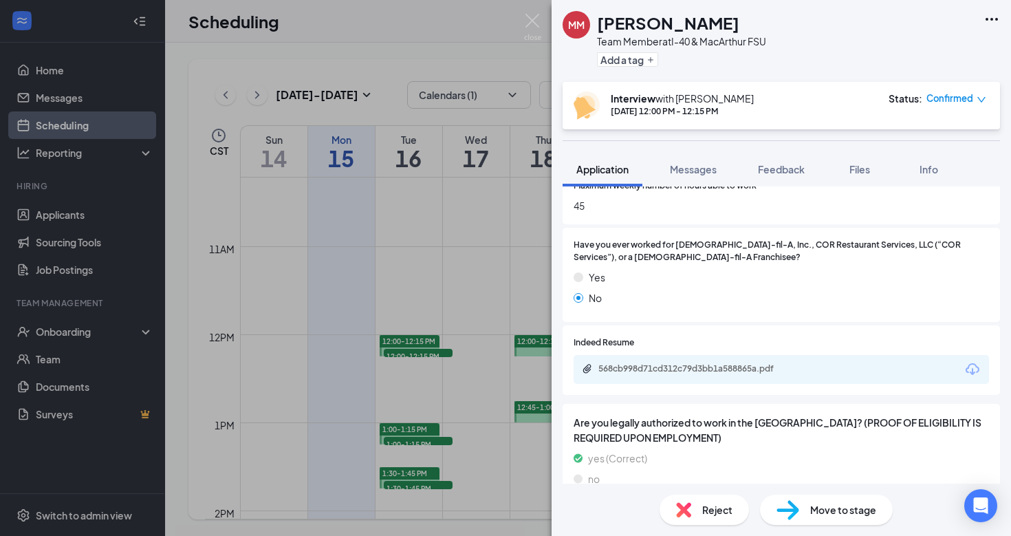
click at [974, 361] on icon "Download" at bounding box center [972, 369] width 17 height 17
click at [536, 25] on img at bounding box center [532, 27] width 17 height 27
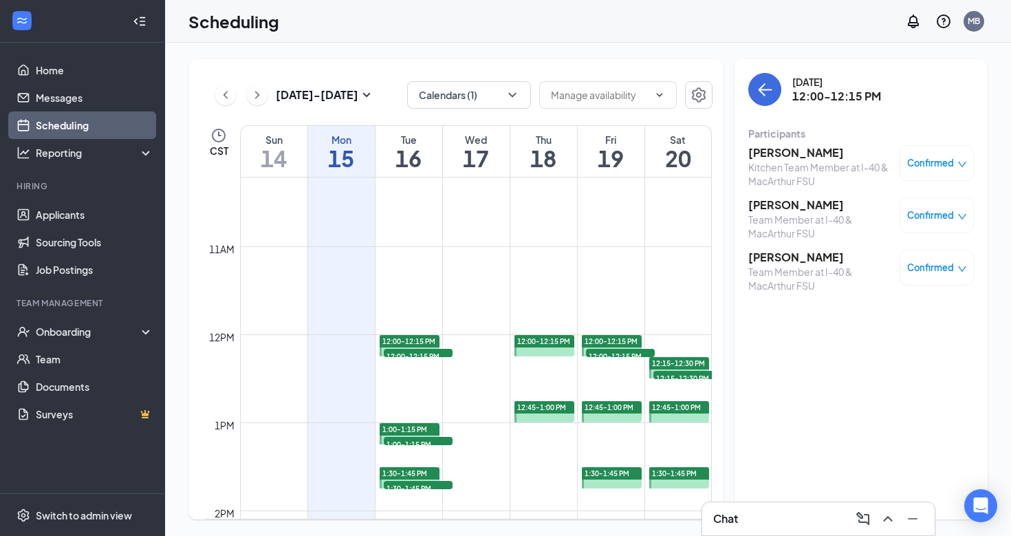
click at [800, 259] on h3 "Charla biglow" at bounding box center [820, 257] width 144 height 15
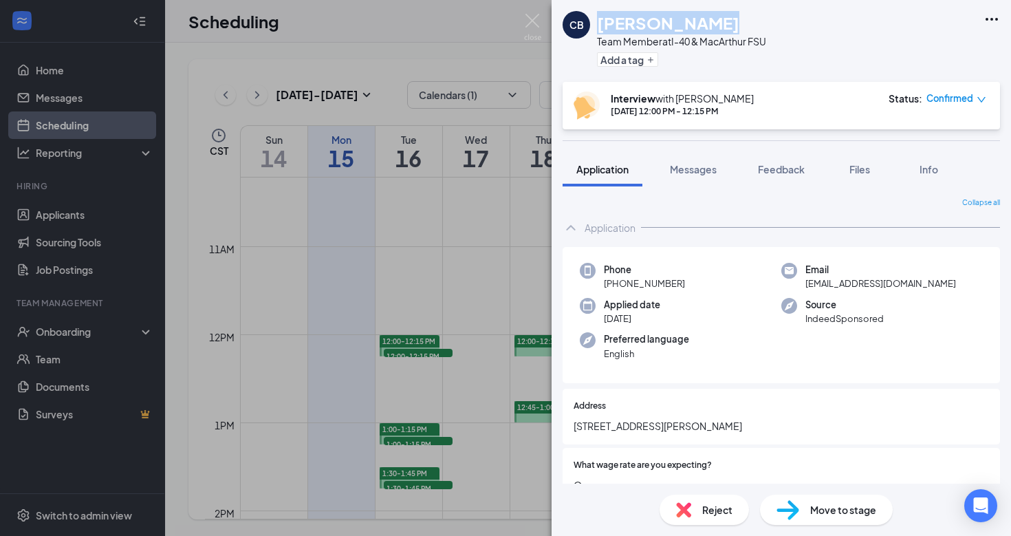
drag, startPoint x: 710, startPoint y: 24, endPoint x: 602, endPoint y: 23, distance: 108.0
click at [602, 23] on div "Charla biglow" at bounding box center [681, 22] width 169 height 23
copy h1 "Charla biglow"
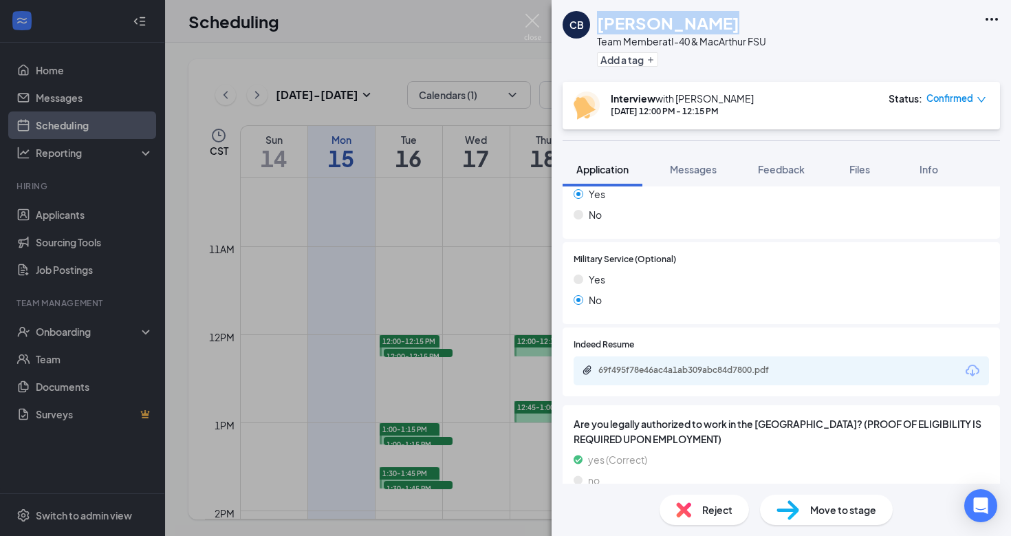
scroll to position [1177, 0]
click at [975, 363] on icon "Download" at bounding box center [972, 371] width 17 height 17
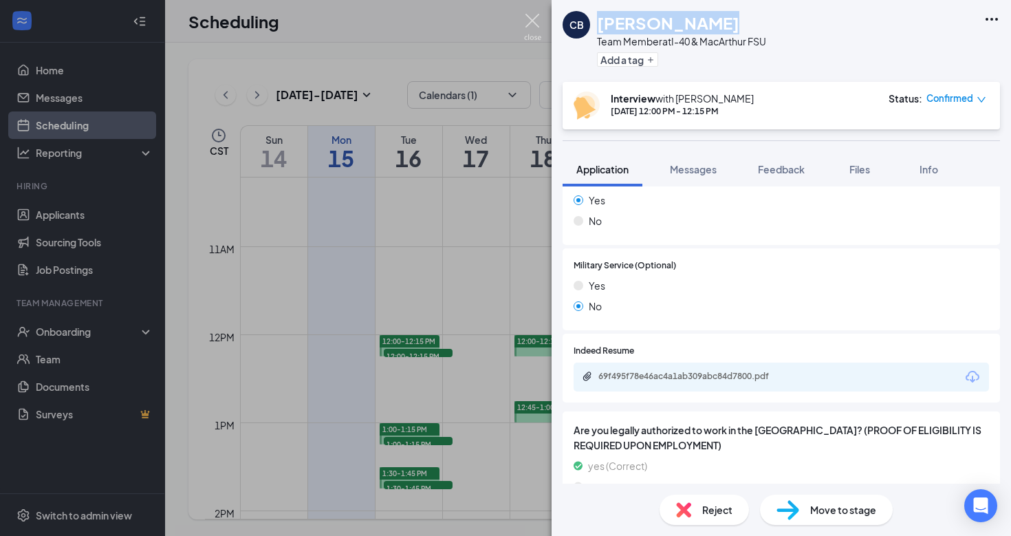
click at [537, 23] on img at bounding box center [532, 27] width 17 height 27
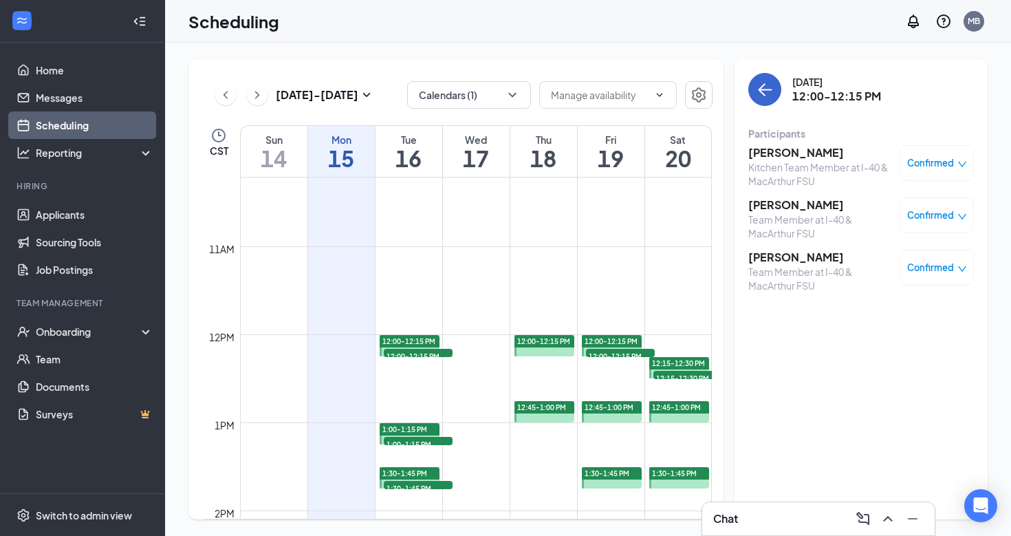
click at [769, 91] on icon "ArrowLeft" at bounding box center [764, 89] width 17 height 17
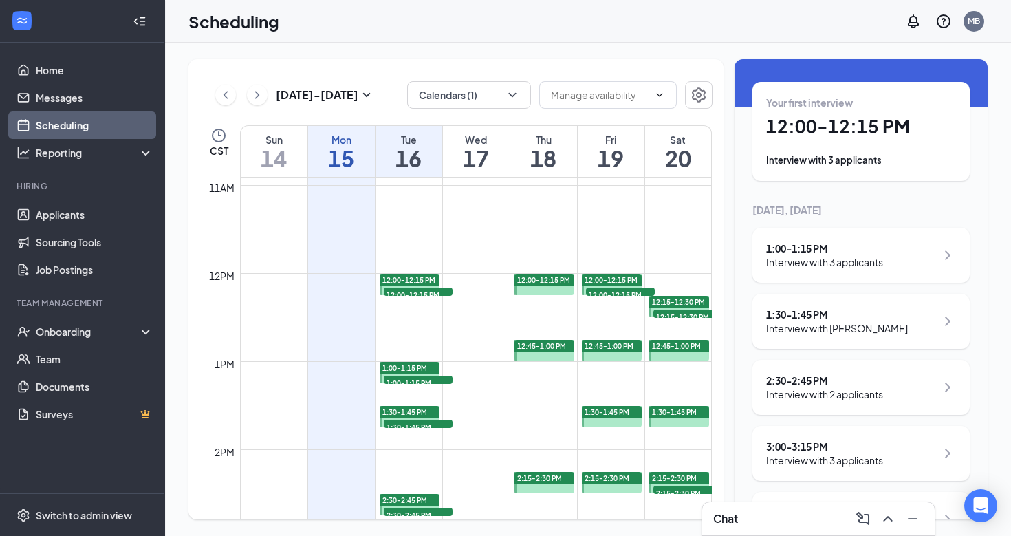
scroll to position [58, 0]
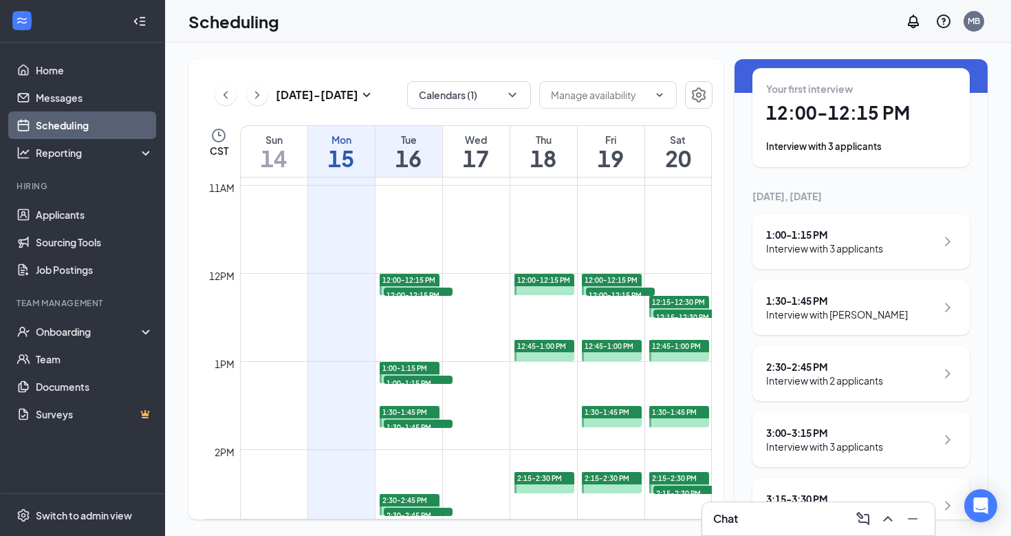
click at [851, 254] on div "Interview with 3 applicants" at bounding box center [824, 248] width 117 height 14
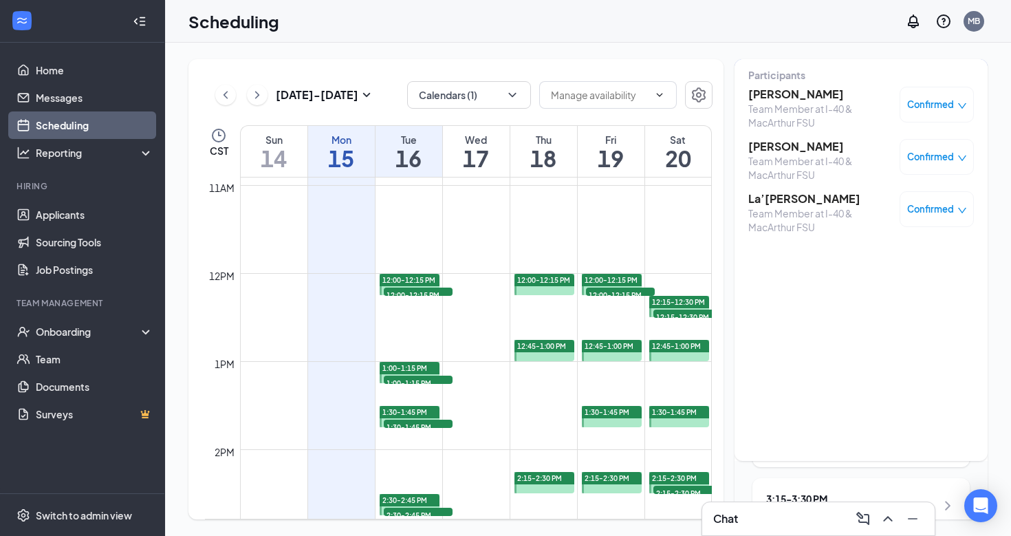
click at [783, 94] on h3 "[PERSON_NAME]" at bounding box center [820, 94] width 144 height 15
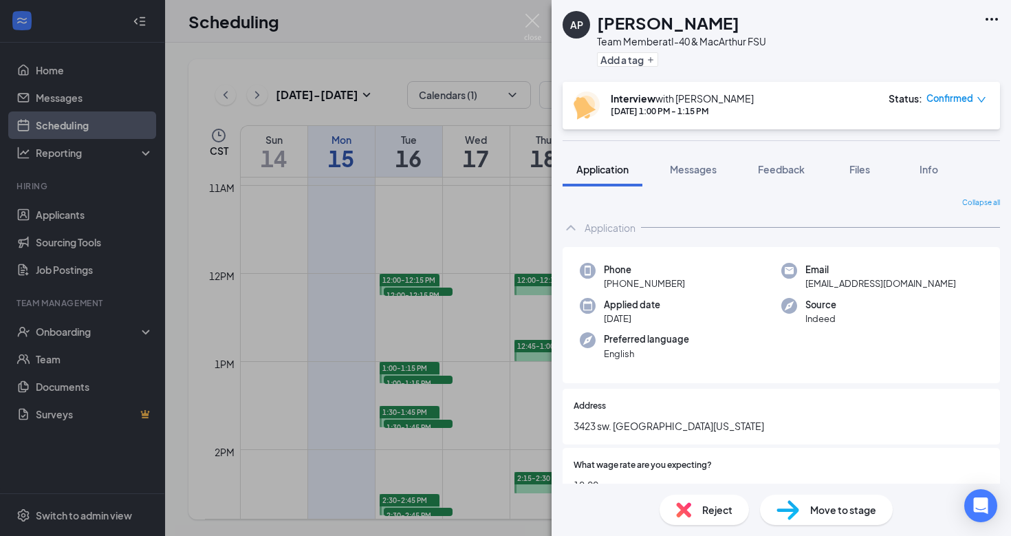
drag, startPoint x: 710, startPoint y: 25, endPoint x: 599, endPoint y: 24, distance: 110.7
click at [599, 24] on div "[PERSON_NAME]" at bounding box center [681, 22] width 169 height 23
copy h1 "[PERSON_NAME]"
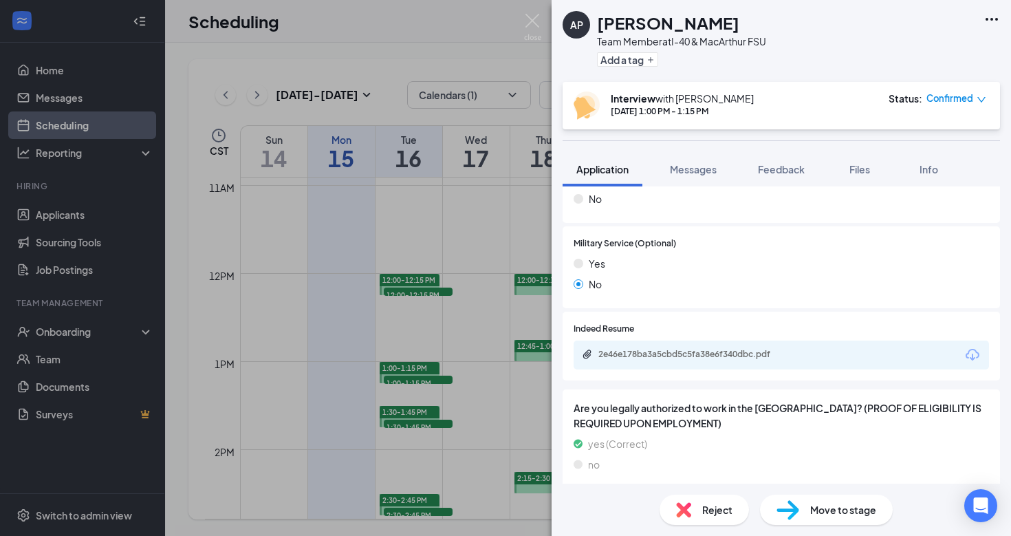
scroll to position [1192, 0]
click at [971, 349] on icon "Download" at bounding box center [972, 356] width 17 height 17
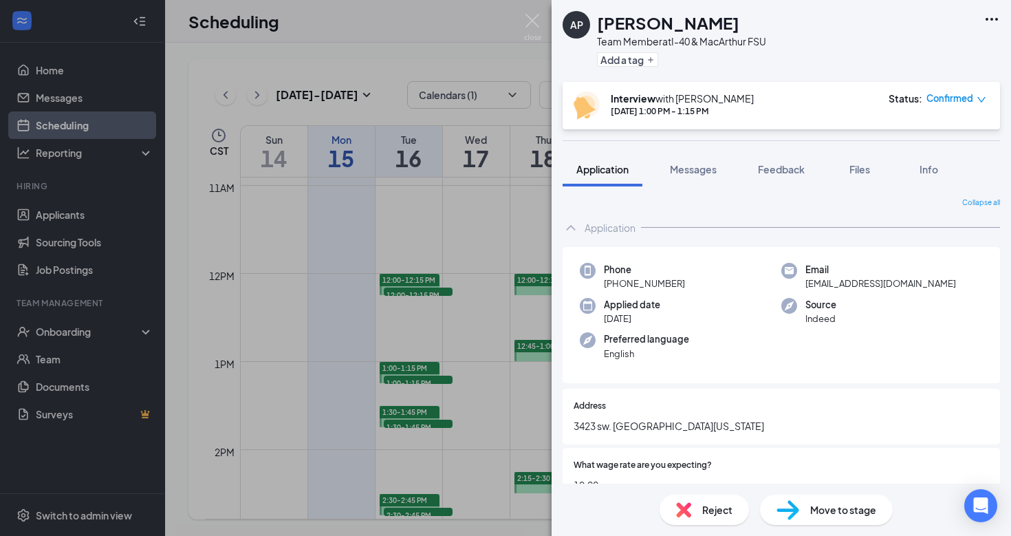
scroll to position [0, 0]
click at [535, 23] on img at bounding box center [532, 27] width 17 height 27
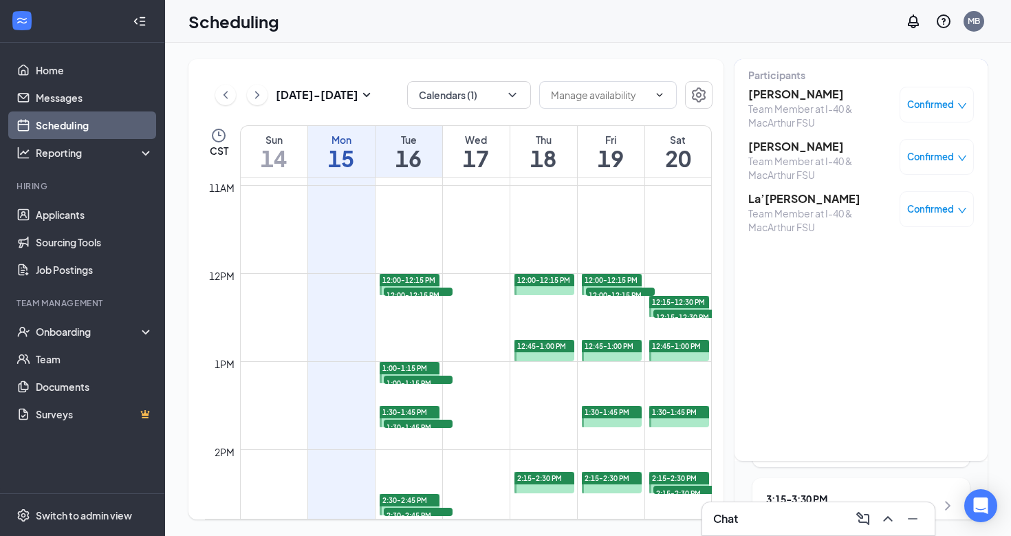
click at [783, 147] on h3 "[PERSON_NAME]" at bounding box center [820, 146] width 144 height 15
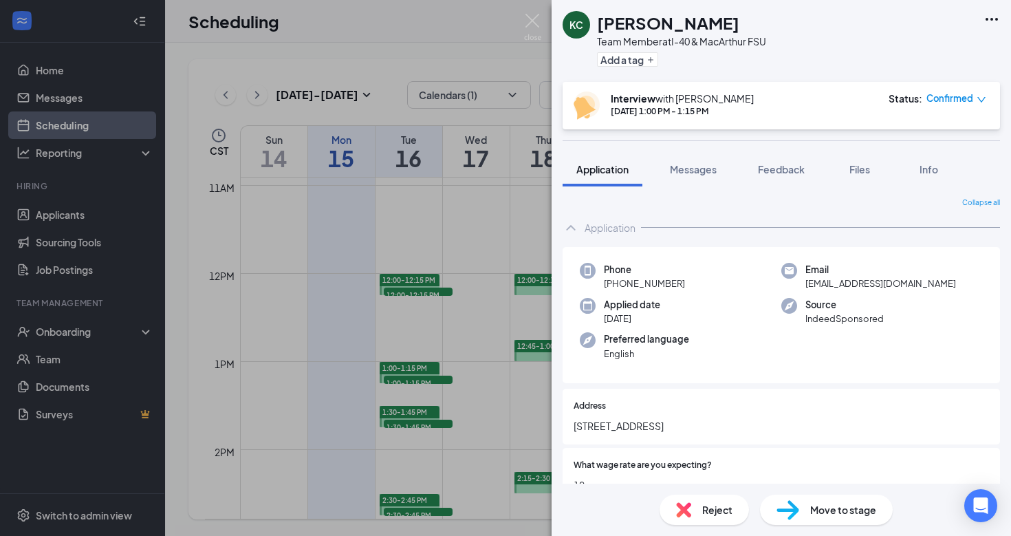
drag, startPoint x: 718, startPoint y: 25, endPoint x: 599, endPoint y: 25, distance: 119.0
click at [599, 25] on div "[PERSON_NAME]" at bounding box center [681, 22] width 169 height 23
copy h1 "[PERSON_NAME]"
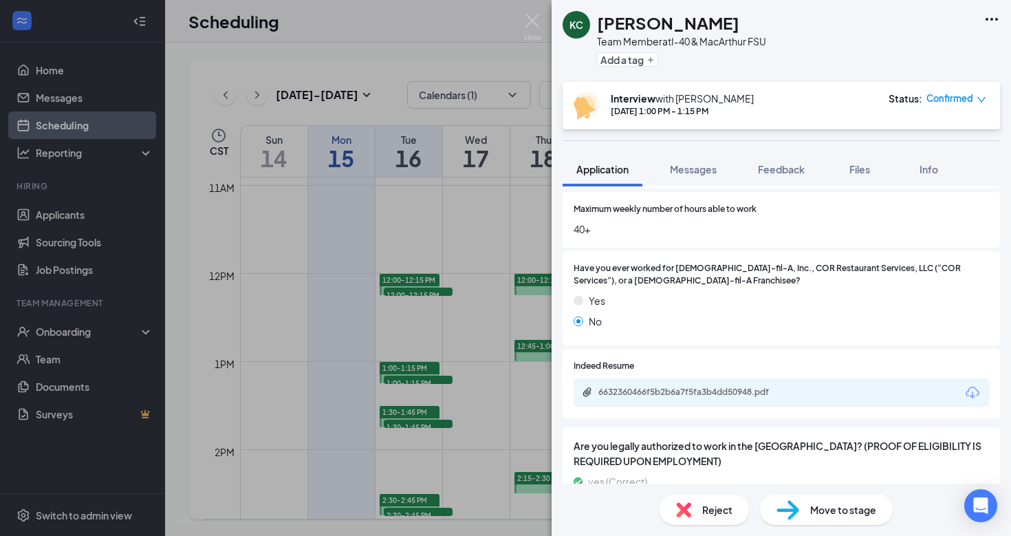
scroll to position [860, 0]
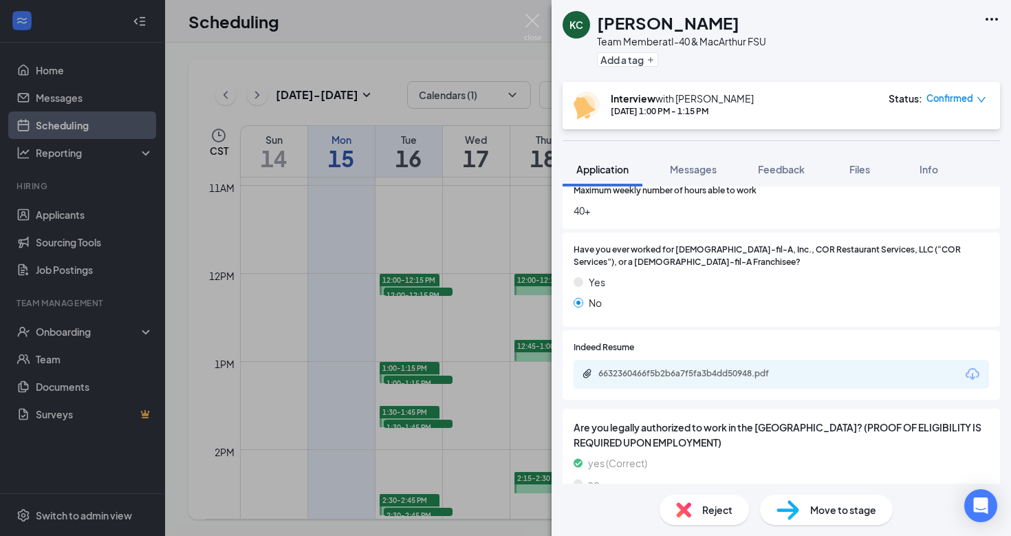
click at [970, 366] on icon "Download" at bounding box center [972, 374] width 17 height 17
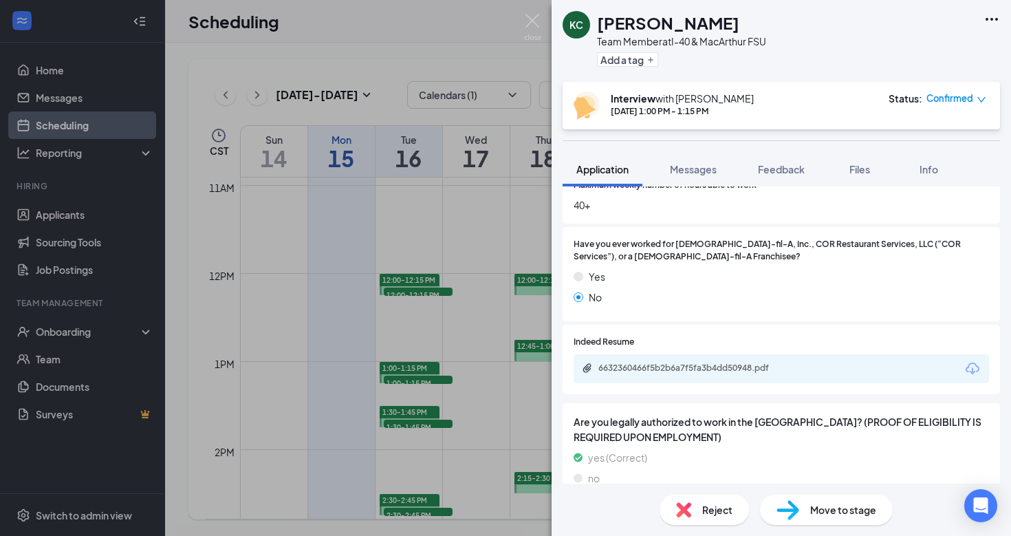
scroll to position [865, 0]
click at [533, 21] on img at bounding box center [532, 27] width 17 height 27
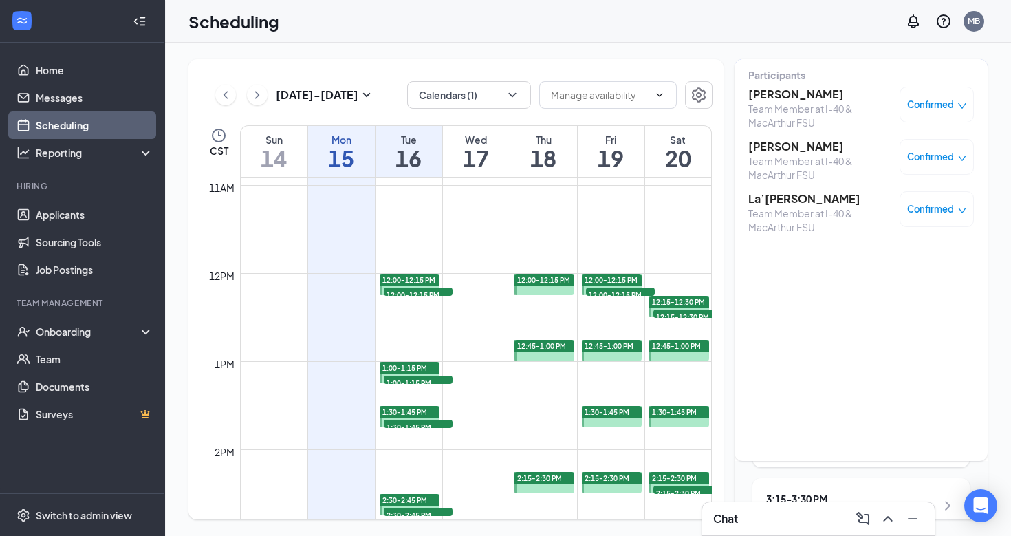
click at [755, 194] on h3 "La’[PERSON_NAME]" at bounding box center [820, 198] width 144 height 15
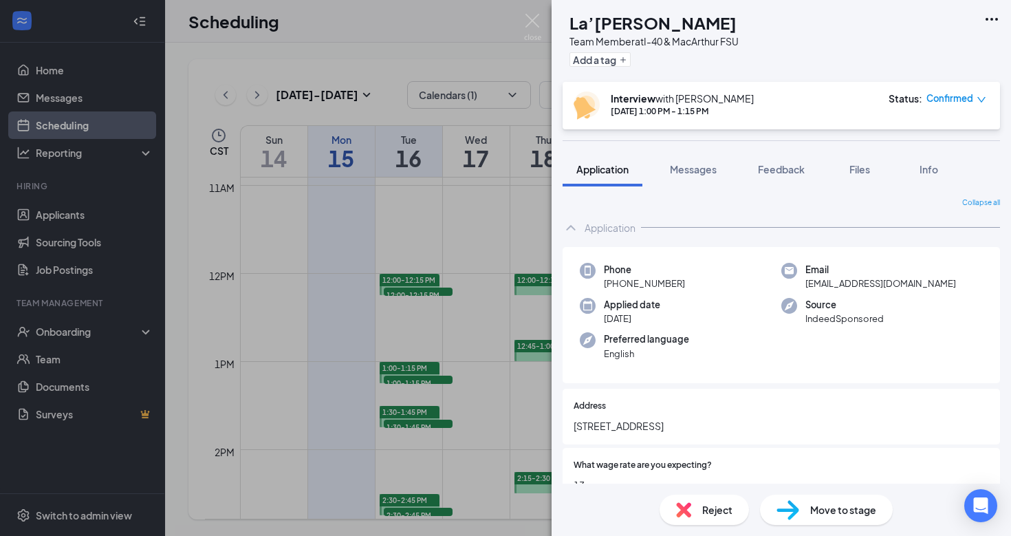
drag, startPoint x: 750, startPoint y: 25, endPoint x: 598, endPoint y: 25, distance: 152.0
click at [598, 25] on div "La’[PERSON_NAME]" at bounding box center [653, 22] width 169 height 23
copy h1 "La’[PERSON_NAME]"
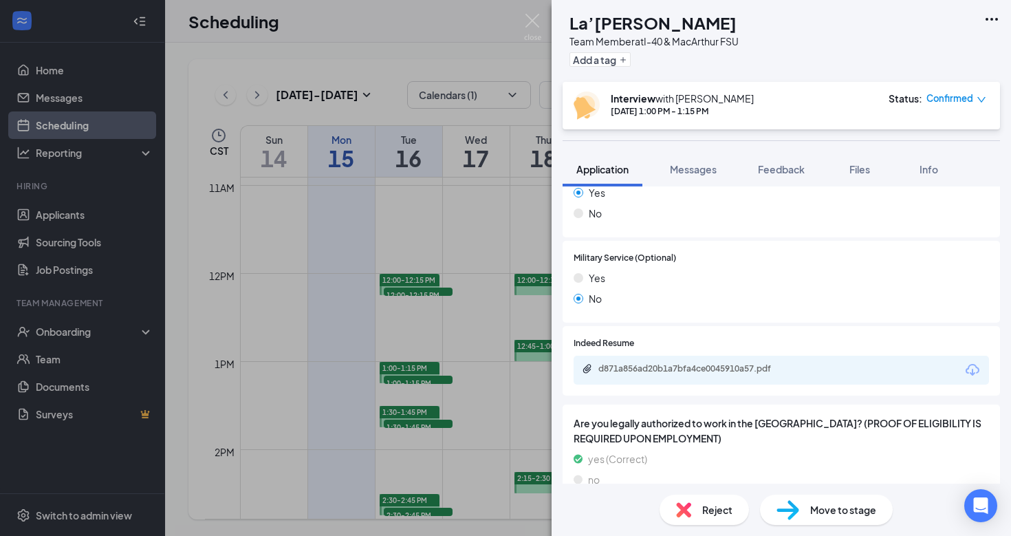
scroll to position [1034, 0]
click at [978, 362] on icon "Download" at bounding box center [972, 370] width 17 height 17
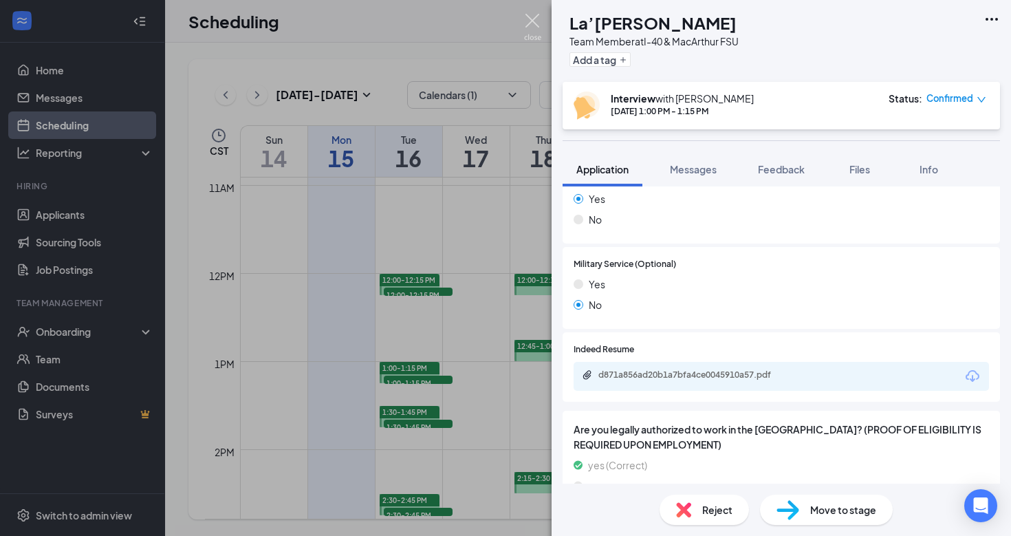
click at [532, 24] on img at bounding box center [532, 27] width 17 height 27
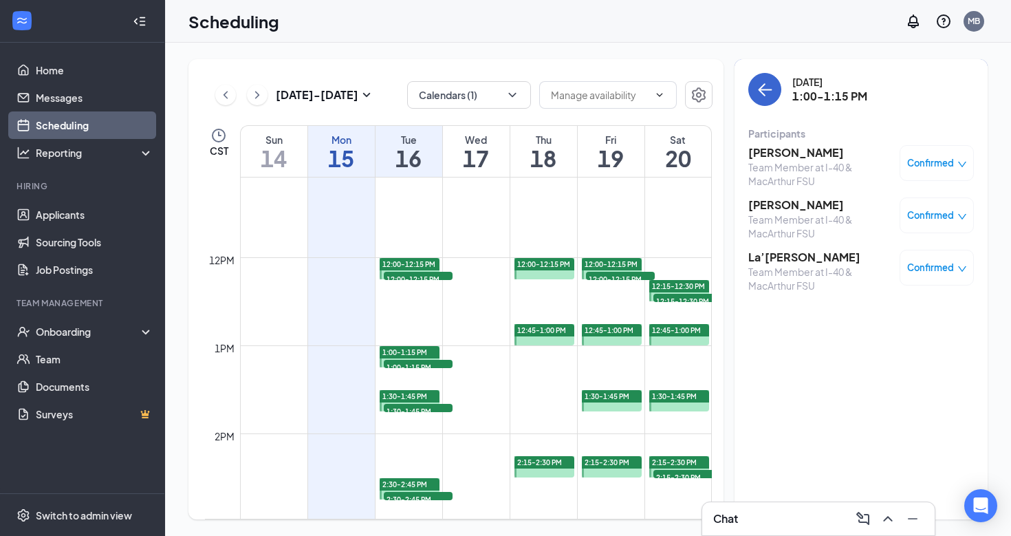
click at [766, 93] on icon "ArrowLeft" at bounding box center [764, 89] width 17 height 17
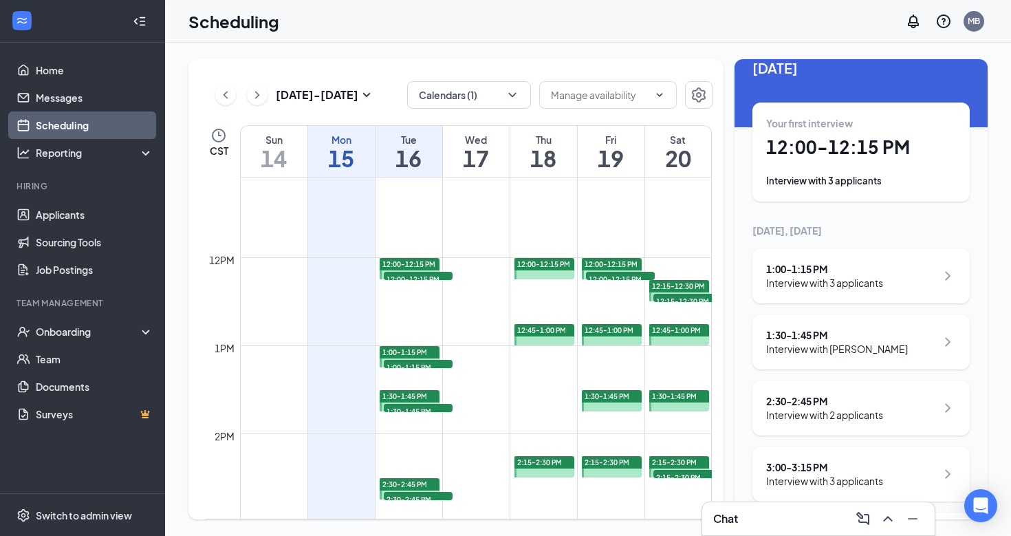
scroll to position [45, 0]
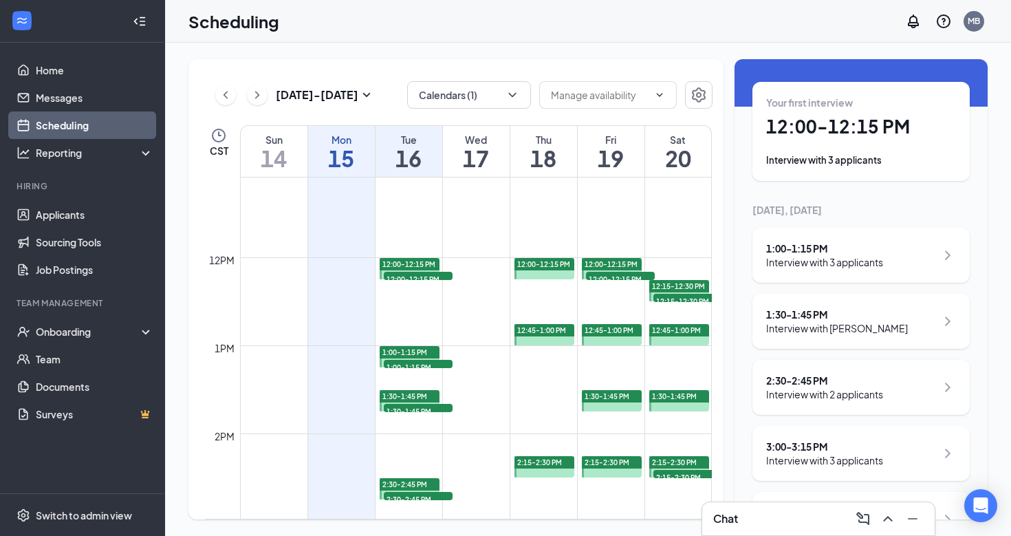
click at [802, 313] on div "1:30 - 1:45 PM" at bounding box center [837, 314] width 142 height 14
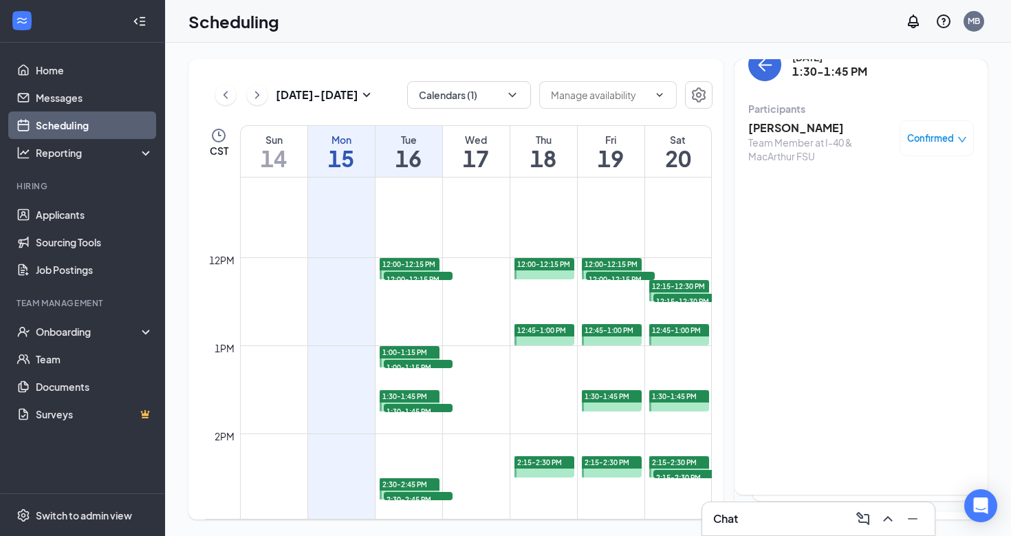
scroll to position [10, 0]
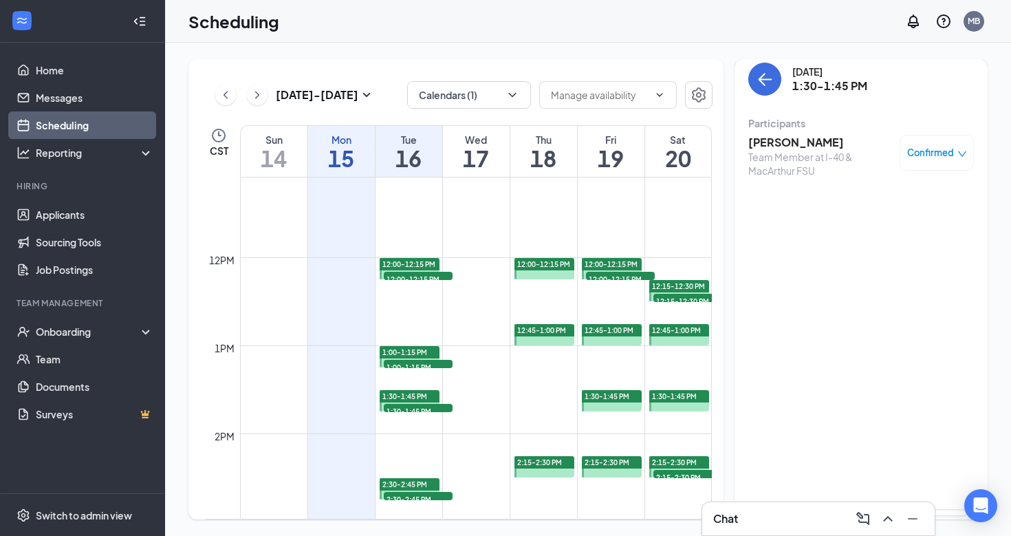
click at [772, 139] on h3 "[PERSON_NAME]" at bounding box center [820, 142] width 144 height 15
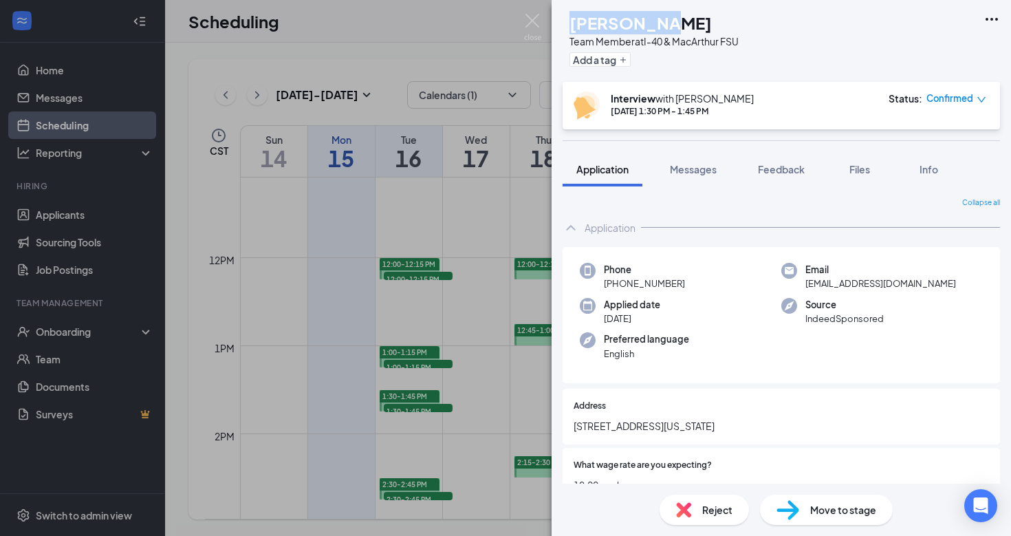
drag, startPoint x: 684, startPoint y: 29, endPoint x: 584, endPoint y: 29, distance: 99.7
click at [584, 29] on div "SN [PERSON_NAME] Team Member at I-40 & MacArthur FSU Add a tag" at bounding box center [650, 41] width 176 height 60
copy div "[PERSON_NAME]"
click at [672, 26] on h1 "[PERSON_NAME]" at bounding box center [640, 22] width 142 height 23
drag, startPoint x: 699, startPoint y: 26, endPoint x: 595, endPoint y: 26, distance: 103.8
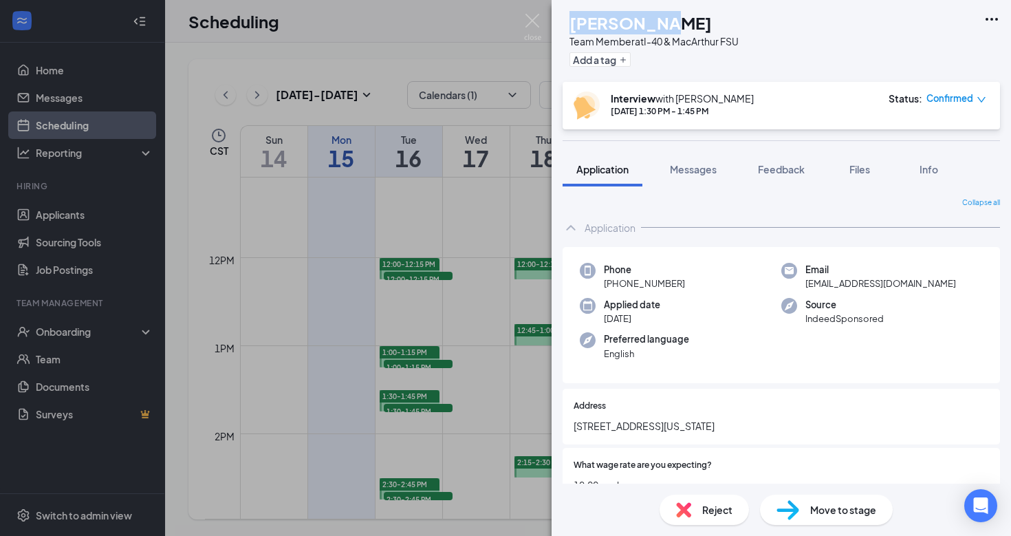
click at [595, 26] on div "SN [PERSON_NAME] Team Member at I-40 & MacArthur FSU Add a tag" at bounding box center [650, 41] width 176 height 60
copy h1 "[PERSON_NAME]"
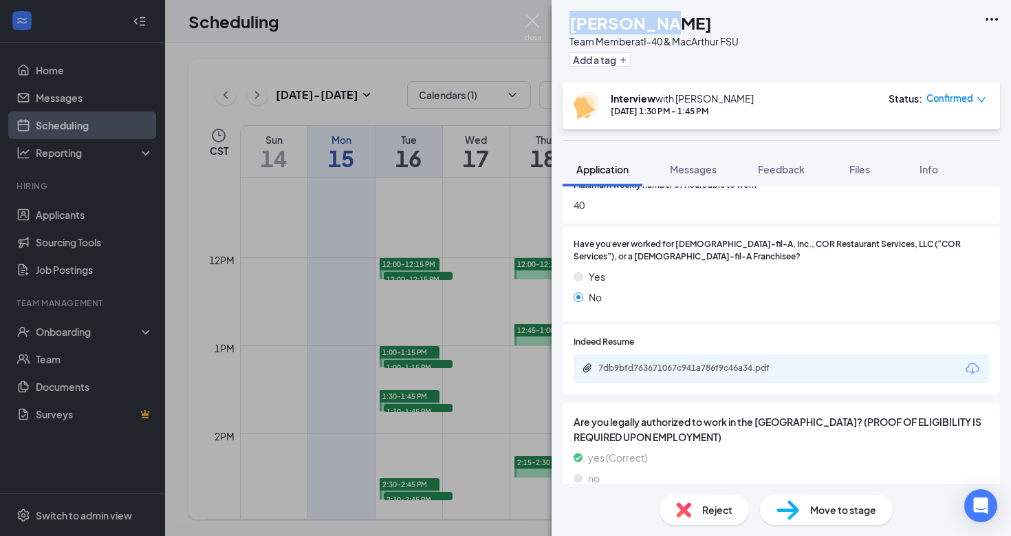
scroll to position [865, 0]
click at [972, 363] on icon "Download" at bounding box center [972, 369] width 14 height 12
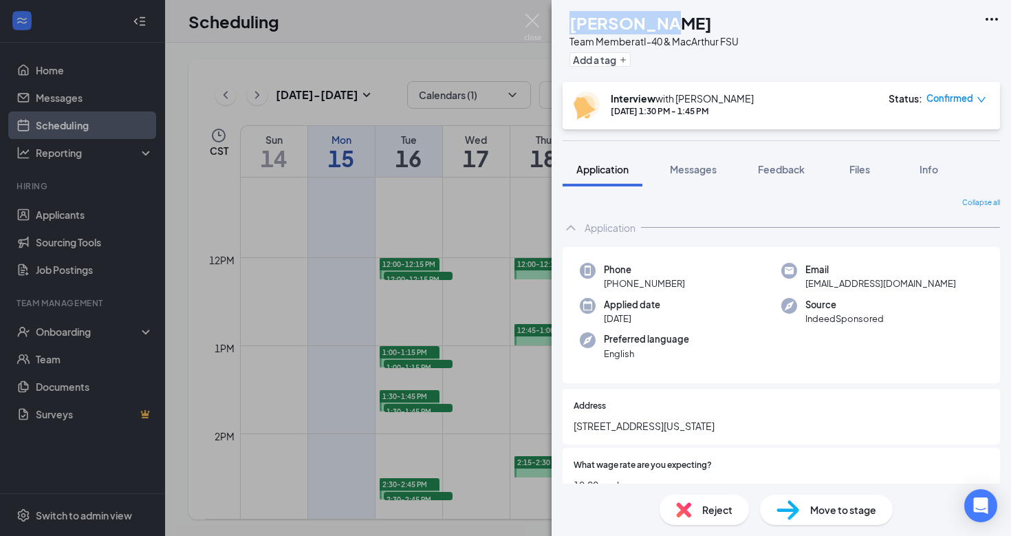
scroll to position [0, 0]
click at [535, 24] on img at bounding box center [532, 27] width 17 height 27
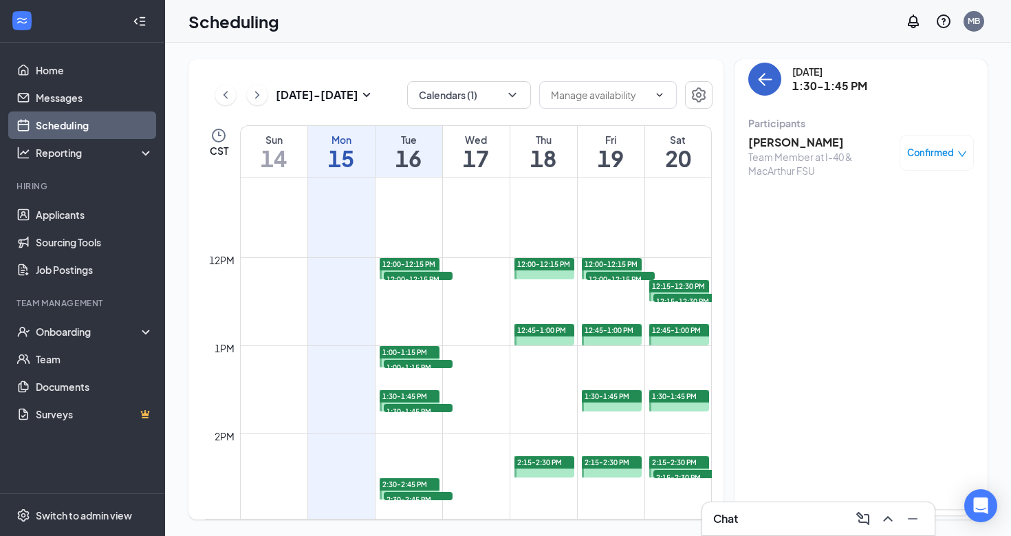
click at [763, 89] on button "back-button" at bounding box center [764, 79] width 33 height 33
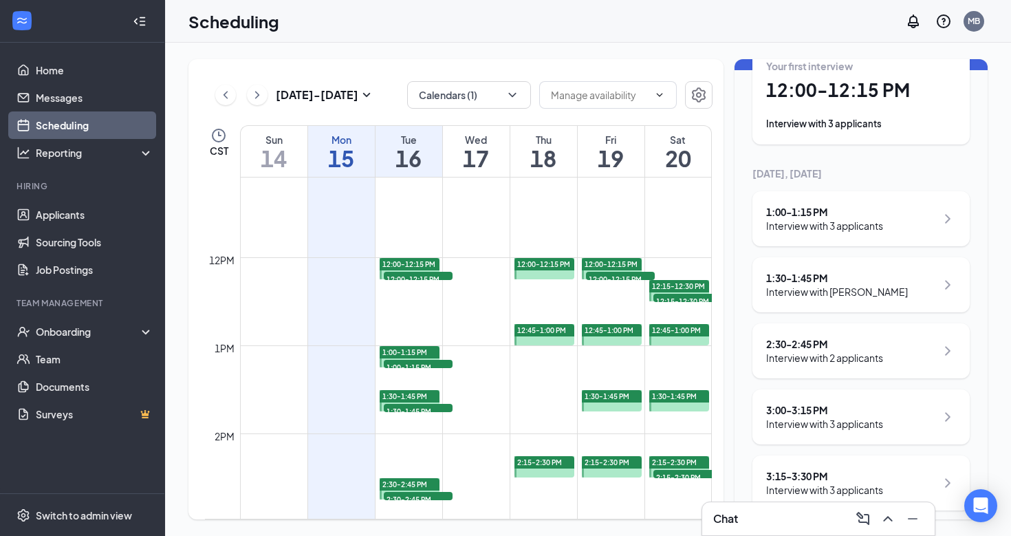
scroll to position [86, 0]
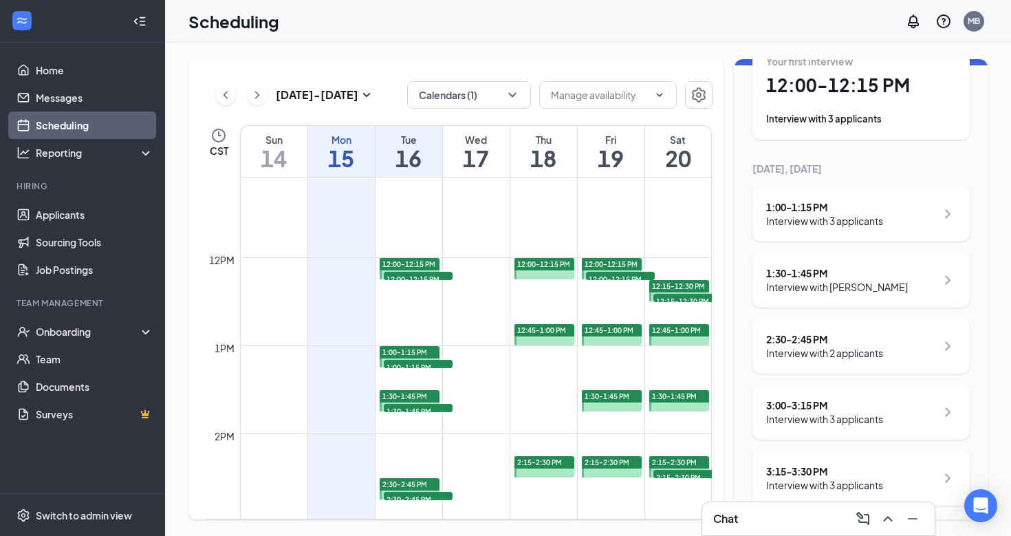
click at [785, 334] on div "2:30 - 2:45 PM" at bounding box center [824, 339] width 117 height 14
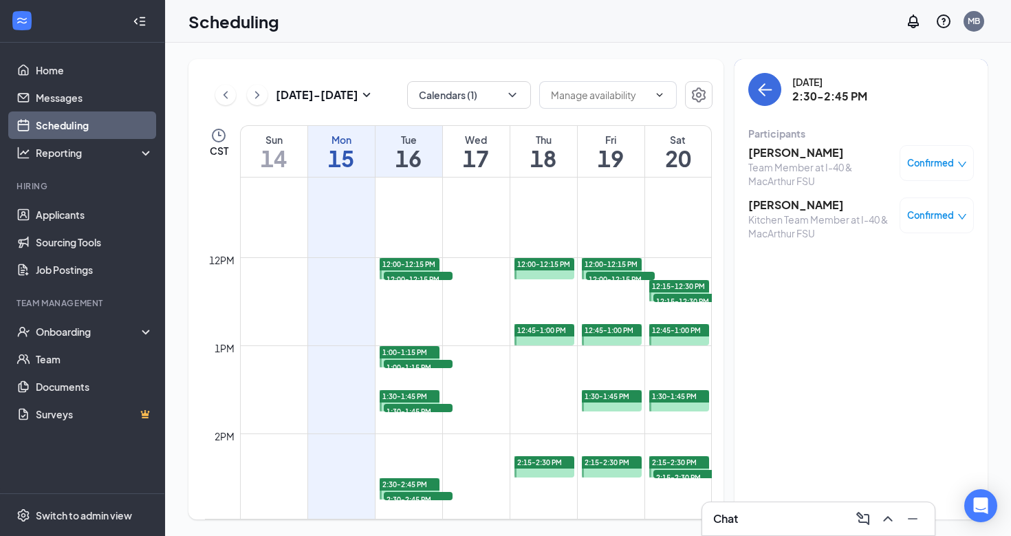
click at [785, 151] on h3 "[PERSON_NAME]" at bounding box center [820, 152] width 144 height 15
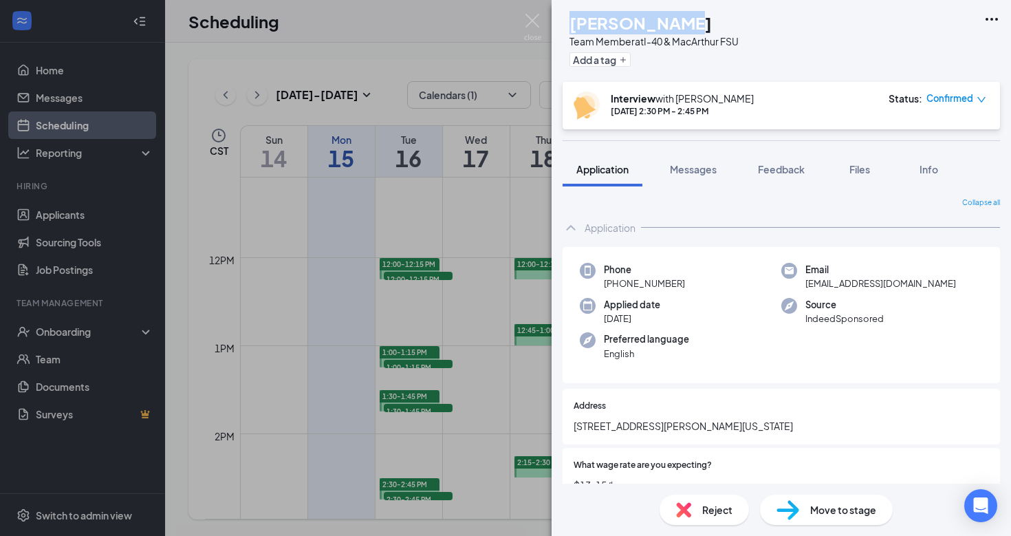
drag, startPoint x: 708, startPoint y: 25, endPoint x: 600, endPoint y: 25, distance: 108.0
click at [600, 25] on div "[PERSON_NAME]" at bounding box center [653, 22] width 169 height 23
copy h1 "[PERSON_NAME]"
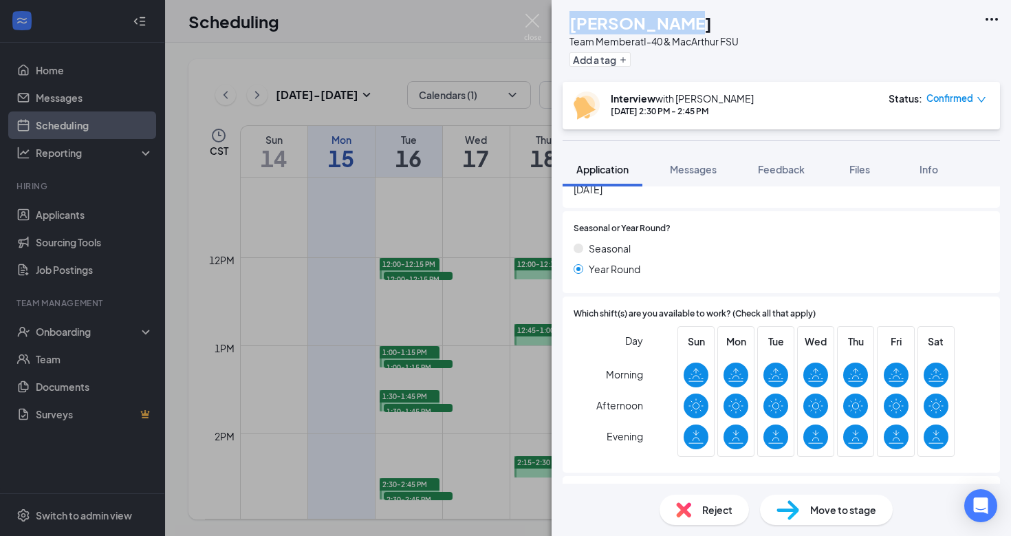
scroll to position [503, 0]
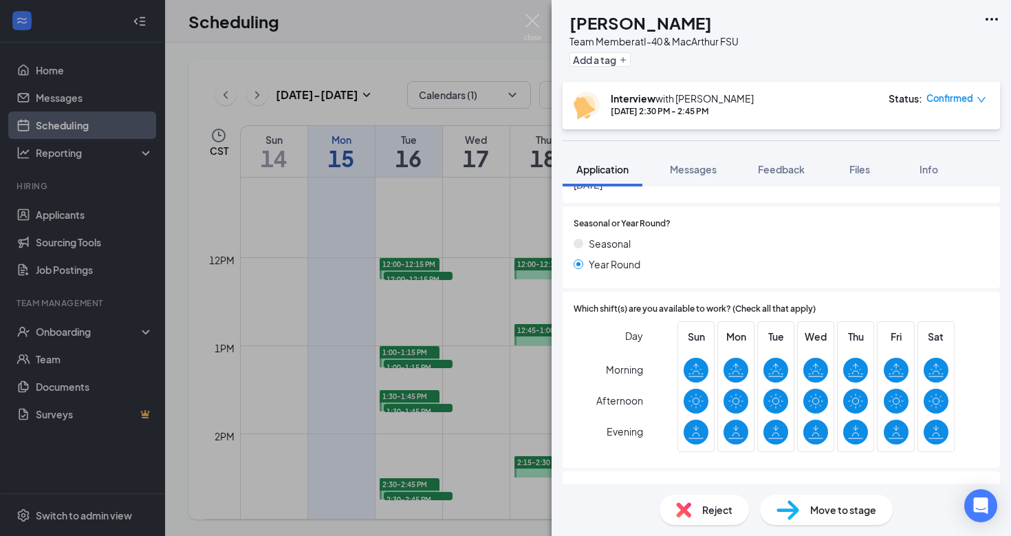
click at [481, 0] on div "[PERSON_NAME] [PERSON_NAME] Team Member at I-40 & MacArthur FSU Add a tag Inter…" at bounding box center [505, 268] width 1011 height 536
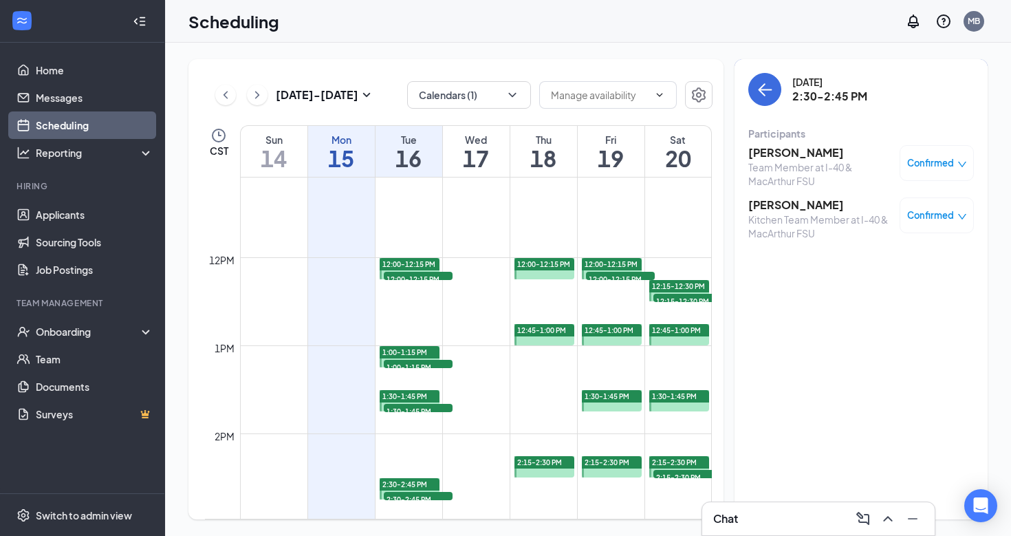
click at [771, 158] on h3 "[PERSON_NAME]" at bounding box center [820, 152] width 144 height 15
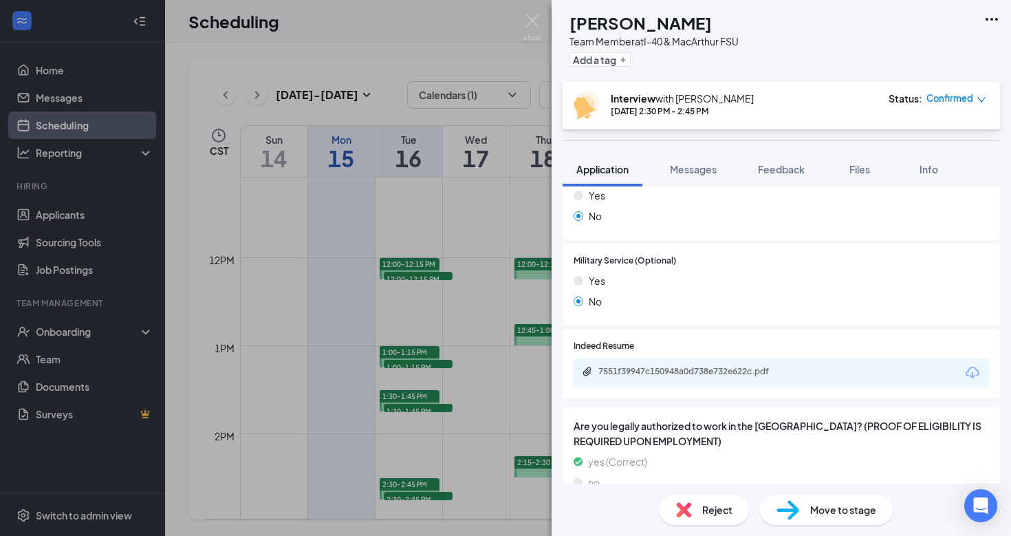
scroll to position [1352, 0]
click at [974, 365] on icon "Download" at bounding box center [972, 373] width 17 height 17
click at [532, 22] on img at bounding box center [532, 27] width 17 height 27
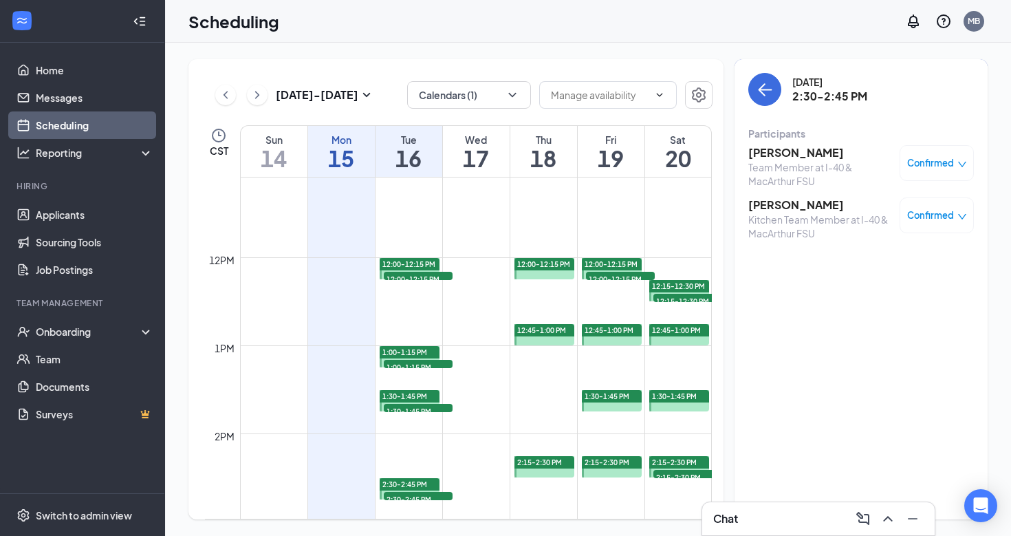
click at [776, 206] on h3 "[PERSON_NAME]" at bounding box center [820, 204] width 144 height 15
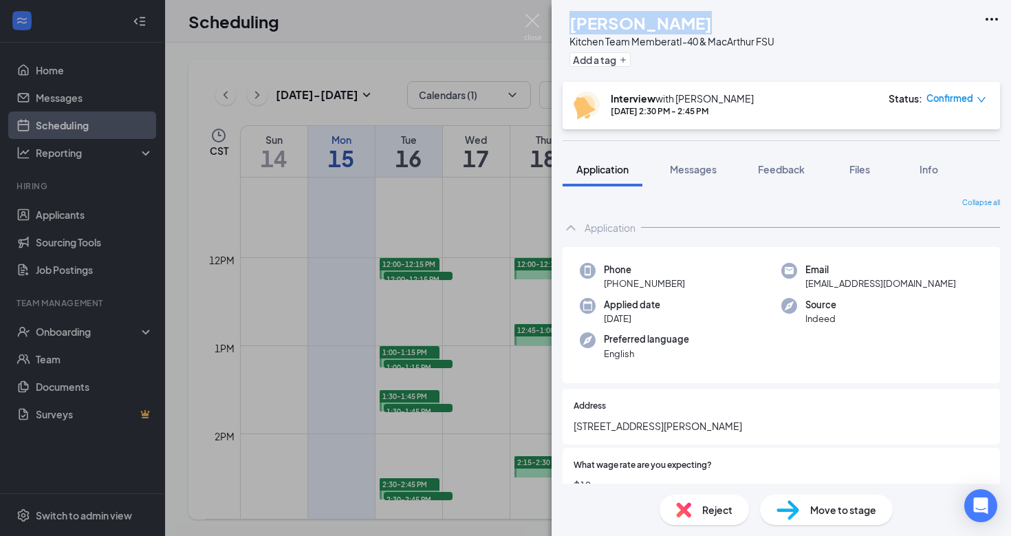
drag, startPoint x: 710, startPoint y: 26, endPoint x: 602, endPoint y: 27, distance: 108.6
click at [602, 27] on div "[PERSON_NAME]" at bounding box center [671, 22] width 205 height 23
copy h1 "[PERSON_NAME]"
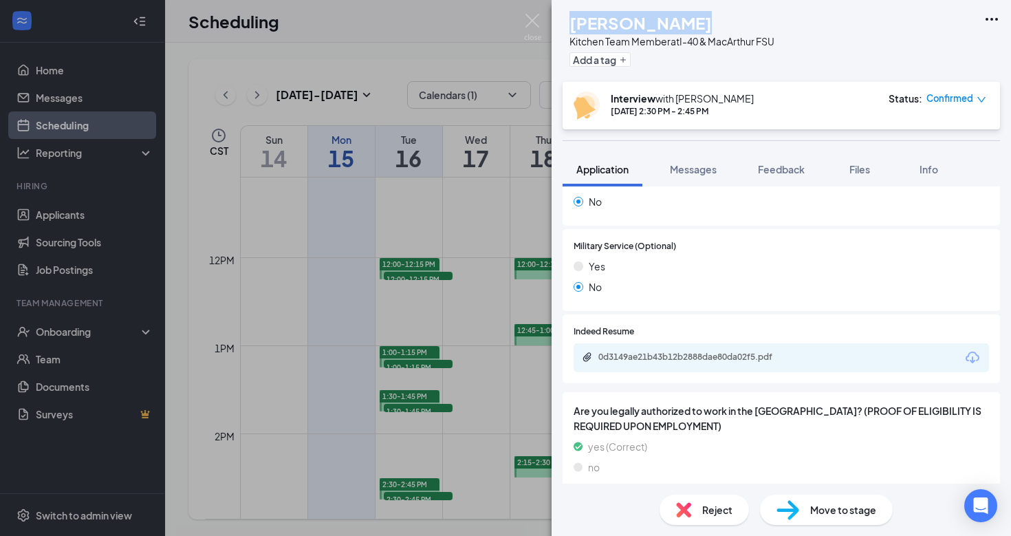
scroll to position [1177, 0]
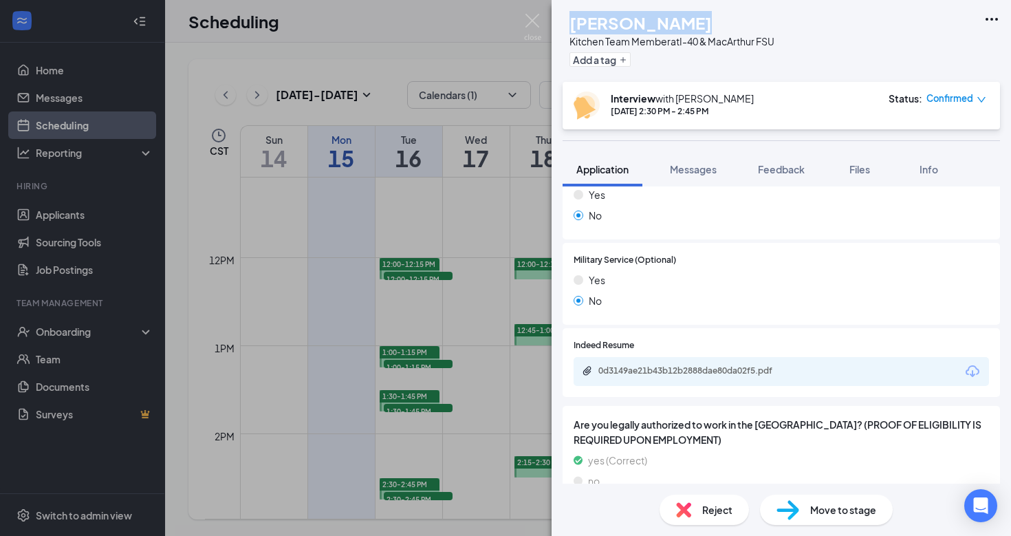
click at [976, 363] on icon "Download" at bounding box center [972, 371] width 17 height 17
click at [540, 18] on img at bounding box center [532, 27] width 17 height 27
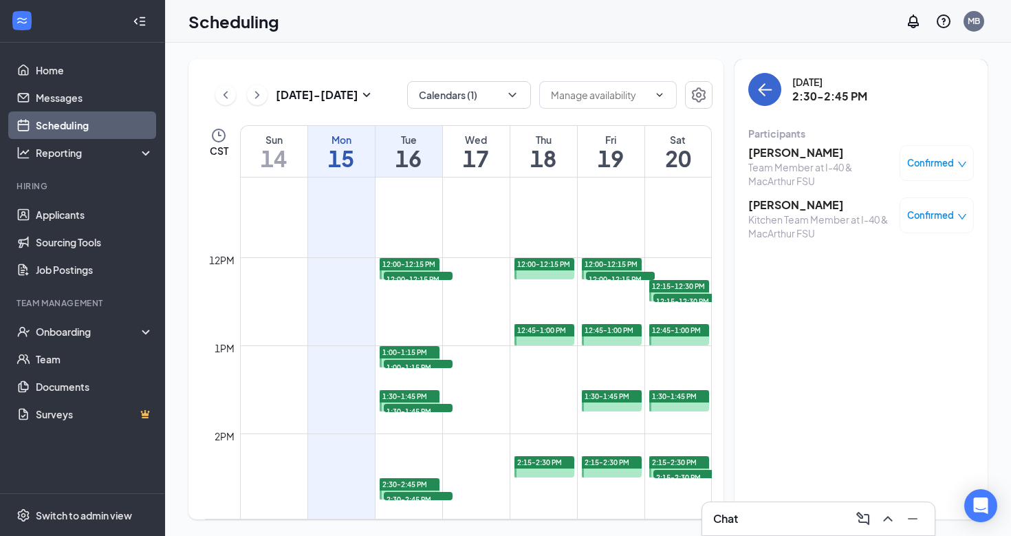
click at [763, 84] on icon "ArrowLeft" at bounding box center [764, 89] width 17 height 17
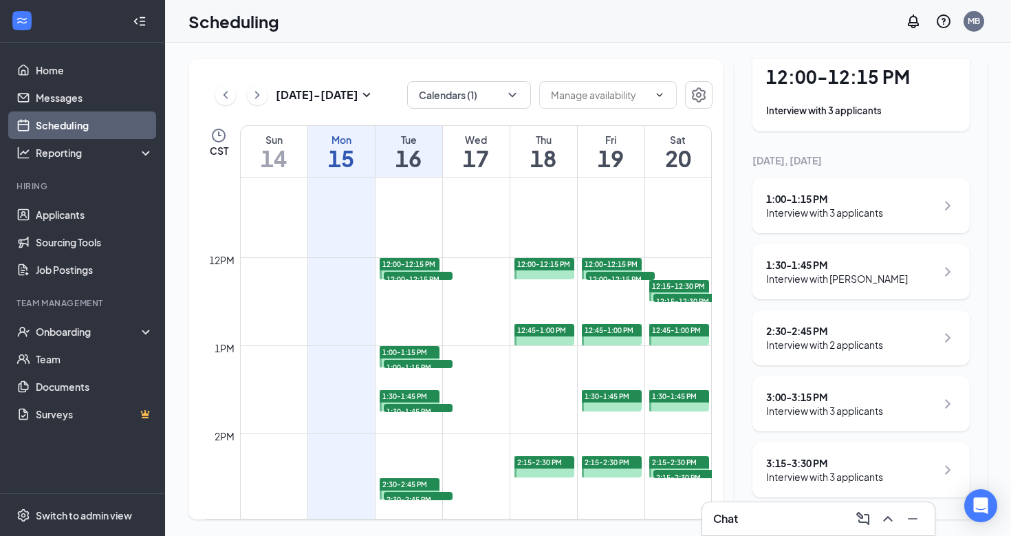
scroll to position [94, 0]
click at [820, 388] on div "3:00 - 3:15 PM Interview with 3 applicants" at bounding box center [860, 403] width 217 height 55
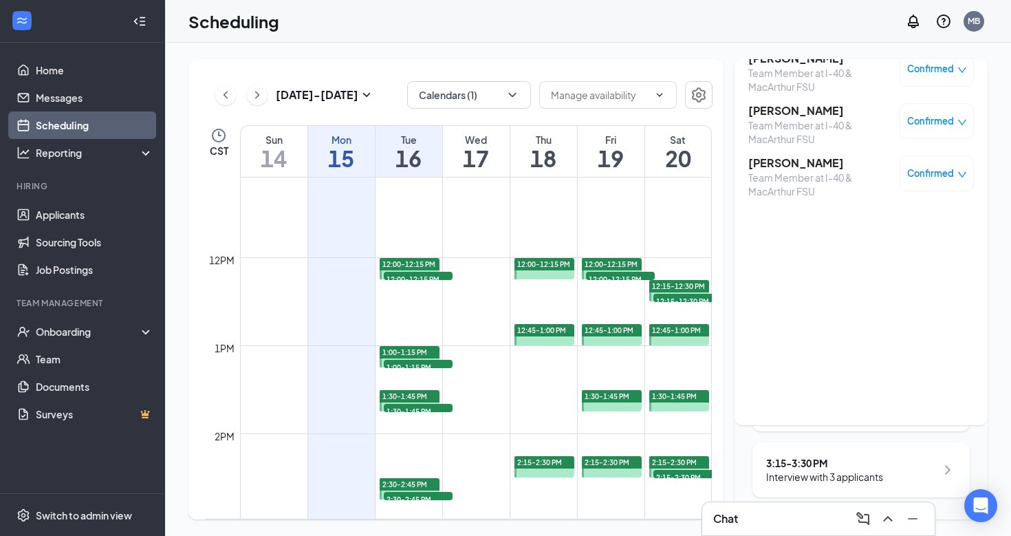
scroll to position [59, 0]
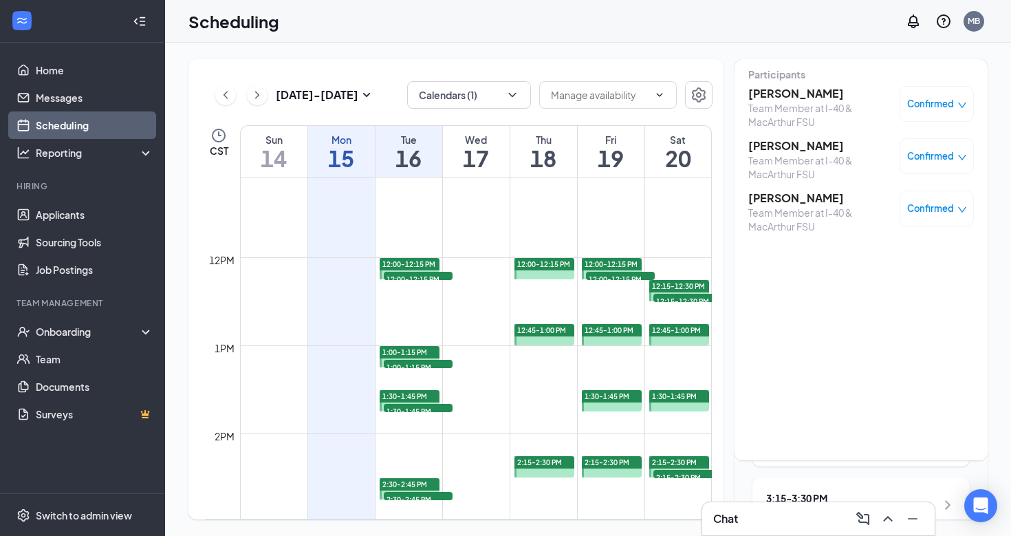
click at [770, 98] on h3 "[PERSON_NAME]" at bounding box center [820, 93] width 144 height 15
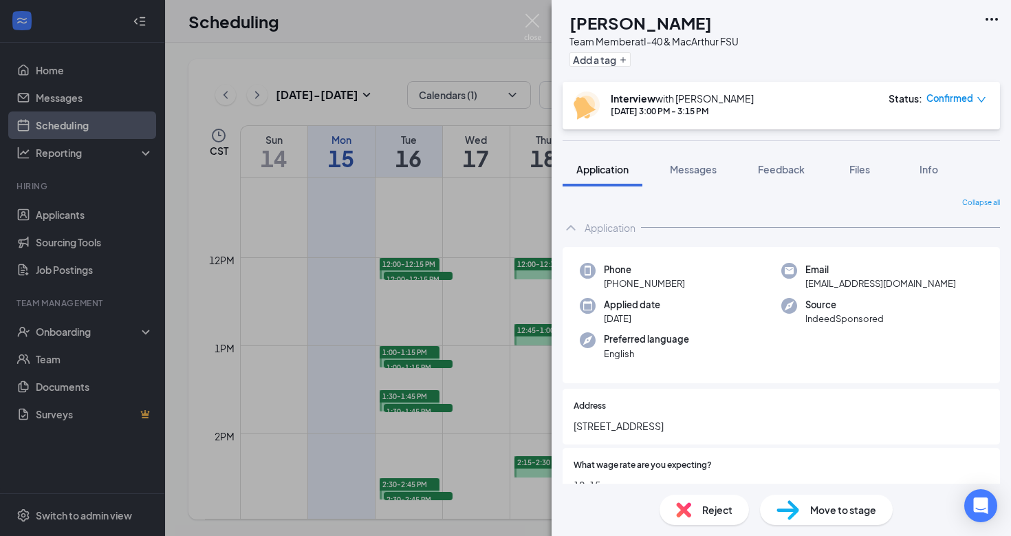
drag, startPoint x: 734, startPoint y: 25, endPoint x: 598, endPoint y: 25, distance: 135.5
click at [598, 25] on div "[PERSON_NAME]" at bounding box center [653, 22] width 169 height 23
copy h1 "[PERSON_NAME]"
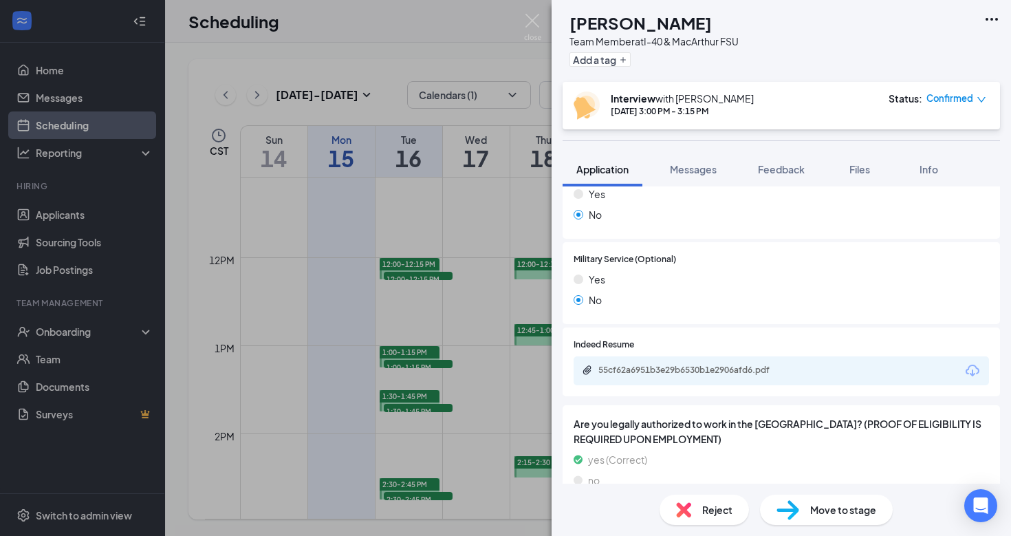
scroll to position [1177, 0]
click at [966, 365] on icon "Download" at bounding box center [972, 371] width 14 height 12
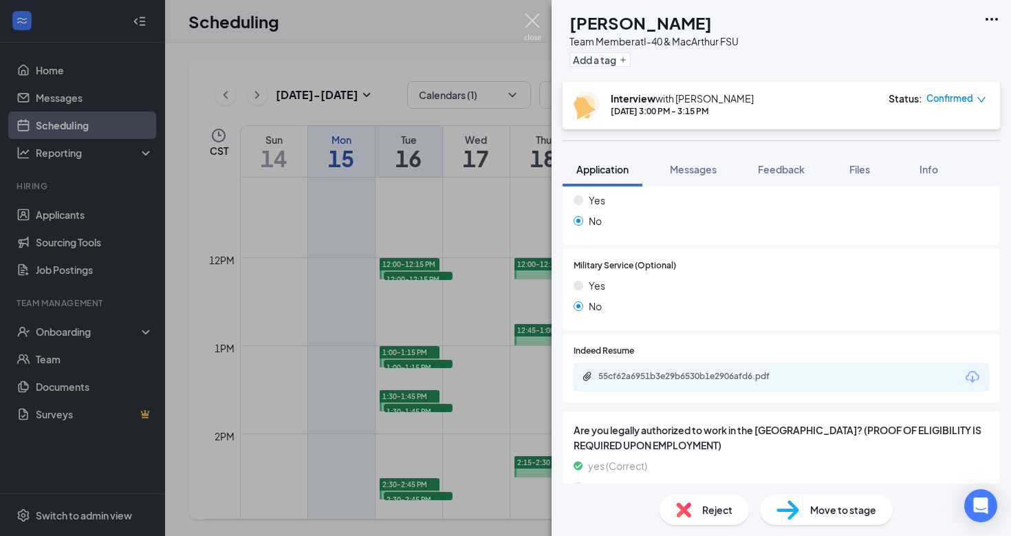
click at [529, 25] on img at bounding box center [532, 27] width 17 height 27
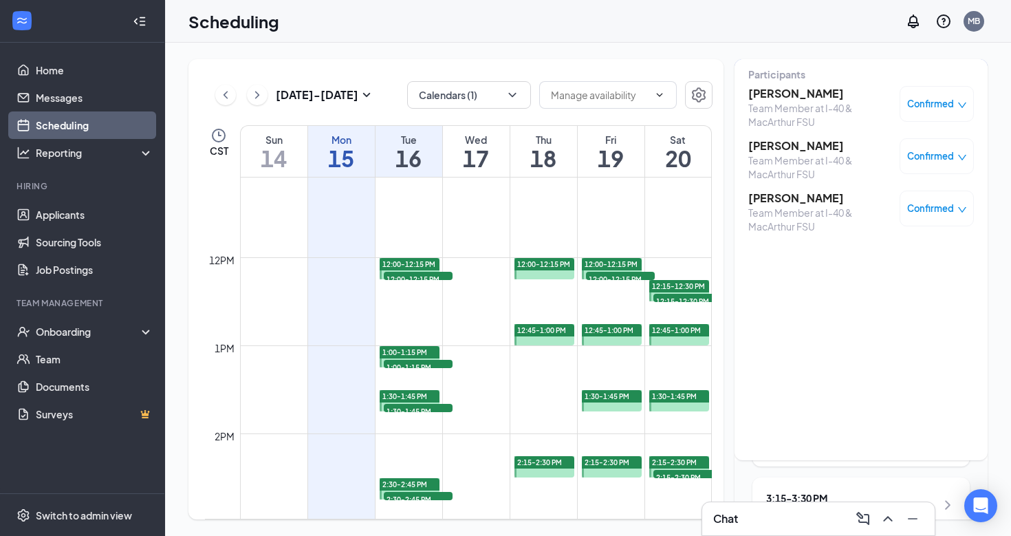
click at [784, 97] on h3 "[PERSON_NAME]" at bounding box center [820, 93] width 144 height 15
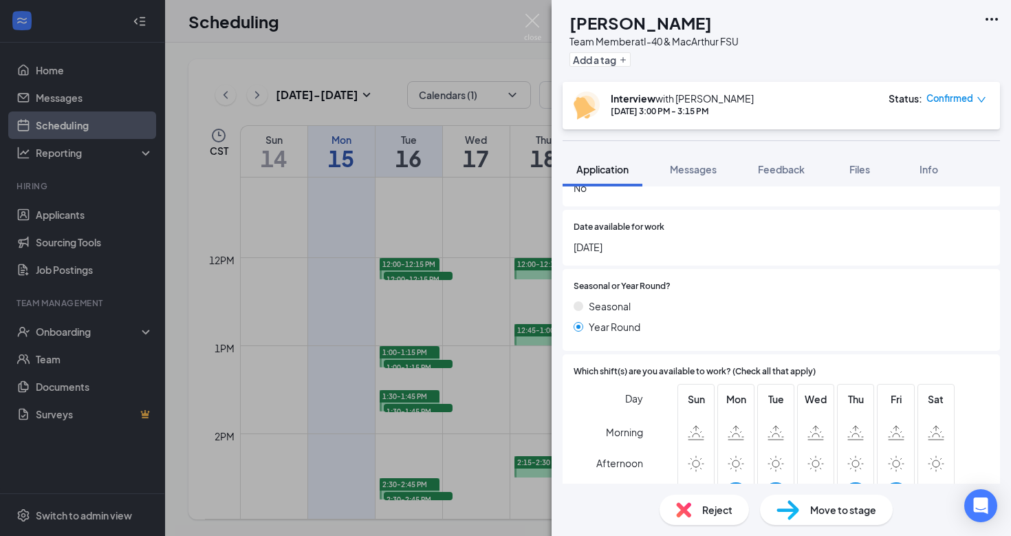
scroll to position [521, 0]
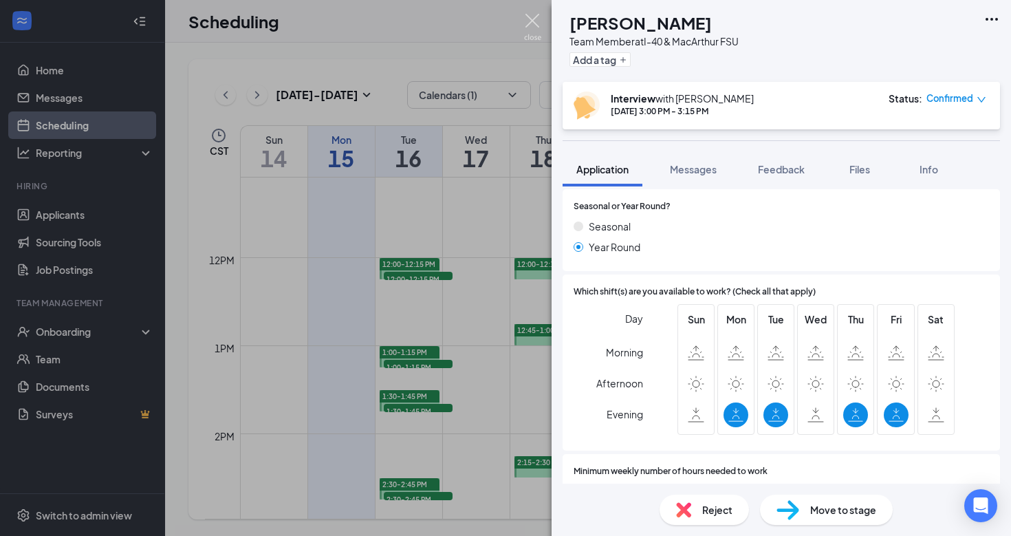
click at [532, 19] on img at bounding box center [532, 27] width 17 height 27
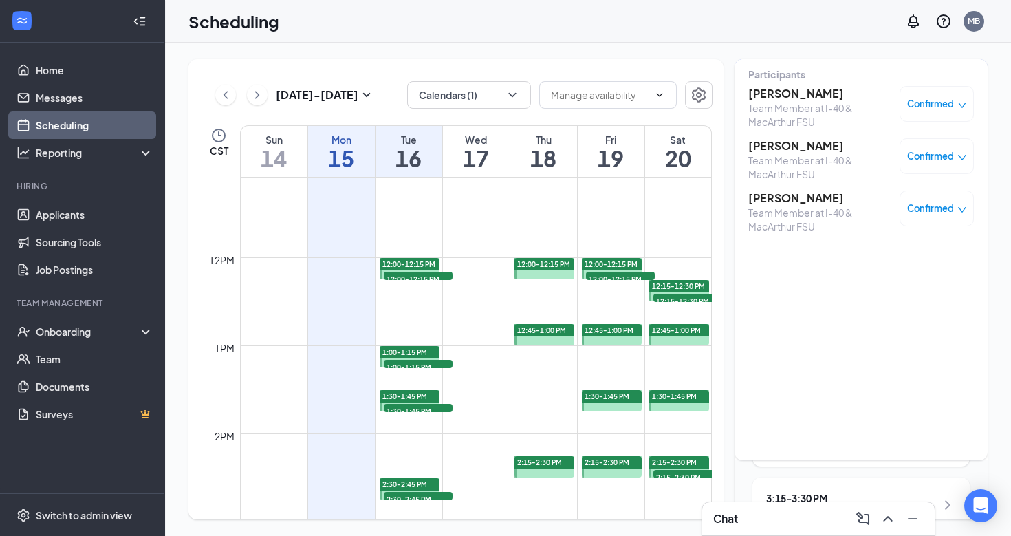
click at [764, 145] on h3 "[PERSON_NAME]" at bounding box center [820, 145] width 144 height 15
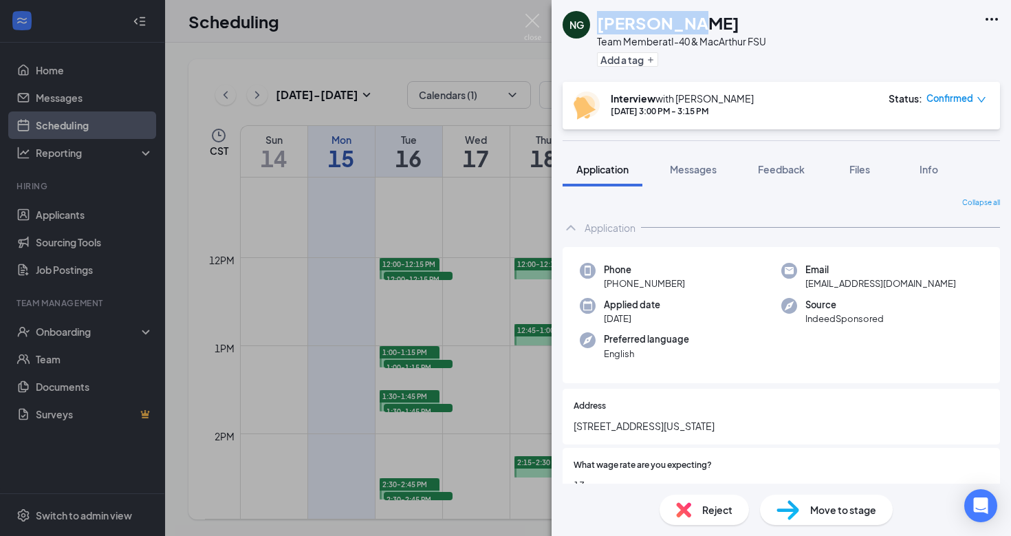
drag, startPoint x: 691, startPoint y: 28, endPoint x: 594, endPoint y: 24, distance: 97.0
click at [594, 24] on div "NG [PERSON_NAME][DEMOGRAPHIC_DATA] Team Member at I-40 & MacArthur FSU Add a tag" at bounding box center [664, 41] width 204 height 60
copy h1 "[PERSON_NAME]"
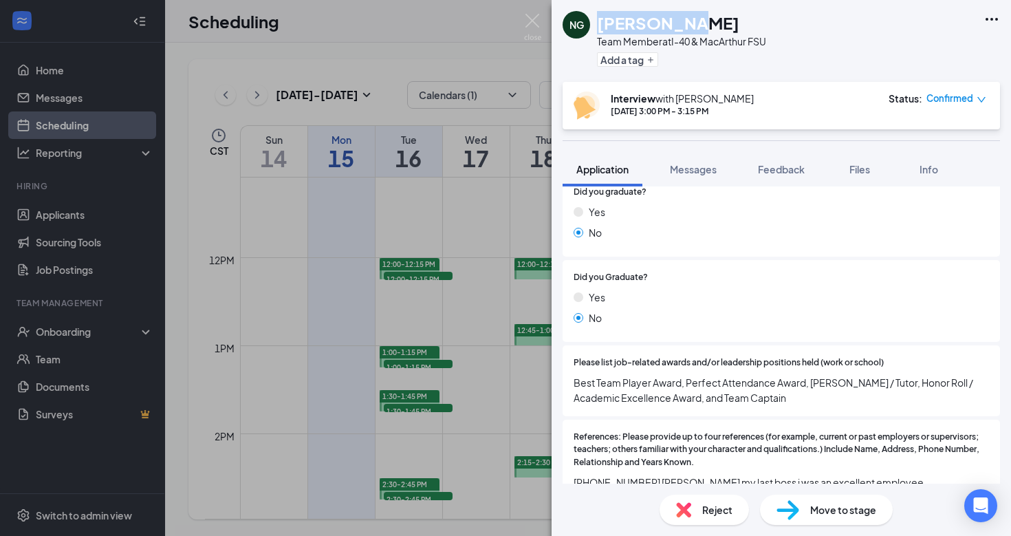
scroll to position [1495, 0]
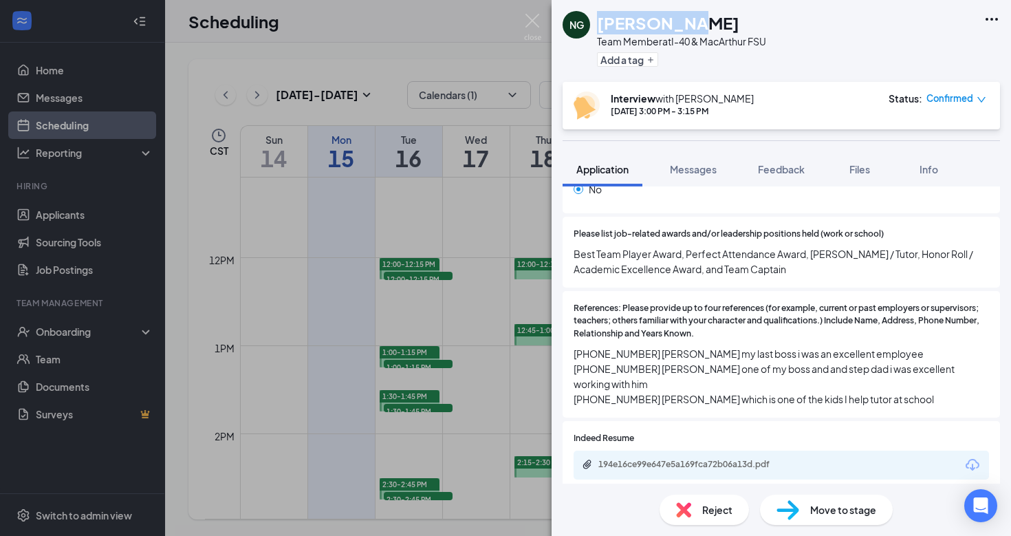
click at [966, 457] on icon "Download" at bounding box center [972, 465] width 17 height 17
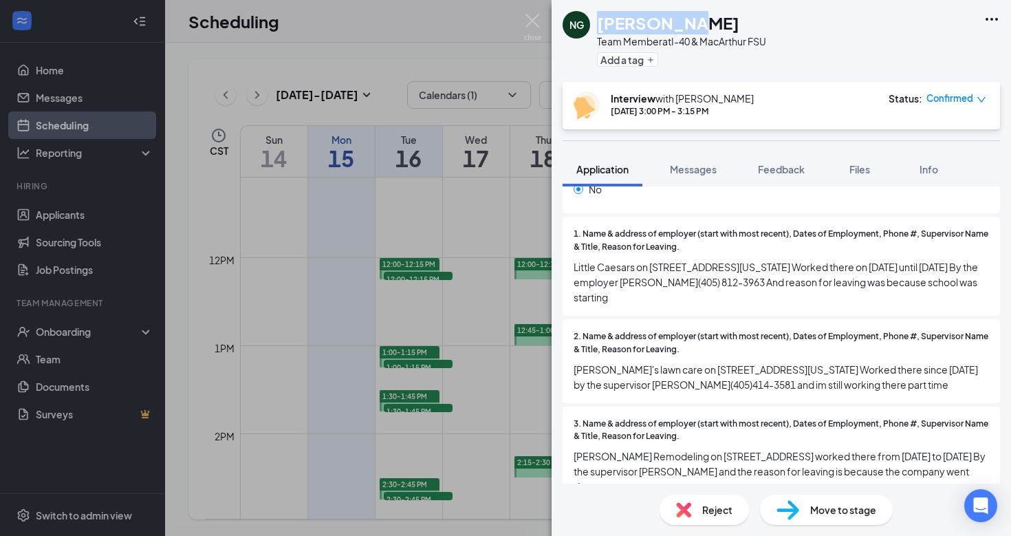
scroll to position [972, 0]
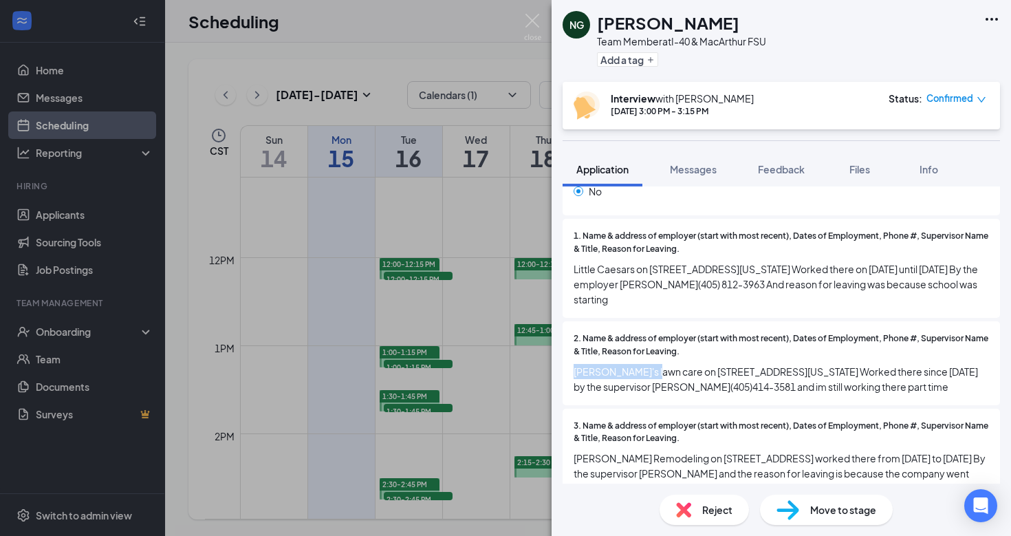
drag, startPoint x: 574, startPoint y: 347, endPoint x: 649, endPoint y: 348, distance: 75.0
click at [649, 364] on span "[PERSON_NAME]'s lawn care on [STREET_ADDRESS][US_STATE] Worked there since [DAT…" at bounding box center [780, 379] width 415 height 30
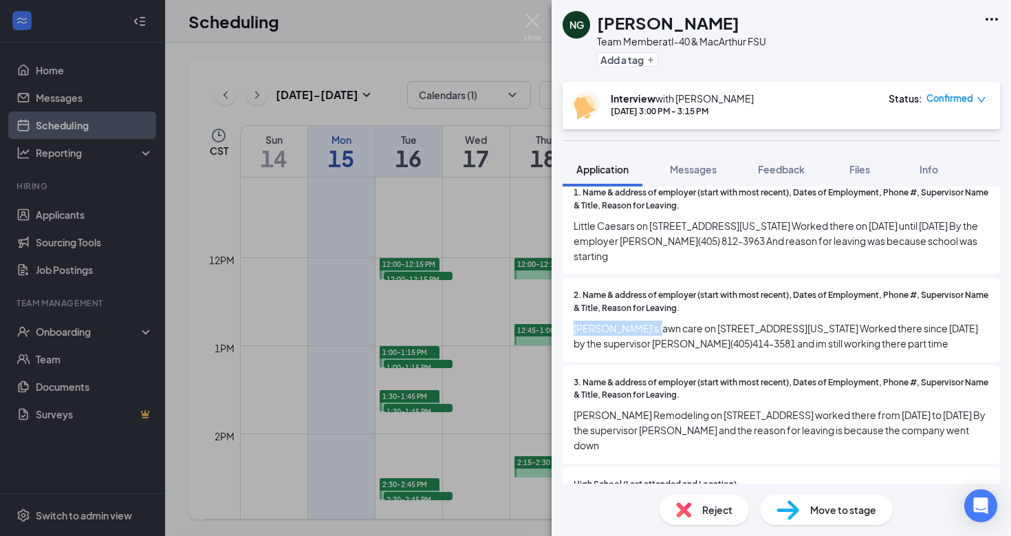
scroll to position [796, 0]
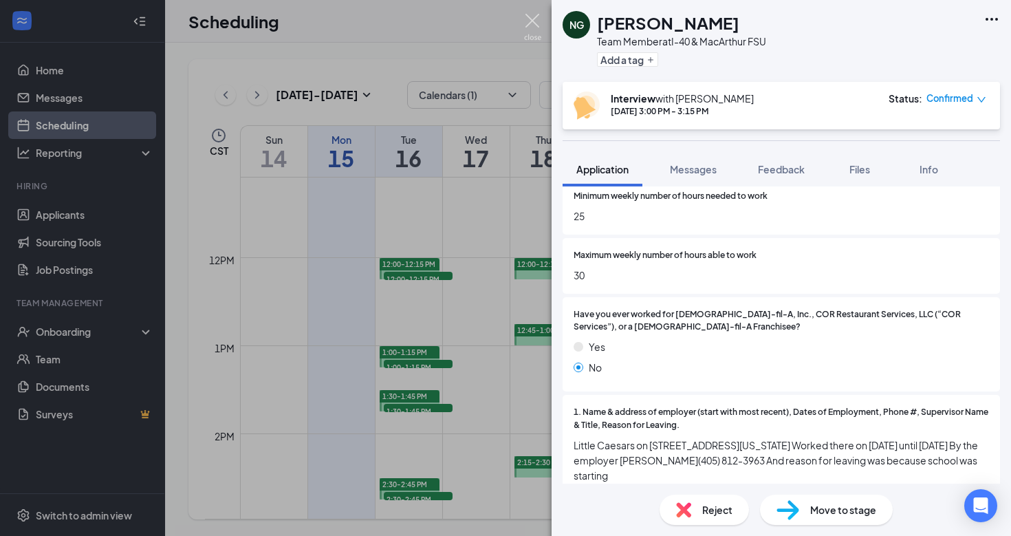
click at [532, 18] on img at bounding box center [532, 27] width 17 height 27
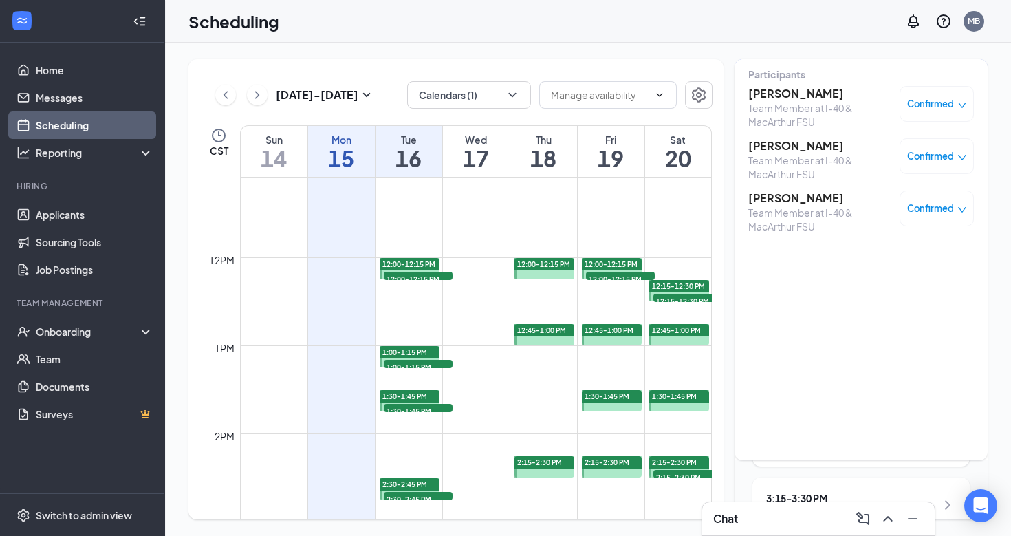
click at [774, 202] on h3 "[PERSON_NAME]" at bounding box center [820, 197] width 144 height 15
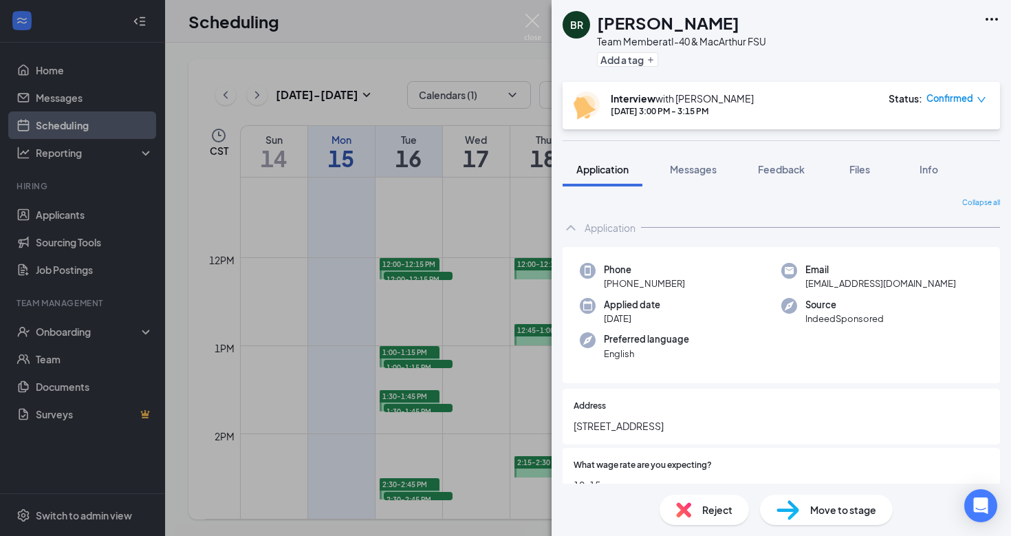
drag, startPoint x: 721, startPoint y: 23, endPoint x: 598, endPoint y: 29, distance: 123.9
click at [598, 29] on div "[PERSON_NAME]" at bounding box center [681, 22] width 169 height 23
copy h1 "[PERSON_NAME]"
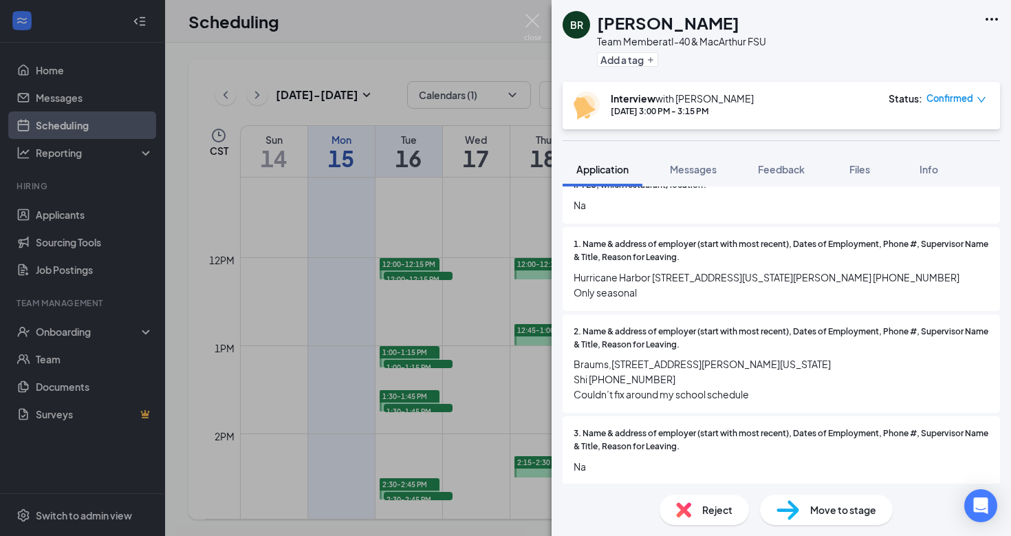
scroll to position [1016, 0]
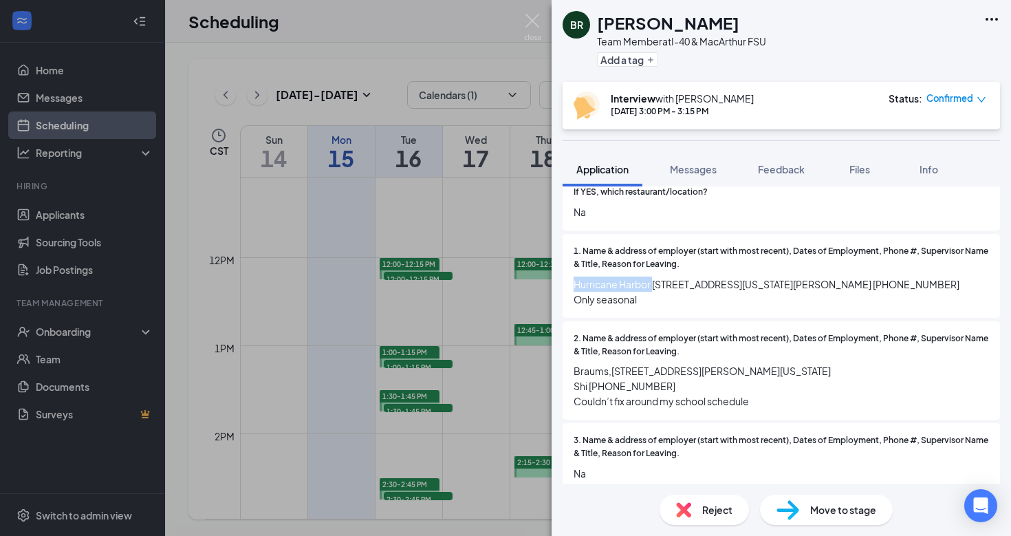
drag, startPoint x: 574, startPoint y: 261, endPoint x: 653, endPoint y: 261, distance: 78.4
click at [653, 276] on span "Hurricane Harbor [STREET_ADDRESS][US_STATE][PERSON_NAME] [PHONE_NUMBER] Only se…" at bounding box center [780, 291] width 415 height 30
copy span "Hurricane Harbor"
drag, startPoint x: 606, startPoint y: 363, endPoint x: 569, endPoint y: 362, distance: 37.2
click at [569, 362] on div "2. Name & address of employer (start with most recent), Dates of Employment, Ph…" at bounding box center [780, 370] width 437 height 99
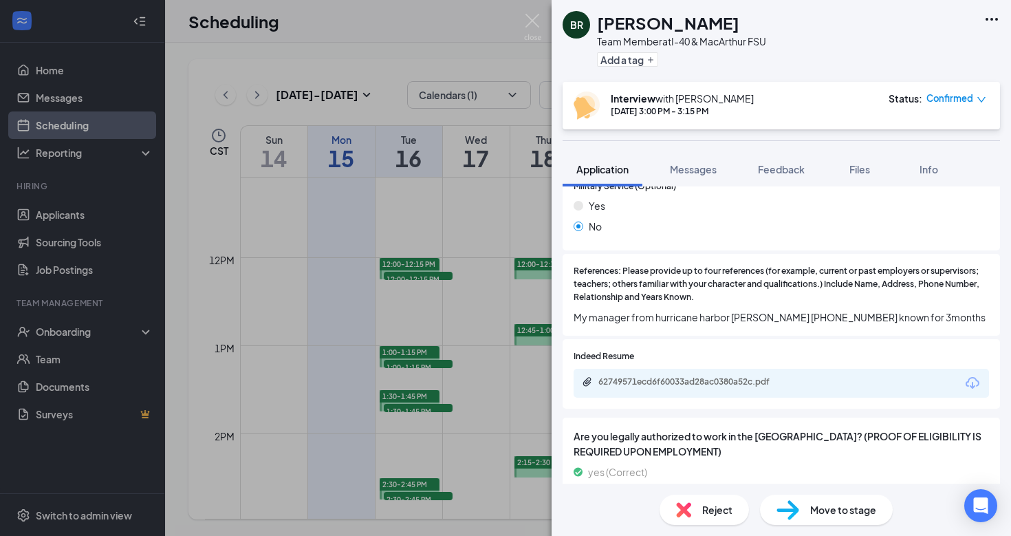
scroll to position [1573, 0]
click at [972, 375] on icon "Download" at bounding box center [972, 381] width 14 height 12
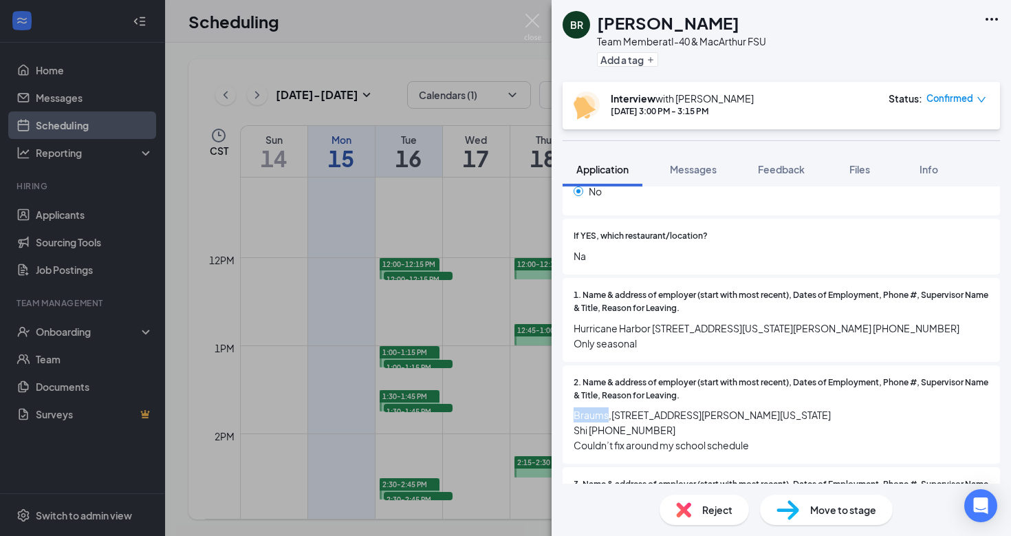
scroll to position [959, 0]
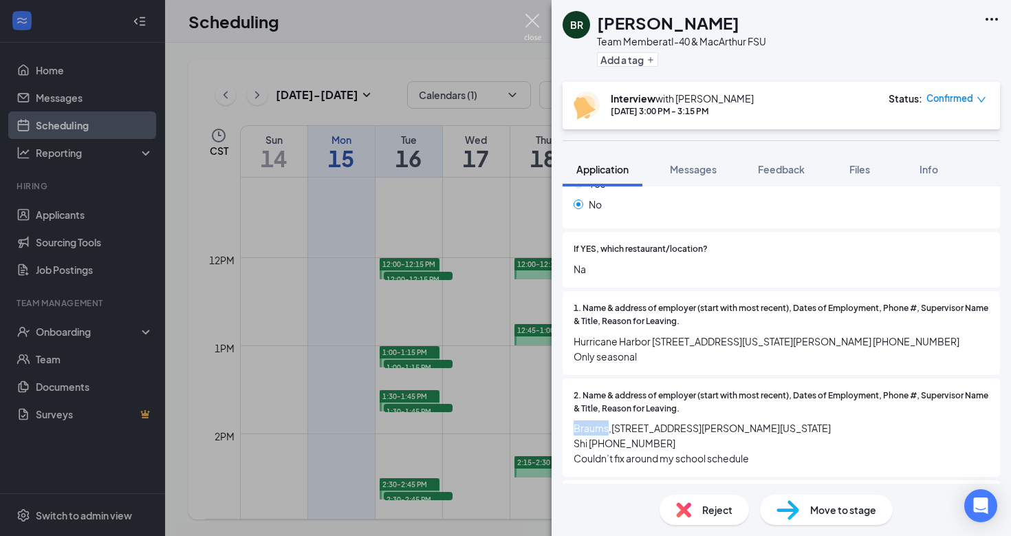
click at [534, 30] on img at bounding box center [532, 27] width 17 height 27
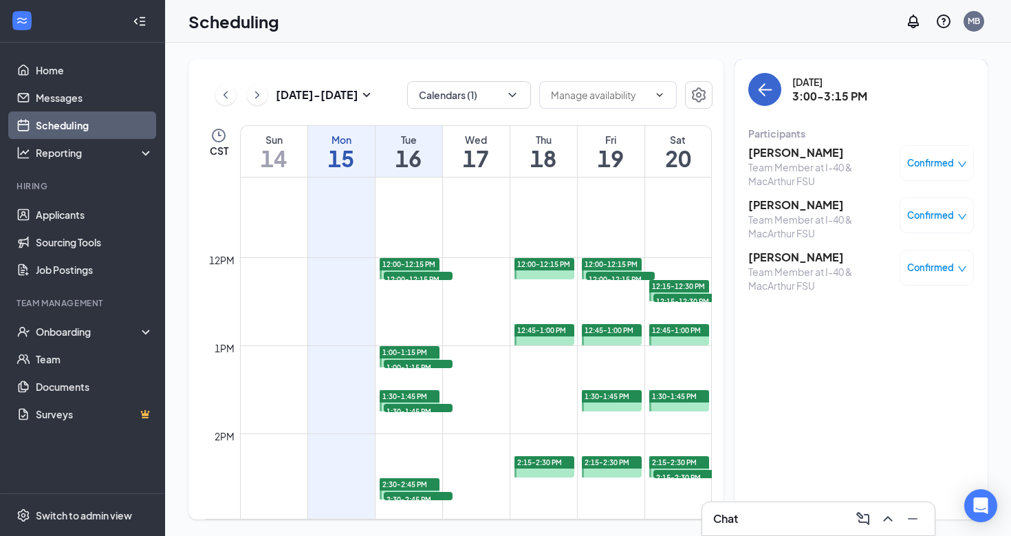
click at [767, 93] on icon "ArrowLeft" at bounding box center [764, 89] width 17 height 17
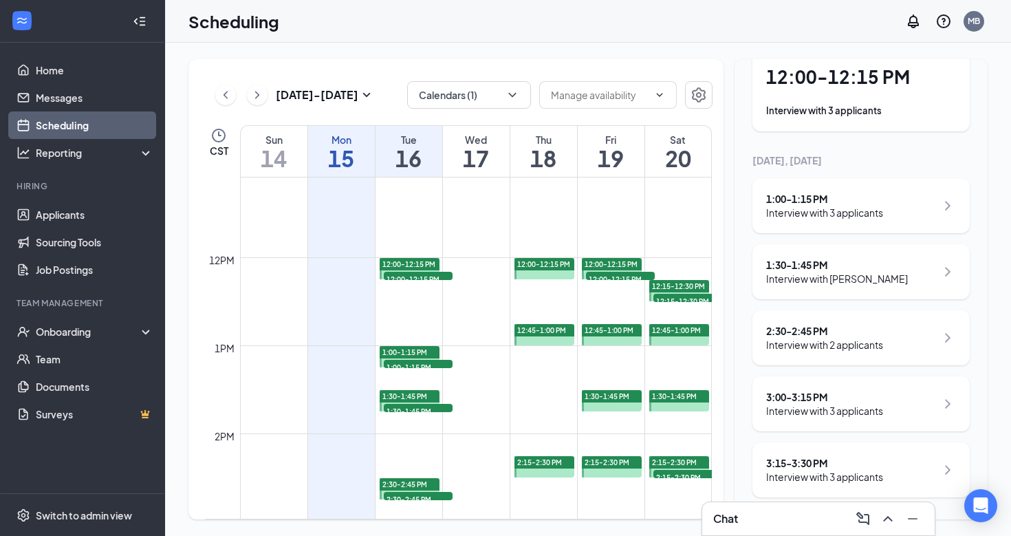
click at [820, 466] on div "3:15 - 3:30 PM" at bounding box center [824, 463] width 117 height 14
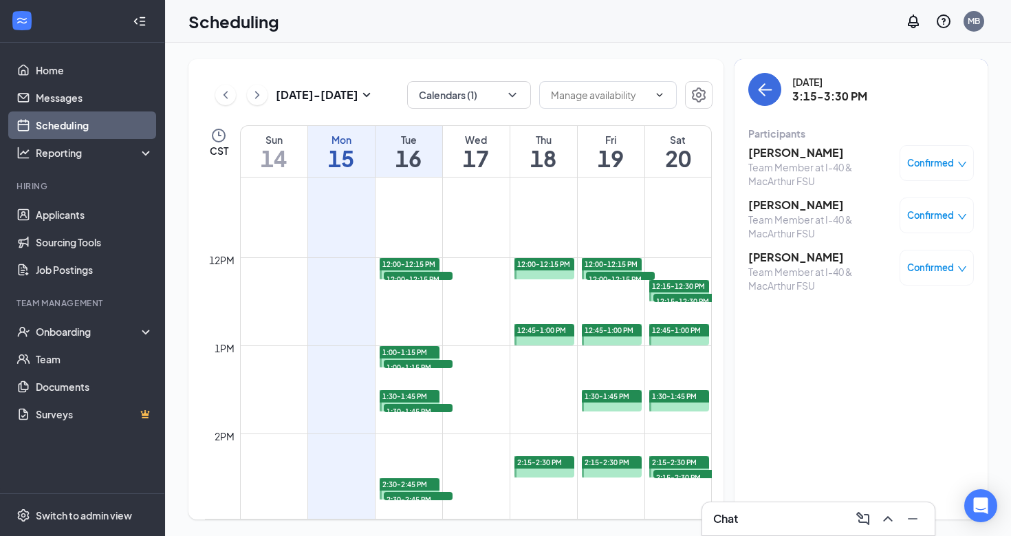
click at [781, 157] on h3 "[PERSON_NAME]" at bounding box center [820, 152] width 144 height 15
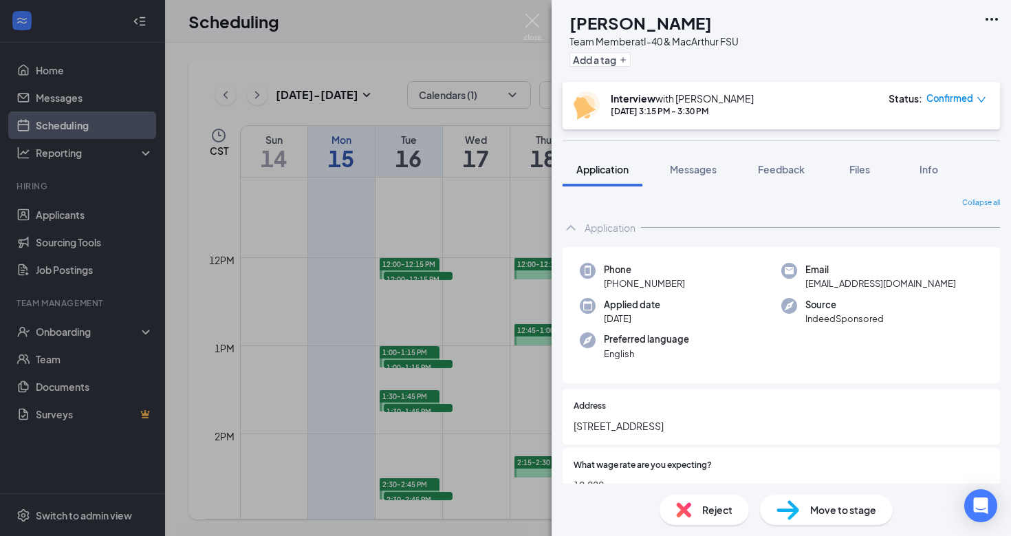
drag, startPoint x: 761, startPoint y: 26, endPoint x: 591, endPoint y: 28, distance: 169.8
click at [591, 28] on div "[PERSON_NAME] Team Member at I-40 & MacArthur FSU Add a tag" at bounding box center [650, 41] width 176 height 60
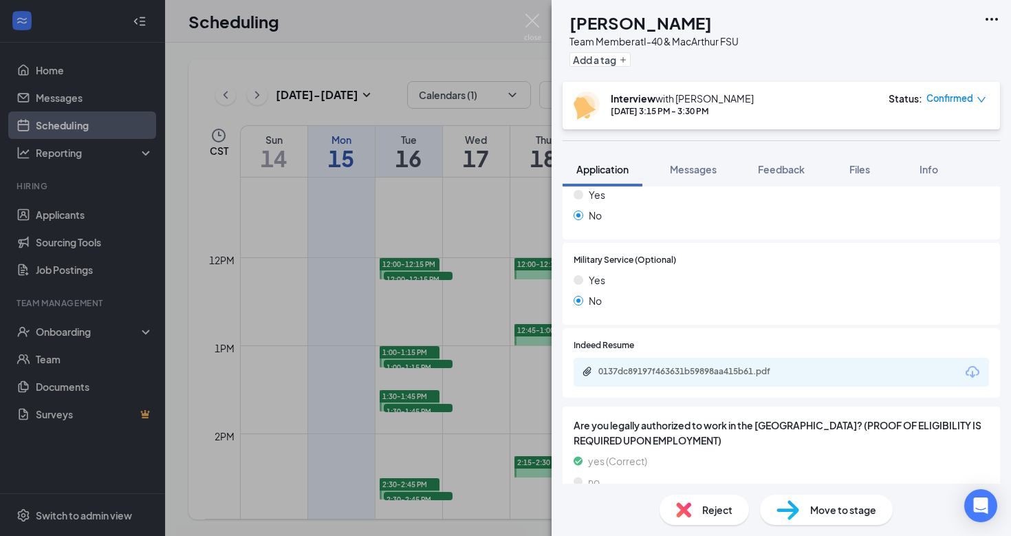
scroll to position [1263, 0]
click at [974, 364] on icon "Download" at bounding box center [972, 372] width 17 height 17
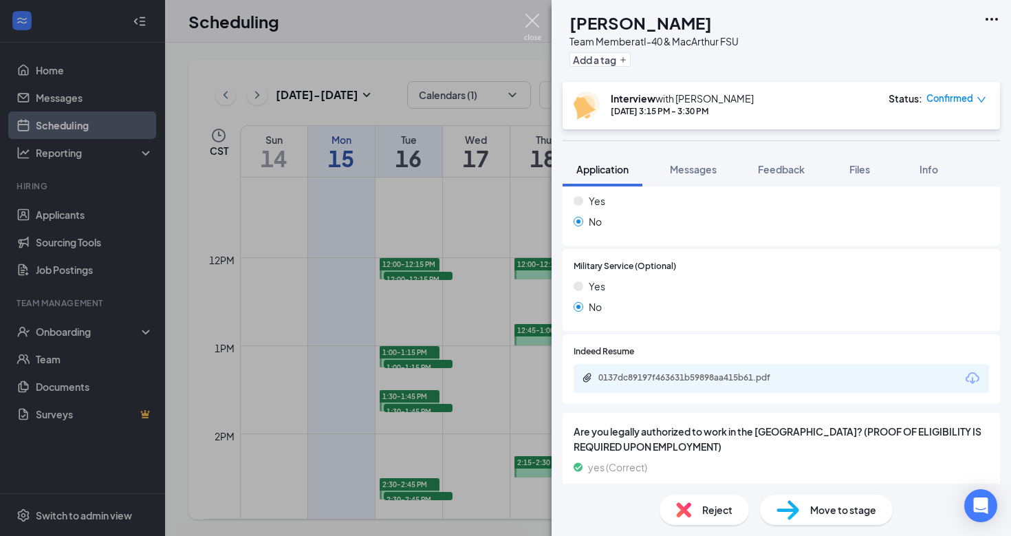
click at [540, 26] on img at bounding box center [532, 27] width 17 height 27
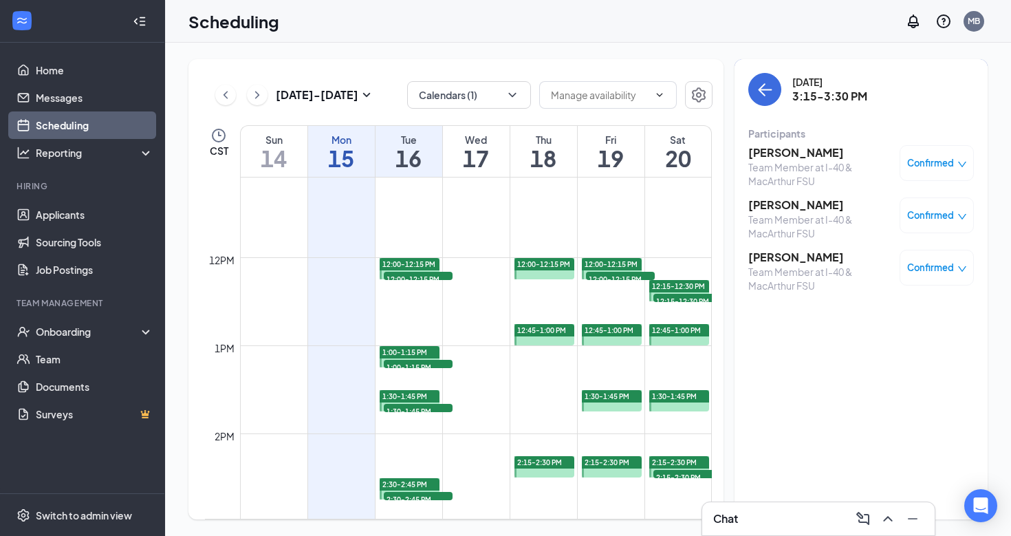
click at [775, 206] on h3 "[PERSON_NAME]" at bounding box center [820, 204] width 144 height 15
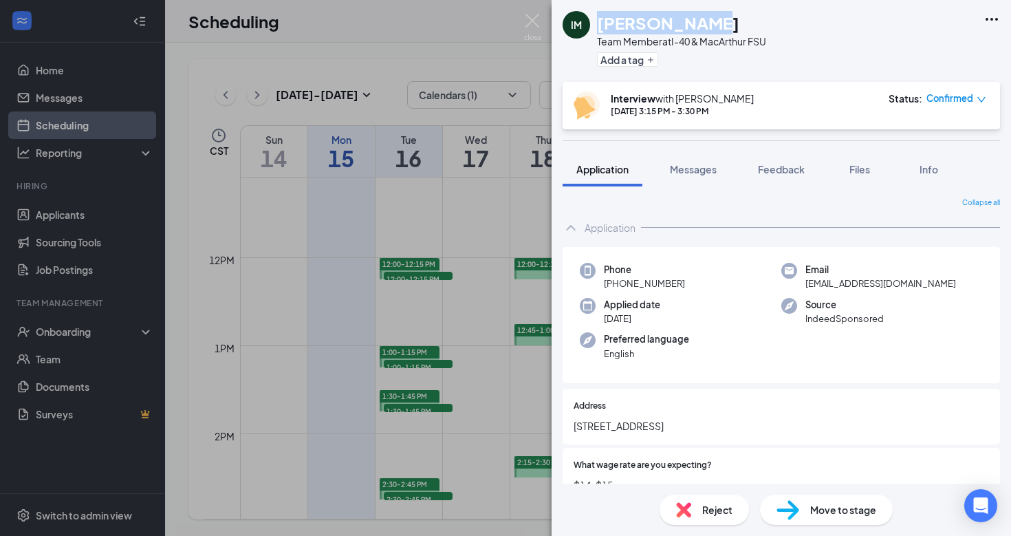
drag, startPoint x: 697, startPoint y: 26, endPoint x: 598, endPoint y: 25, distance: 99.0
click at [598, 25] on h1 "[PERSON_NAME]" at bounding box center [668, 22] width 142 height 23
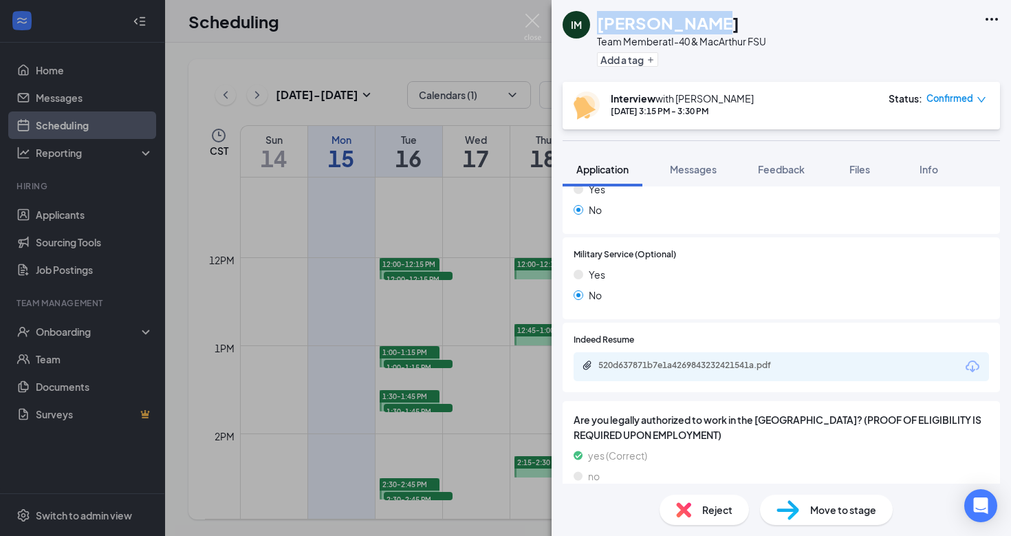
scroll to position [1119, 0]
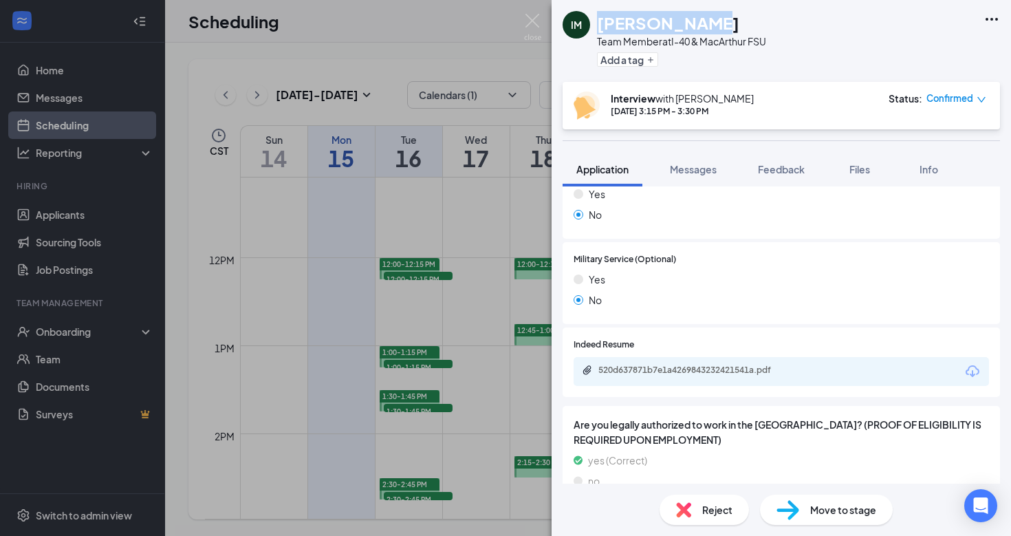
click at [975, 363] on icon "Download" at bounding box center [972, 371] width 17 height 17
click at [534, 17] on img at bounding box center [532, 27] width 17 height 27
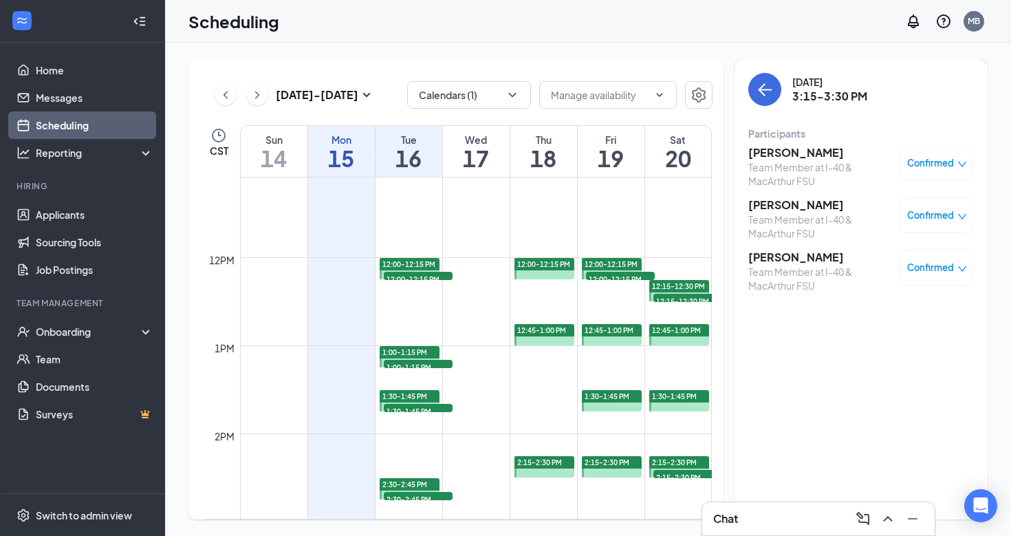
click at [775, 262] on h3 "[PERSON_NAME]" at bounding box center [820, 257] width 144 height 15
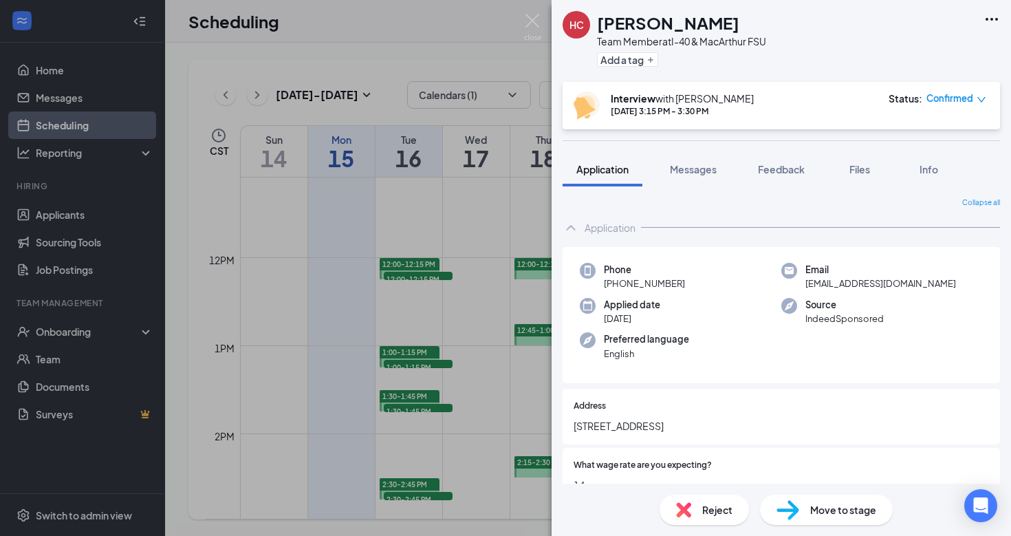
drag, startPoint x: 728, startPoint y: 28, endPoint x: 601, endPoint y: 29, distance: 126.5
click at [601, 29] on div "[PERSON_NAME]" at bounding box center [681, 22] width 169 height 23
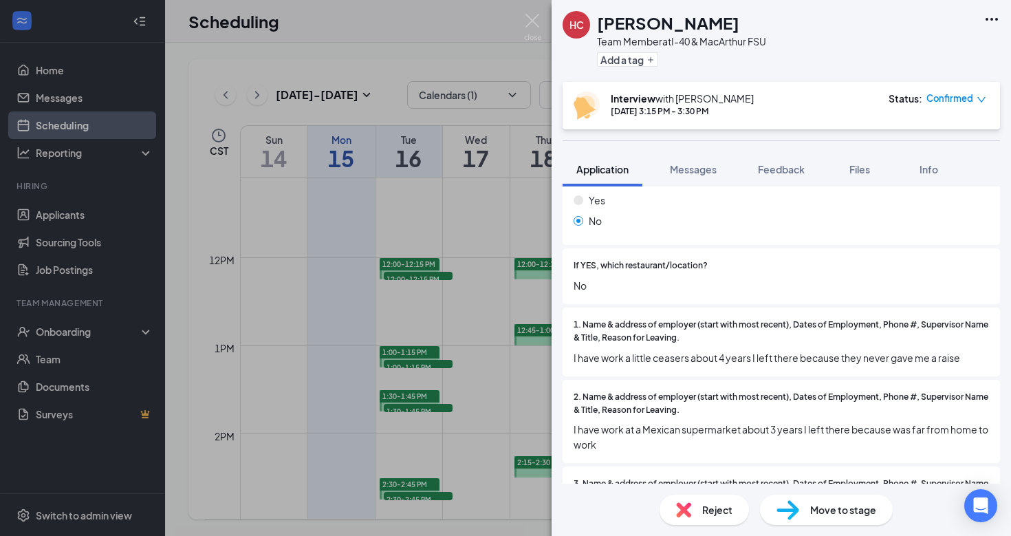
scroll to position [928, 0]
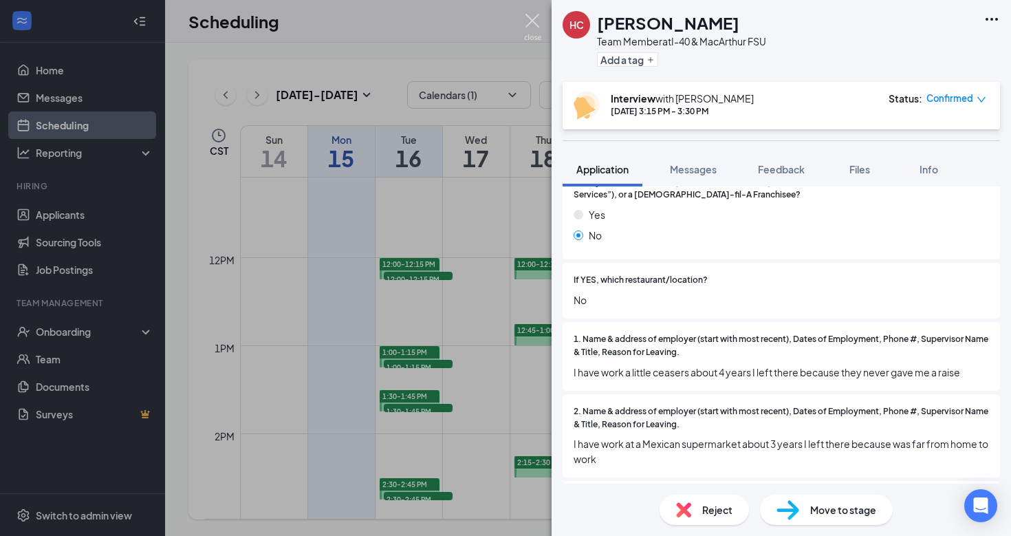
click at [533, 21] on img at bounding box center [532, 27] width 17 height 27
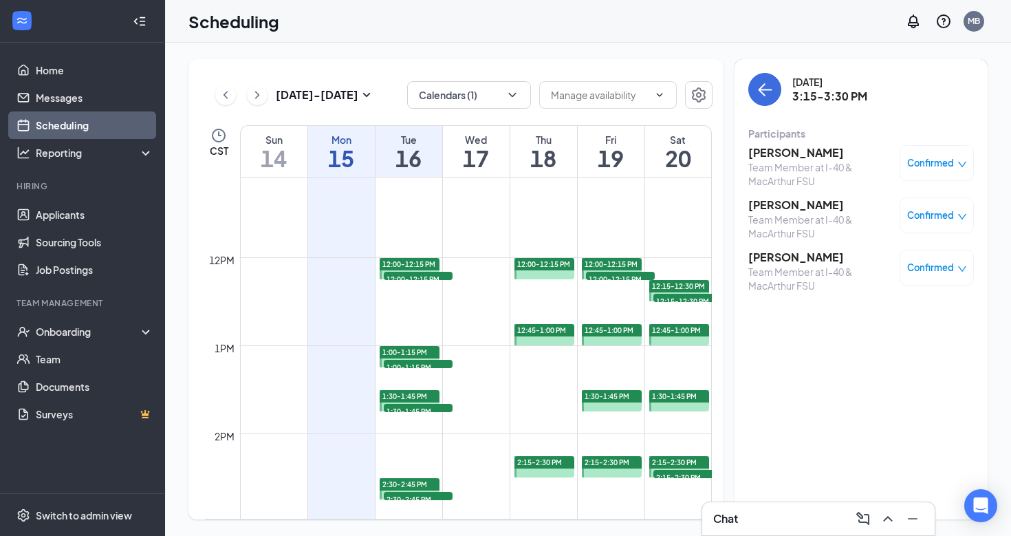
click at [776, 208] on h3 "[PERSON_NAME]" at bounding box center [820, 204] width 144 height 15
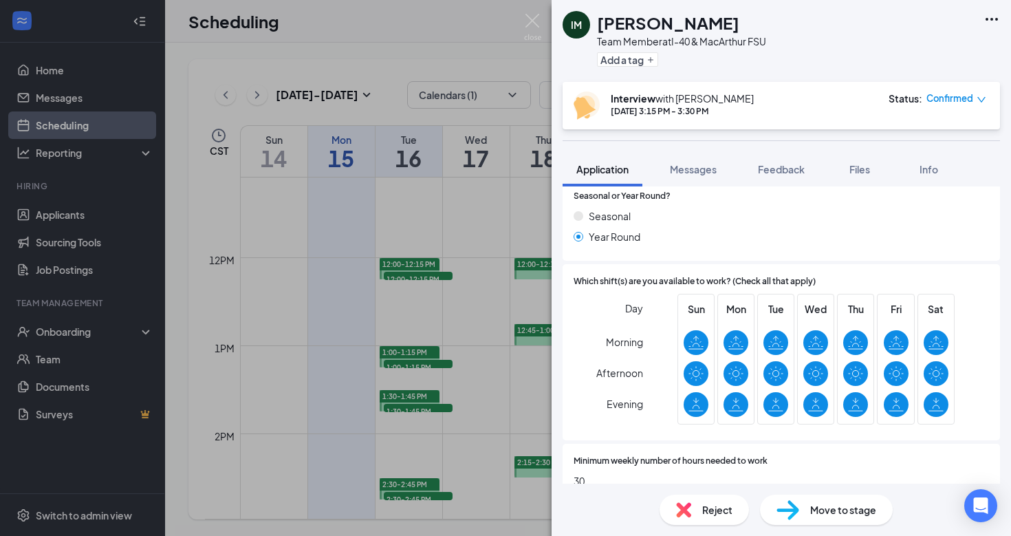
scroll to position [339, 0]
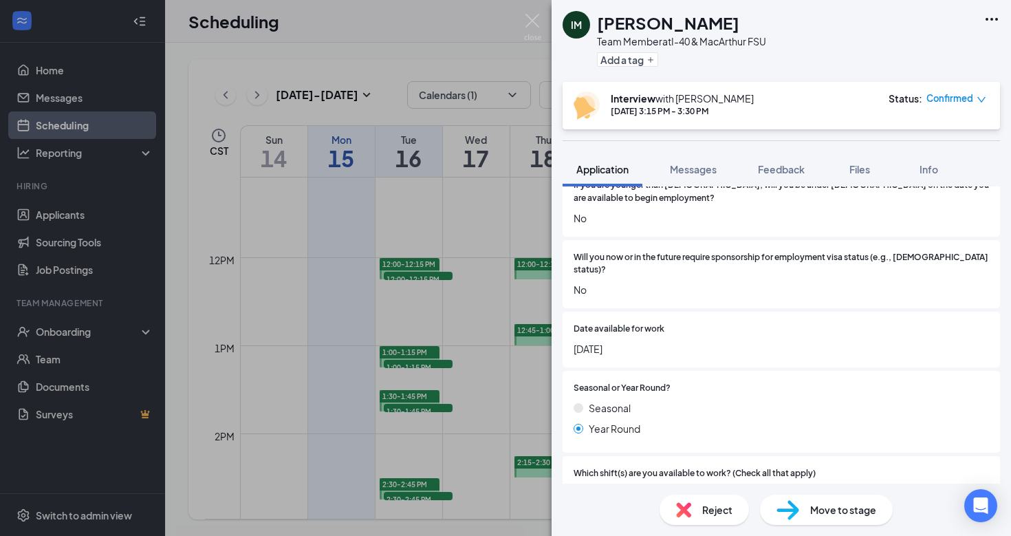
click at [529, 28] on img at bounding box center [532, 27] width 17 height 27
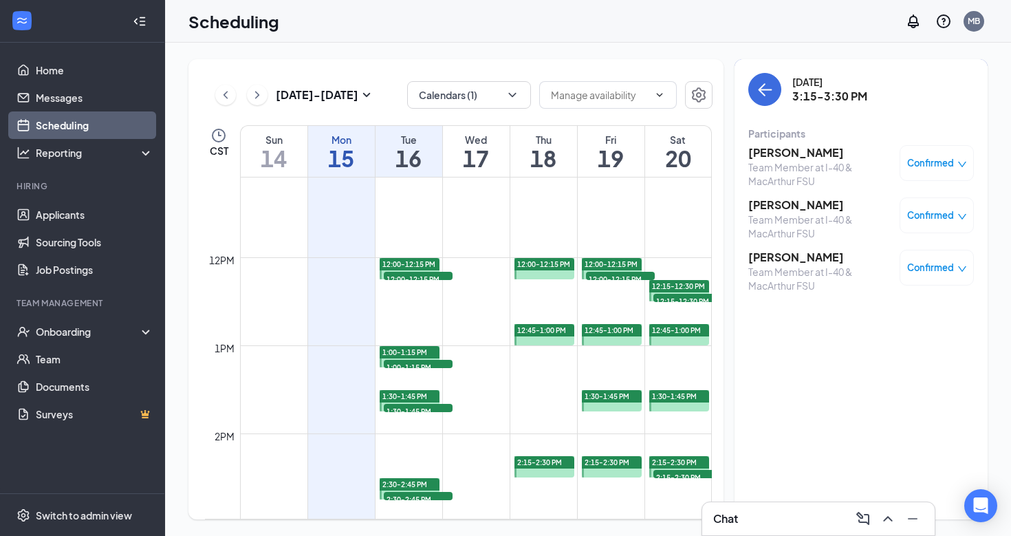
click at [765, 256] on h3 "[PERSON_NAME]" at bounding box center [820, 257] width 144 height 15
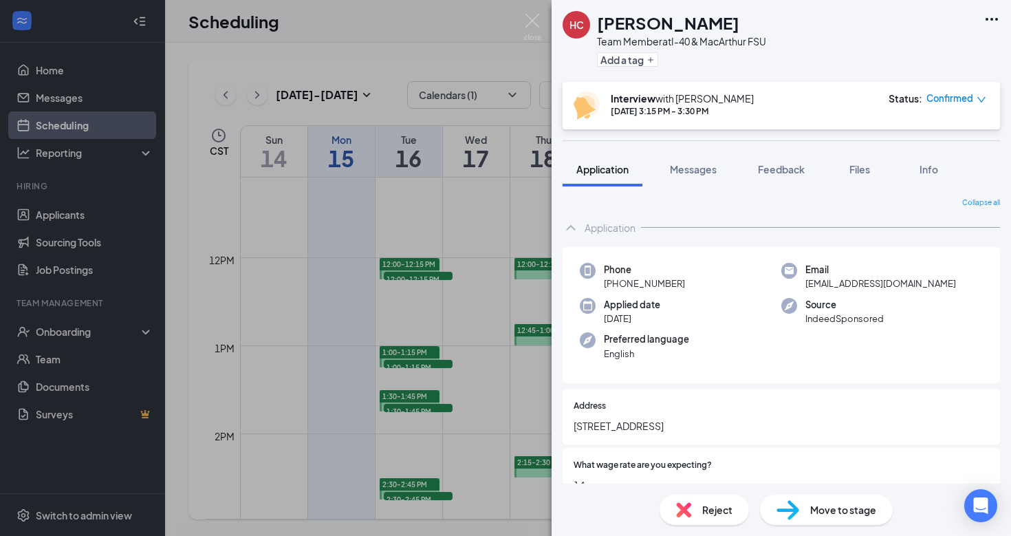
click at [523, 22] on div "[PERSON_NAME] Team Member at I-40 & MacArthur FSU Add a tag Interview with [PER…" at bounding box center [505, 268] width 1011 height 536
